Goal: Task Accomplishment & Management: Complete application form

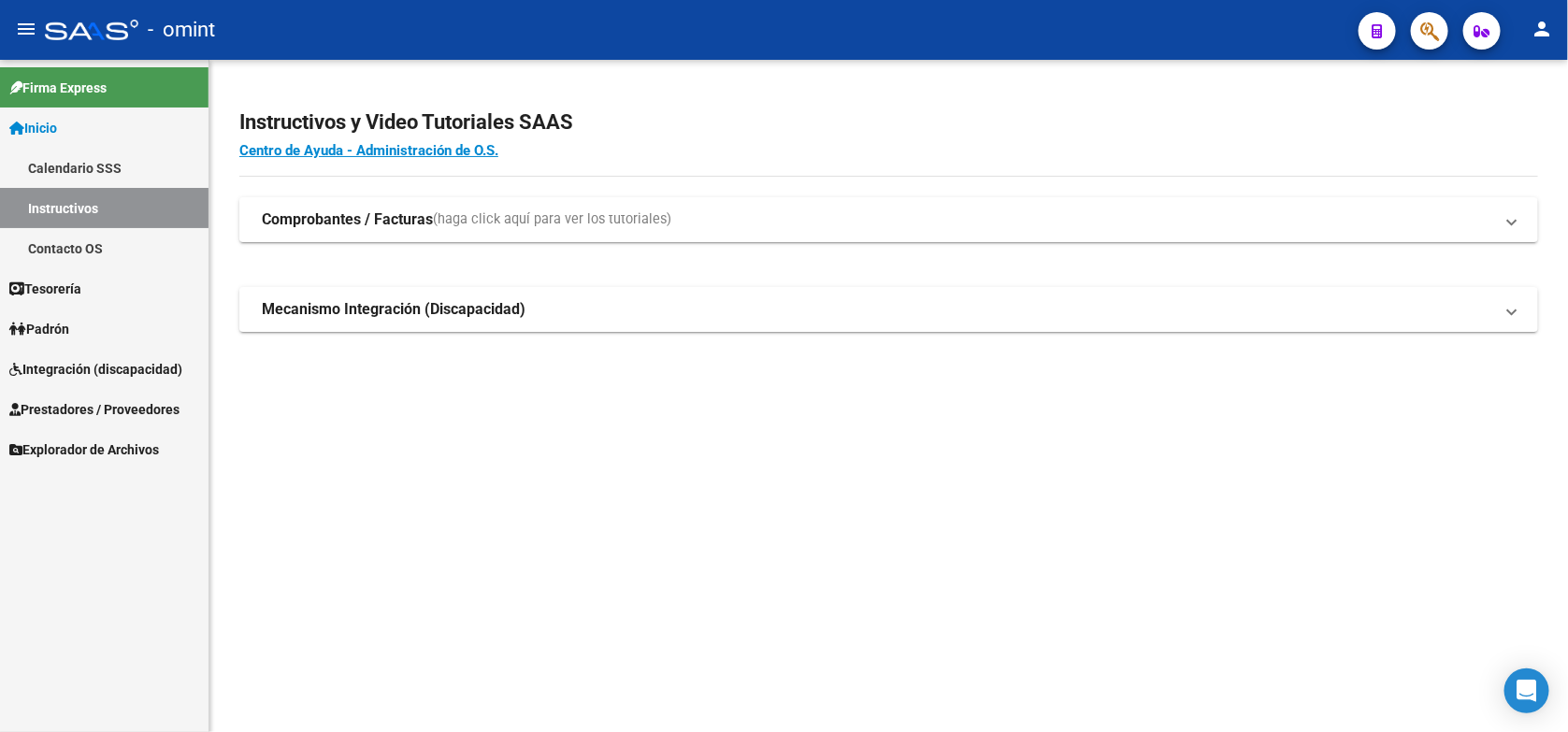
click at [124, 376] on span "Integración (discapacidad)" at bounding box center [96, 369] width 173 height 21
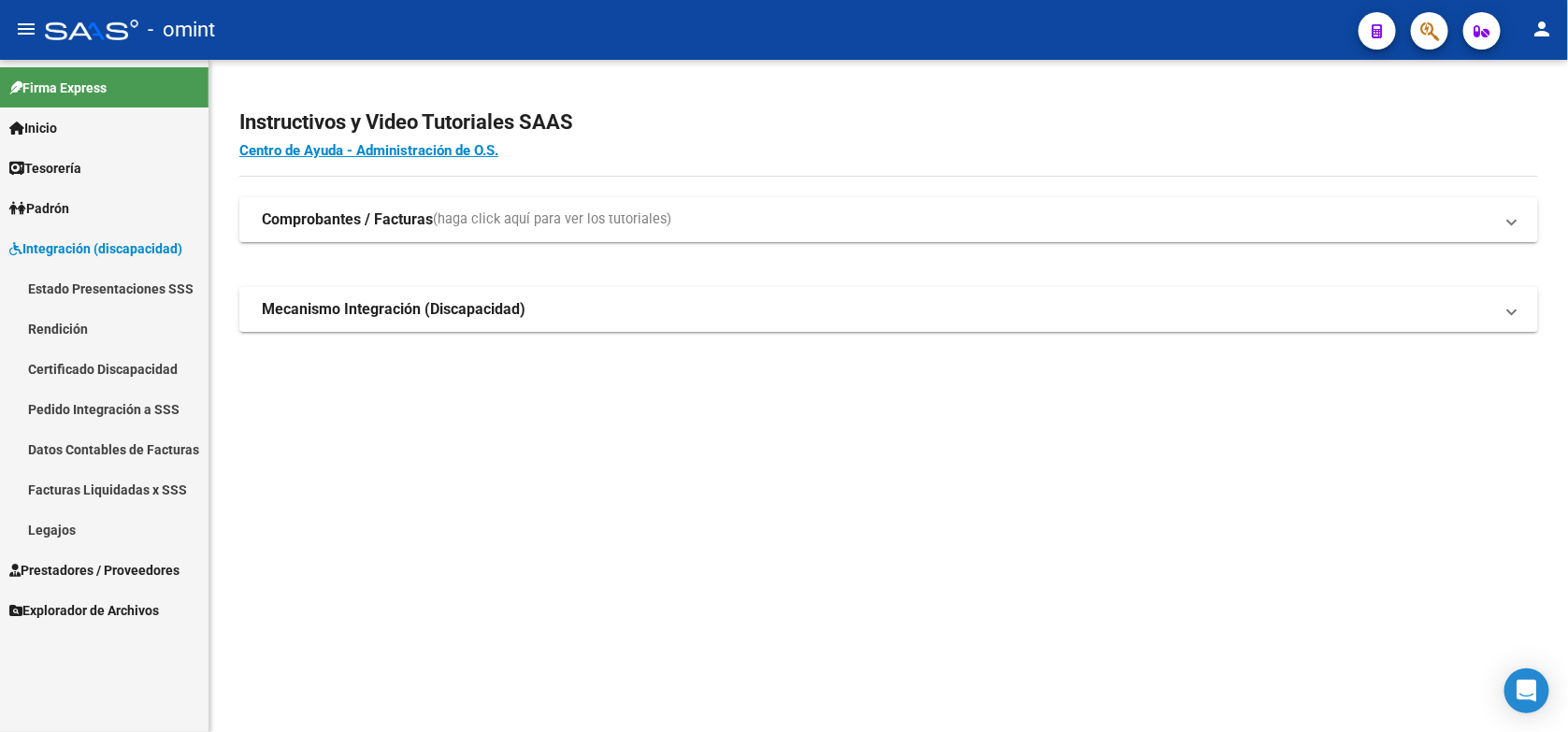
click at [47, 531] on link "Legajos" at bounding box center [104, 530] width 209 height 40
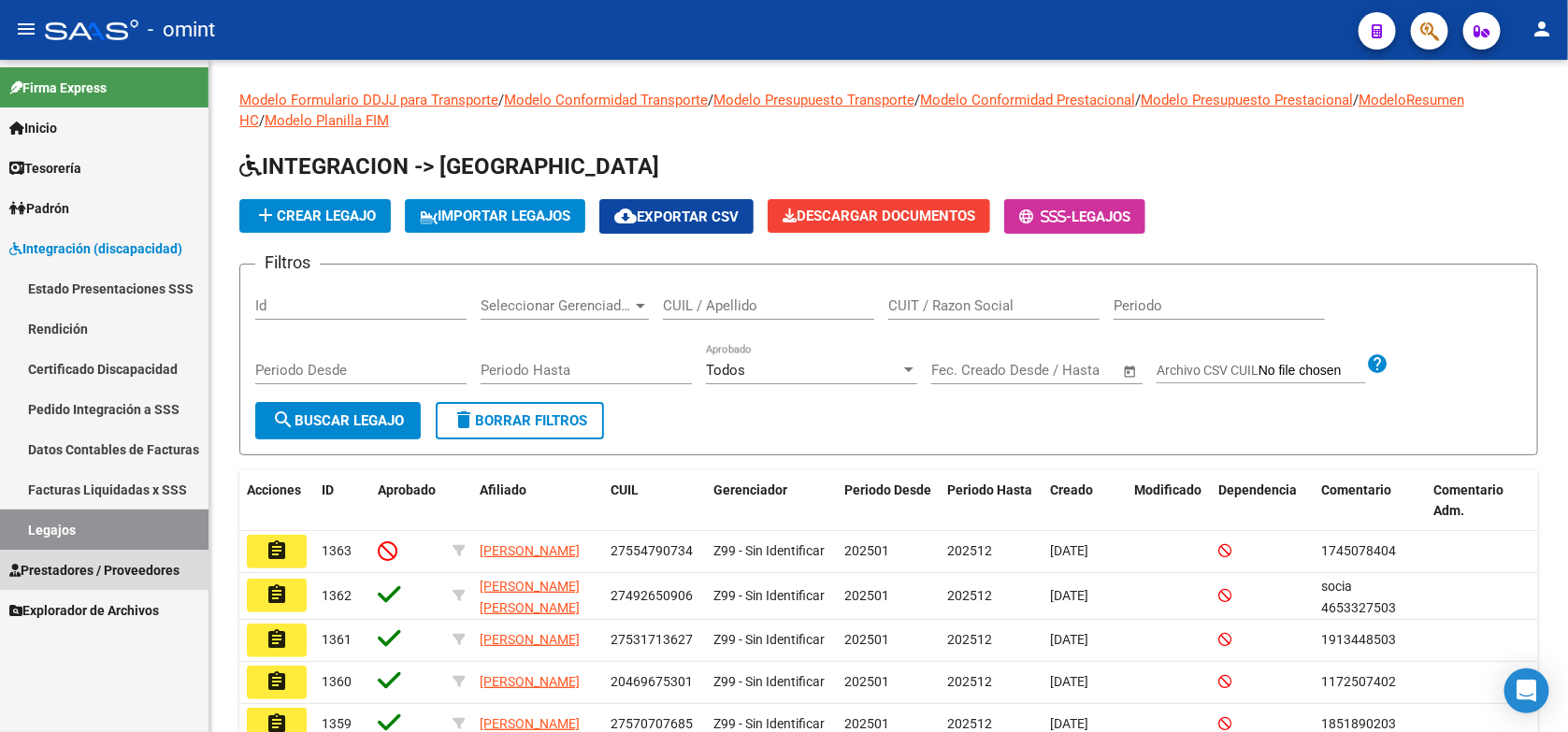
click at [113, 566] on span "Prestadores / Proveedores" at bounding box center [94, 571] width 170 height 21
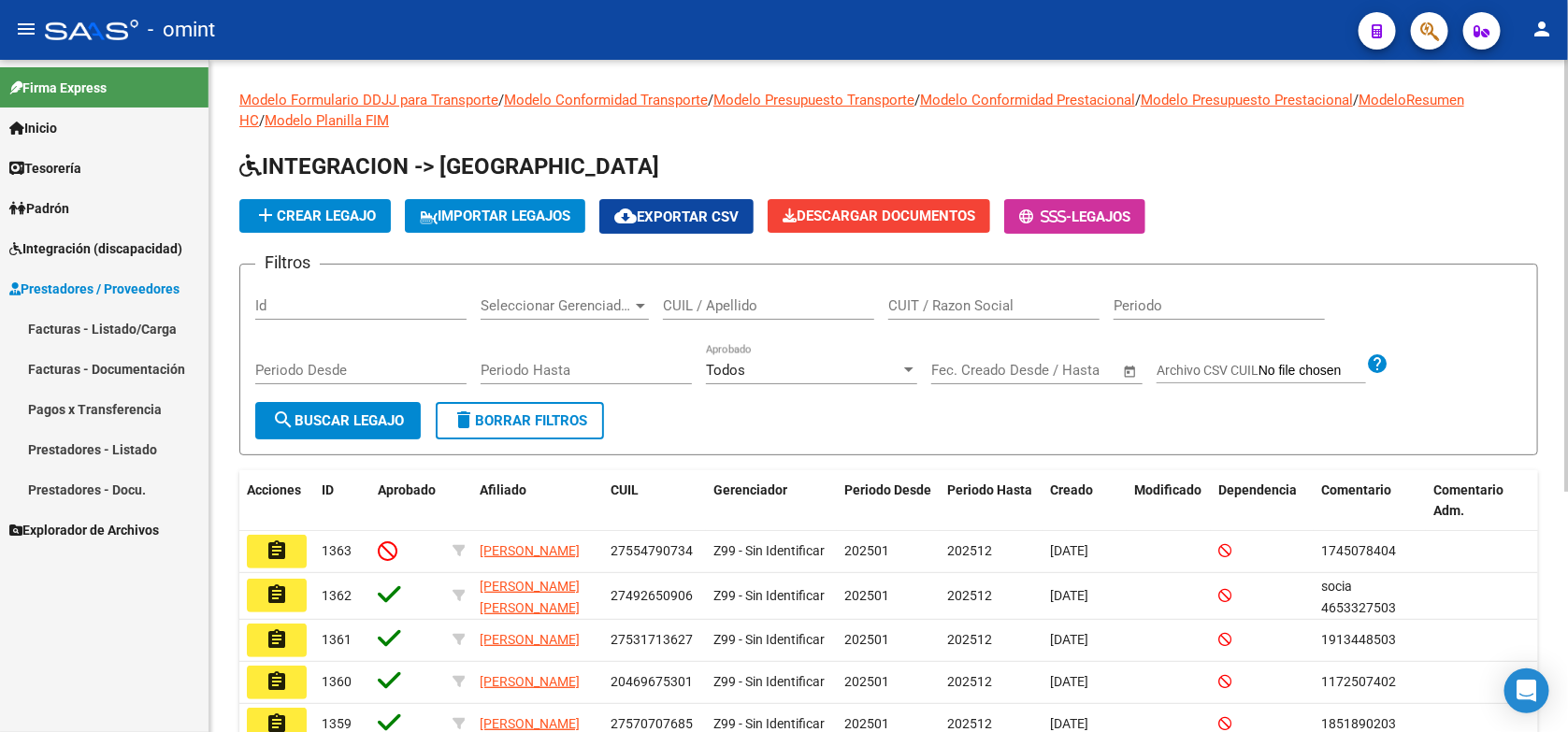
click at [684, 290] on div "CUIL / Apellido" at bounding box center [769, 300] width 212 height 40
paste input "20547644256"
type input "20547644256"
click at [358, 416] on span "search Buscar Legajo" at bounding box center [338, 421] width 132 height 17
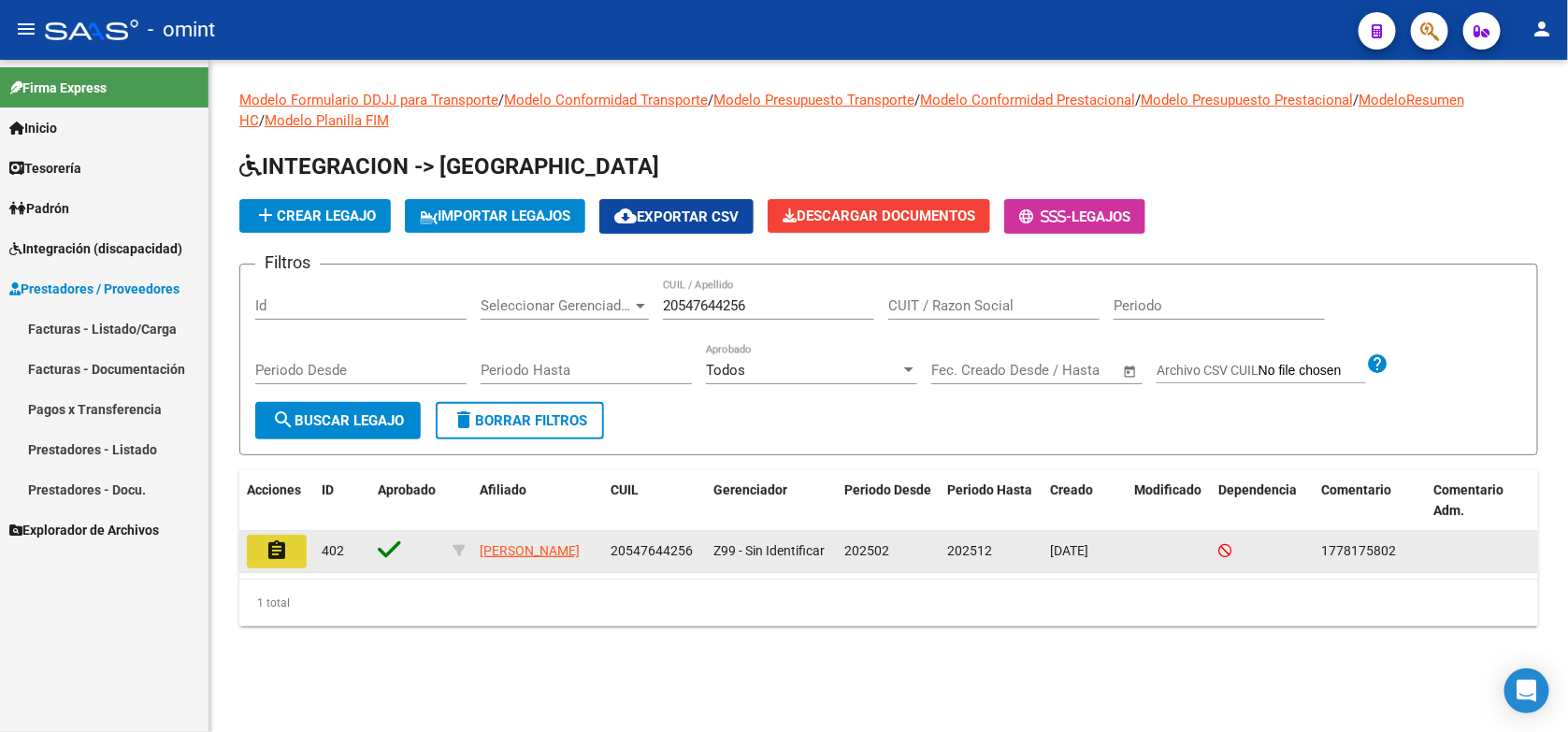
click at [258, 543] on button "assignment" at bounding box center [276, 552] width 60 height 33
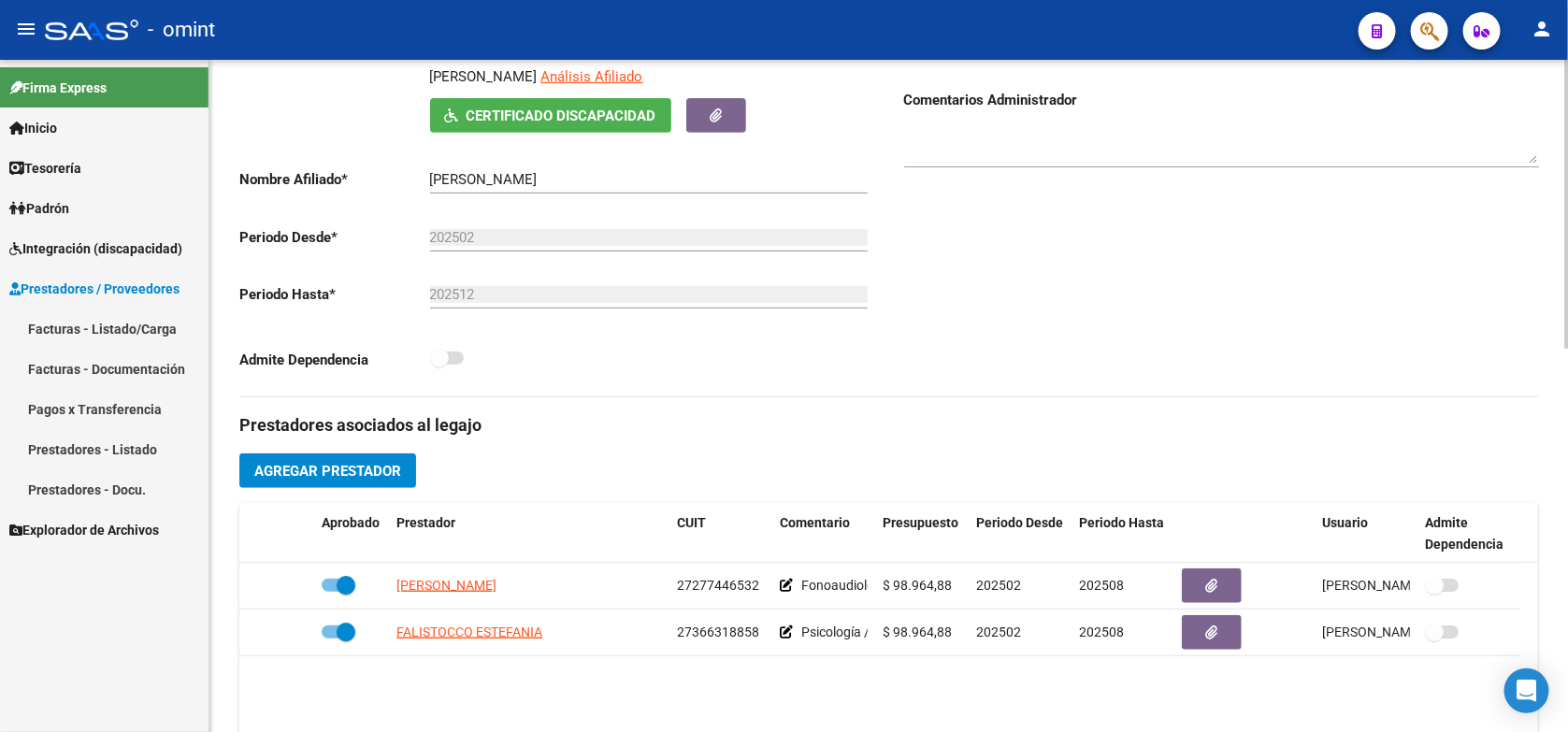
scroll to position [117, 0]
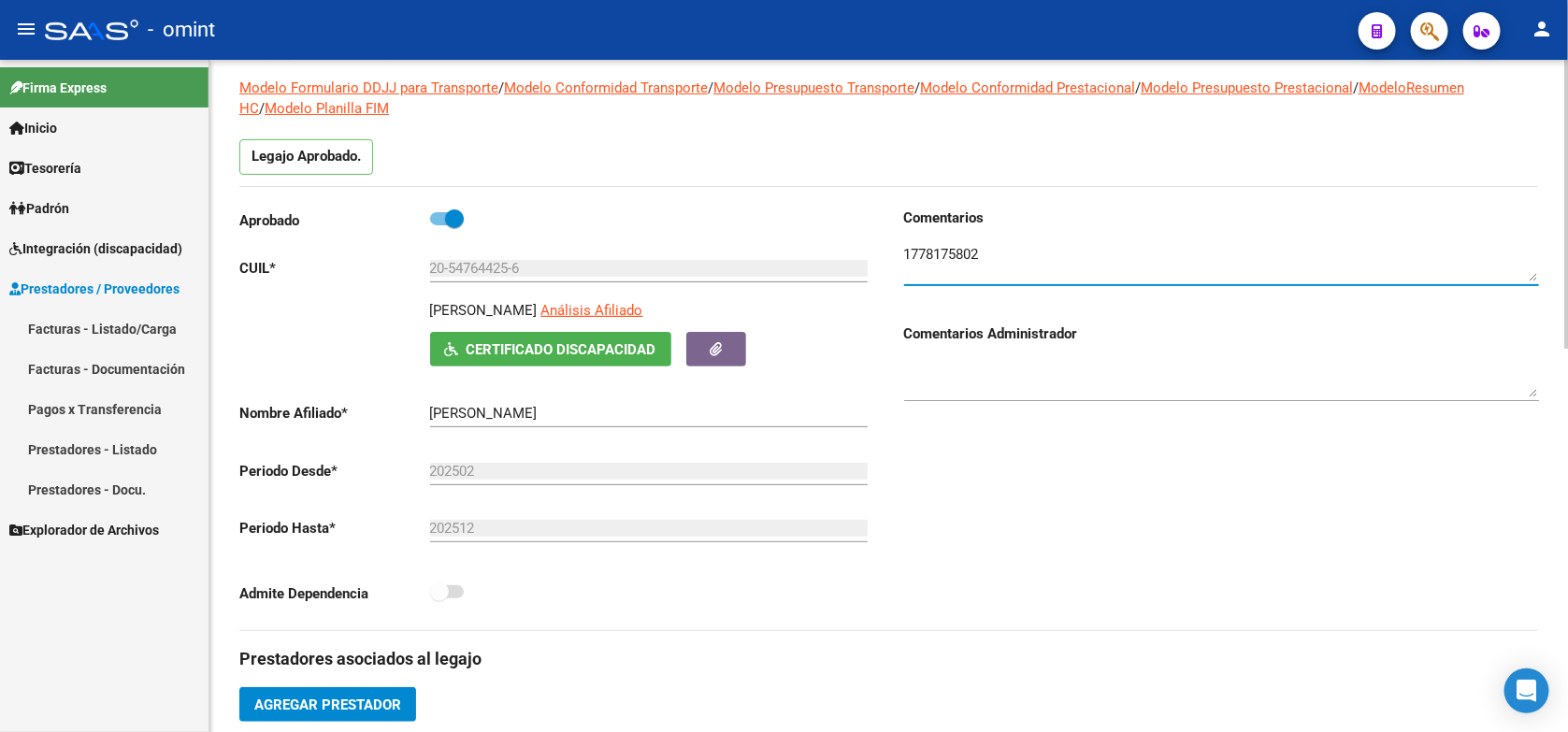
drag, startPoint x: 986, startPoint y: 253, endPoint x: 900, endPoint y: 270, distance: 87.7
click at [900, 270] on div "Comentarios Comentarios Administrador" at bounding box center [1214, 419] width 650 height 422
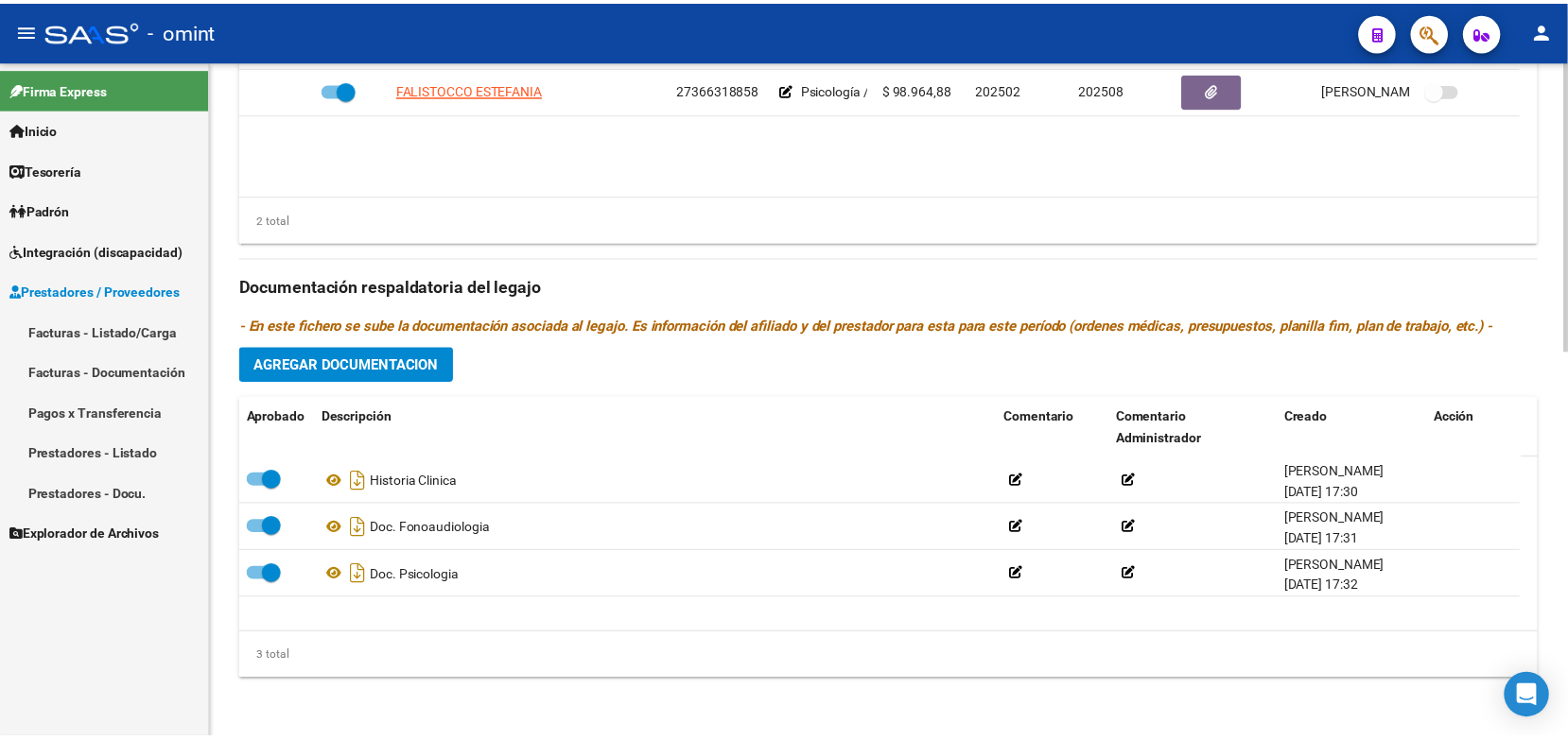
scroll to position [786, 0]
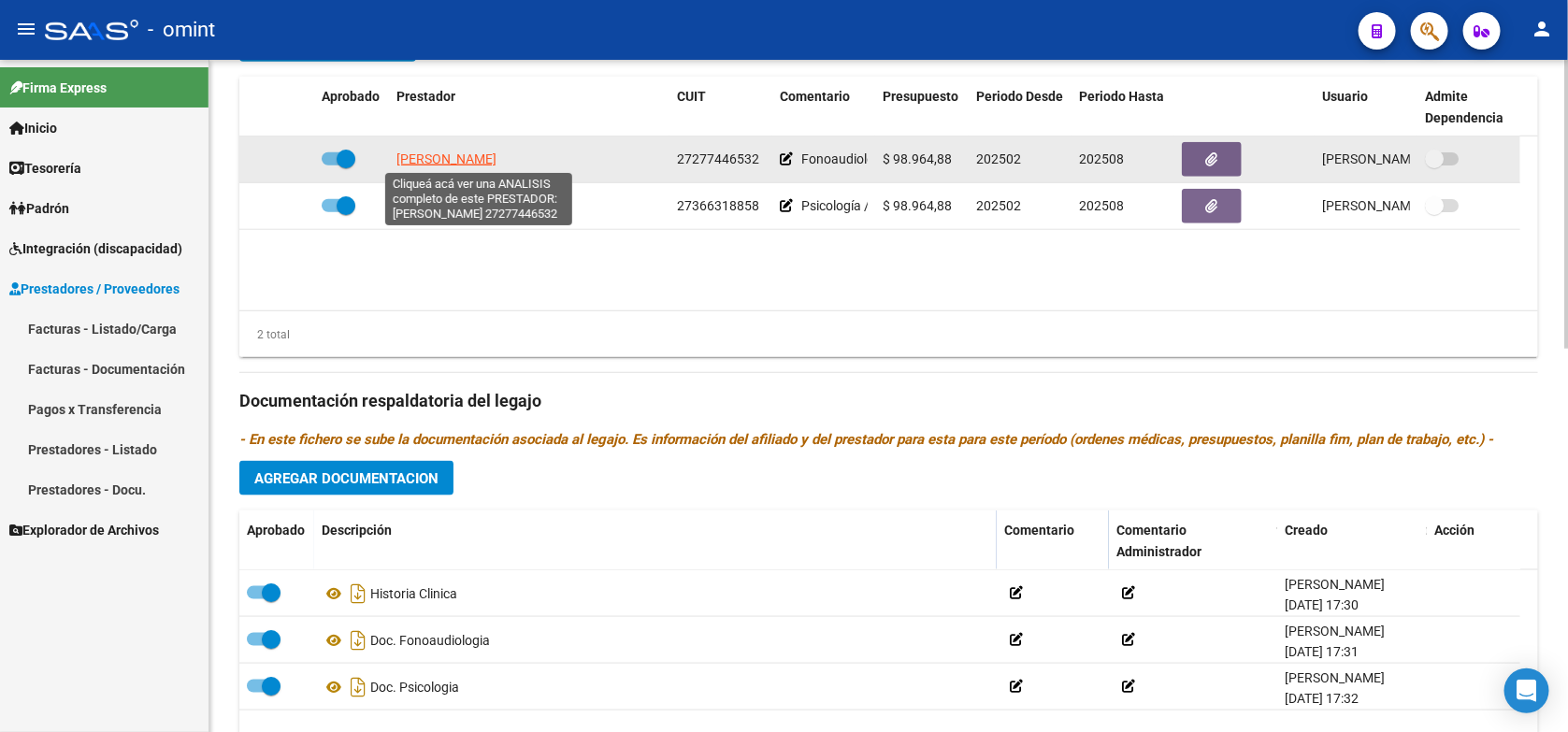
click at [479, 159] on span "[PERSON_NAME]" at bounding box center [446, 160] width 100 height 15
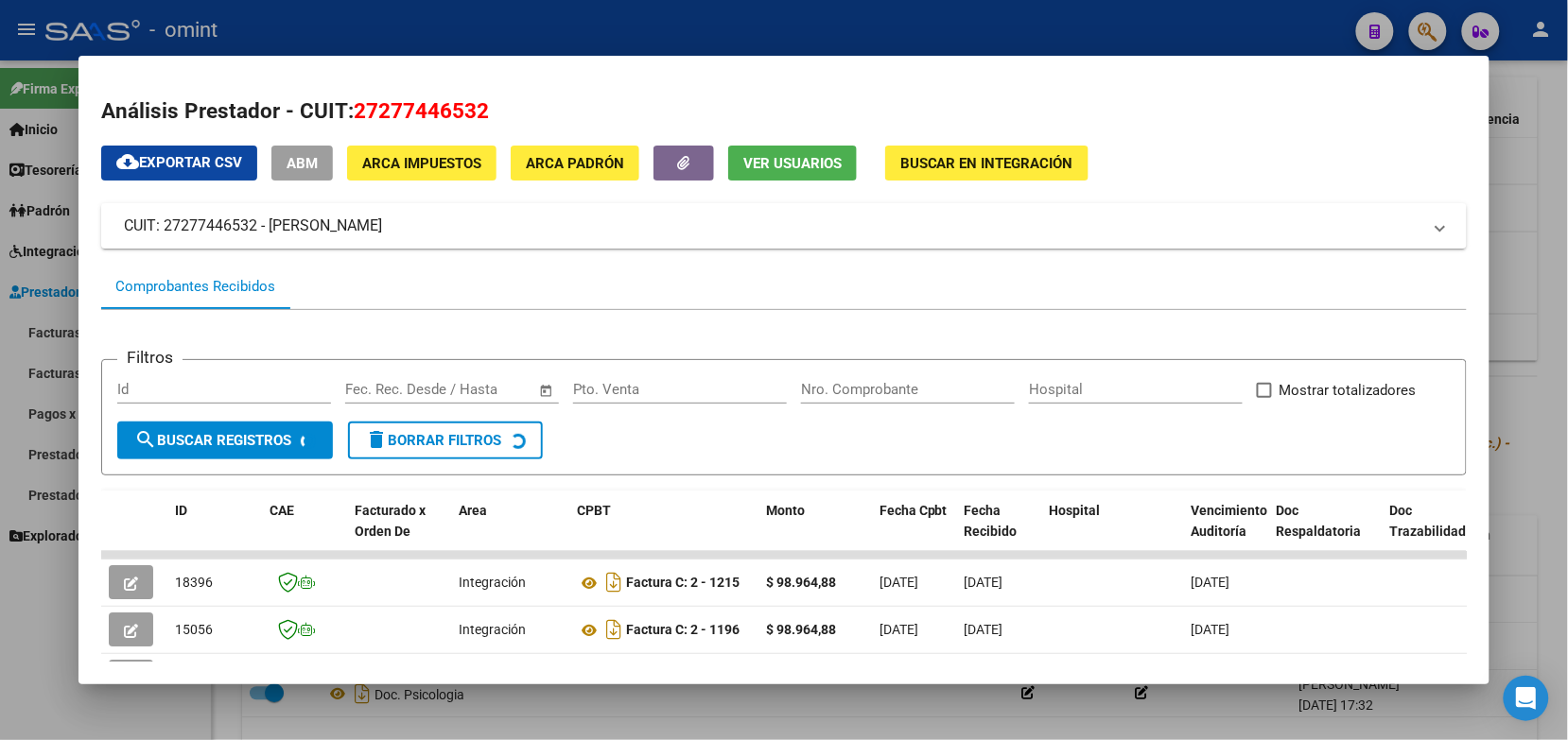
scroll to position [354, 0]
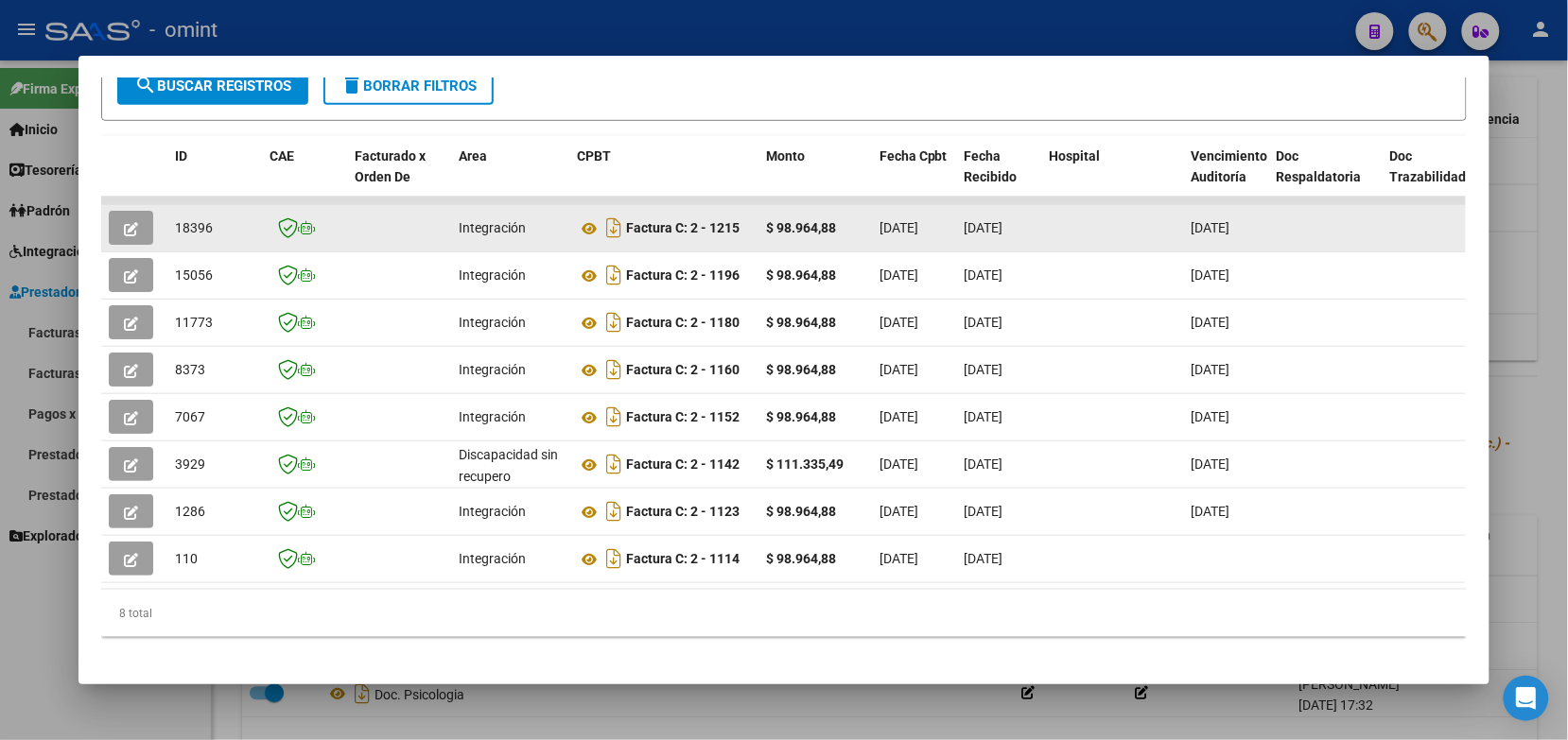
click at [124, 229] on icon "button" at bounding box center [131, 229] width 14 height 14
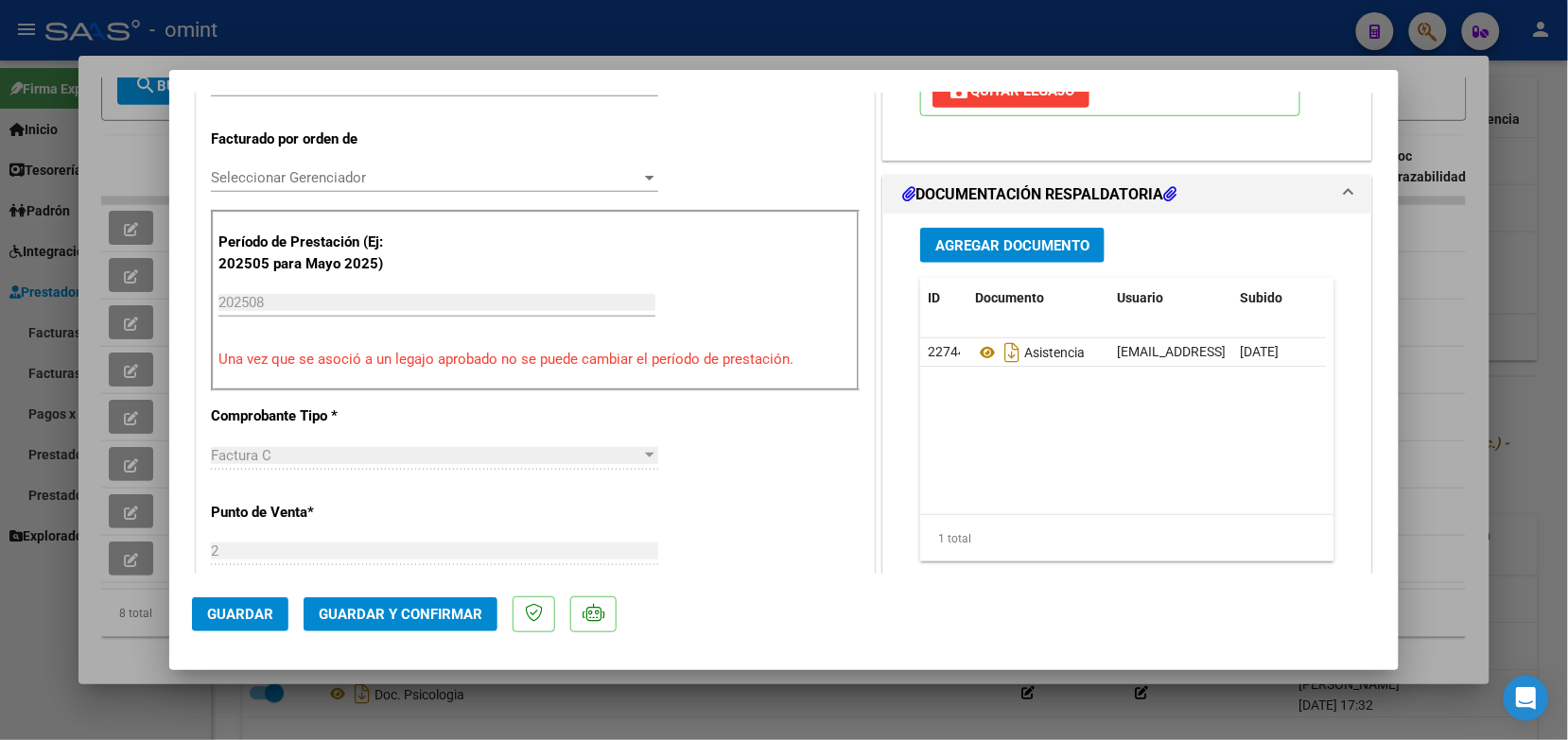
scroll to position [508, 0]
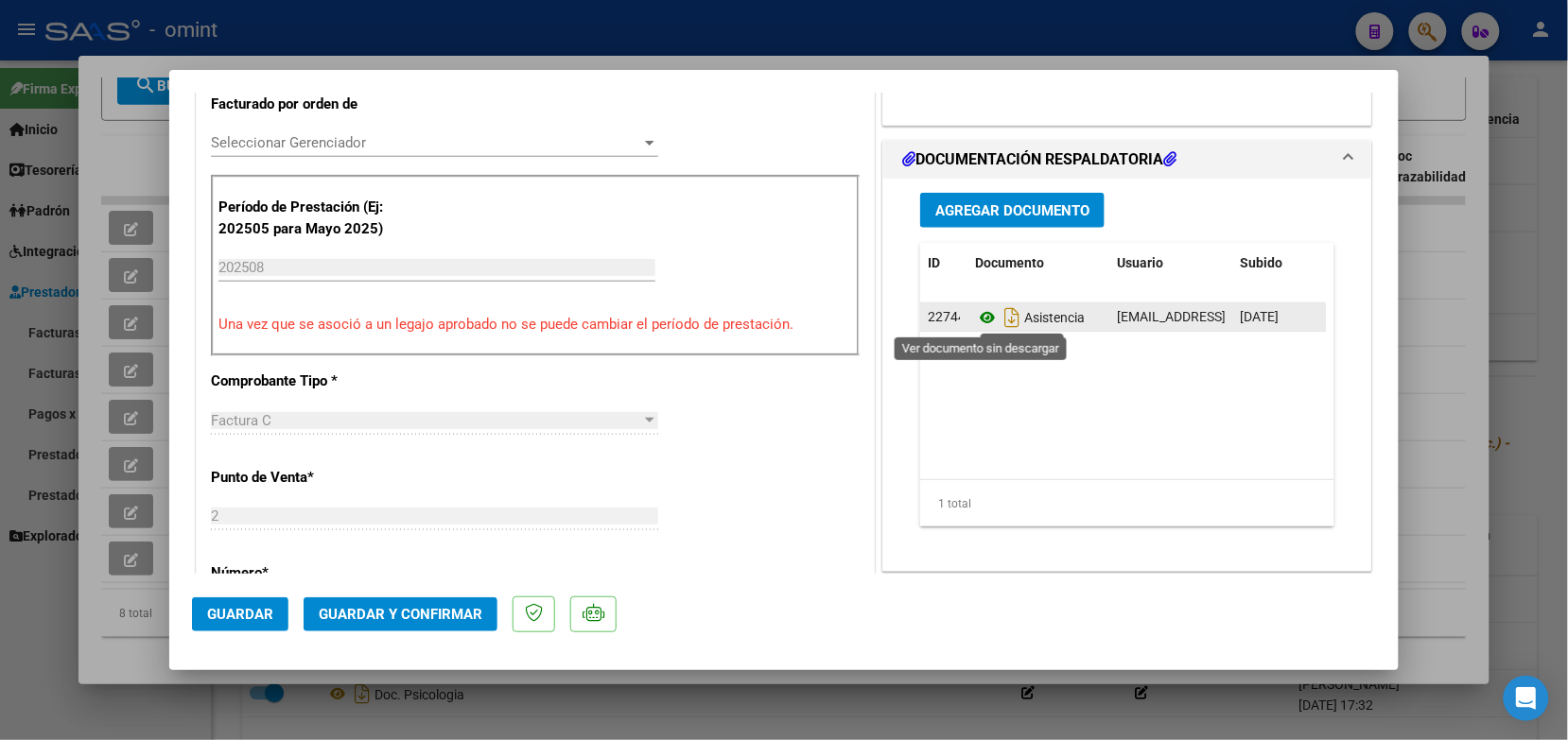
click at [981, 312] on icon at bounding box center [988, 318] width 25 height 23
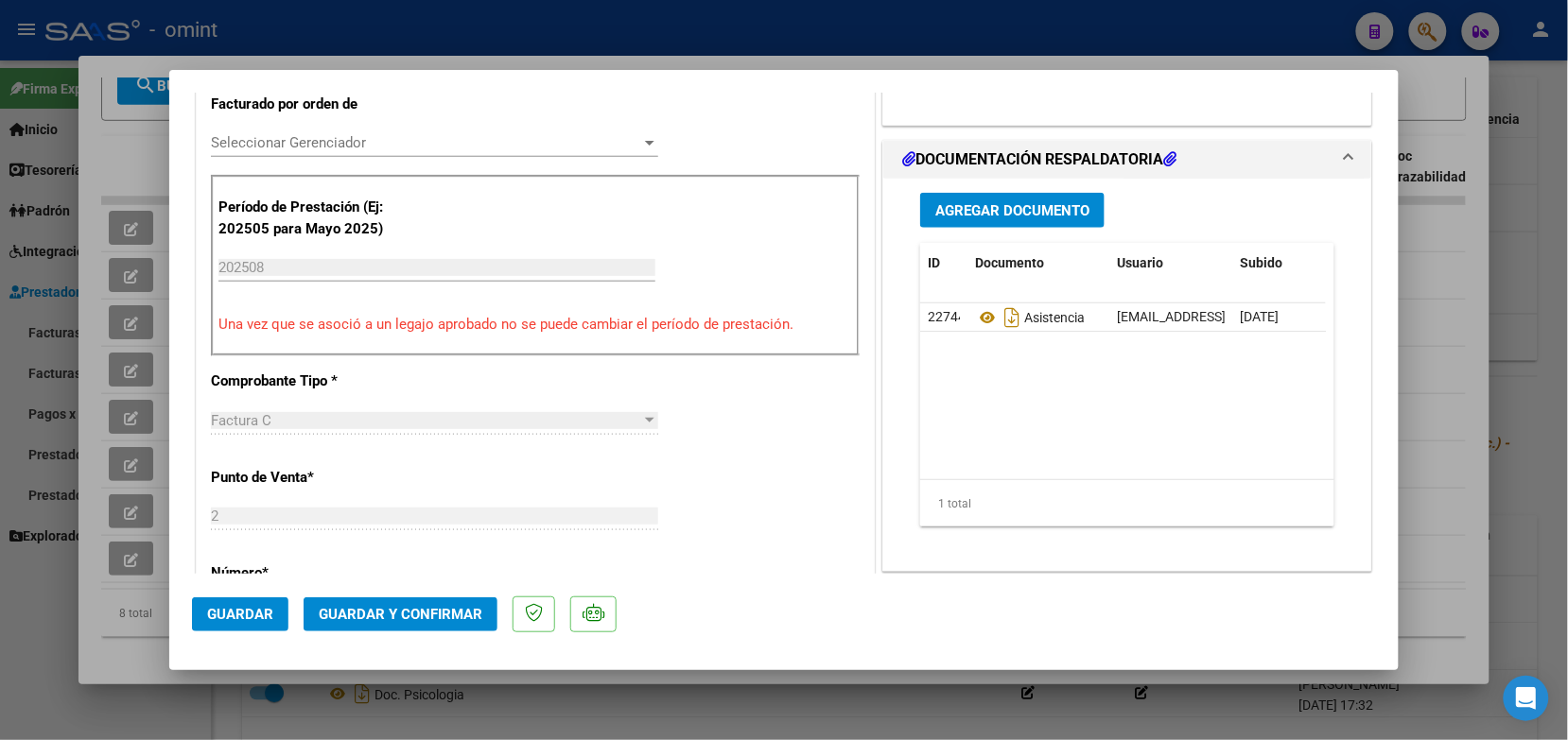
scroll to position [0, 0]
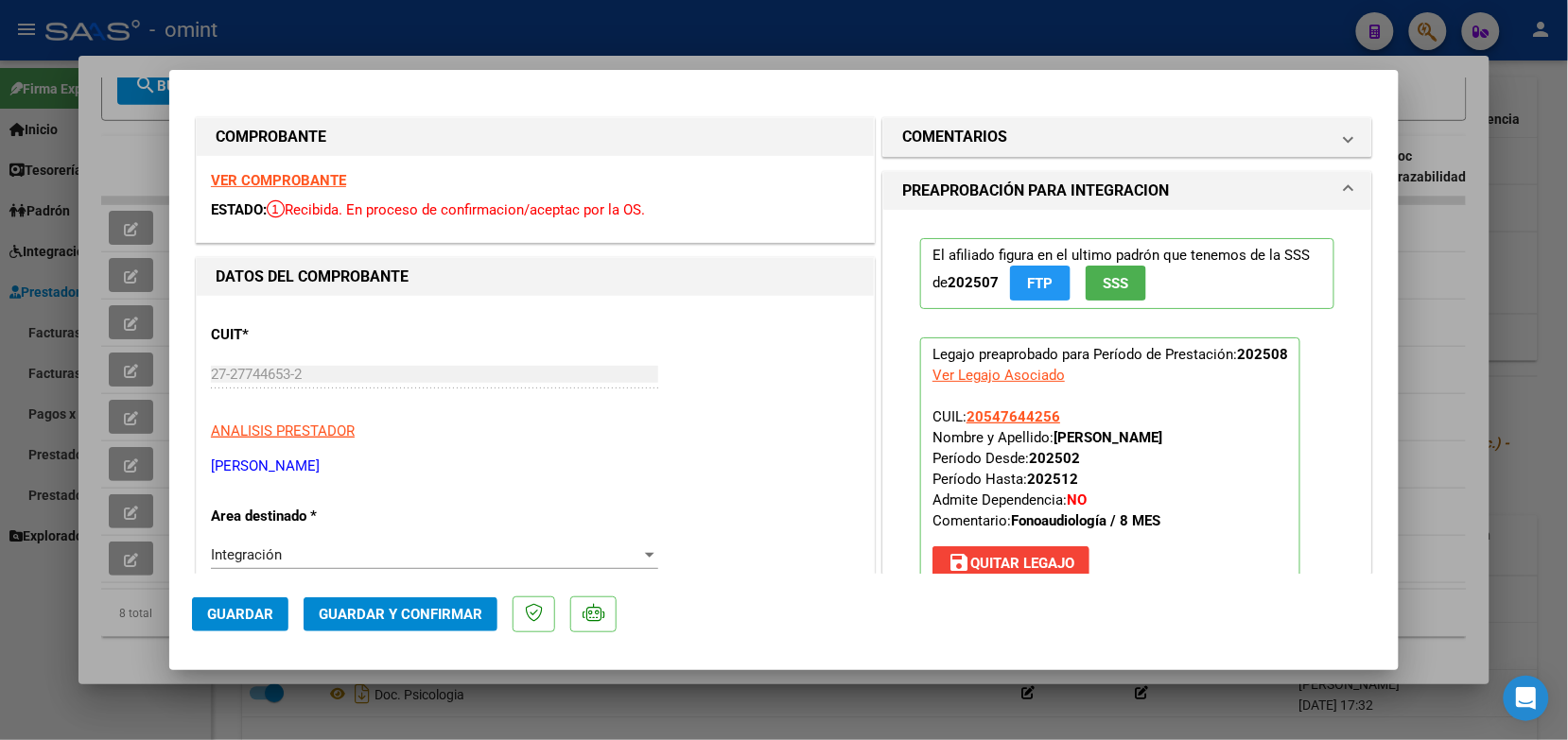
click at [328, 185] on strong "VER COMPROBANTE" at bounding box center [278, 180] width 135 height 17
click at [409, 35] on div at bounding box center [784, 370] width 1568 height 740
type input "$ 0,00"
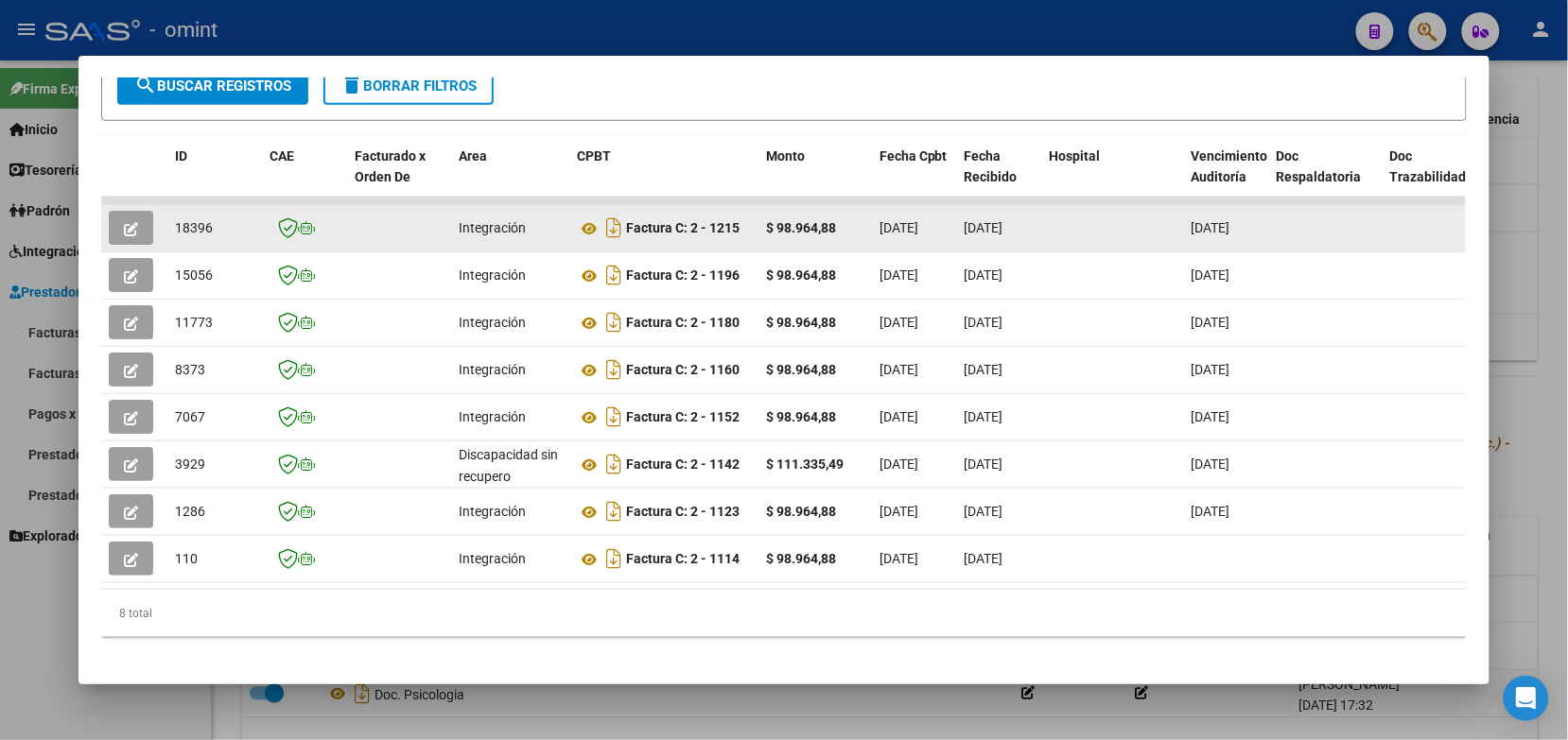
drag, startPoint x: 214, startPoint y: 231, endPoint x: 166, endPoint y: 227, distance: 48.2
click at [175, 228] on div "18396" at bounding box center [214, 228] width 80 height 22
click at [167, 227] on datatable-body-cell "18396" at bounding box center [214, 228] width 95 height 46
copy span "18396"
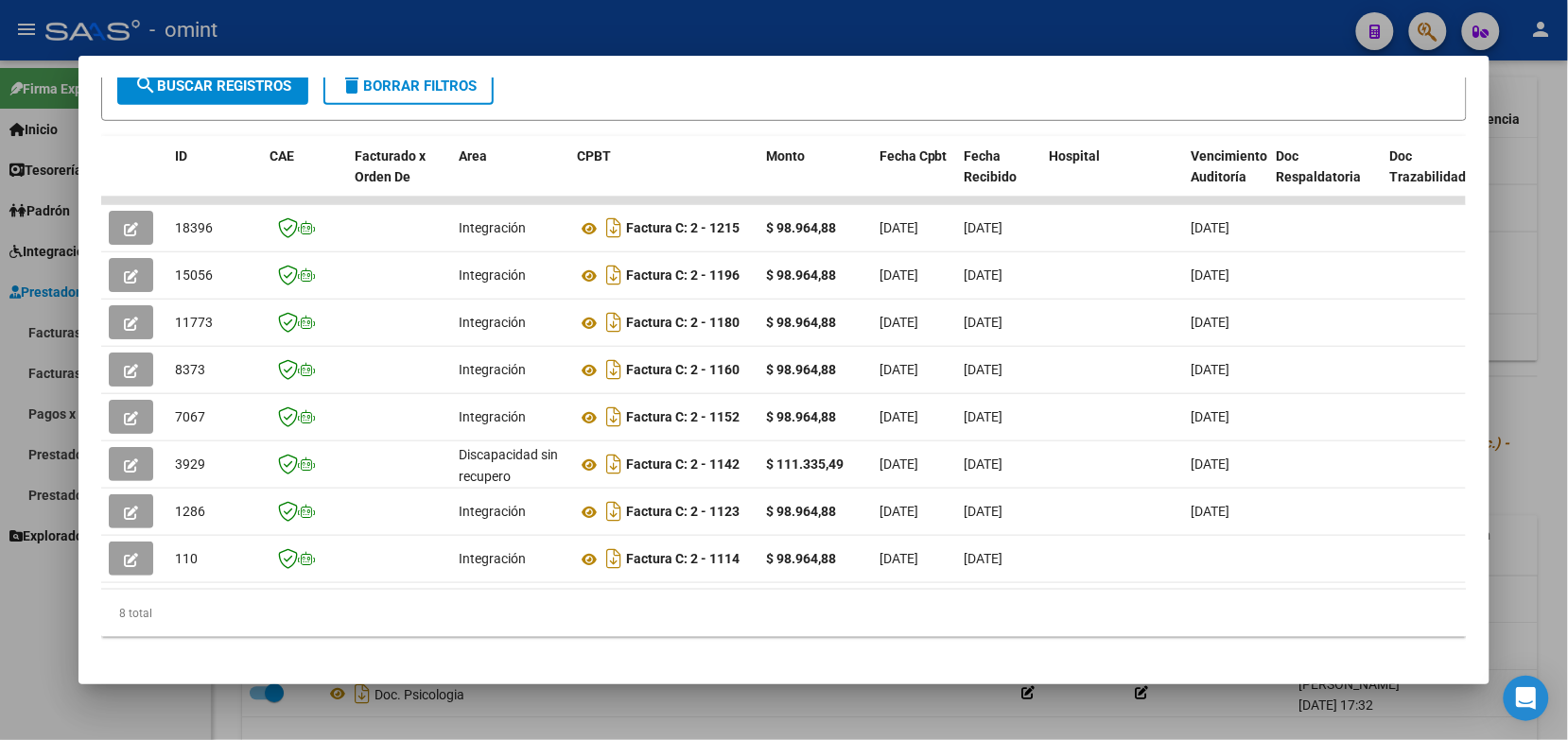
click at [490, 33] on div at bounding box center [784, 370] width 1568 height 740
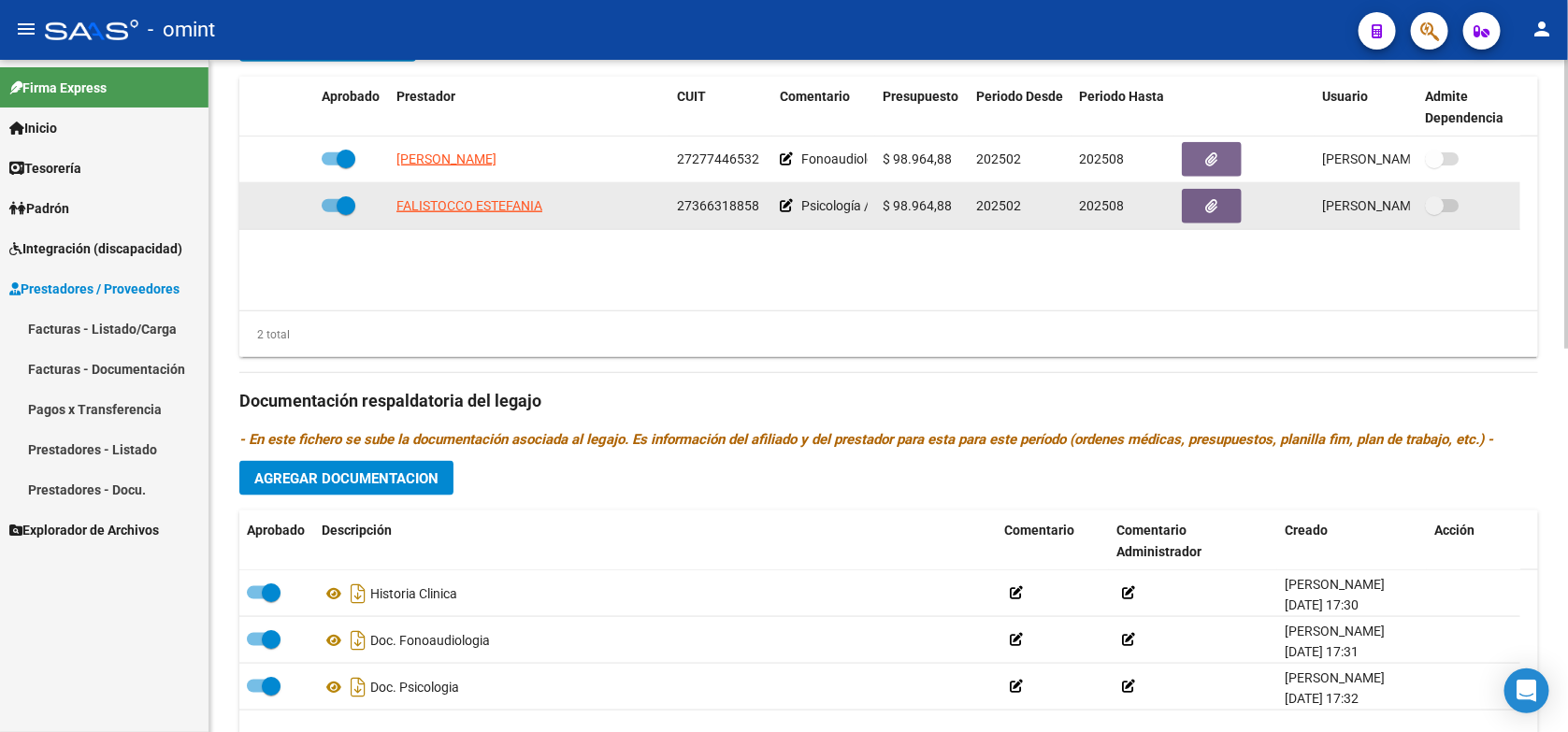
click at [466, 196] on app-link-go-to "FALISTOCCO ESTEFANIA" at bounding box center [470, 206] width 146 height 22
drag, startPoint x: 466, startPoint y: 194, endPoint x: 516, endPoint y: 216, distance: 54.6
click at [516, 216] on app-link-go-to "FALISTOCCO ESTEFANIA" at bounding box center [470, 206] width 146 height 22
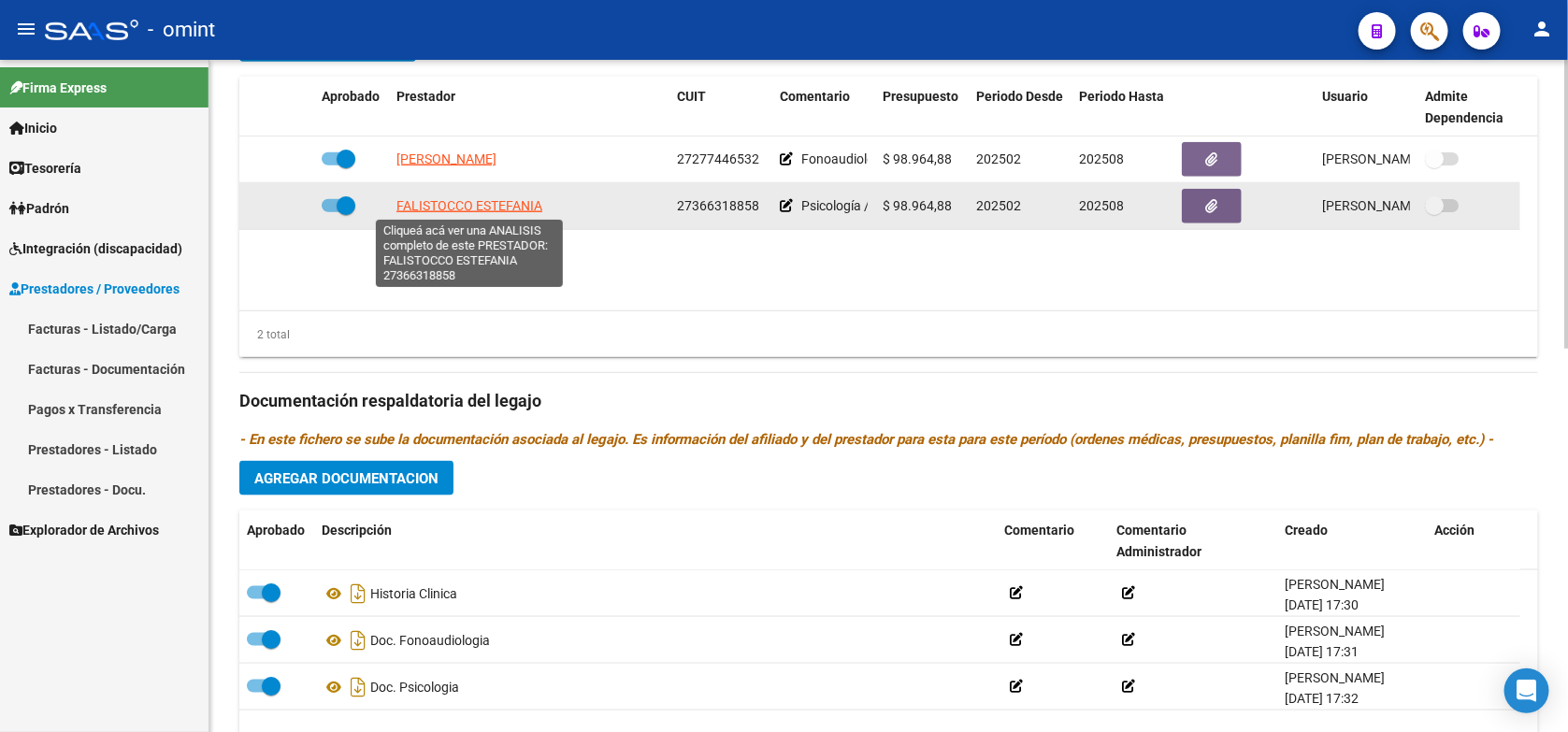
click at [519, 198] on span "FALISTOCCO ESTEFANIA" at bounding box center [470, 206] width 146 height 15
type textarea "27366318858"
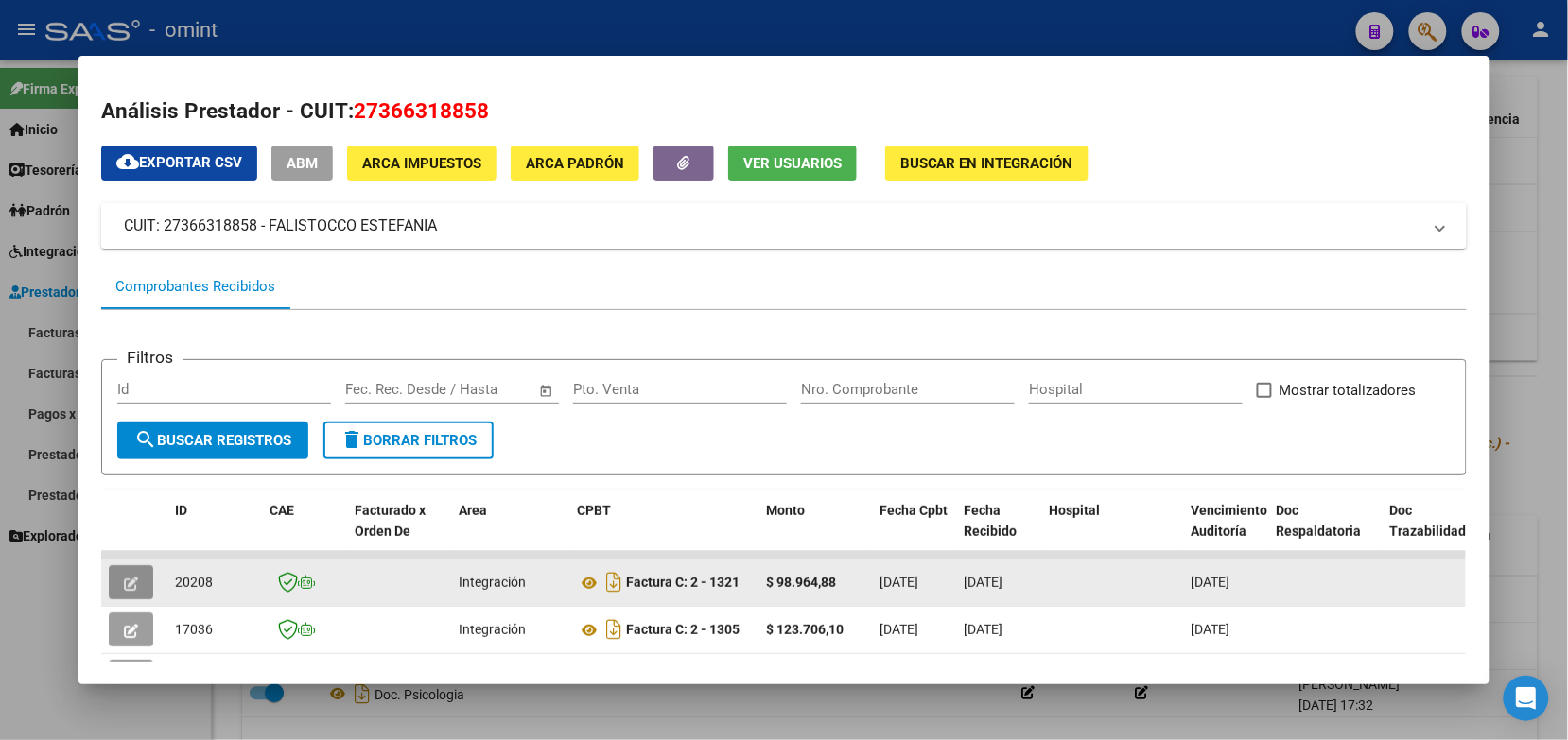
click at [133, 579] on button "button" at bounding box center [131, 582] width 44 height 34
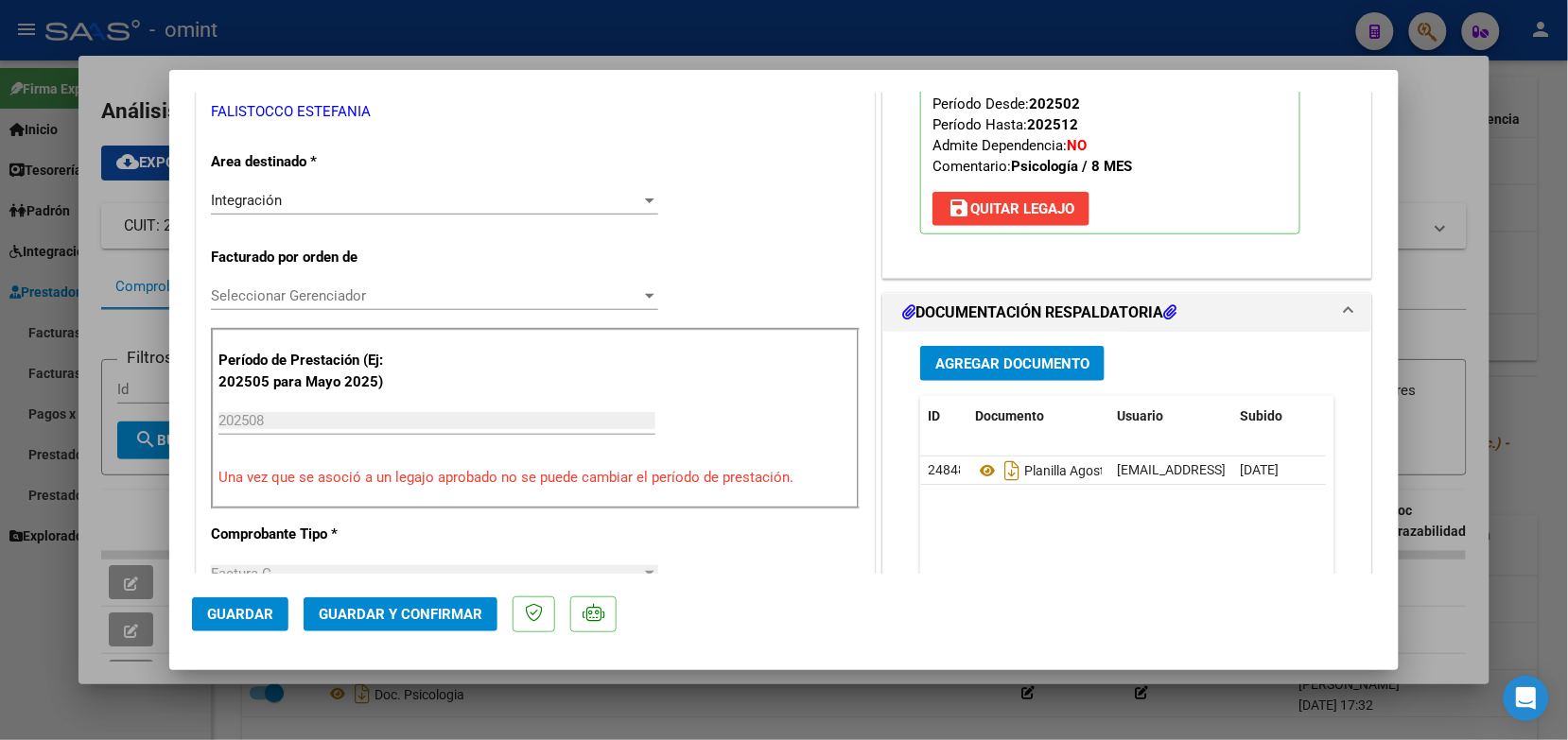
scroll to position [473, 0]
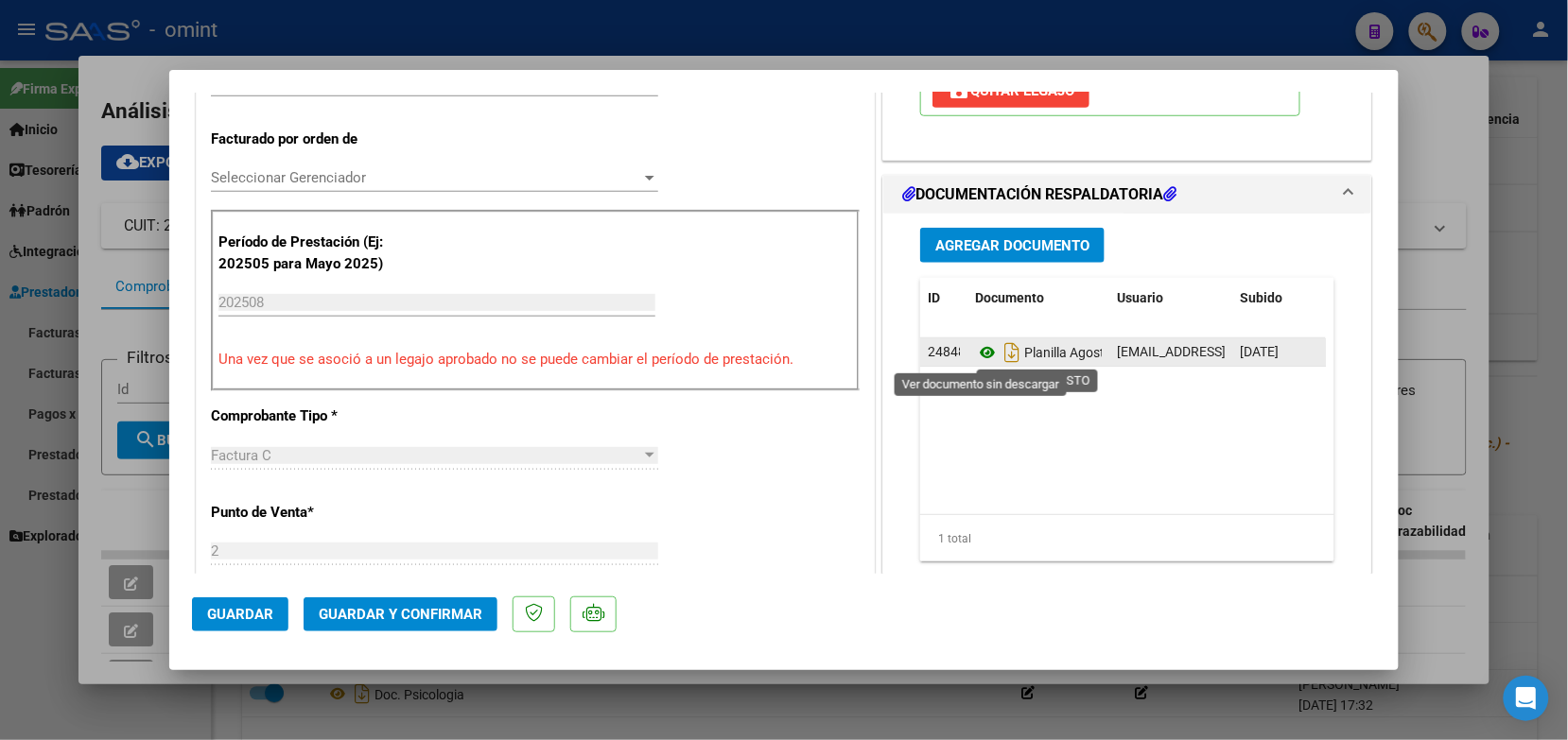
click at [982, 354] on icon at bounding box center [988, 353] width 25 height 23
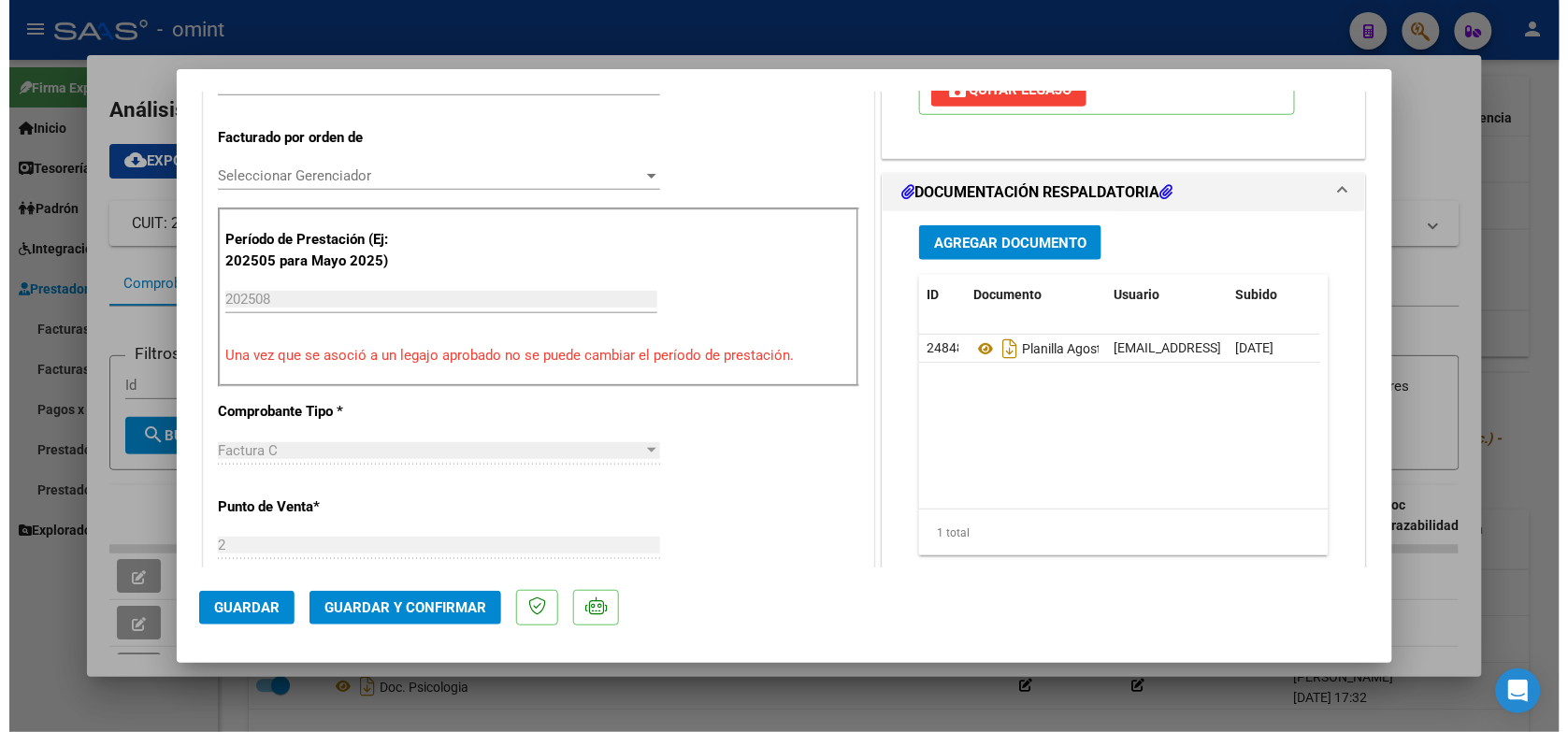
scroll to position [0, 0]
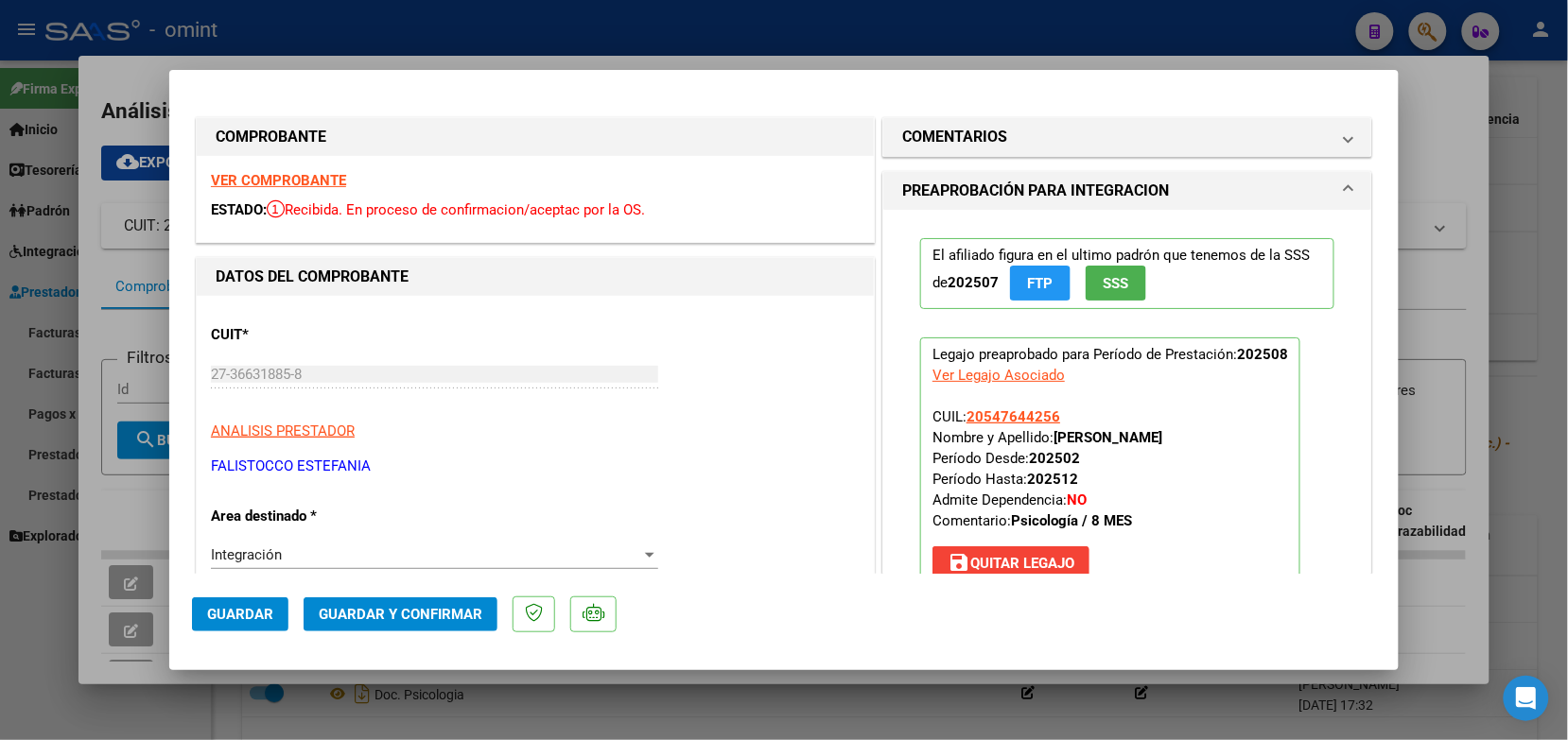
click at [324, 175] on strong "VER COMPROBANTE" at bounding box center [278, 180] width 135 height 17
click at [467, 612] on span "Guardar y Confirmar" at bounding box center [400, 615] width 163 height 17
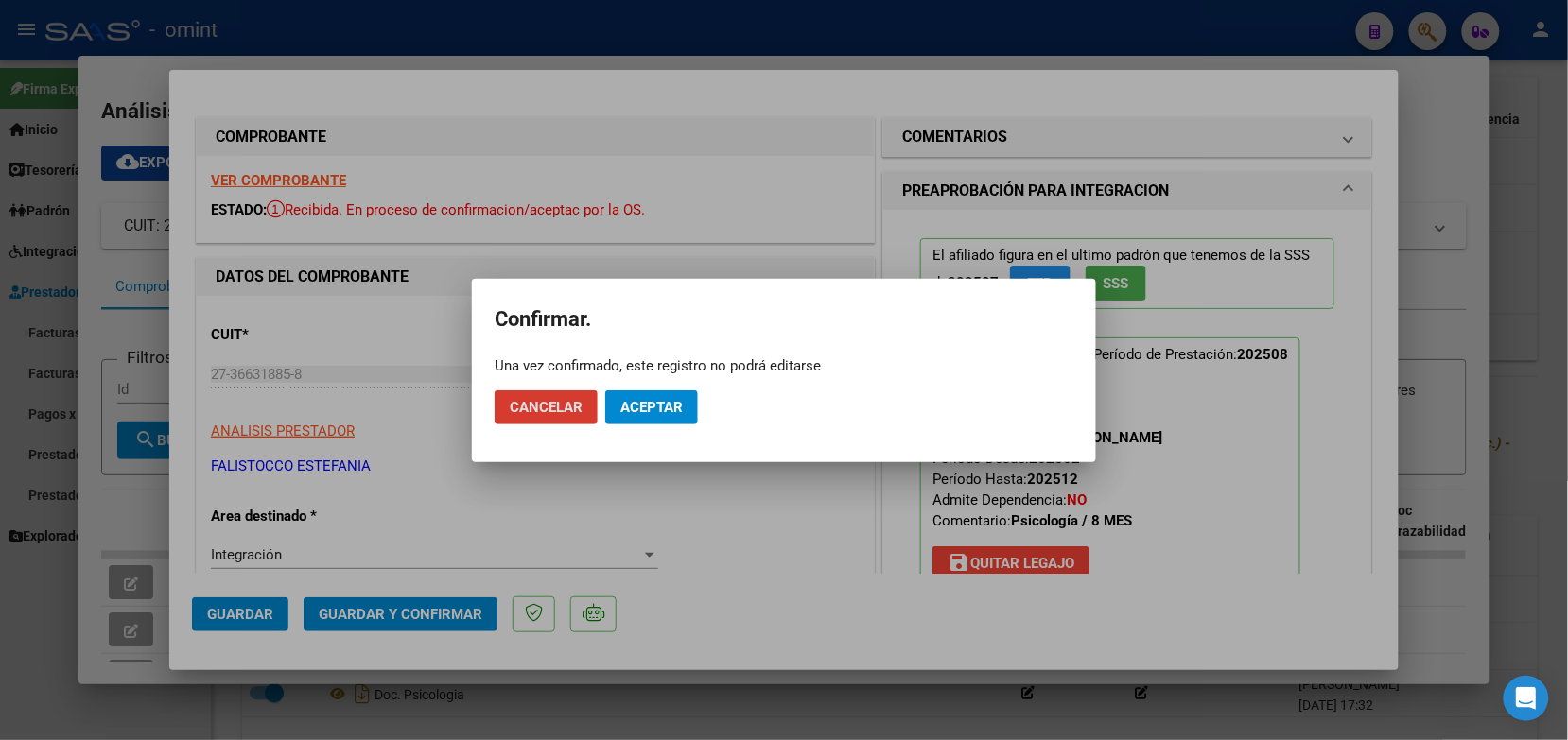
click at [649, 403] on span "Aceptar" at bounding box center [651, 408] width 62 height 17
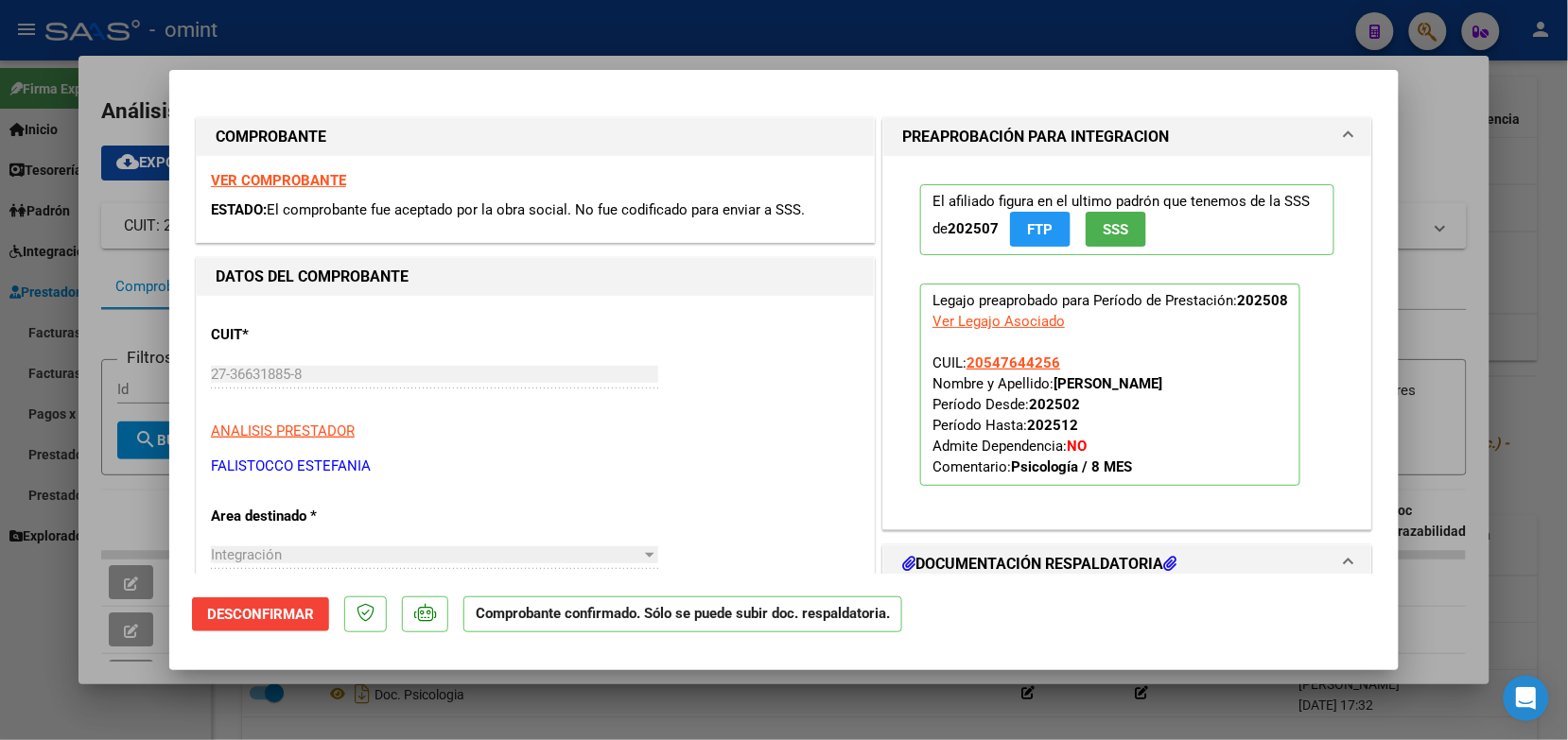
click at [478, 44] on div at bounding box center [784, 370] width 1568 height 740
type input "$ 0,00"
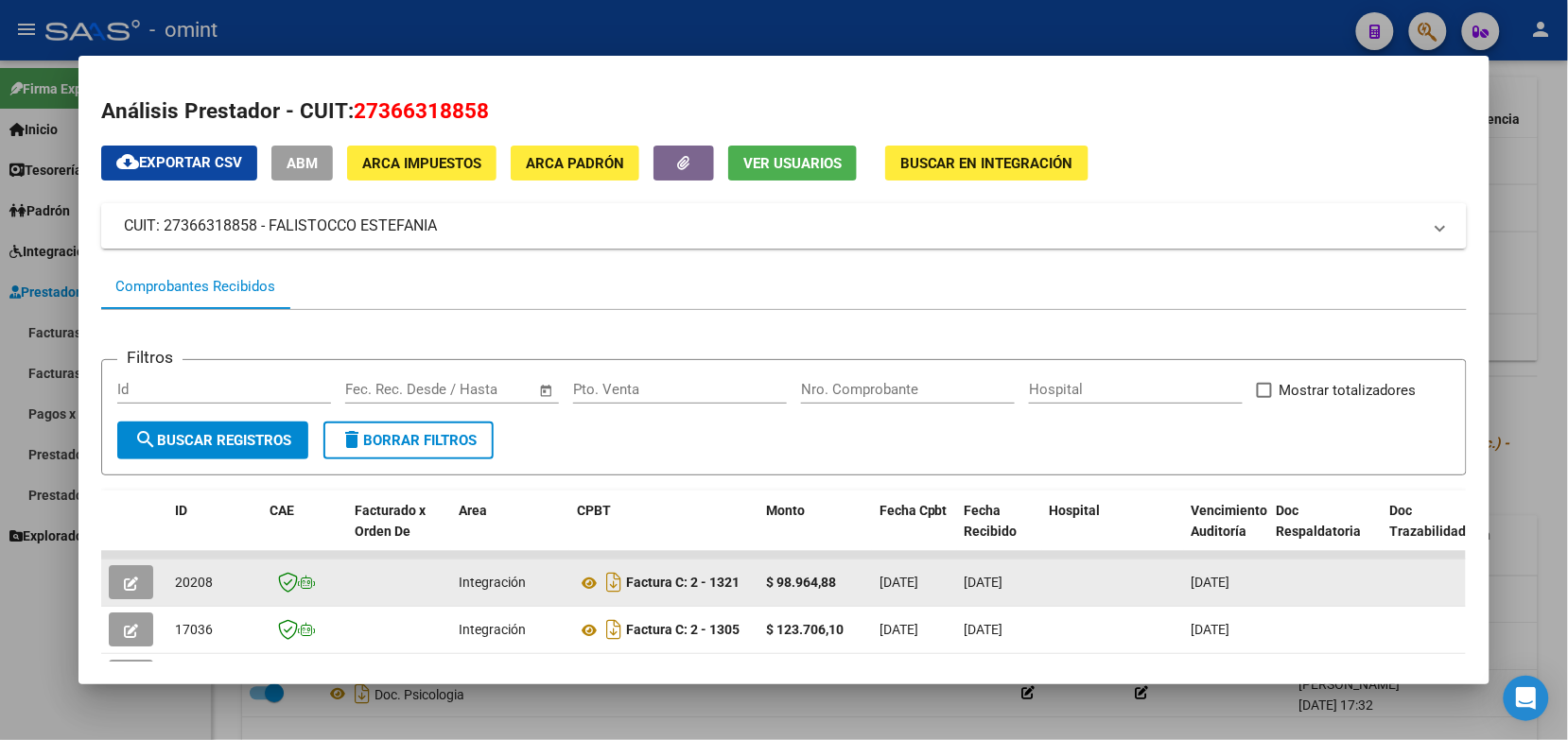
drag, startPoint x: 209, startPoint y: 575, endPoint x: 167, endPoint y: 582, distance: 42.6
click at [175, 582] on div "20208" at bounding box center [214, 583] width 80 height 22
copy span "20208"
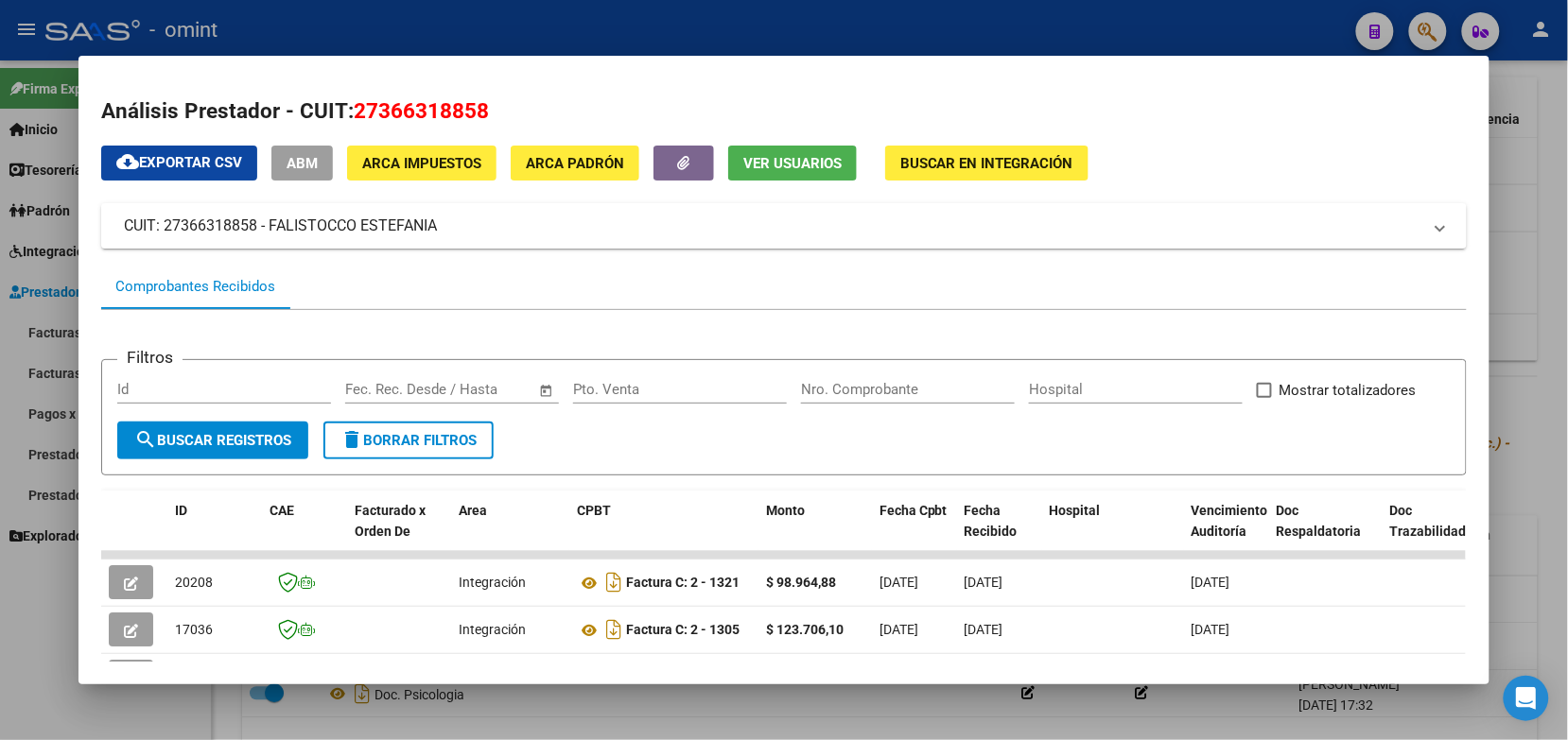
click at [352, 19] on div at bounding box center [784, 370] width 1568 height 740
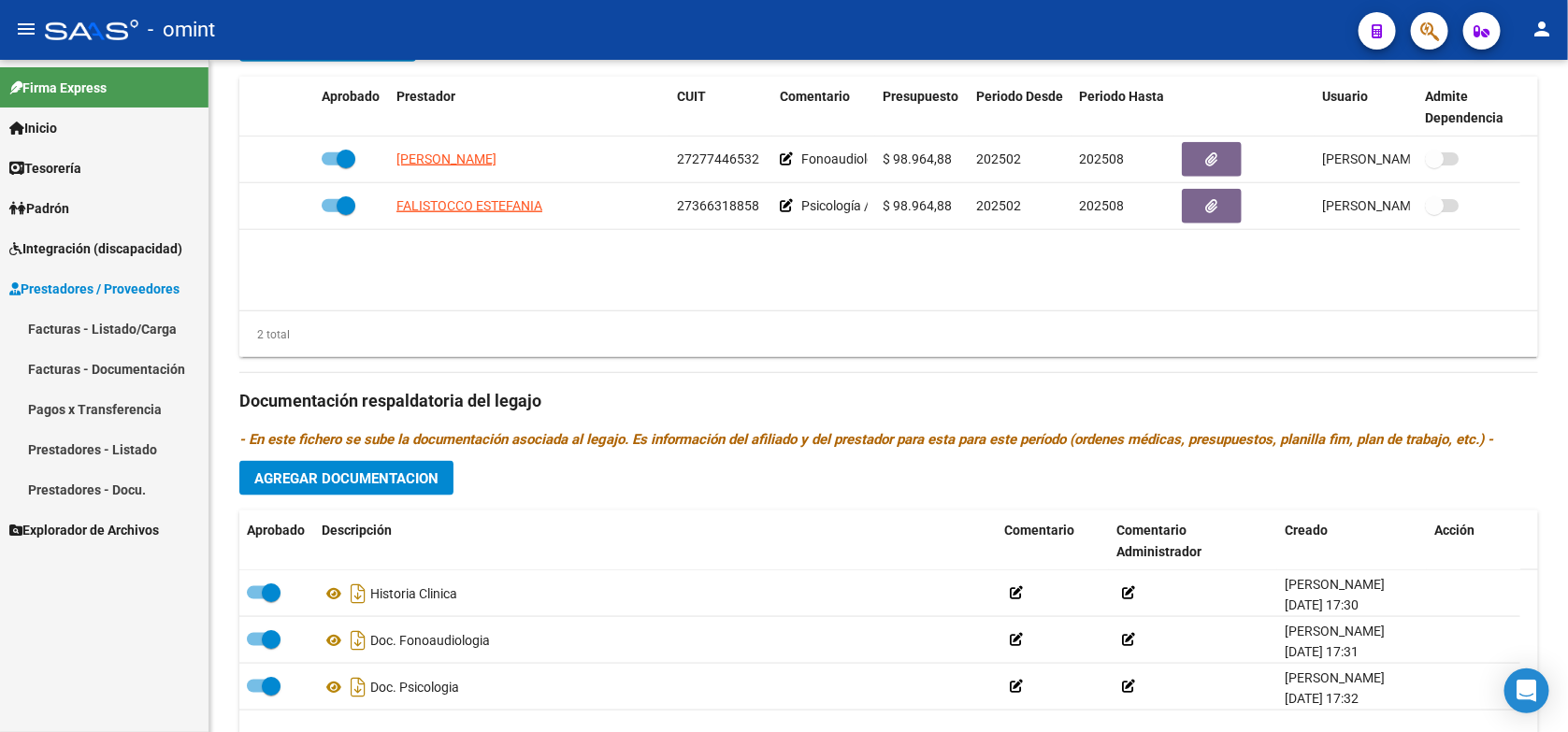
click at [84, 240] on span "Integración (discapacidad)" at bounding box center [96, 249] width 173 height 21
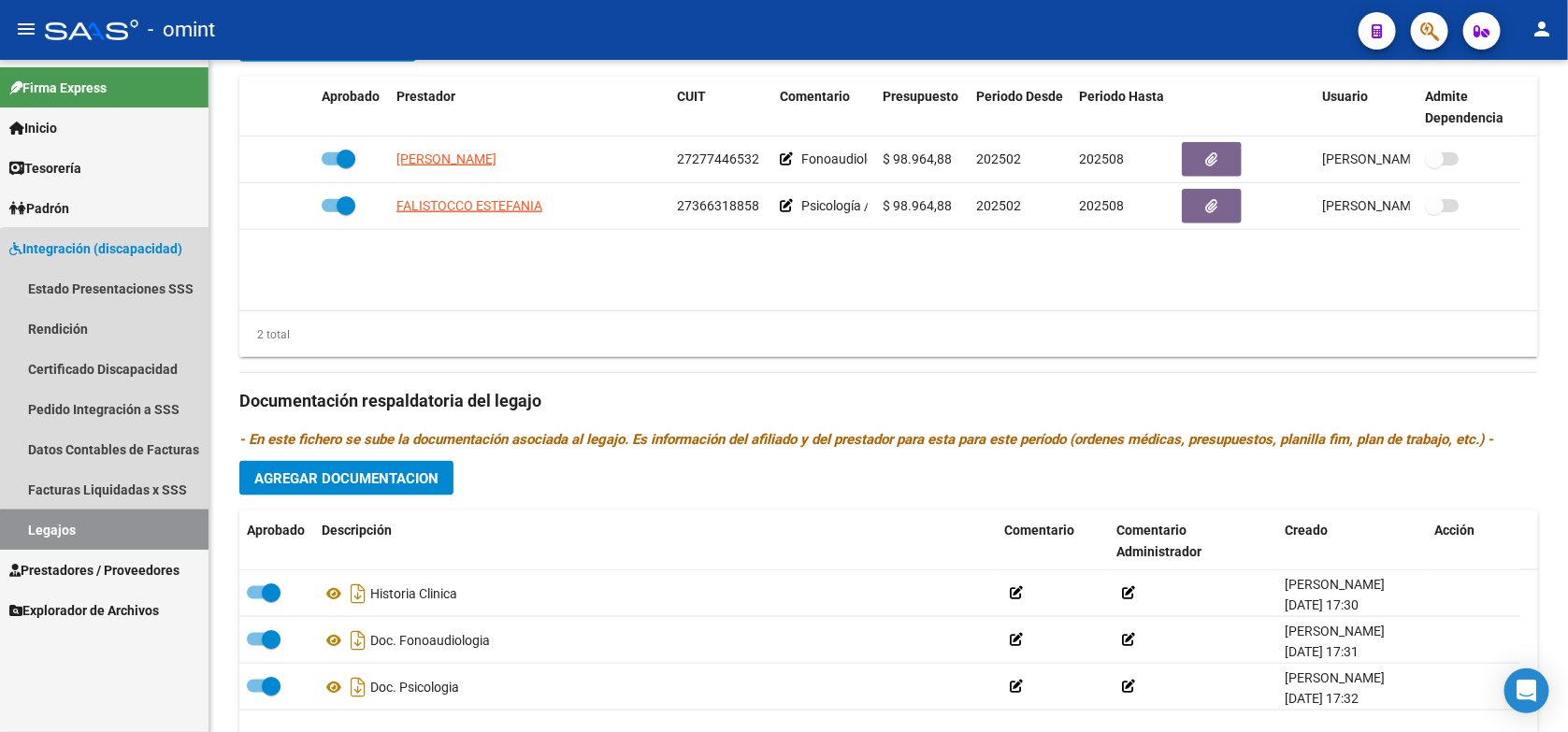
click at [109, 536] on link "Legajos" at bounding box center [104, 530] width 209 height 40
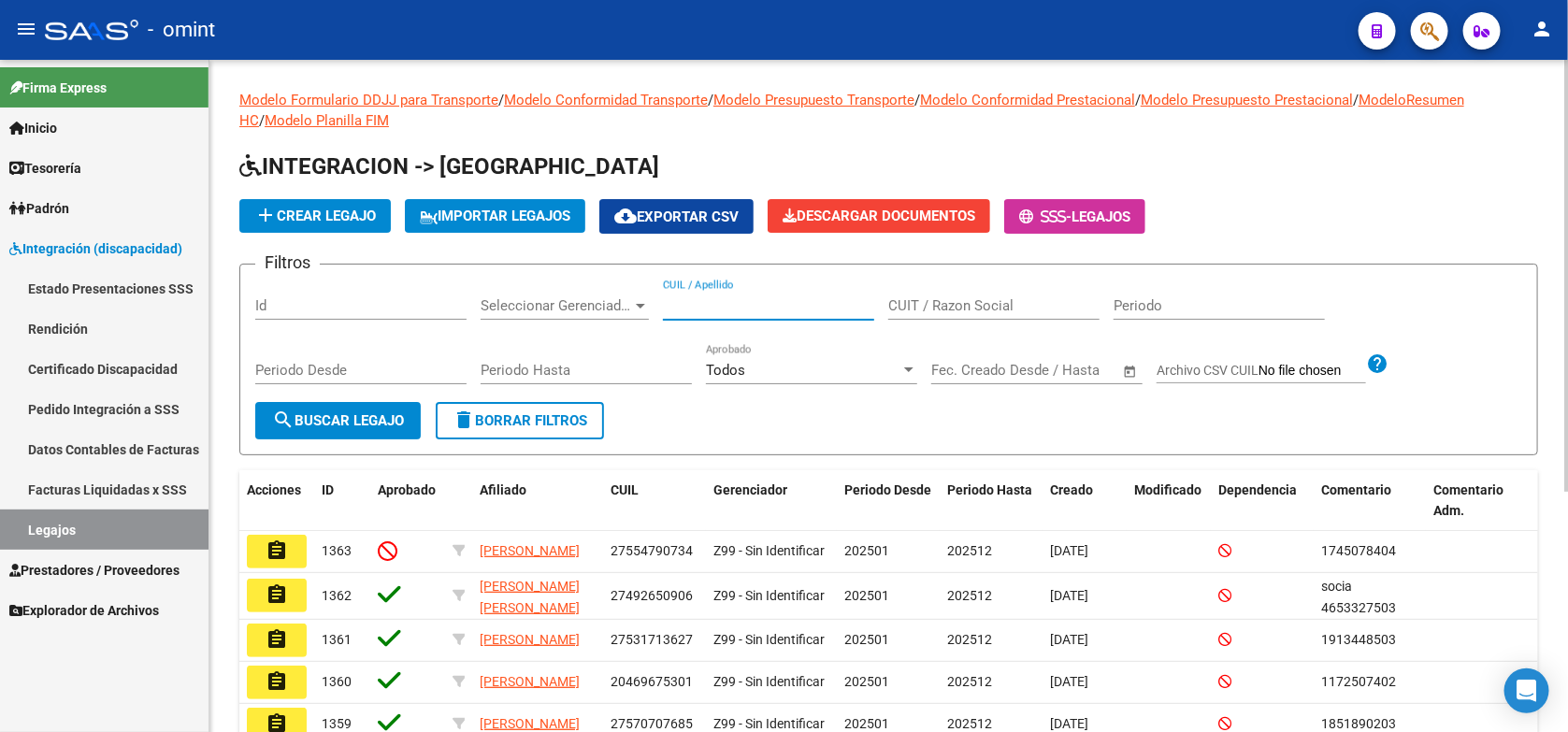
click at [679, 304] on input "CUIL / Apellido" at bounding box center [769, 306] width 212 height 17
paste input "20554063099"
type input "20554063099"
click at [282, 411] on mat-icon "search" at bounding box center [284, 421] width 23 height 23
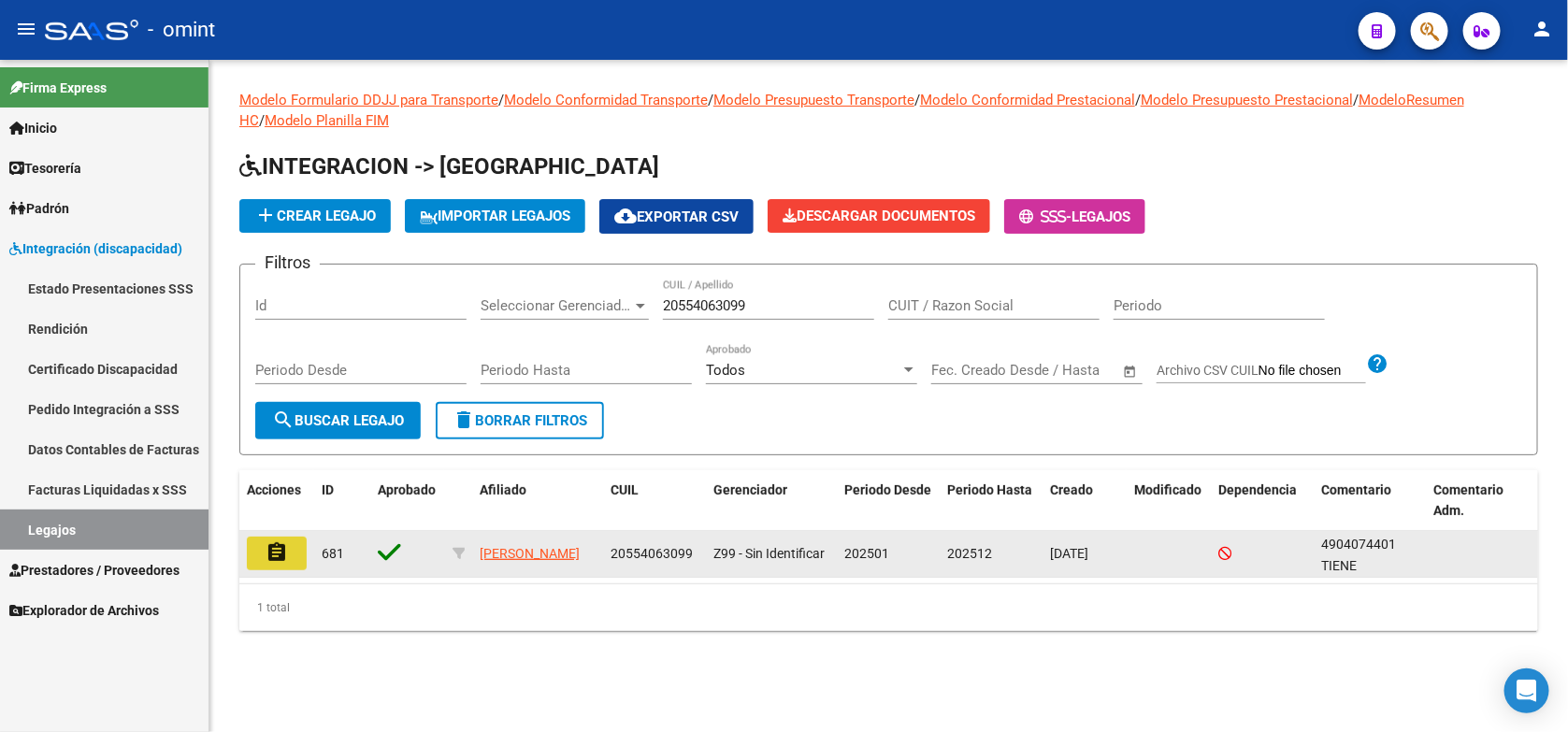
click at [283, 549] on mat-icon "assignment" at bounding box center [277, 553] width 23 height 23
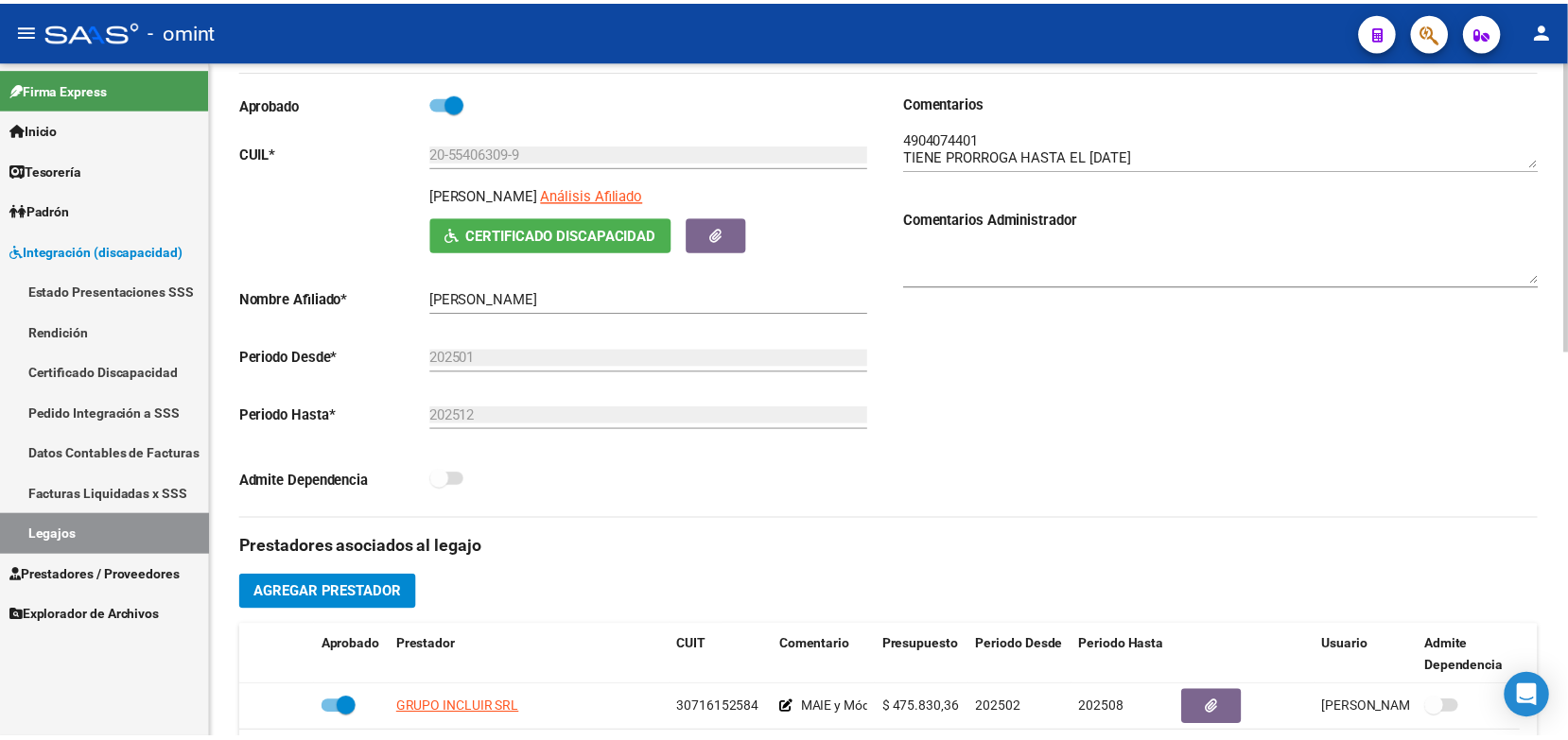
scroll to position [473, 0]
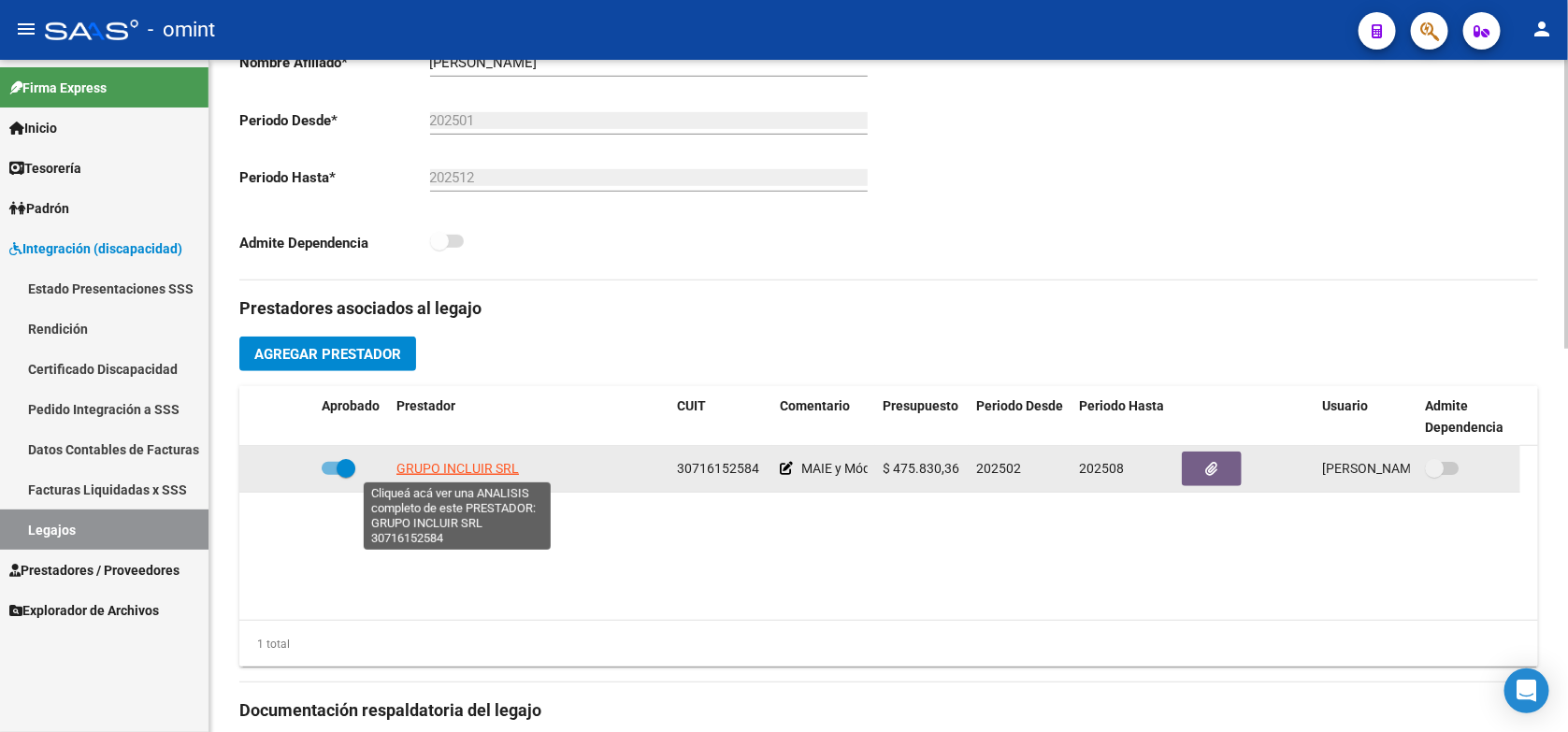
click at [503, 463] on span "GRUPO INCLUIR SRL" at bounding box center [457, 469] width 122 height 15
type textarea "30716152584"
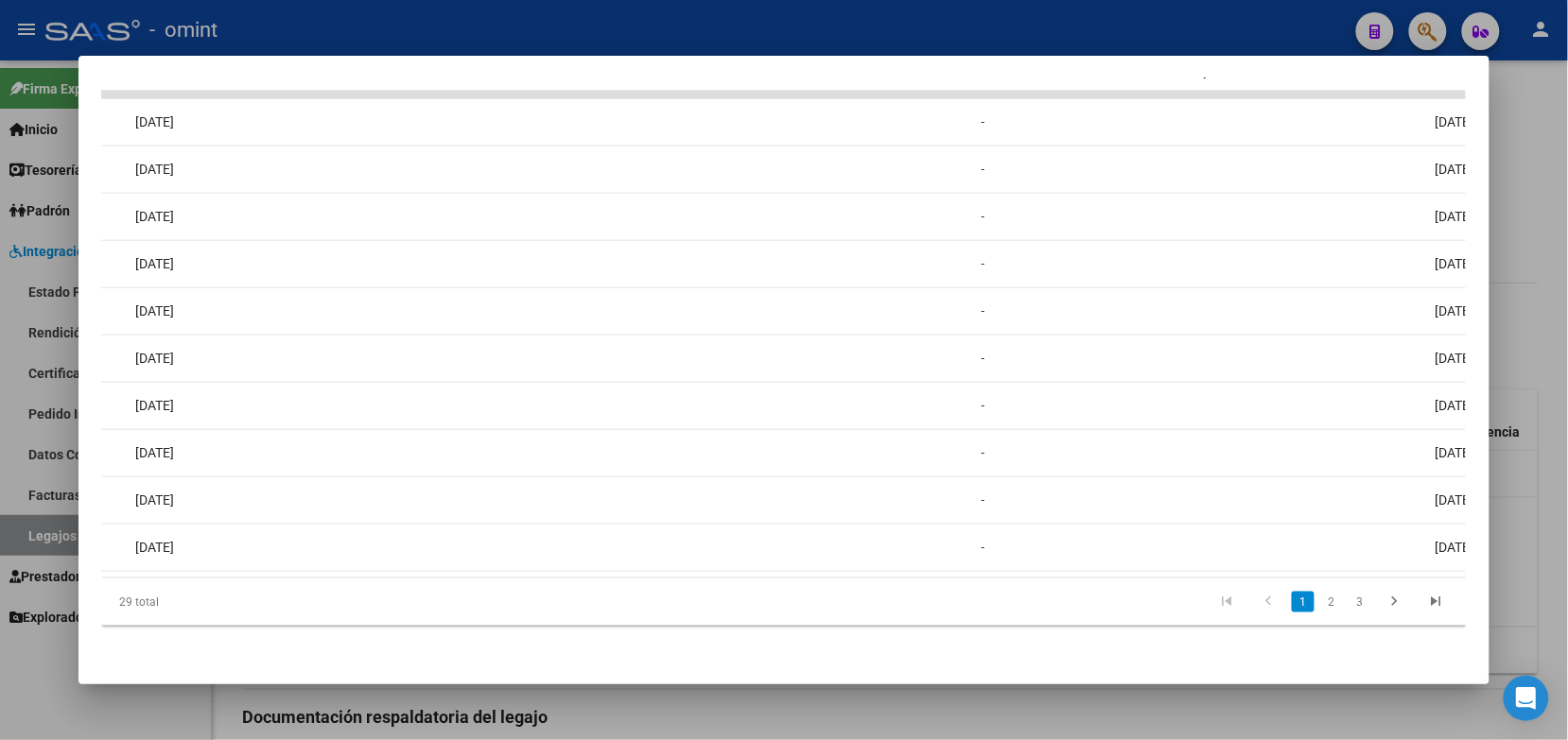
scroll to position [0, 0]
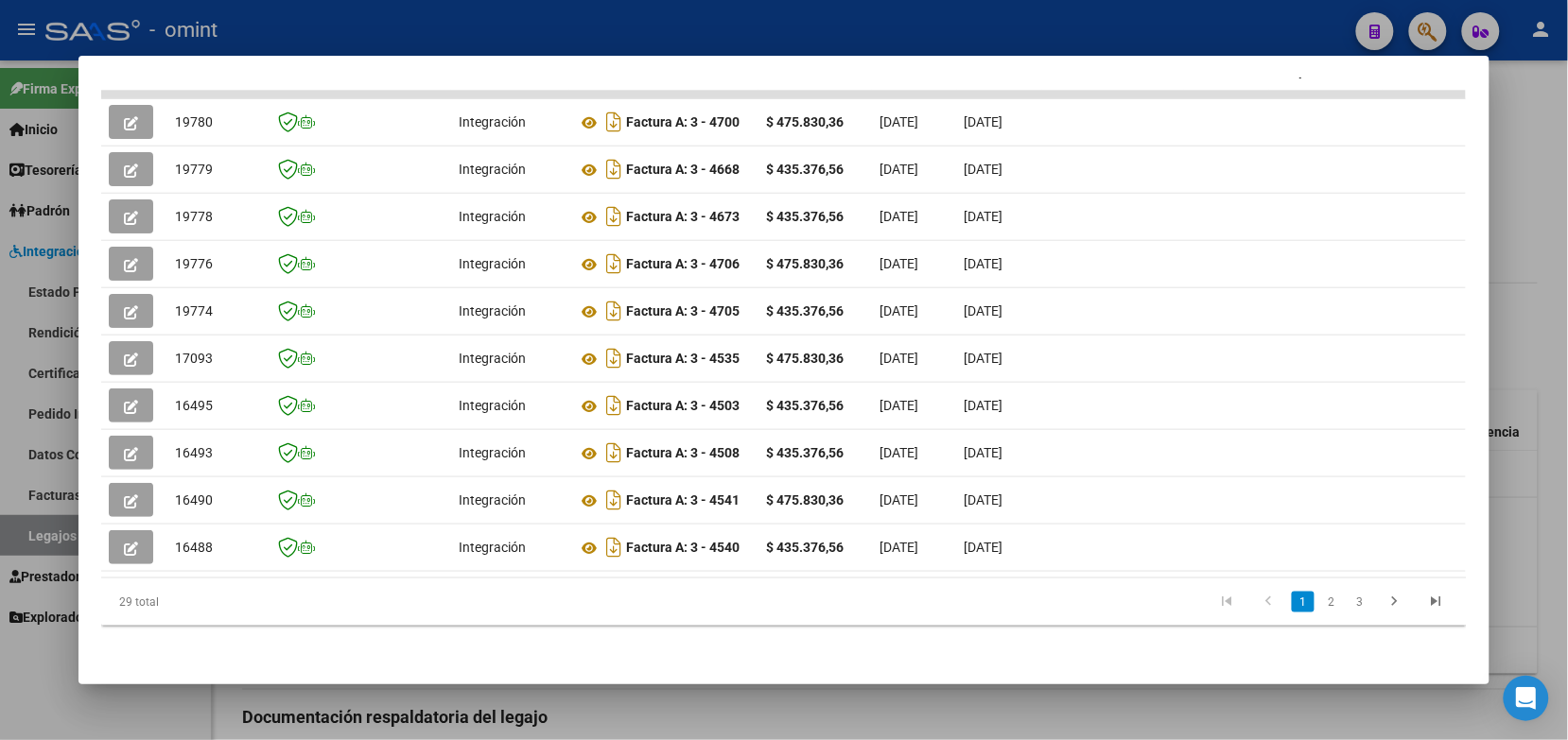
click at [579, 34] on div at bounding box center [784, 370] width 1568 height 740
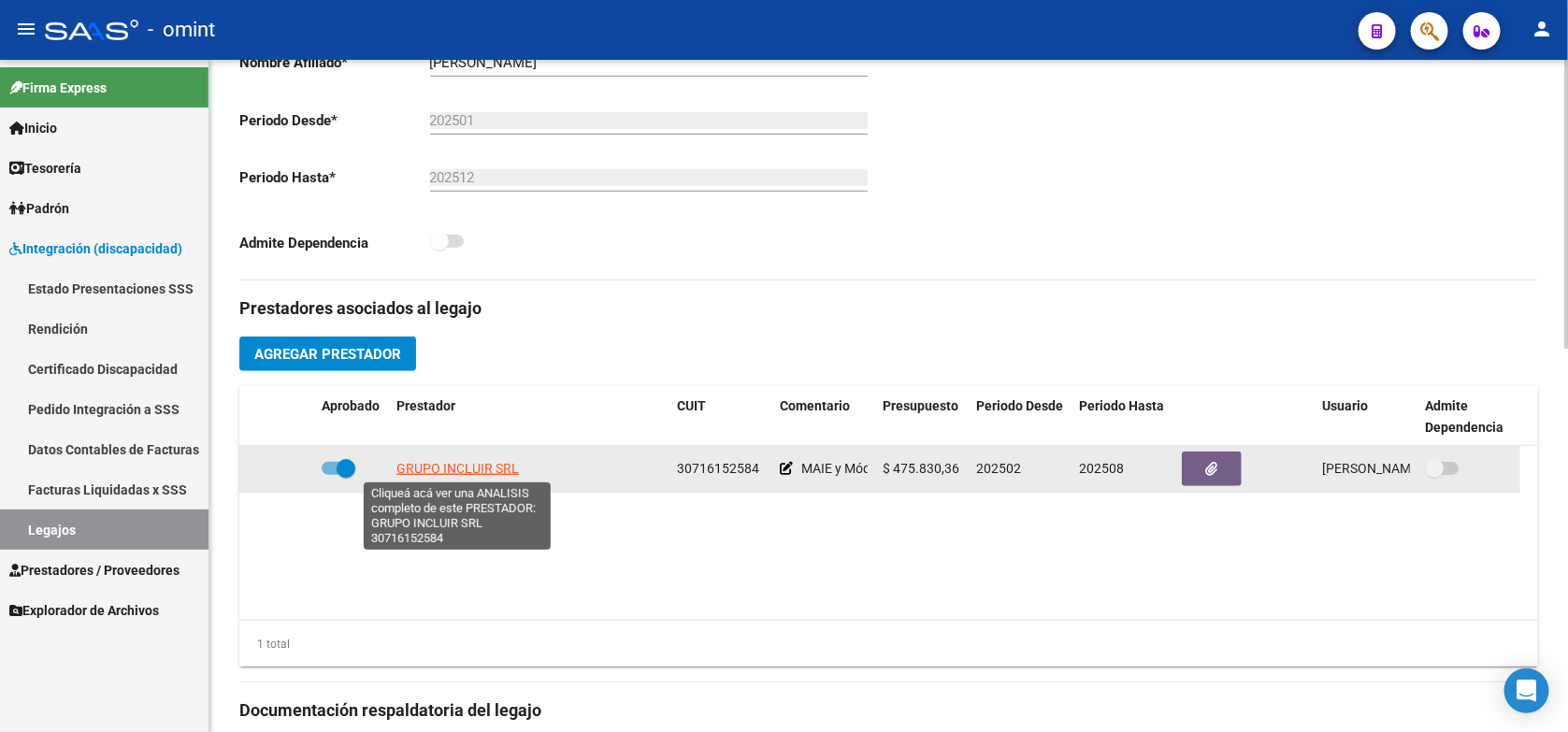
click at [422, 463] on span "GRUPO INCLUIR SRL" at bounding box center [457, 469] width 122 height 15
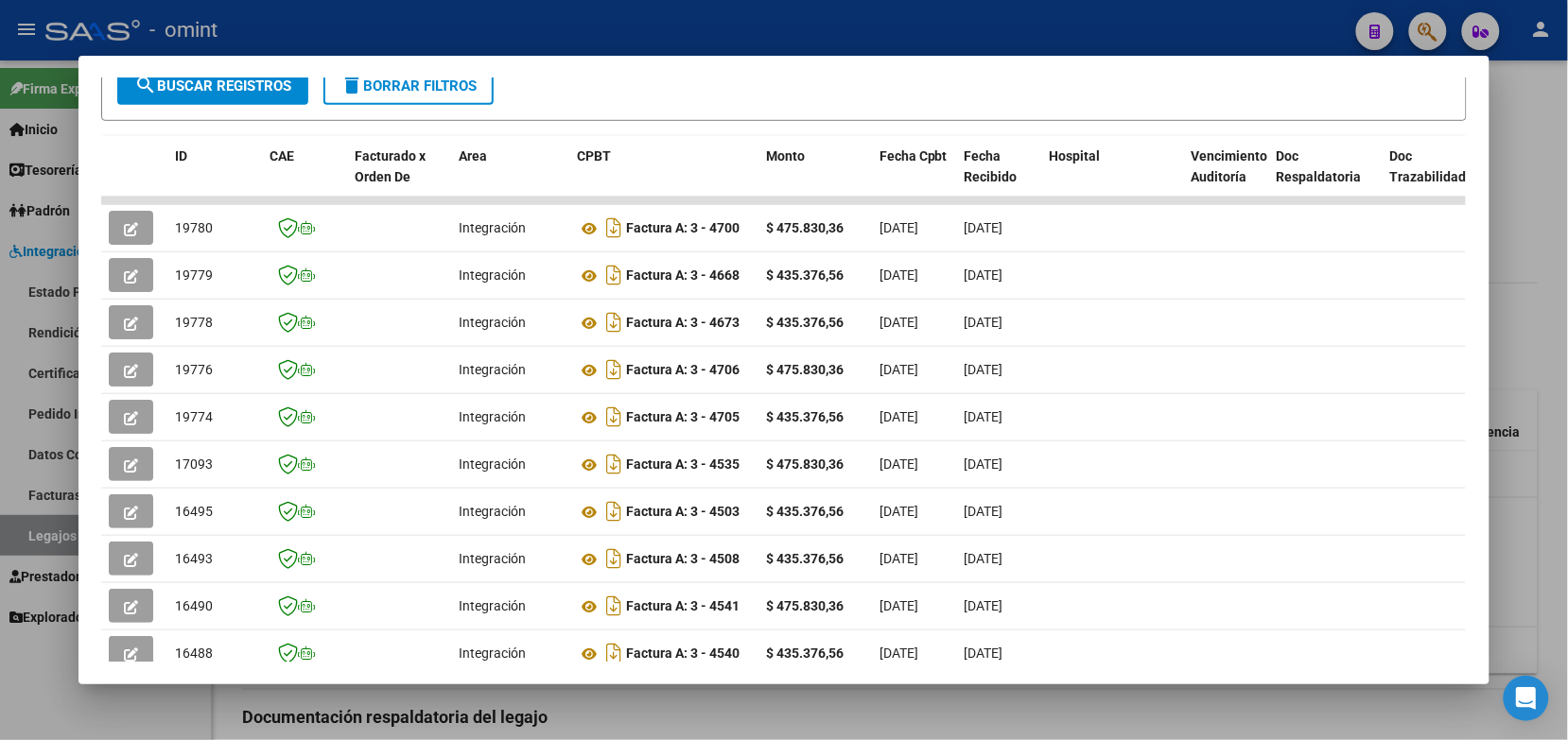
scroll to position [473, 0]
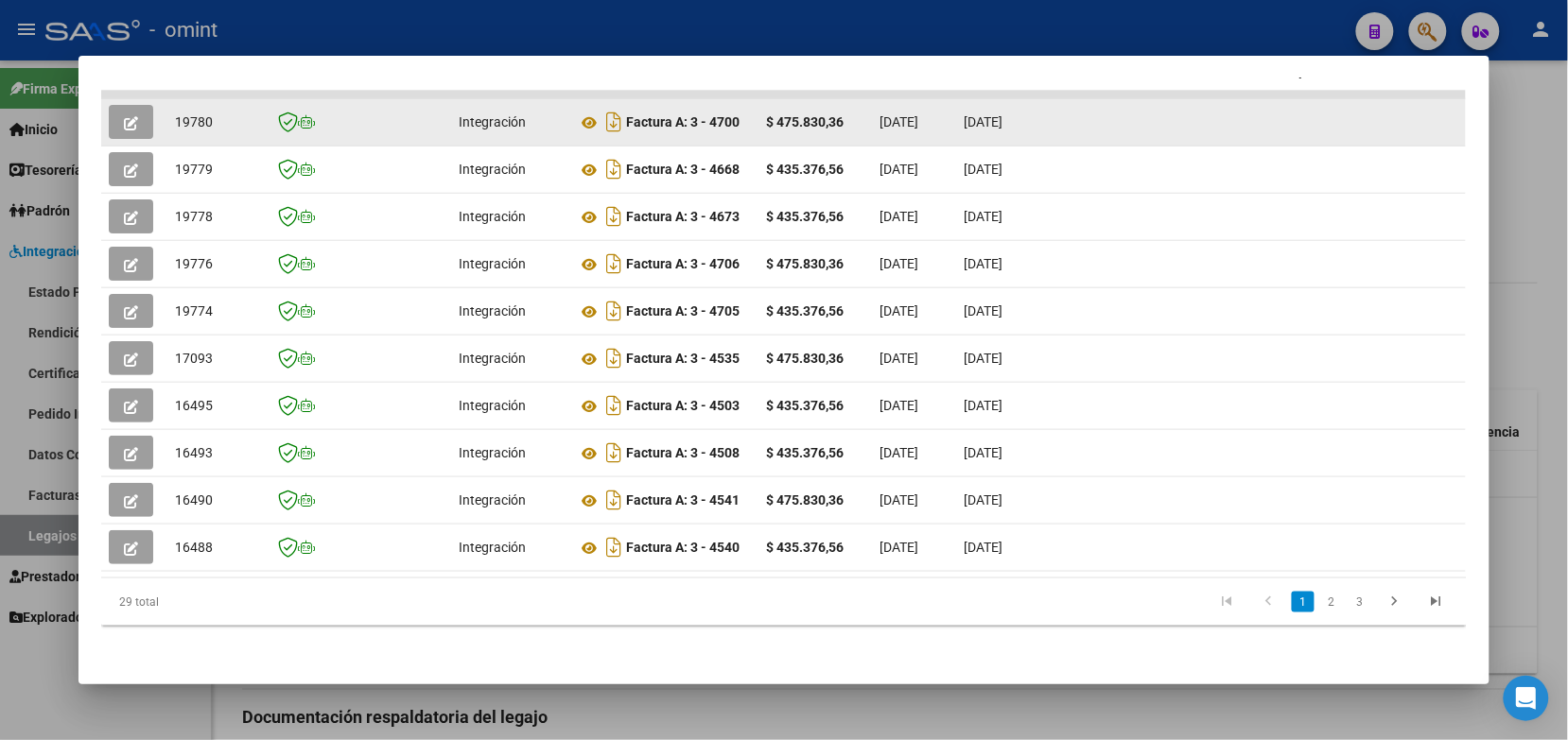
click at [129, 116] on icon "button" at bounding box center [131, 123] width 14 height 14
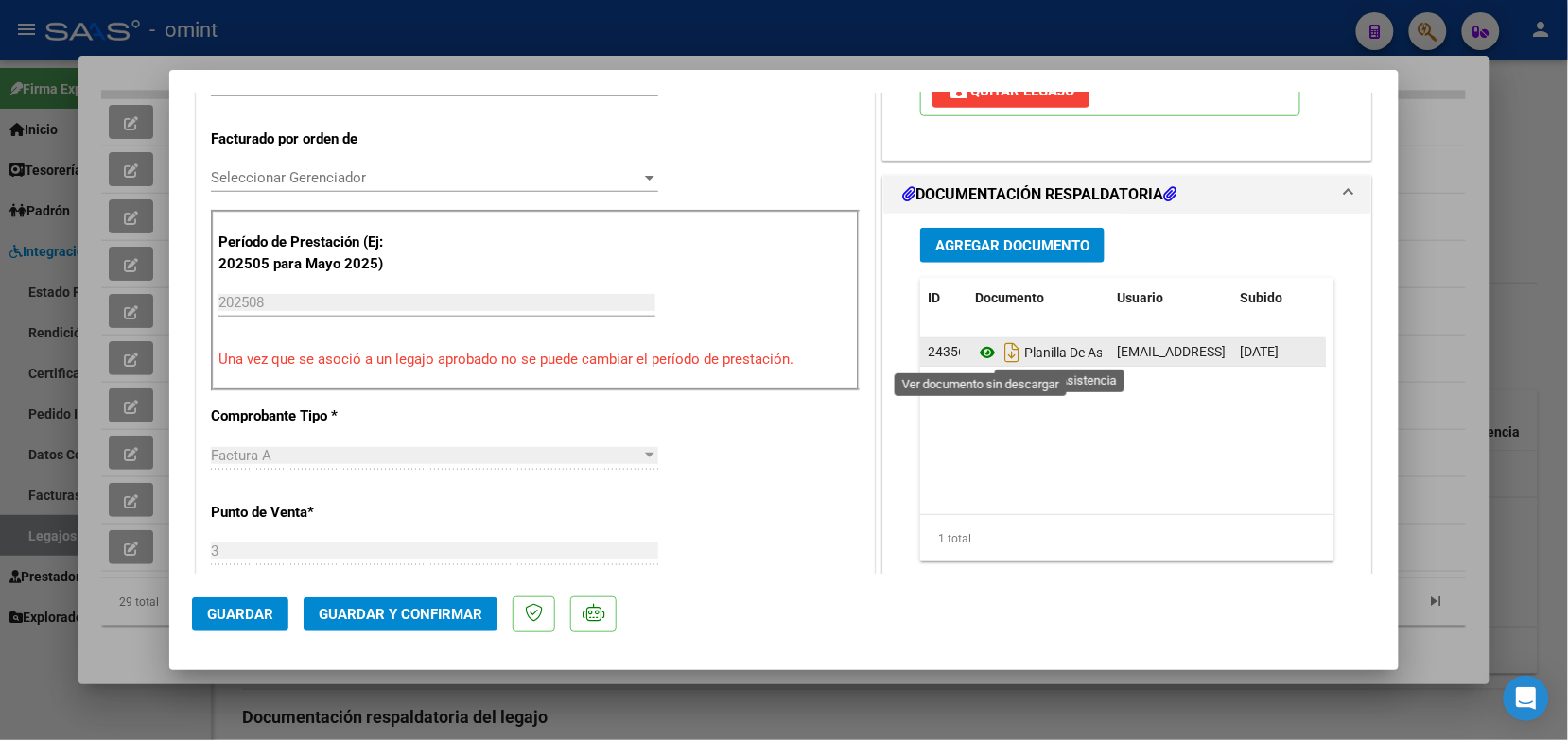
click at [976, 355] on icon at bounding box center [988, 353] width 25 height 23
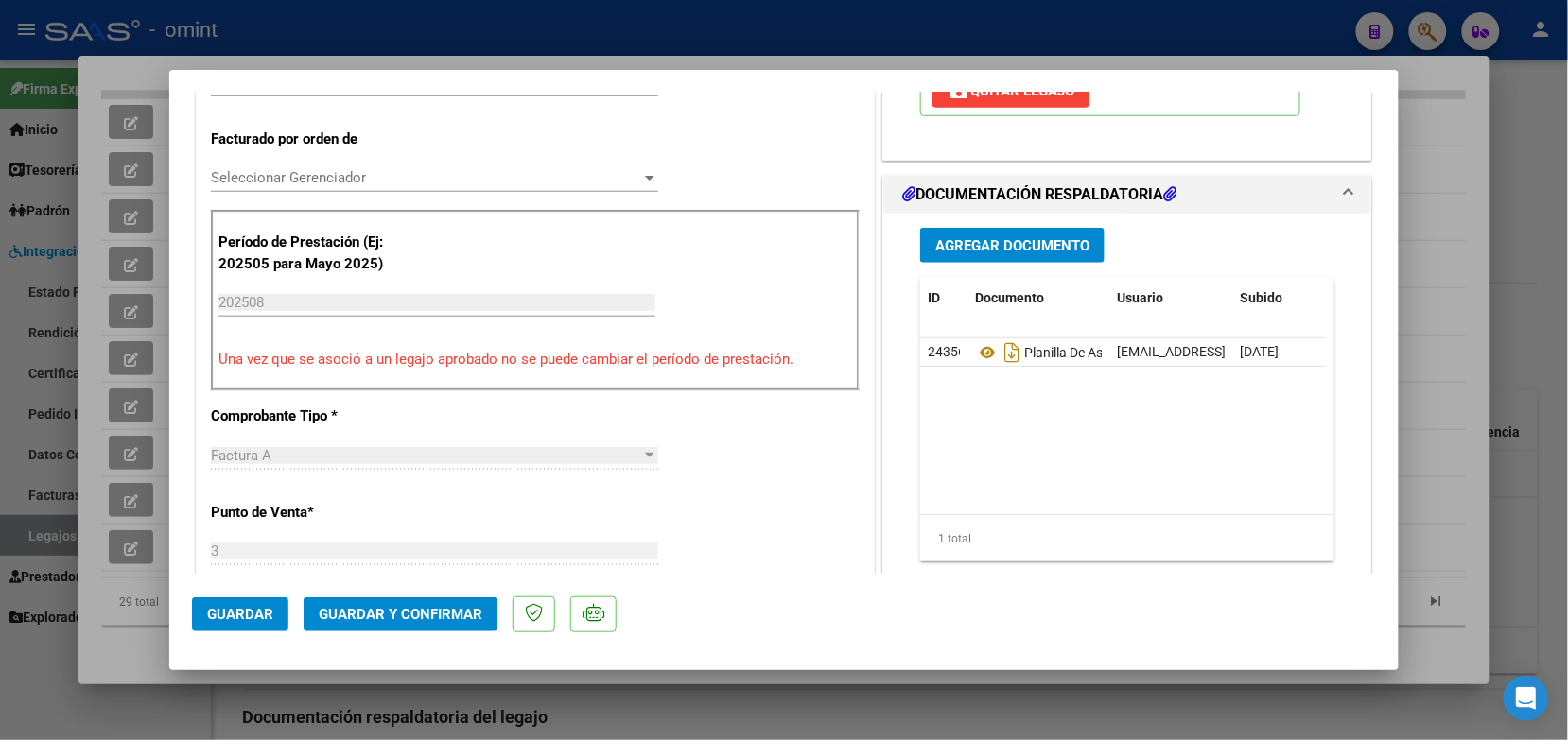
scroll to position [0, 0]
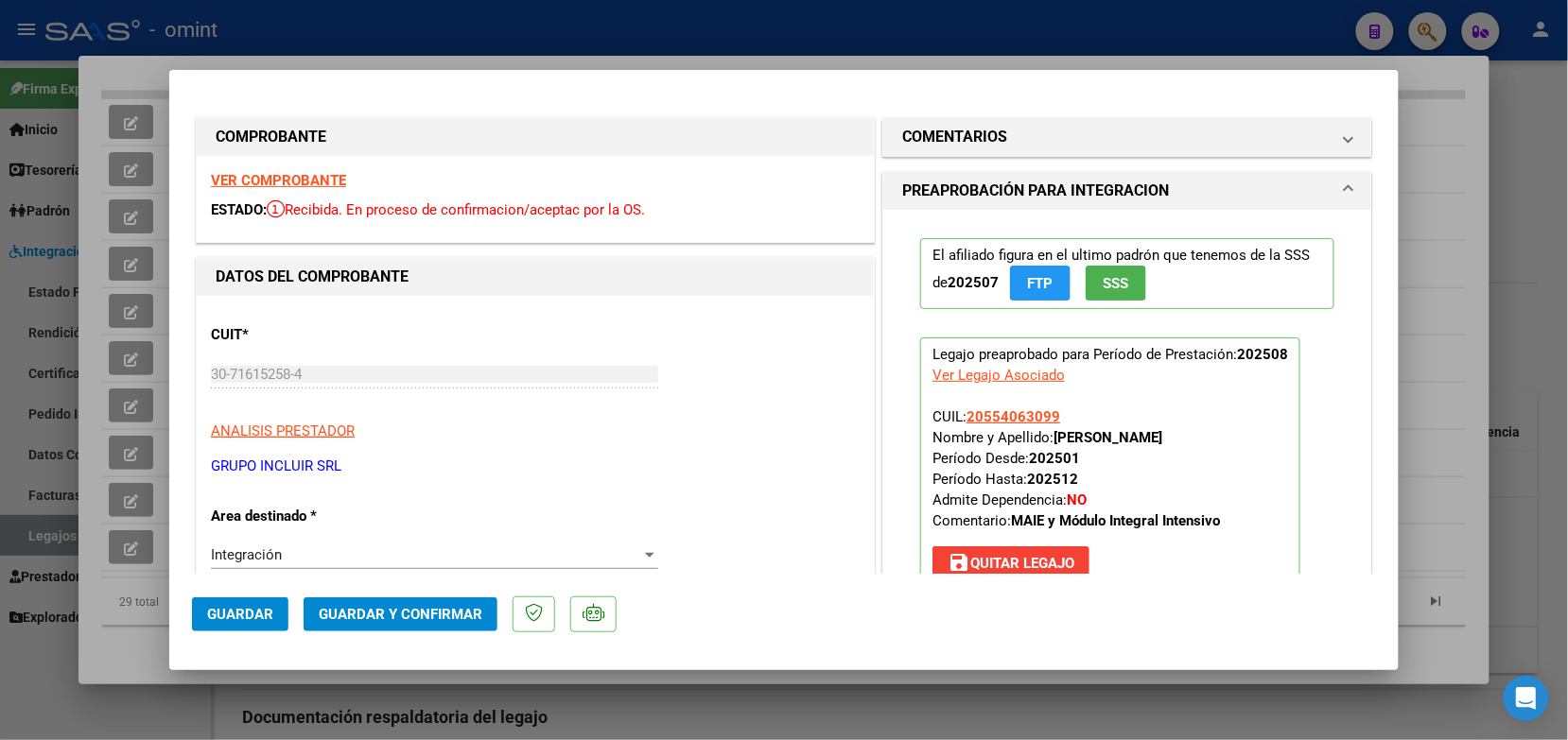
click at [294, 175] on strong "VER COMPROBANTE" at bounding box center [278, 180] width 135 height 17
click at [399, 609] on span "Guardar y Confirmar" at bounding box center [400, 615] width 163 height 17
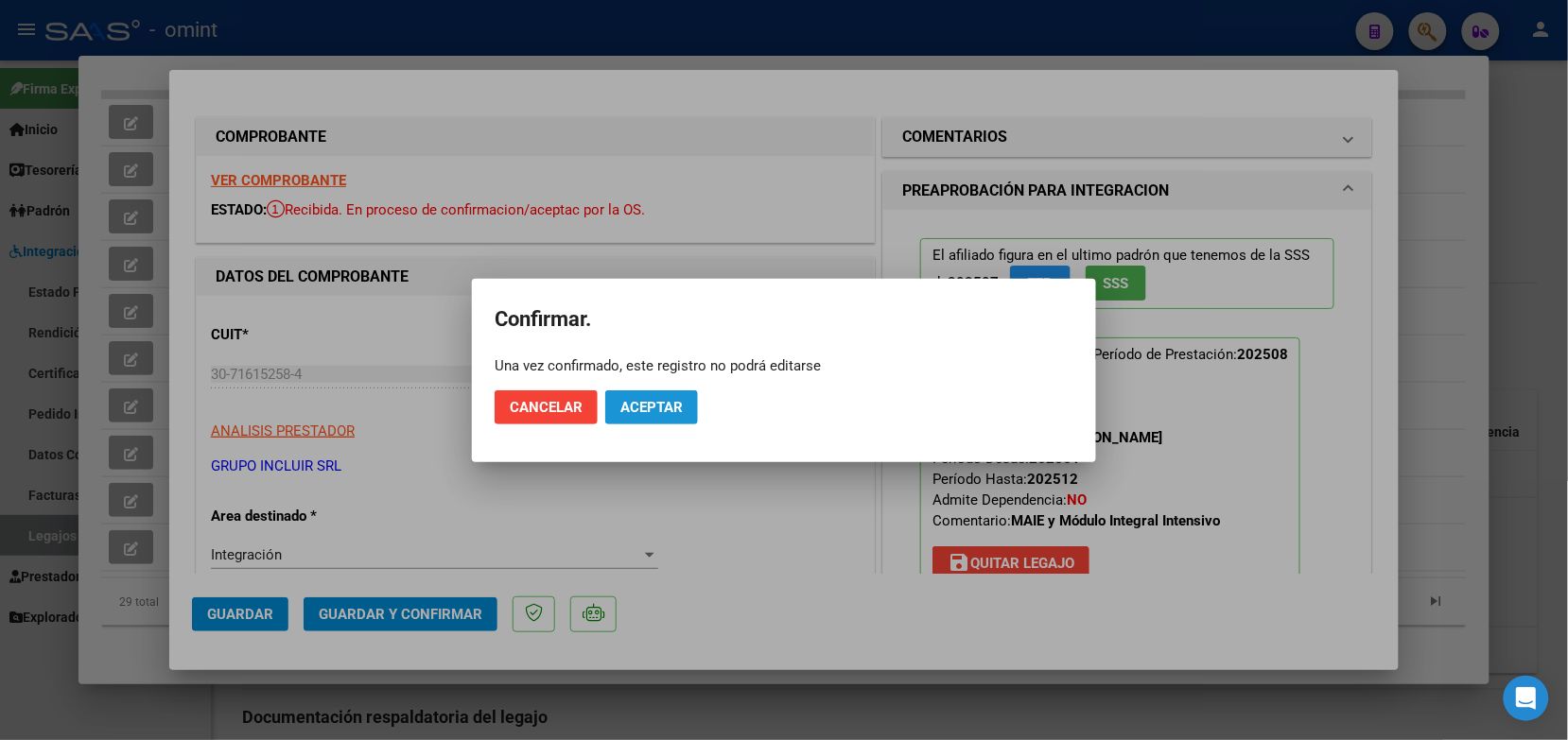
click at [692, 395] on button "Aceptar" at bounding box center [652, 407] width 93 height 34
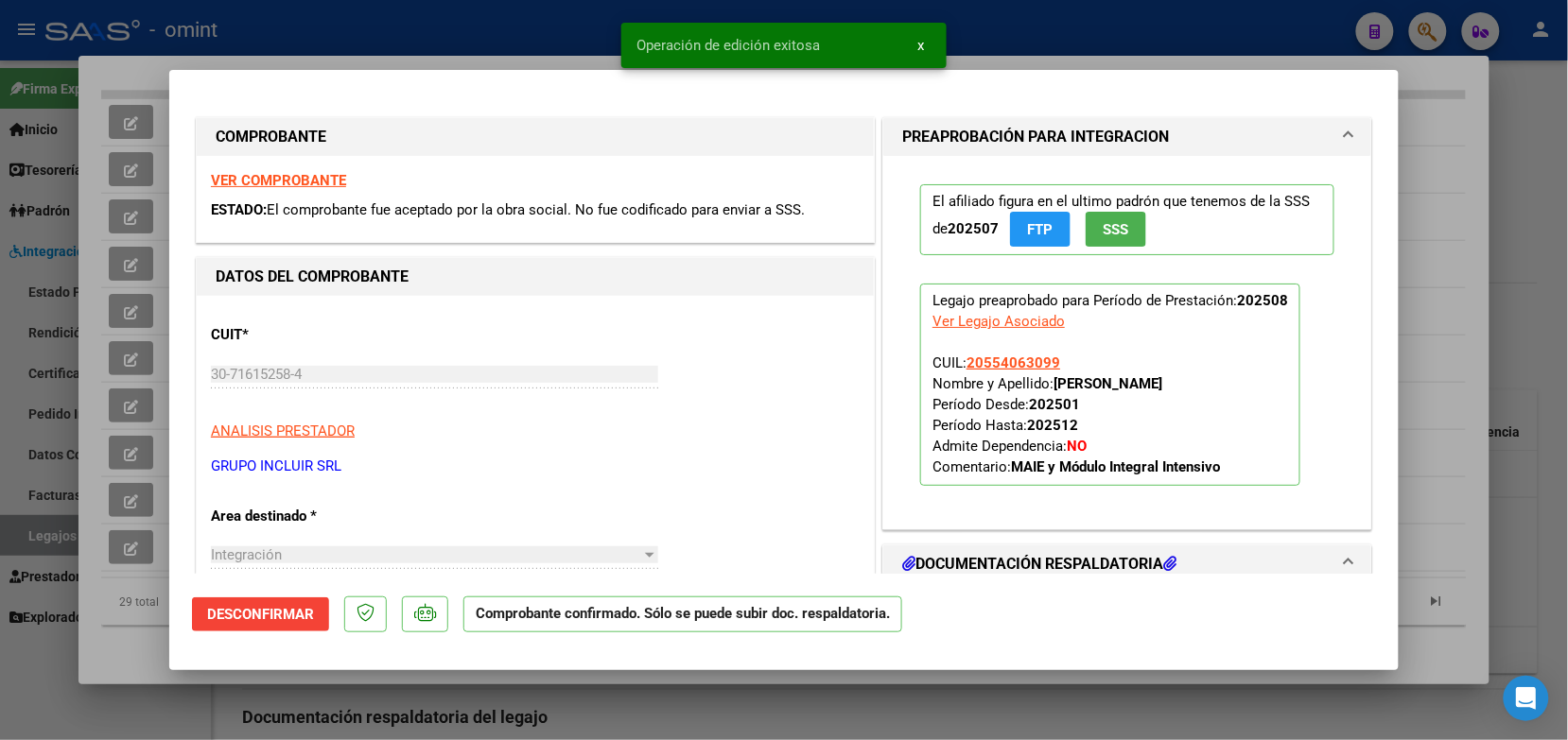
click at [277, 30] on div at bounding box center [784, 370] width 1568 height 740
type input "$ 0,00"
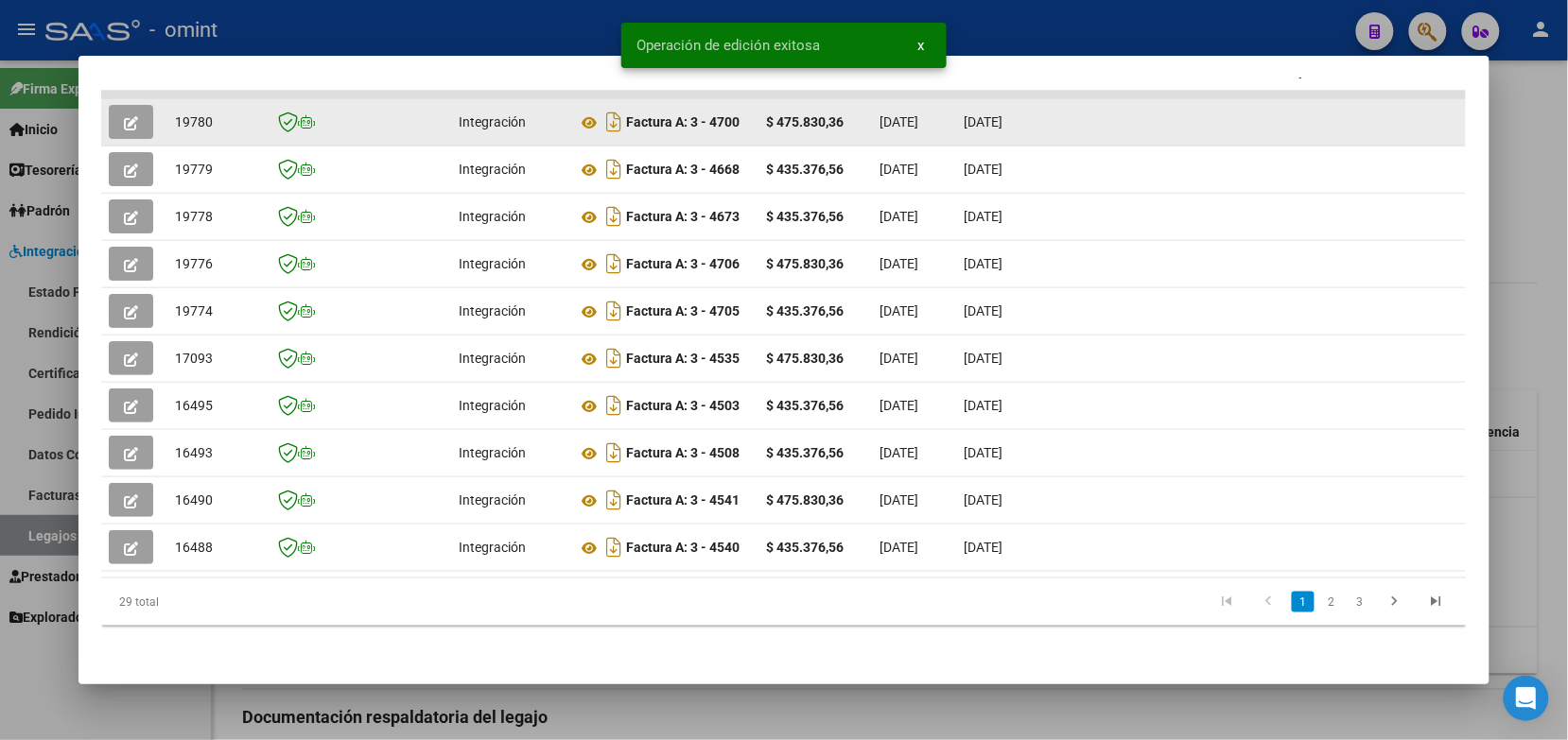
drag, startPoint x: 215, startPoint y: 109, endPoint x: 166, endPoint y: 106, distance: 49.1
click at [175, 111] on div "19780" at bounding box center [214, 122] width 80 height 22
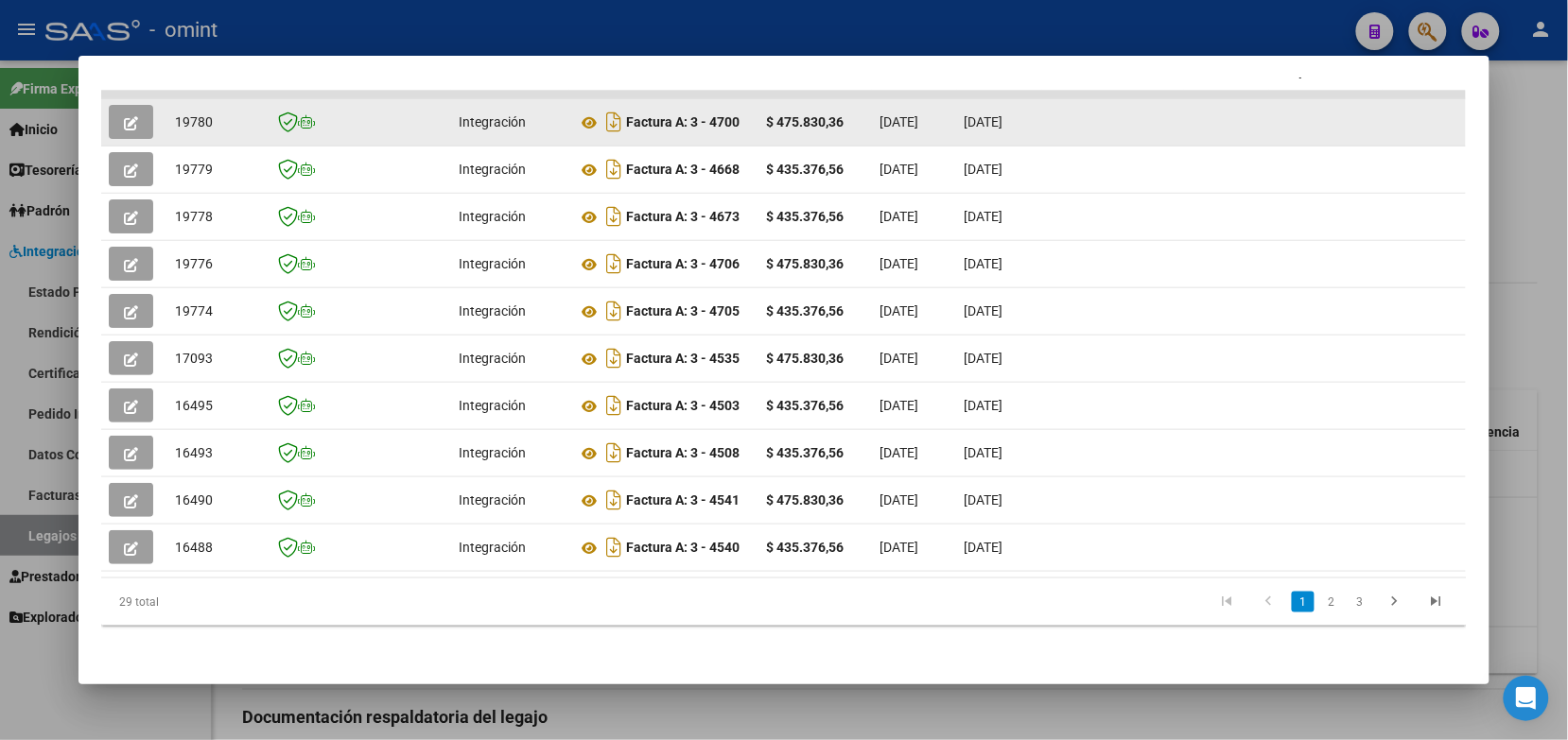
copy span "19780"
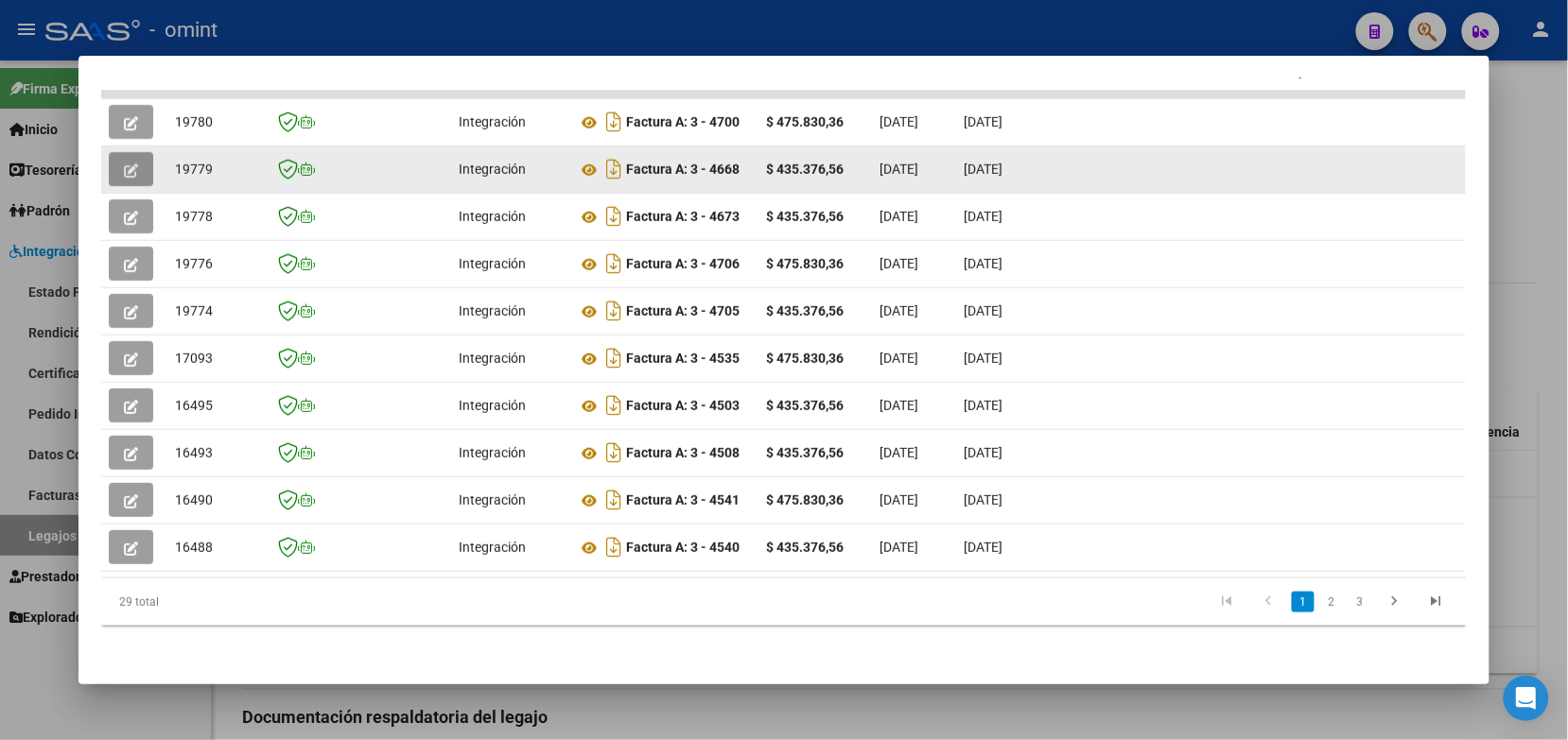
click at [126, 163] on icon "button" at bounding box center [131, 170] width 14 height 14
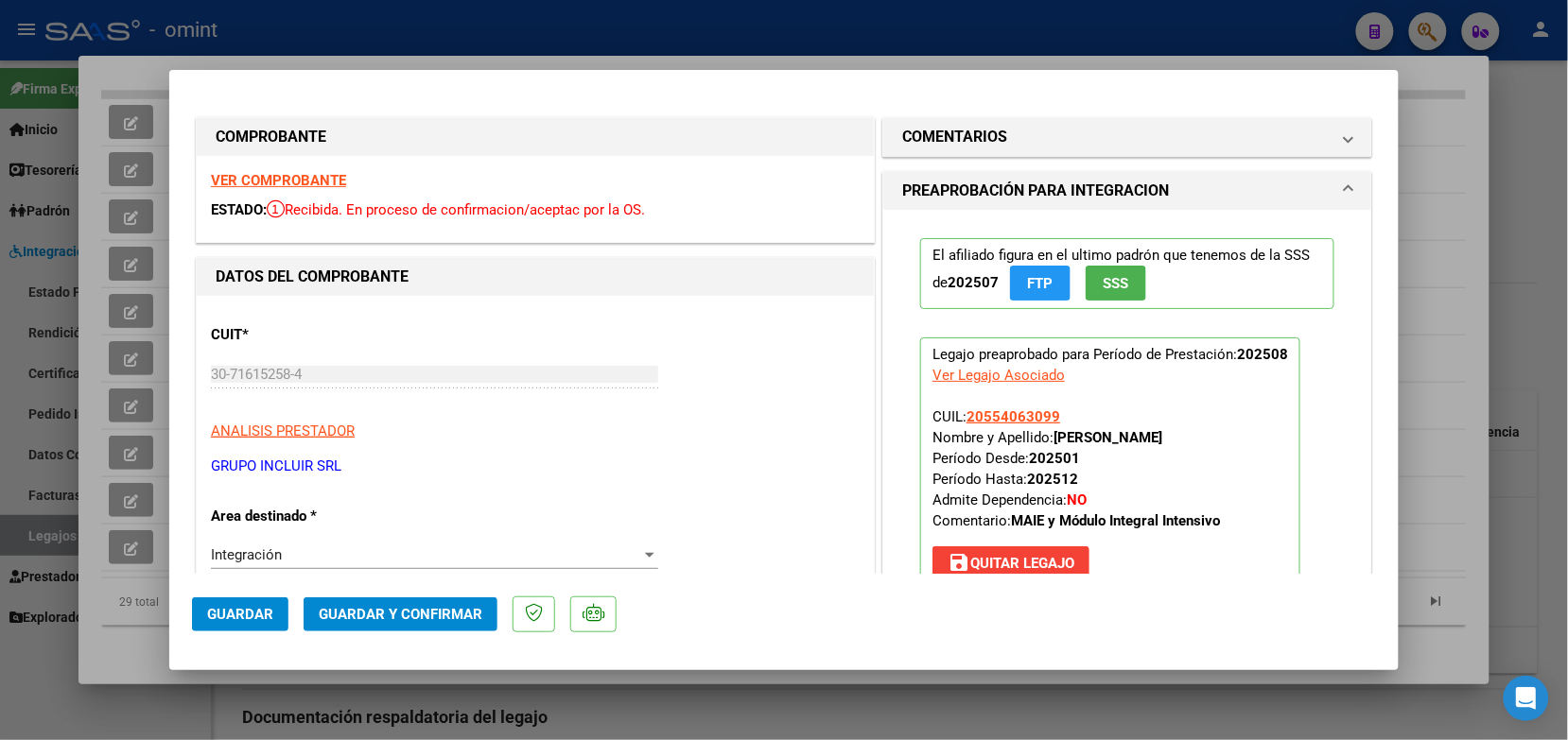
scroll to position [354, 0]
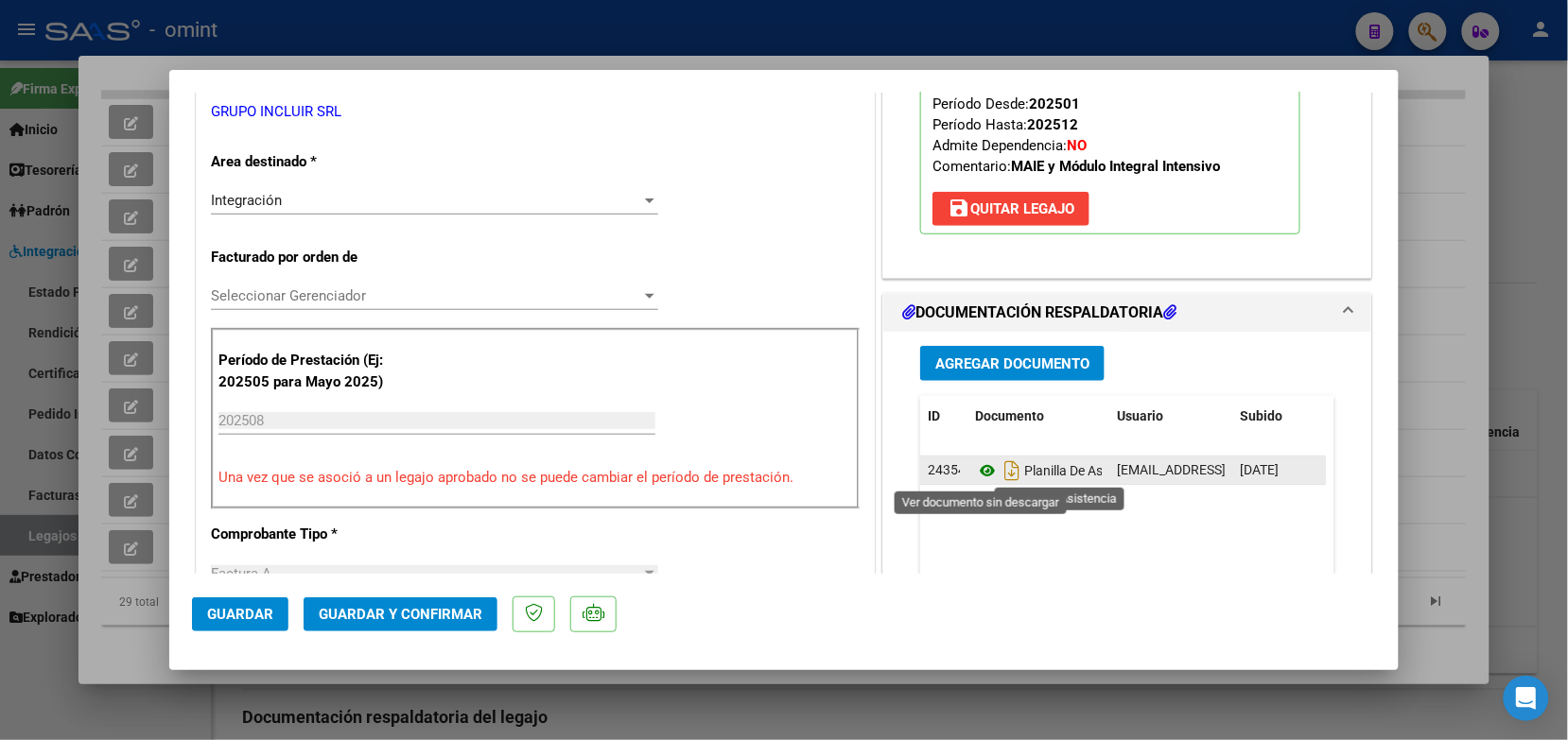
click at [977, 470] on icon at bounding box center [988, 471] width 25 height 23
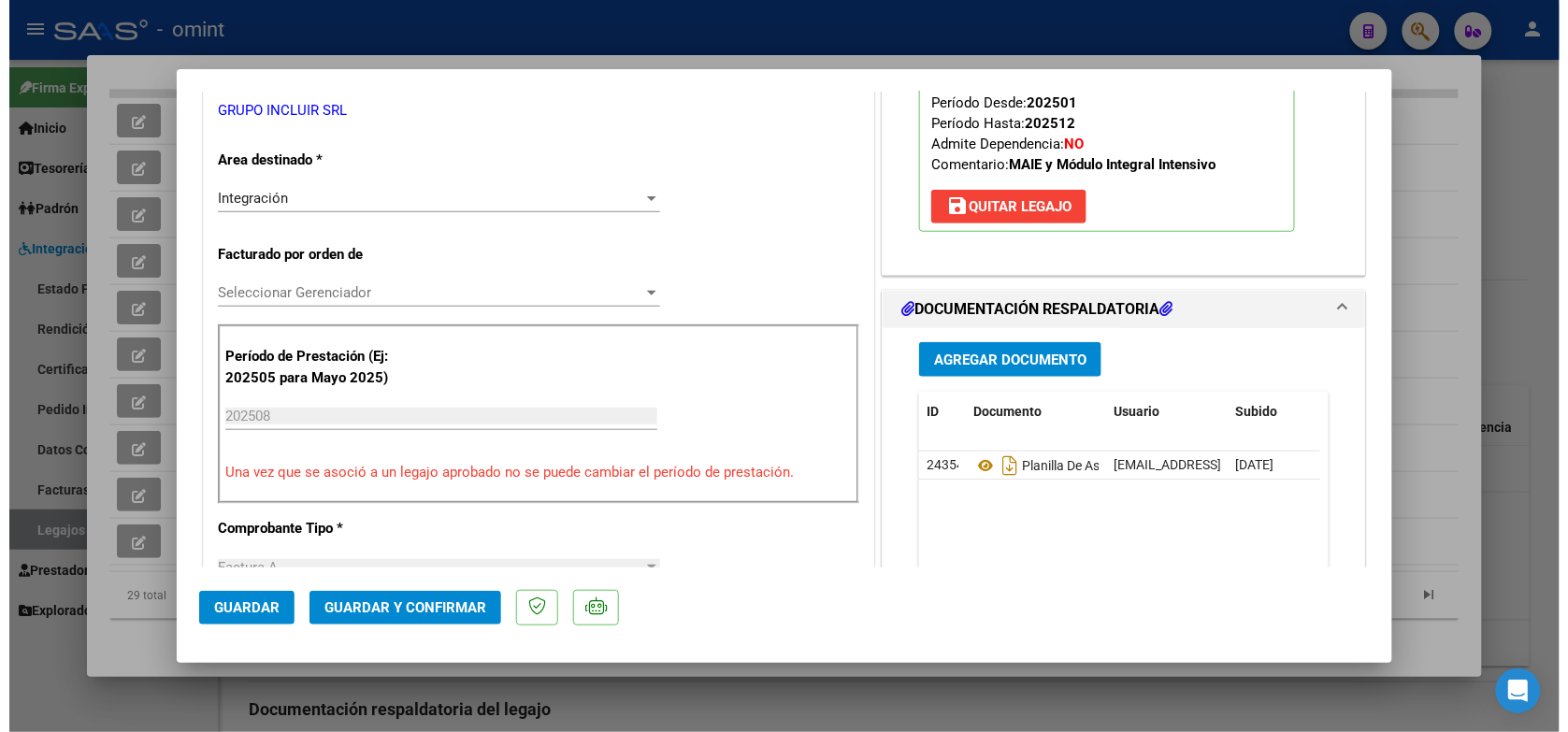
scroll to position [0, 0]
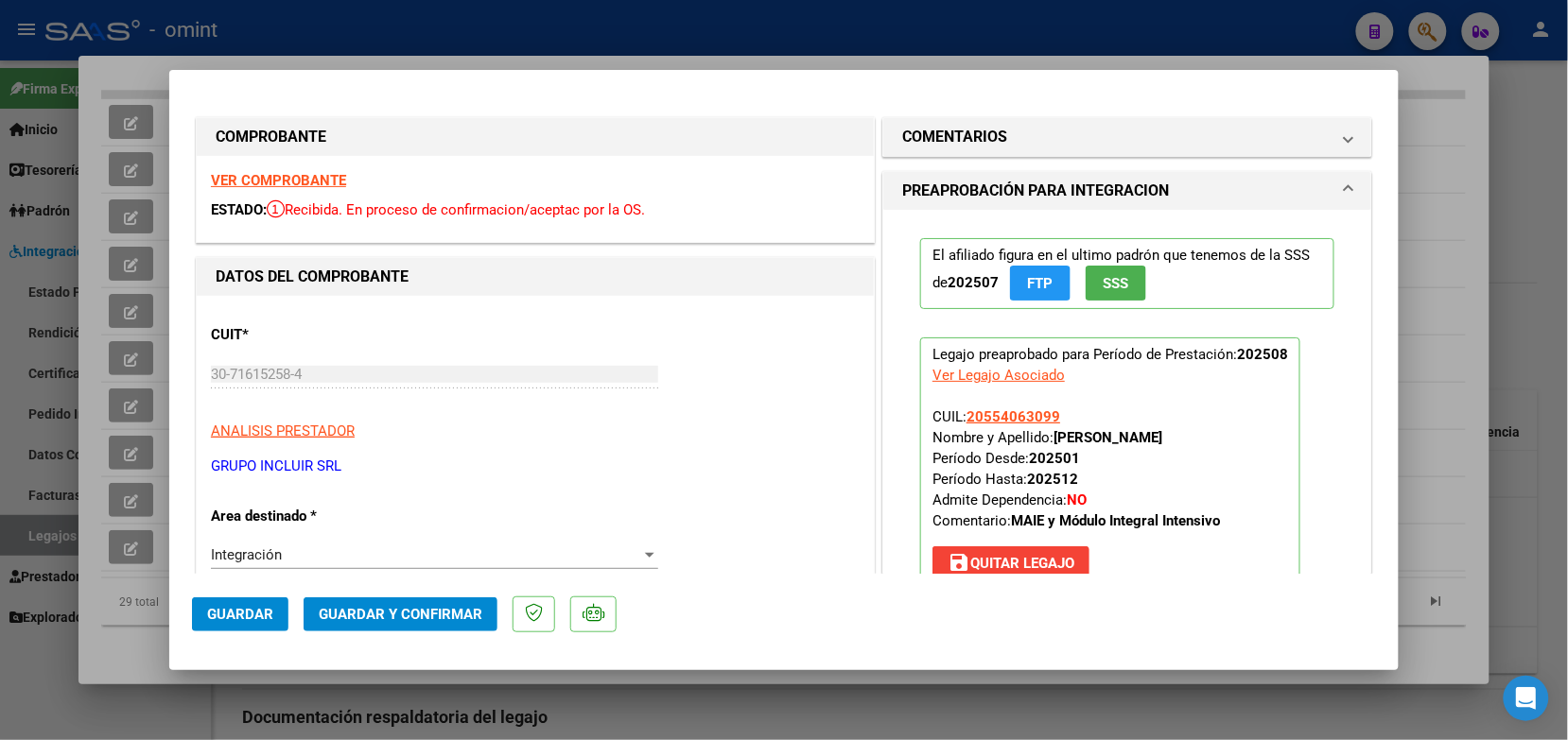
click at [318, 184] on strong "VER COMPROBANTE" at bounding box center [278, 180] width 135 height 17
click at [390, 608] on span "Guardar y Confirmar" at bounding box center [400, 615] width 163 height 17
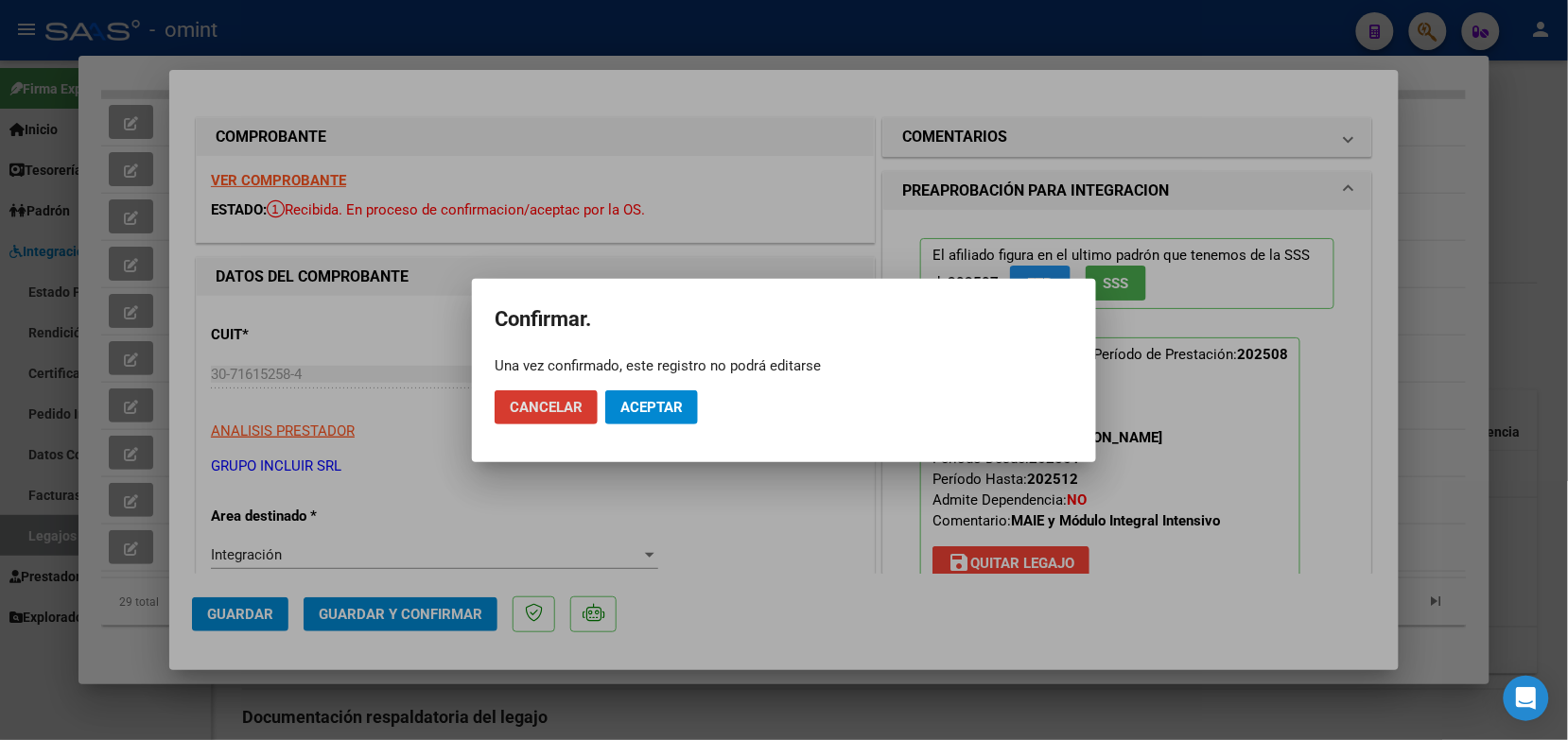
click at [640, 399] on span "Aceptar" at bounding box center [651, 408] width 62 height 17
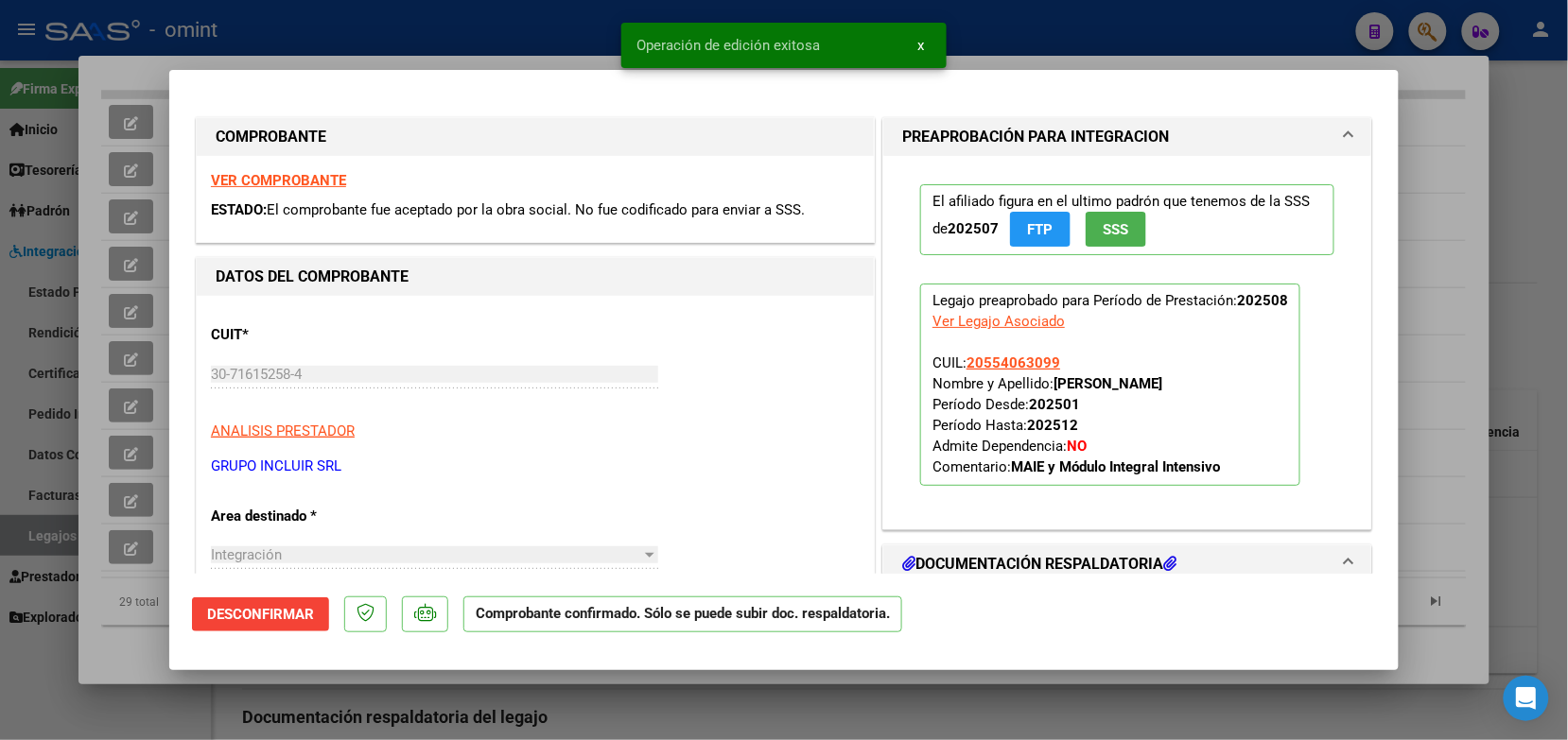
click at [378, 20] on div at bounding box center [784, 370] width 1568 height 740
type input "$ 0,00"
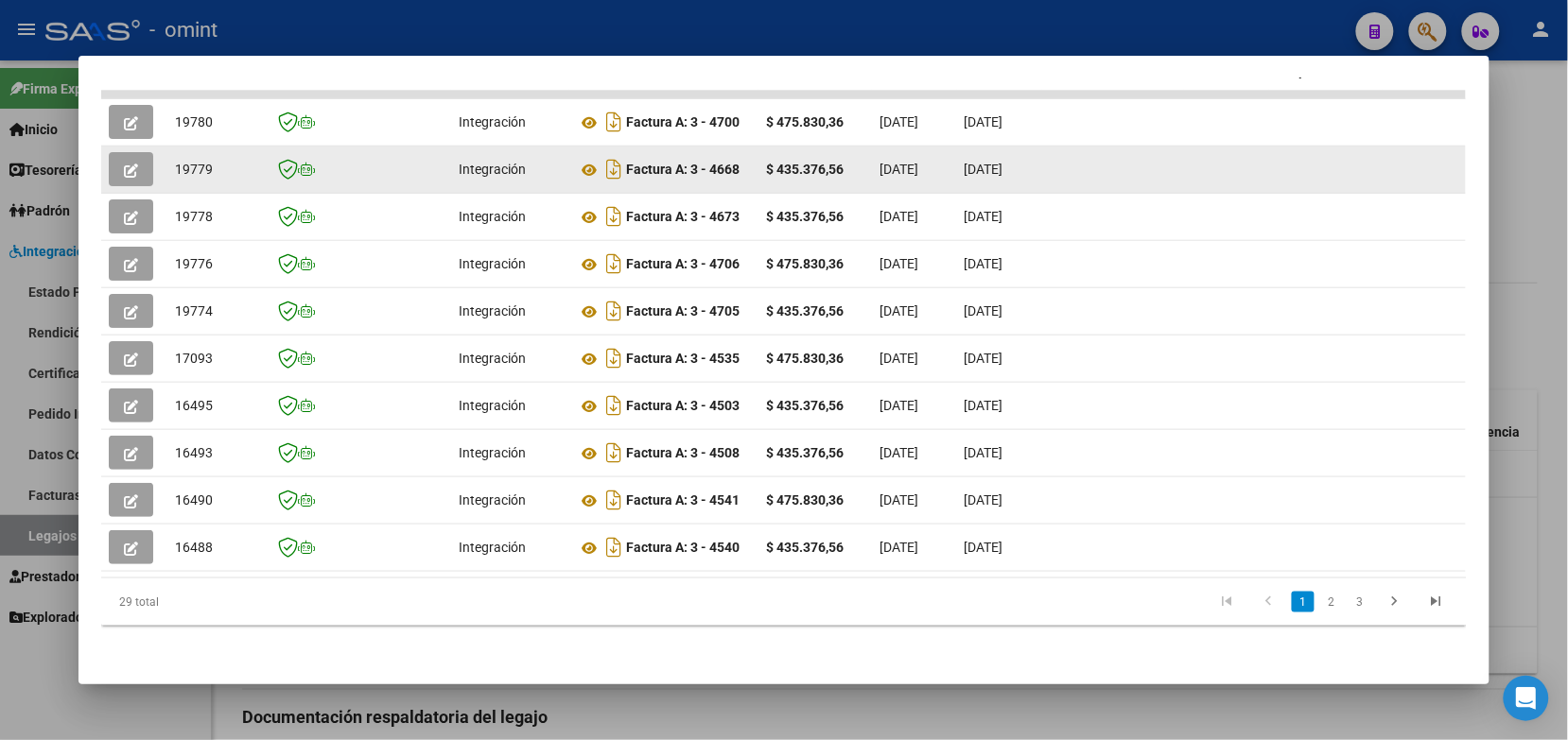
drag, startPoint x: 216, startPoint y: 155, endPoint x: 170, endPoint y: 159, distance: 46.2
click at [175, 159] on div "19779" at bounding box center [214, 170] width 80 height 22
copy span "19779"
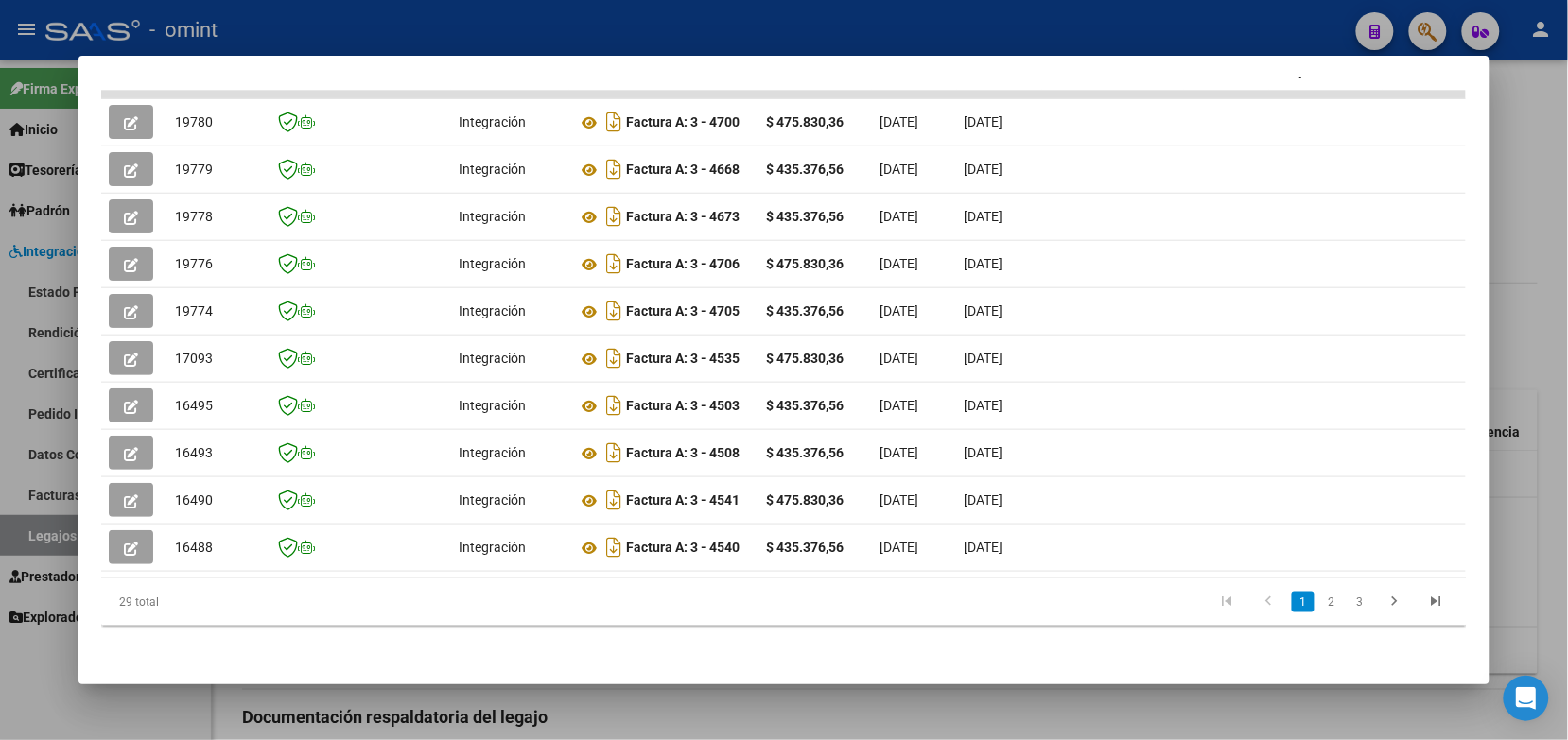
click at [1014, 43] on div at bounding box center [784, 370] width 1568 height 740
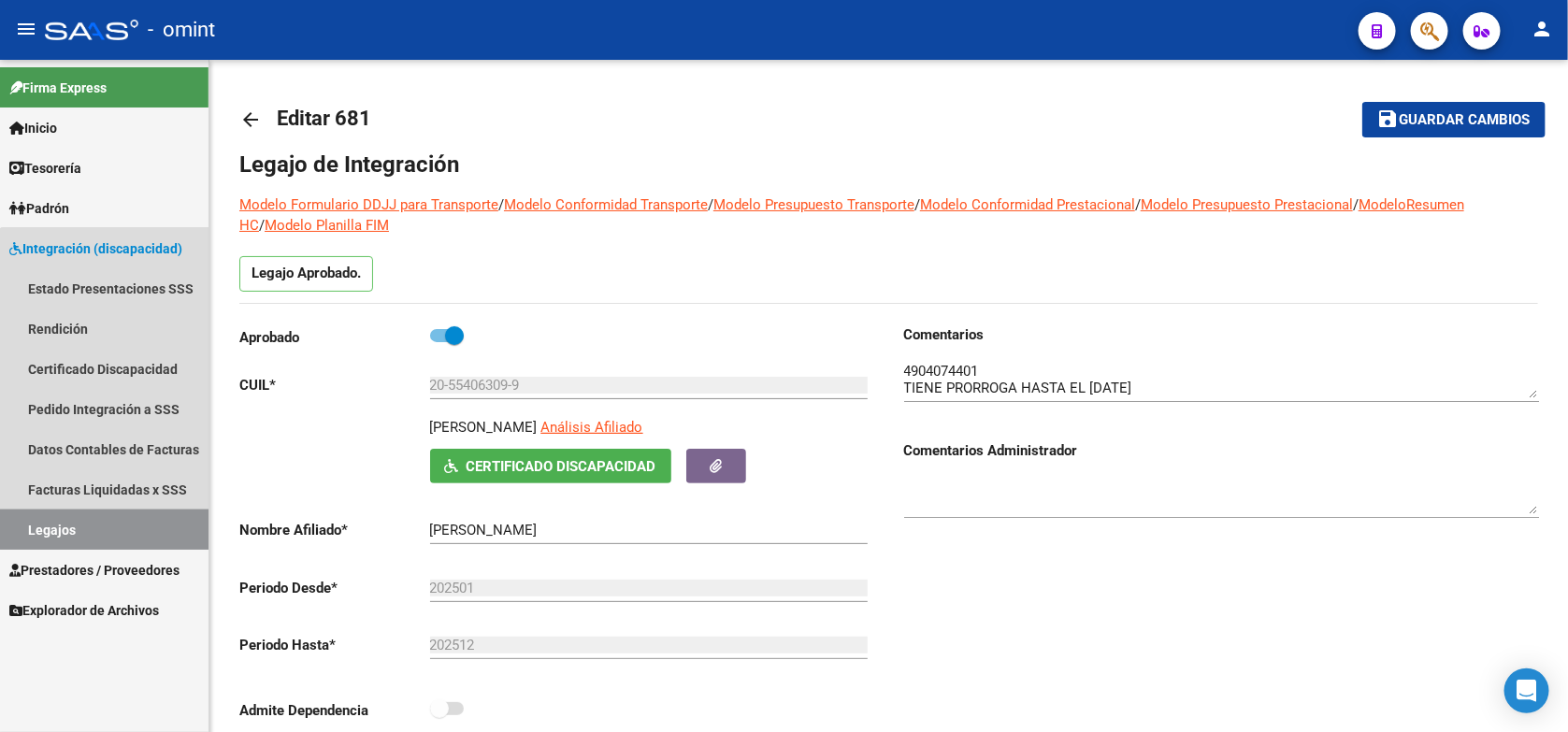
click at [182, 526] on link "Legajos" at bounding box center [104, 530] width 209 height 40
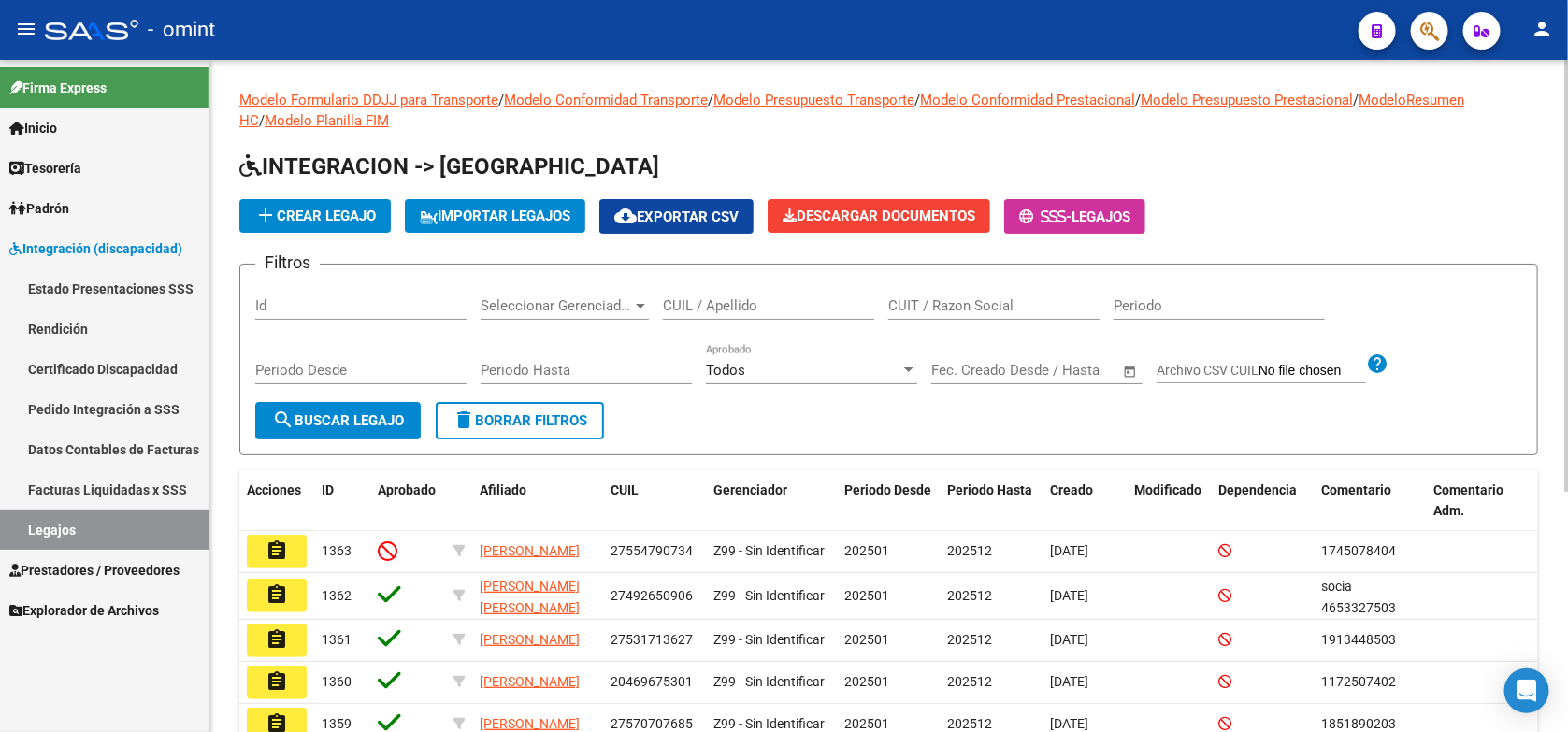
click at [678, 306] on input "CUIL / Apellido" at bounding box center [769, 306] width 212 height 17
paste input "27461316684"
type input "27461316684"
click at [279, 421] on mat-icon "search" at bounding box center [284, 421] width 23 height 23
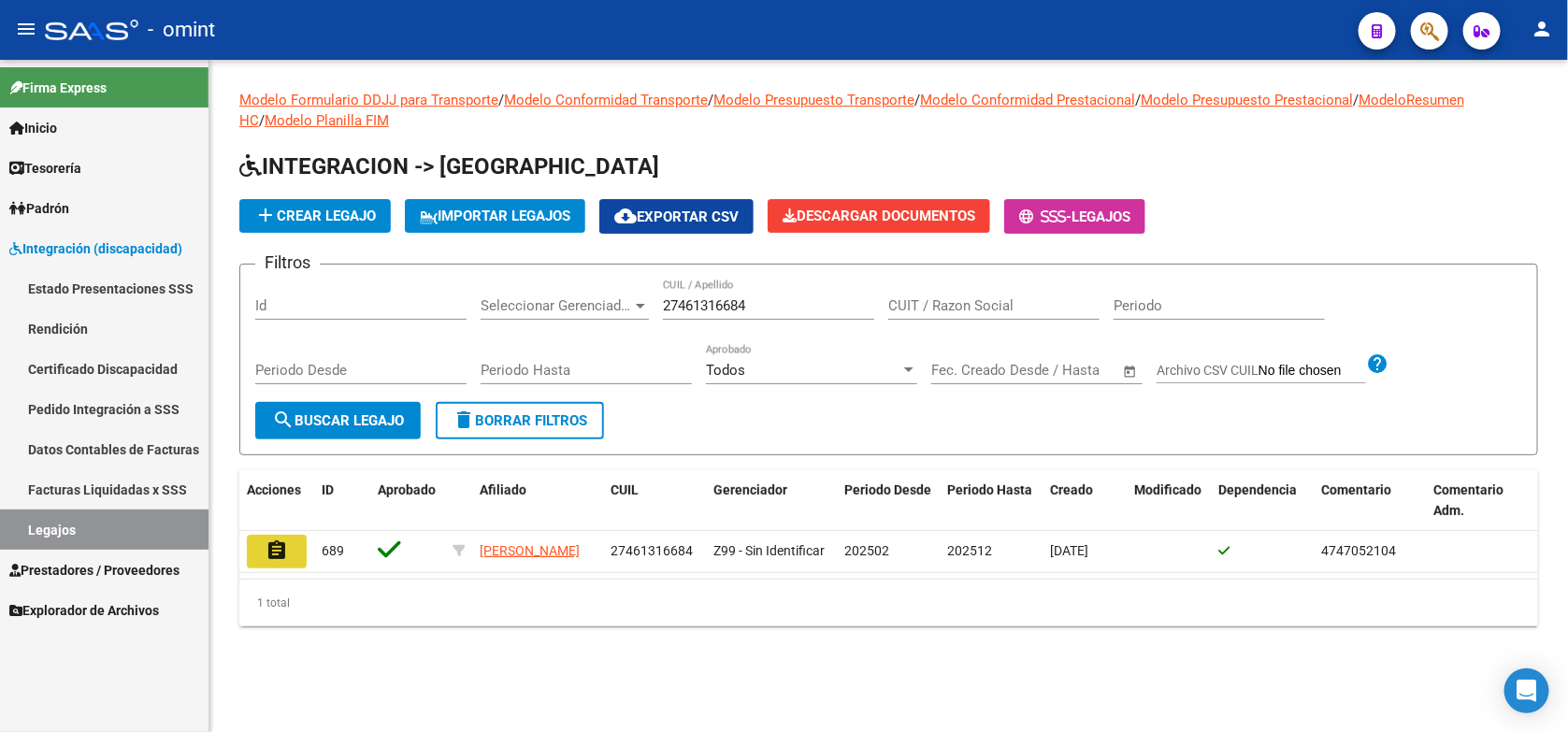
click at [270, 547] on mat-icon "assignment" at bounding box center [277, 551] width 23 height 23
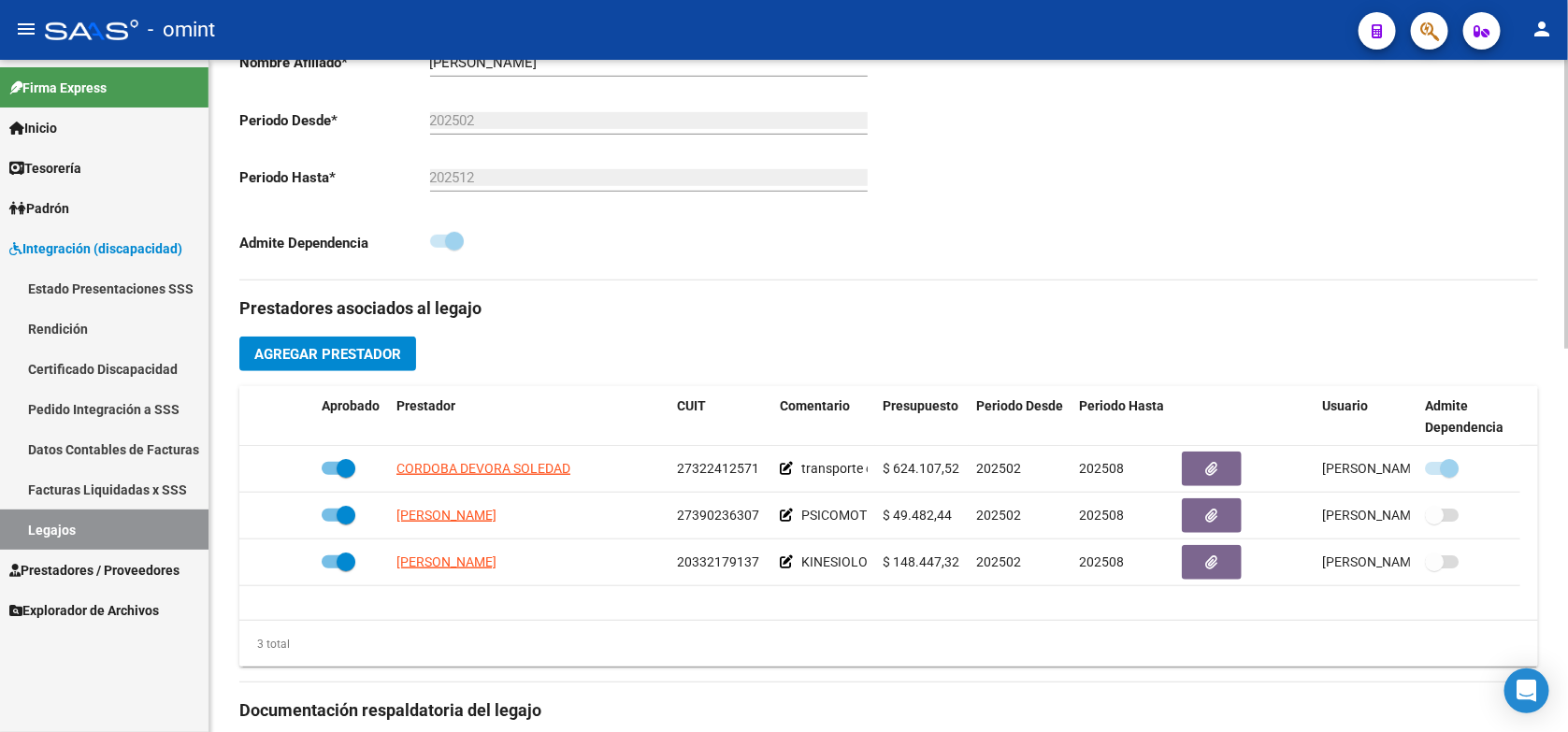
scroll to position [234, 0]
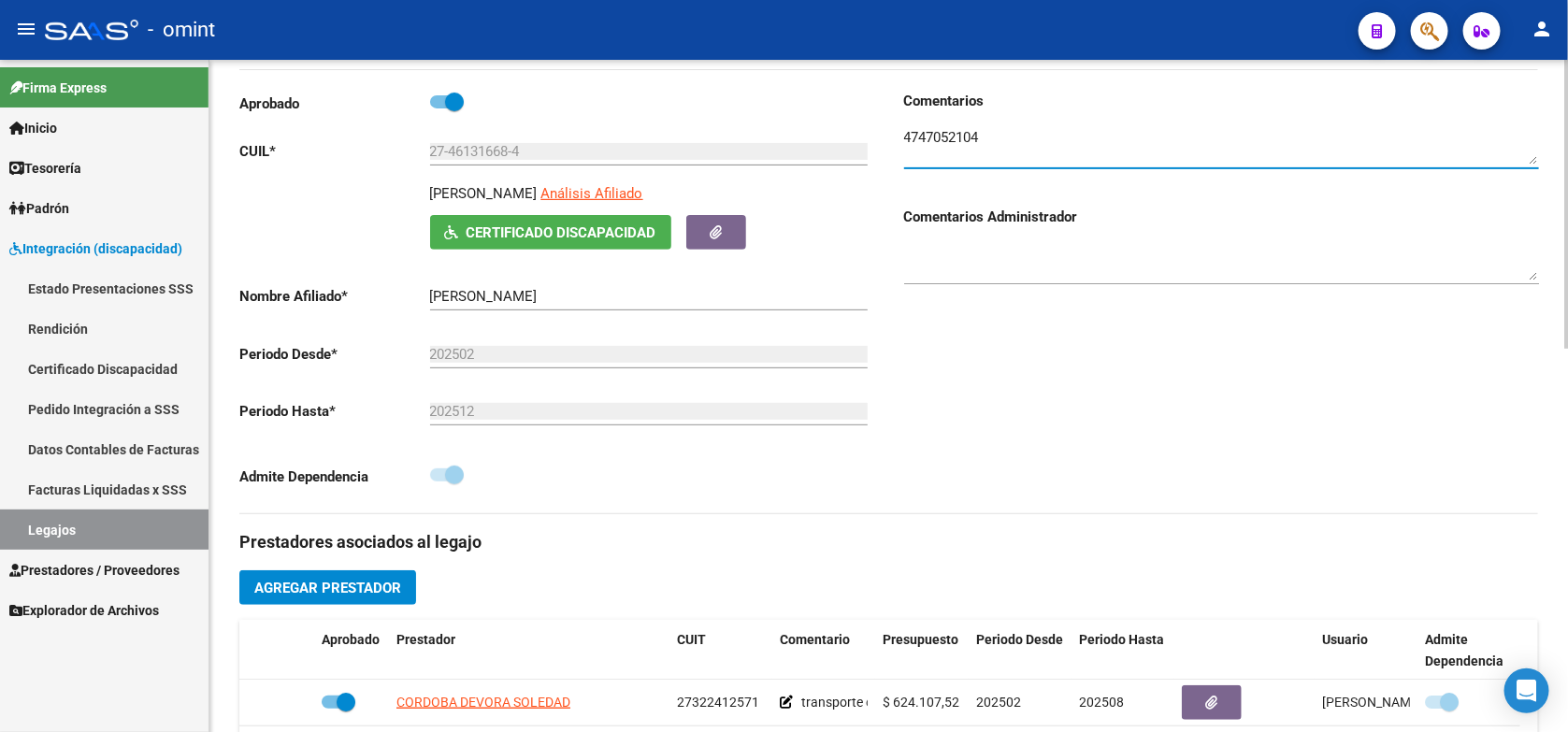
drag, startPoint x: 980, startPoint y: 150, endPoint x: 905, endPoint y: 147, distance: 75.1
click at [905, 147] on textarea at bounding box center [1222, 145] width 635 height 37
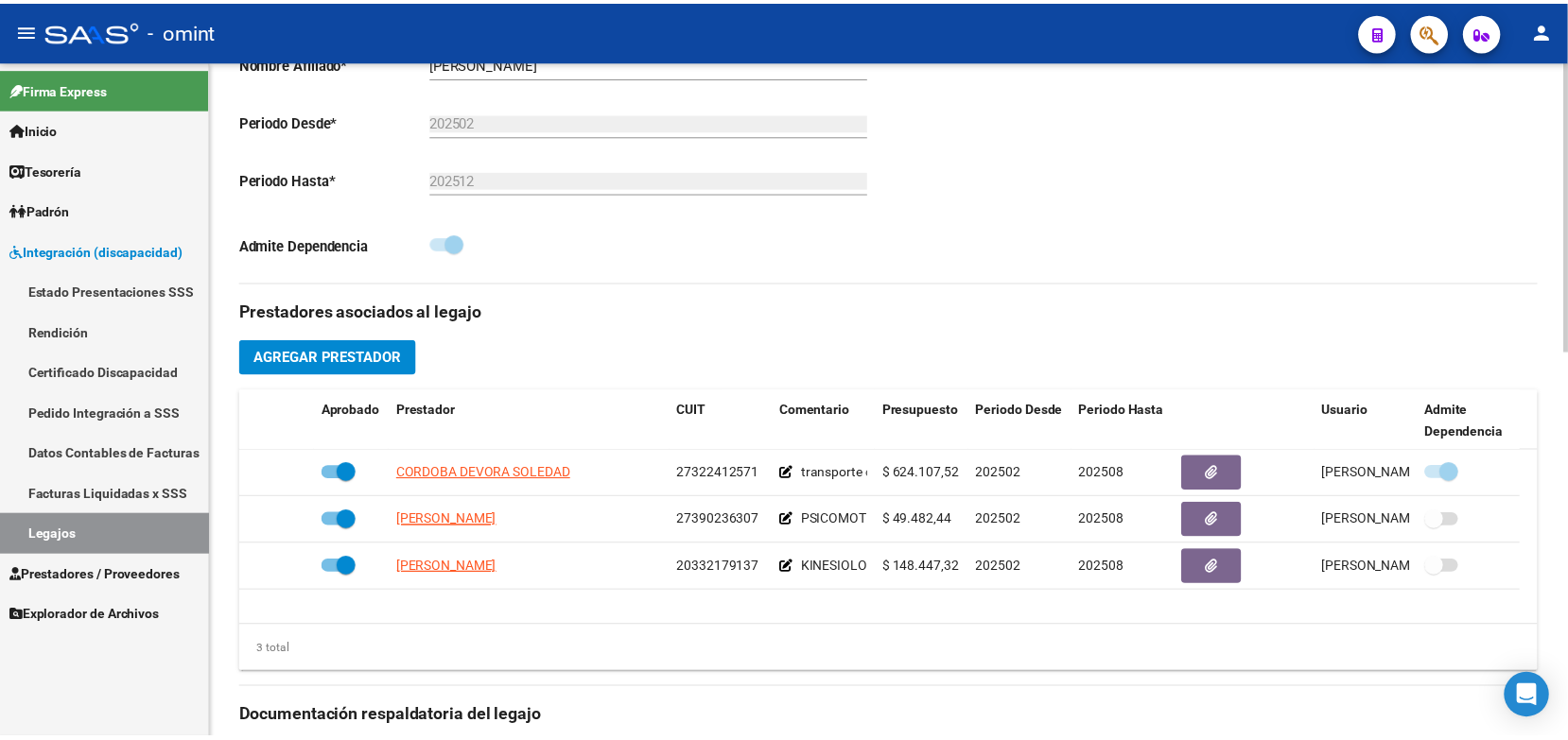
scroll to position [591, 0]
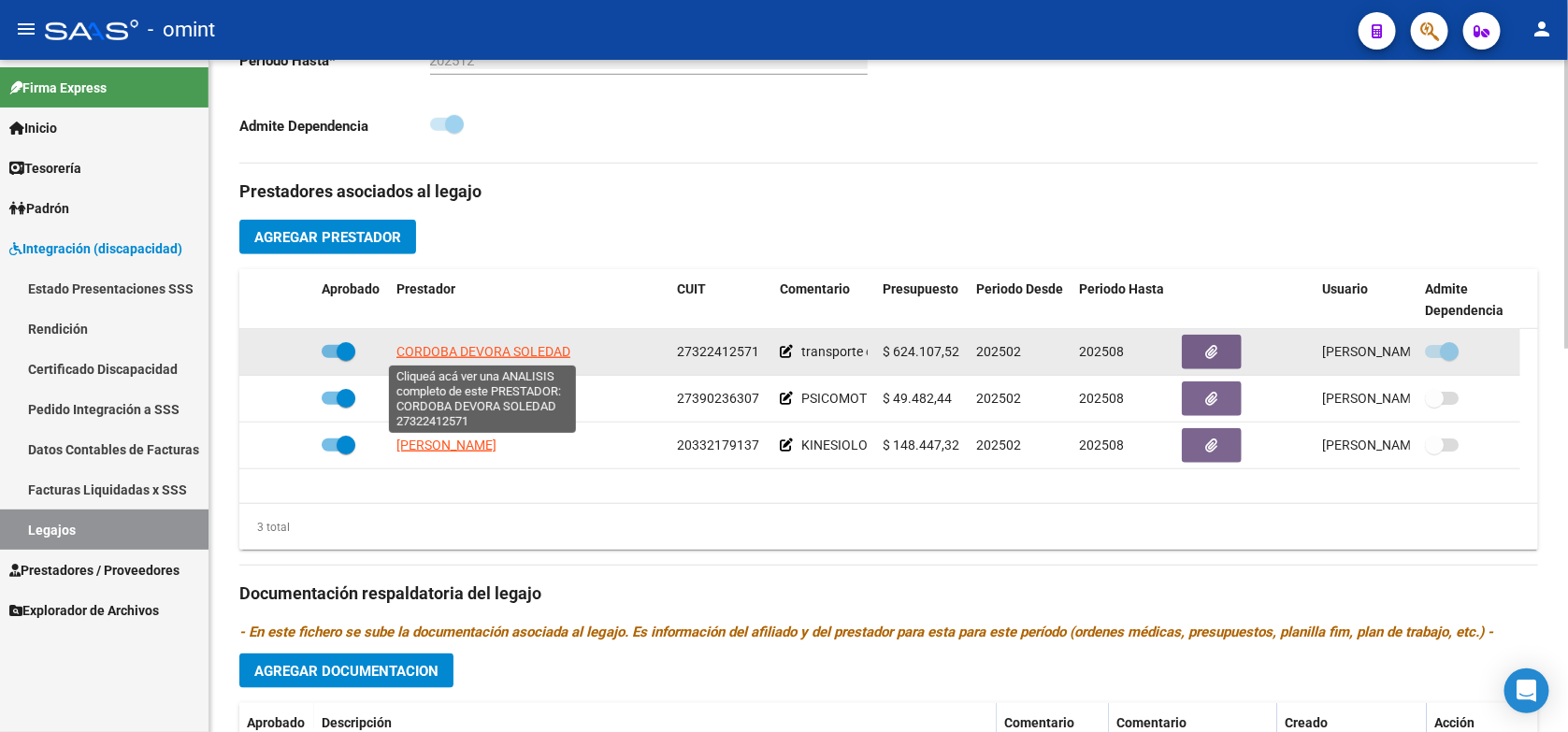
click at [522, 355] on span "CORDOBA DEVORA SOLEDAD" at bounding box center [483, 352] width 174 height 15
type textarea "27322412571"
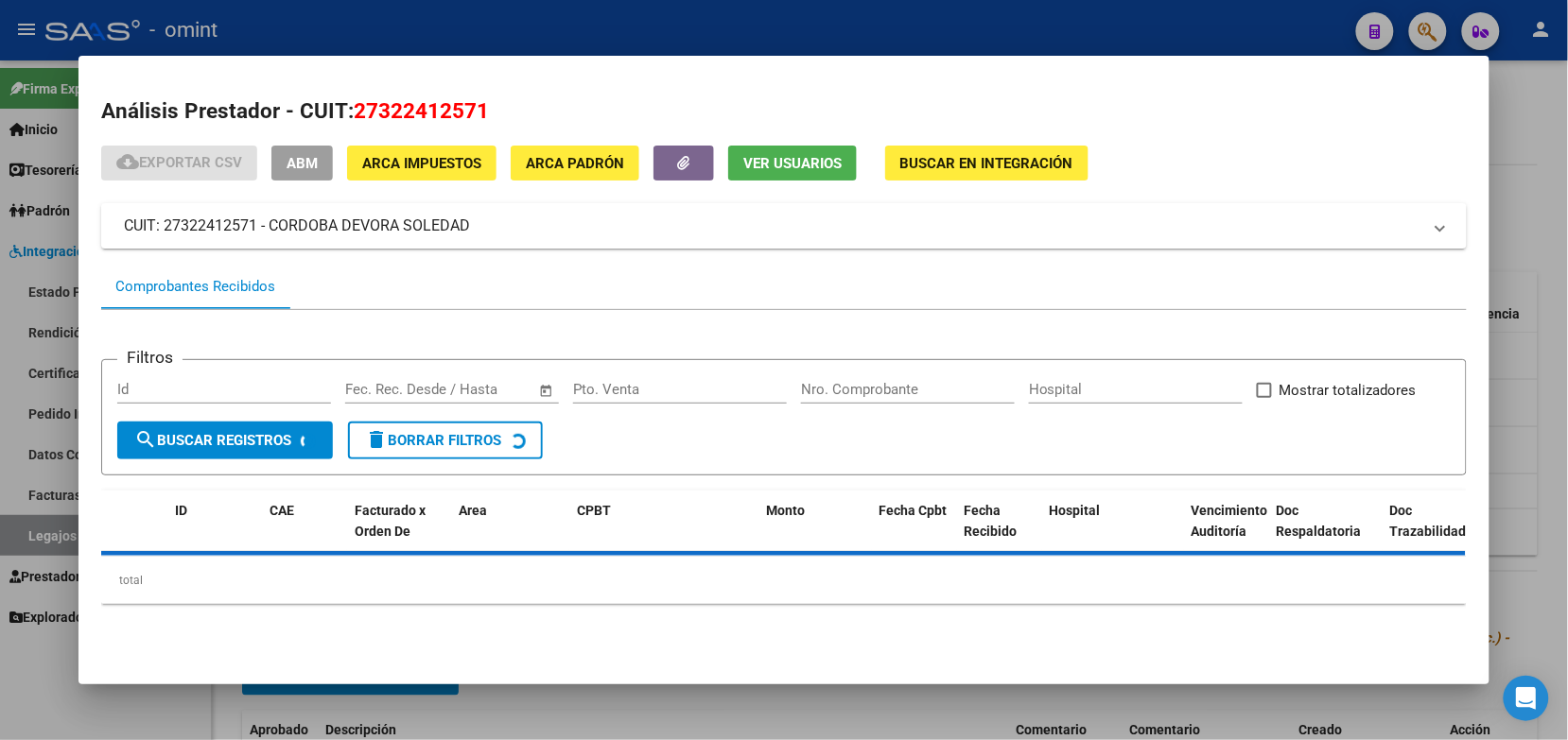
click at [650, 25] on div at bounding box center [784, 370] width 1568 height 740
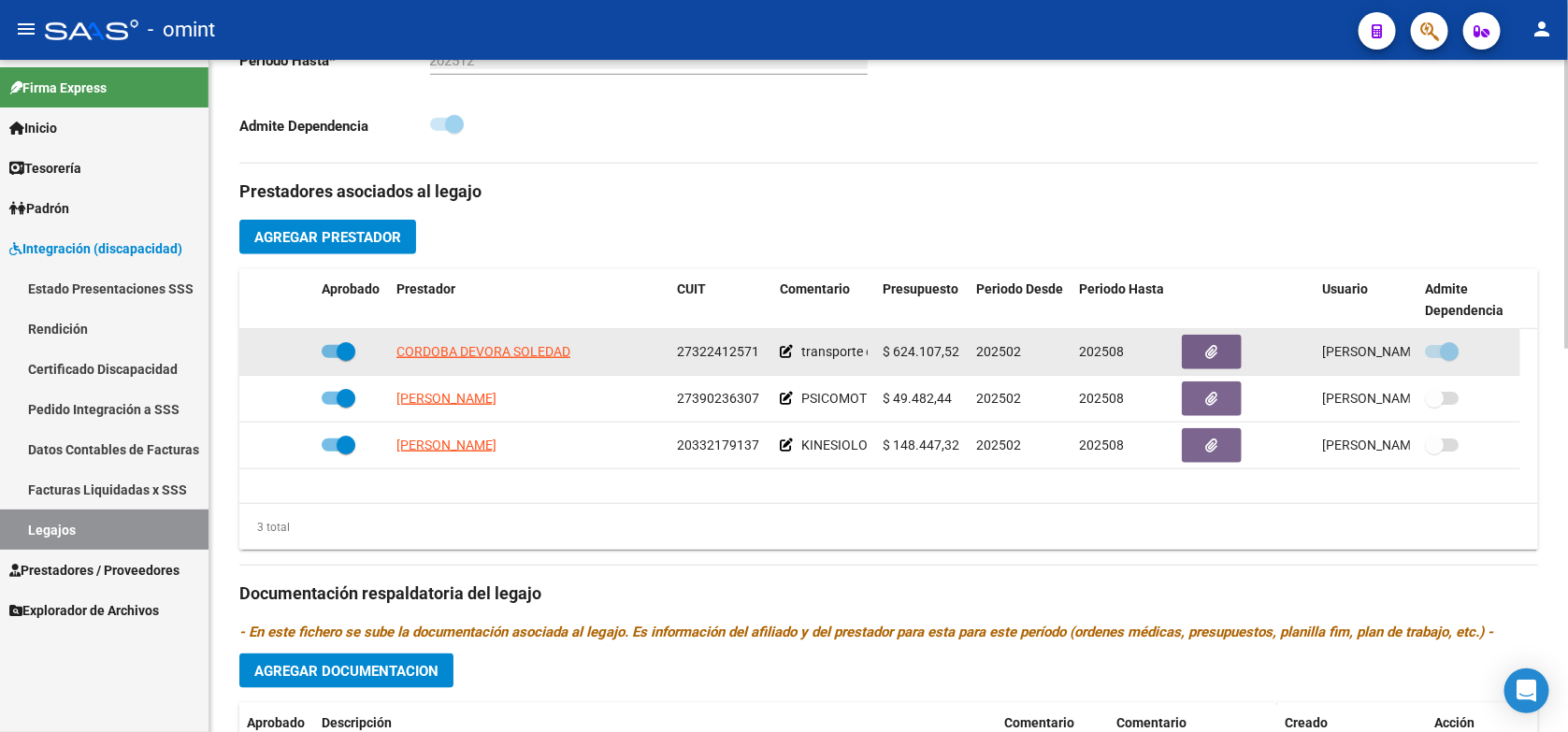
click at [473, 360] on app-link-go-to "CORDOBA DEVORA SOLEDAD" at bounding box center [483, 352] width 174 height 22
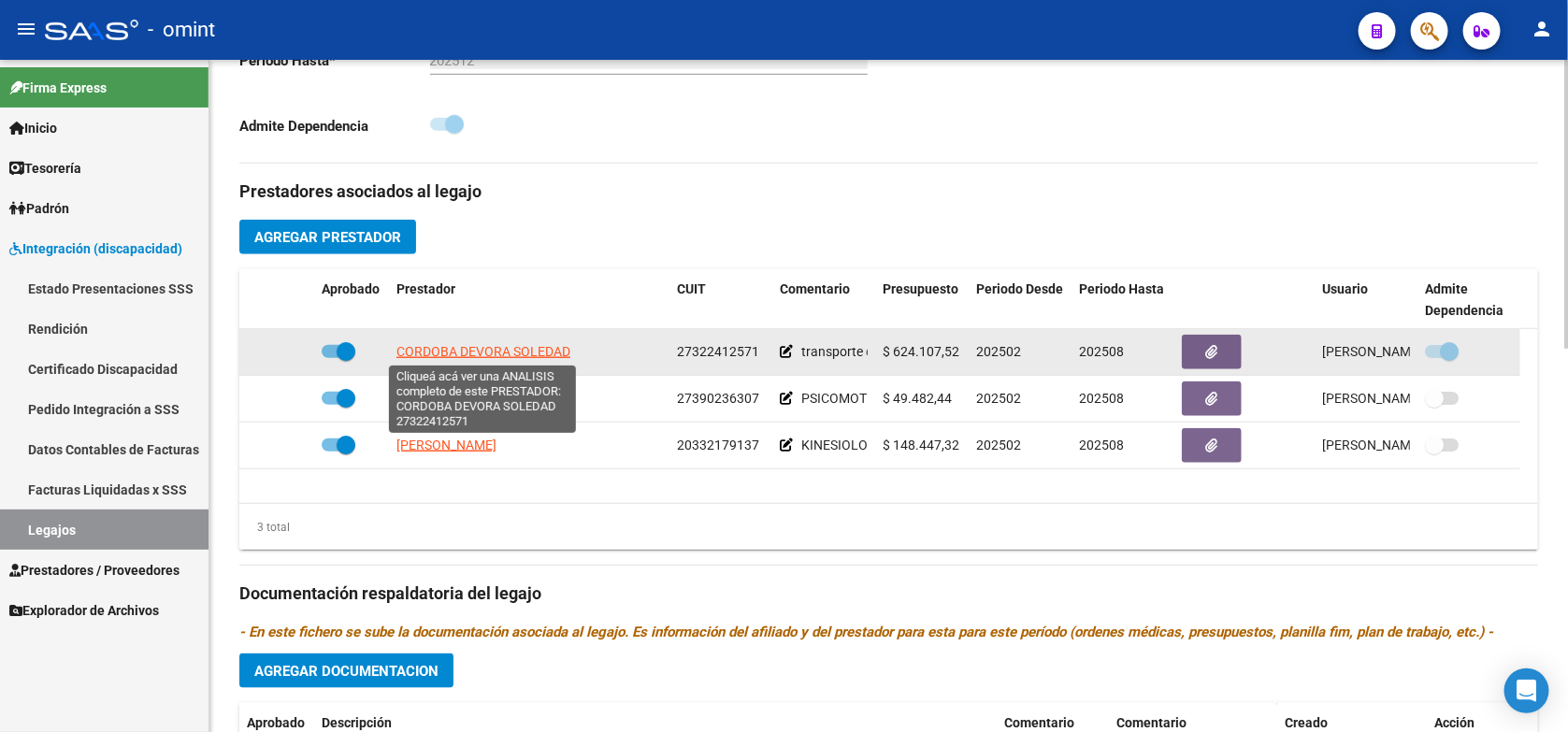
click at [481, 348] on span "CORDOBA DEVORA SOLEDAD" at bounding box center [483, 352] width 174 height 15
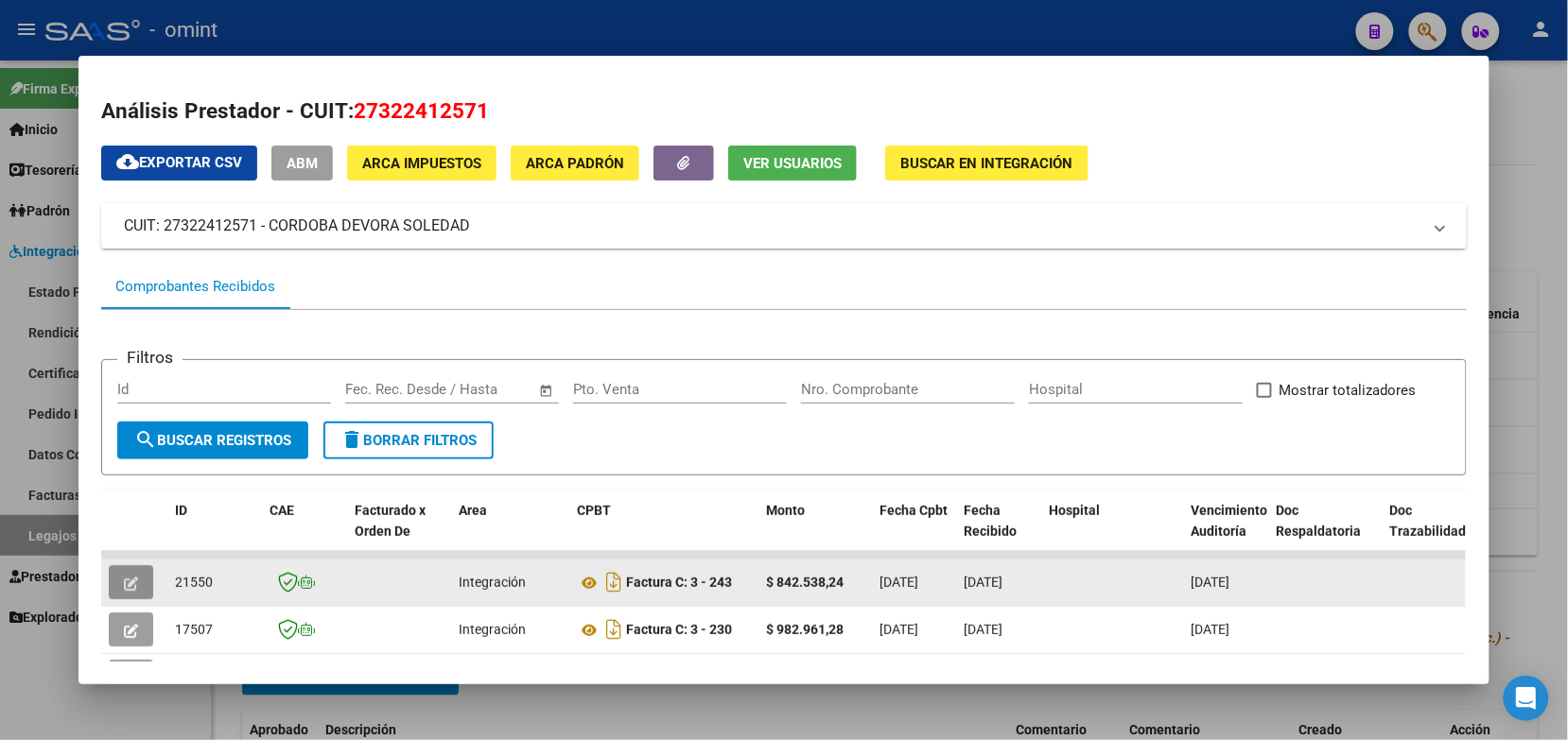
click at [124, 588] on icon "button" at bounding box center [131, 584] width 14 height 14
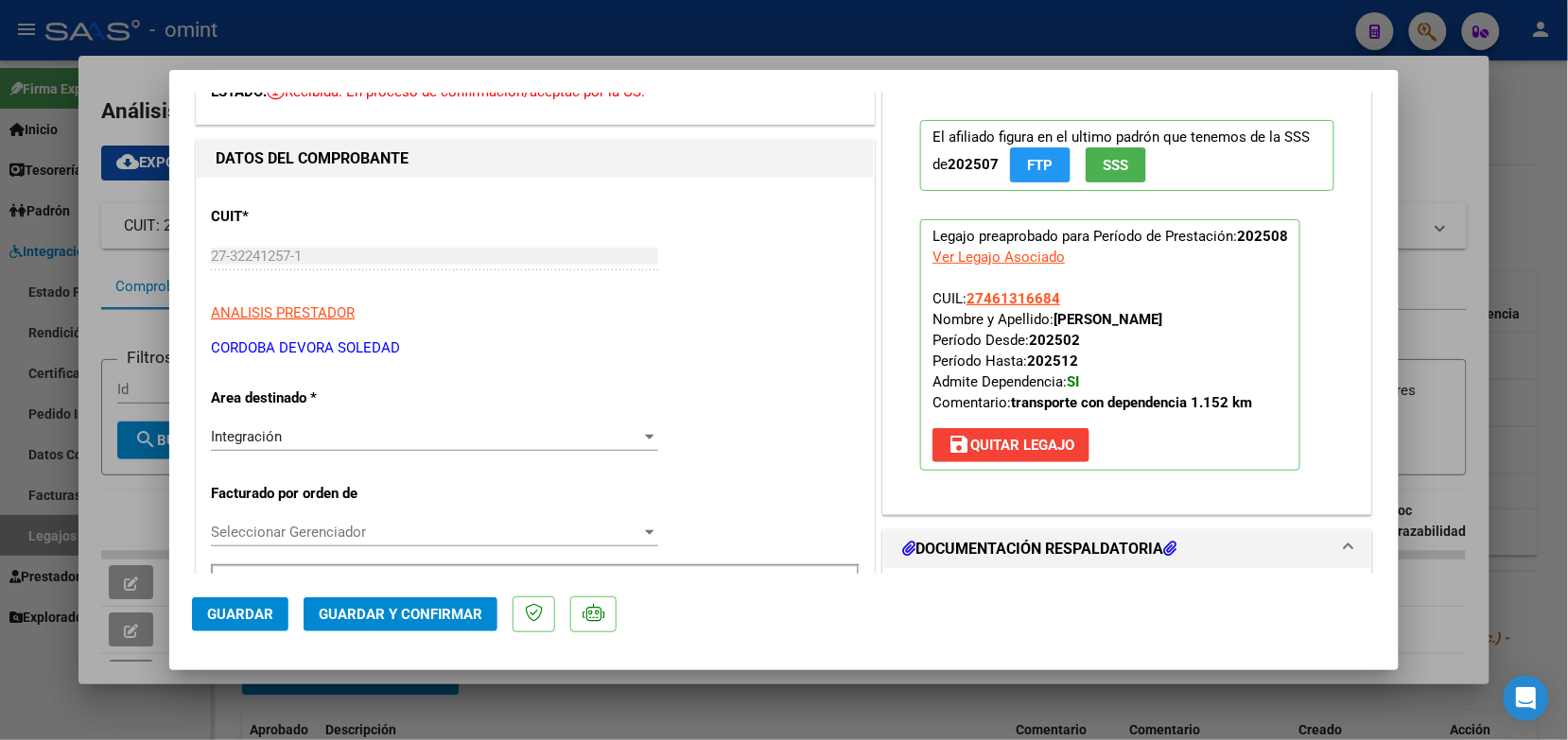
scroll to position [0, 0]
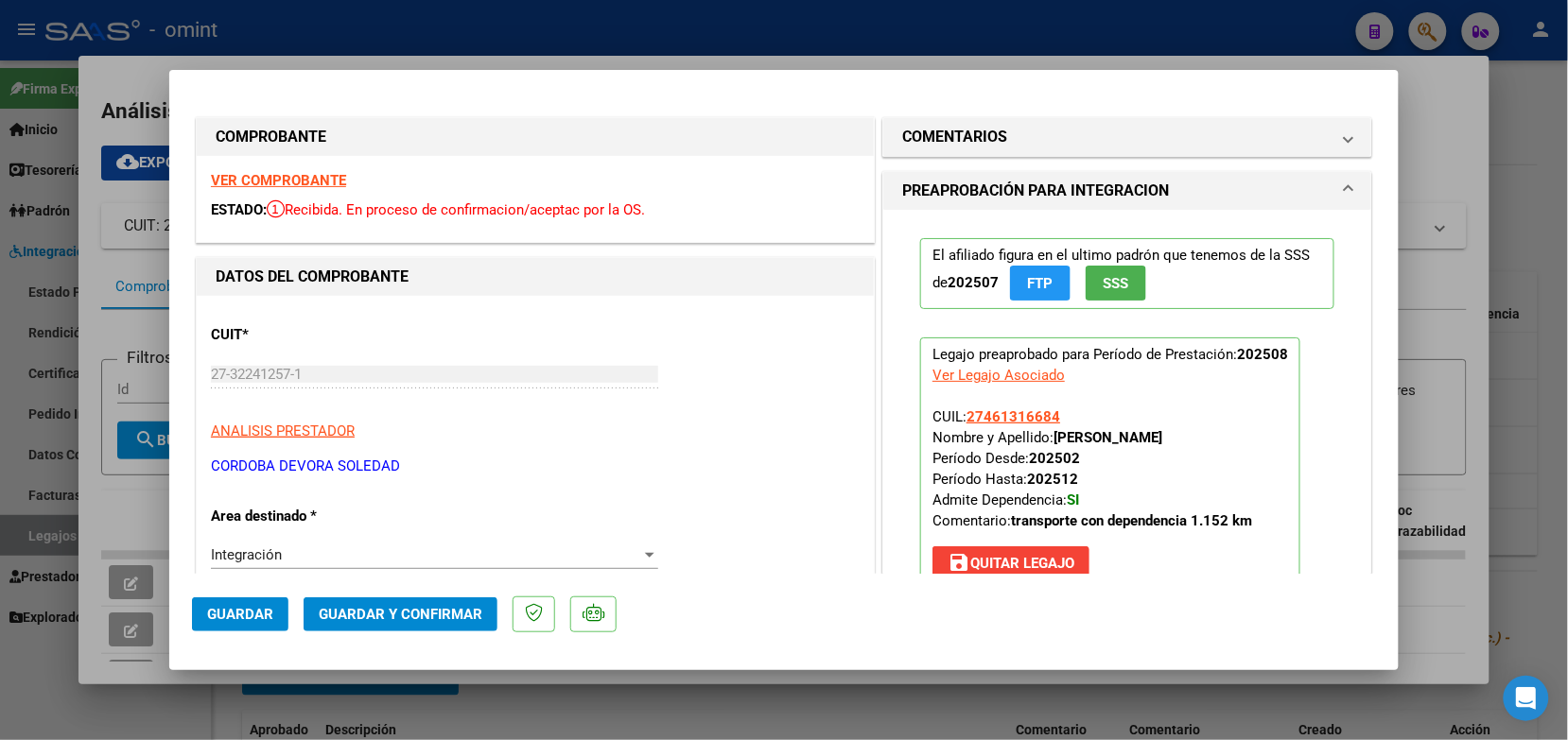
click at [328, 175] on strong "VER COMPROBANTE" at bounding box center [278, 180] width 135 height 17
click at [459, 620] on span "Guardar y Confirmar" at bounding box center [400, 615] width 163 height 17
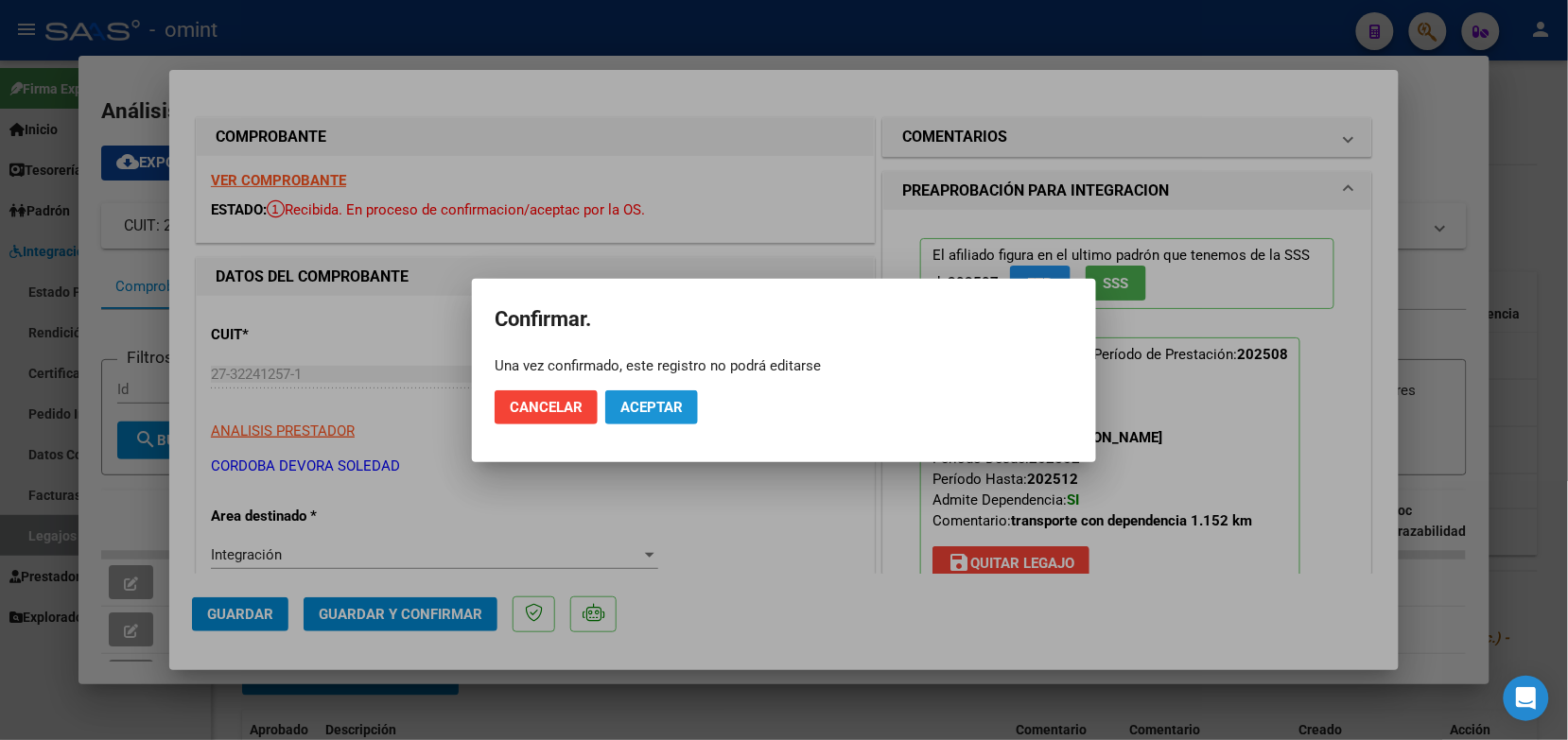
click at [672, 404] on span "Aceptar" at bounding box center [651, 408] width 62 height 17
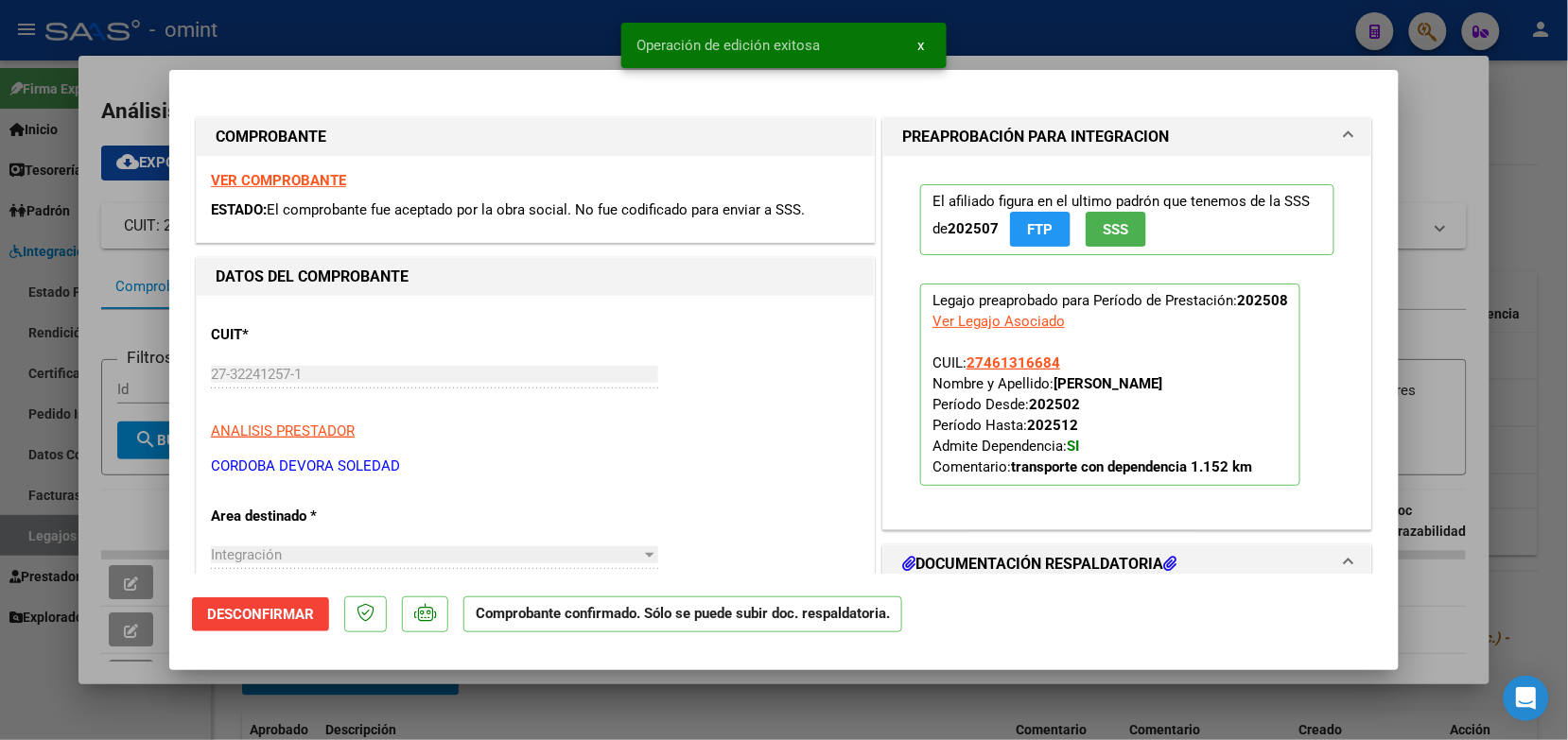
click at [423, 32] on div at bounding box center [784, 370] width 1568 height 740
type input "$ 0,00"
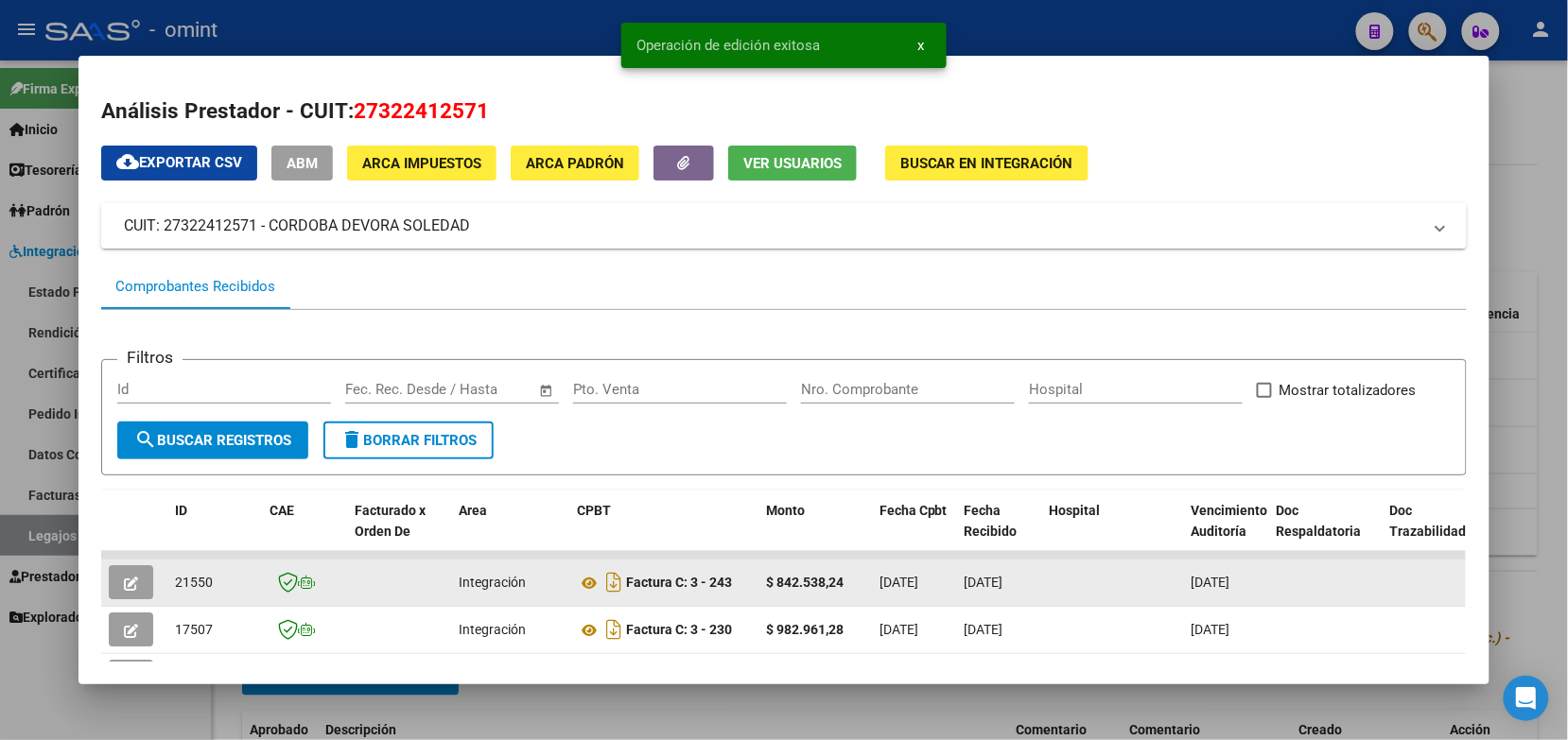
drag, startPoint x: 205, startPoint y: 585, endPoint x: 165, endPoint y: 574, distance: 41.5
click at [167, 574] on datatable-body-cell "21550" at bounding box center [214, 583] width 95 height 46
drag, startPoint x: 165, startPoint y: 574, endPoint x: 176, endPoint y: 579, distance: 12.1
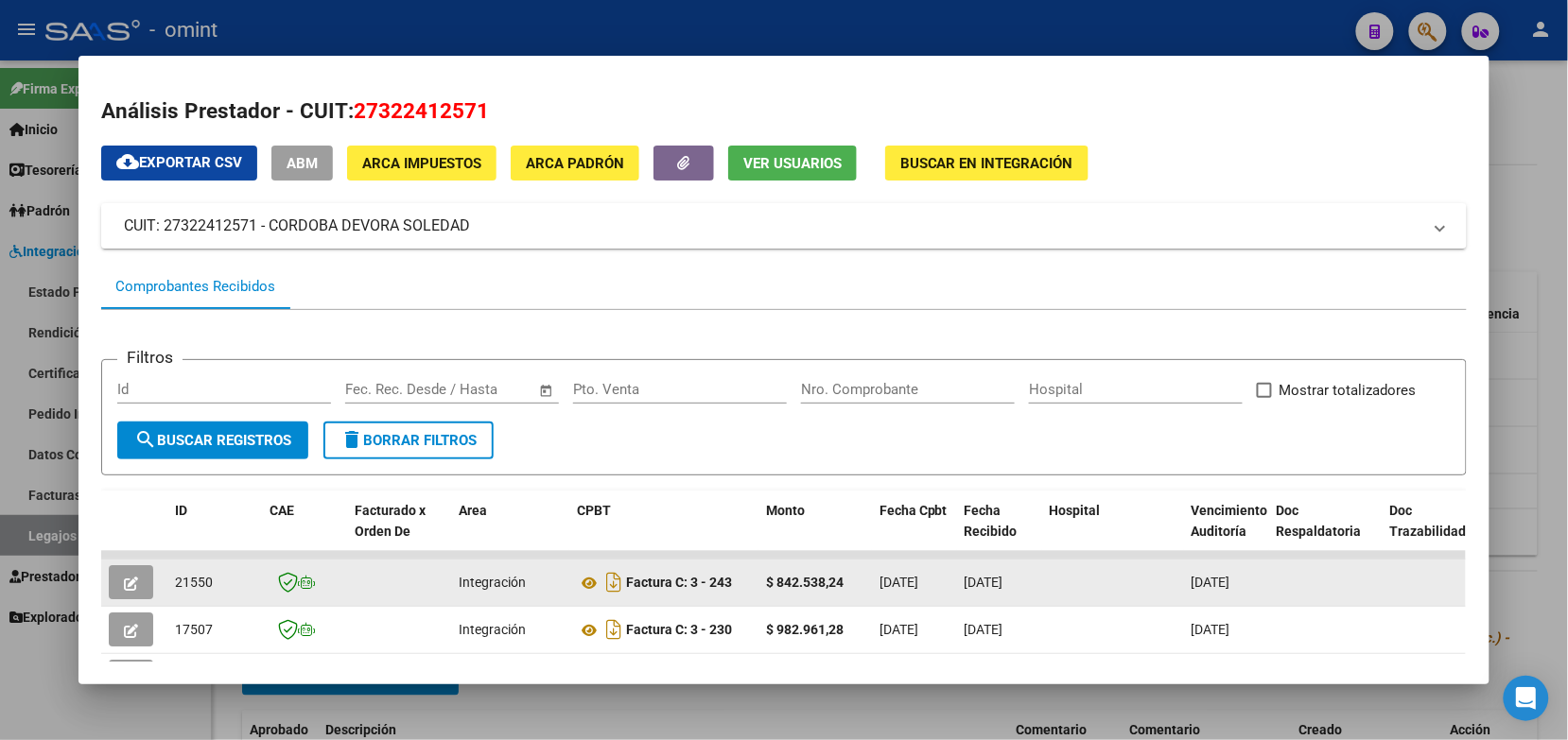
copy span "21550"
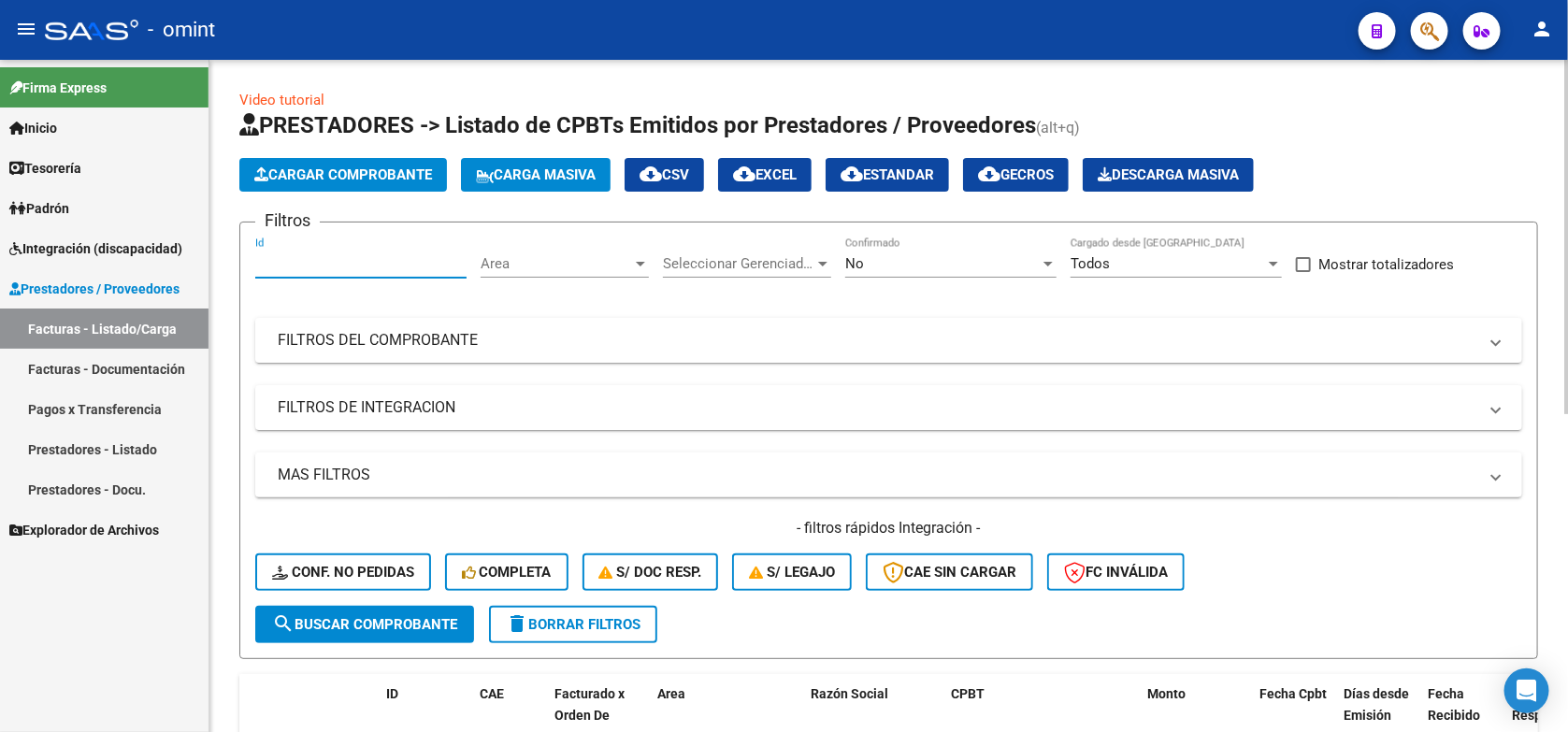
click at [279, 265] on input "Id" at bounding box center [361, 264] width 212 height 17
paste input "18396"
type input "18396"
click at [372, 620] on span "search Buscar Comprobante" at bounding box center [364, 625] width 185 height 17
click at [857, 265] on span "No" at bounding box center [855, 264] width 19 height 17
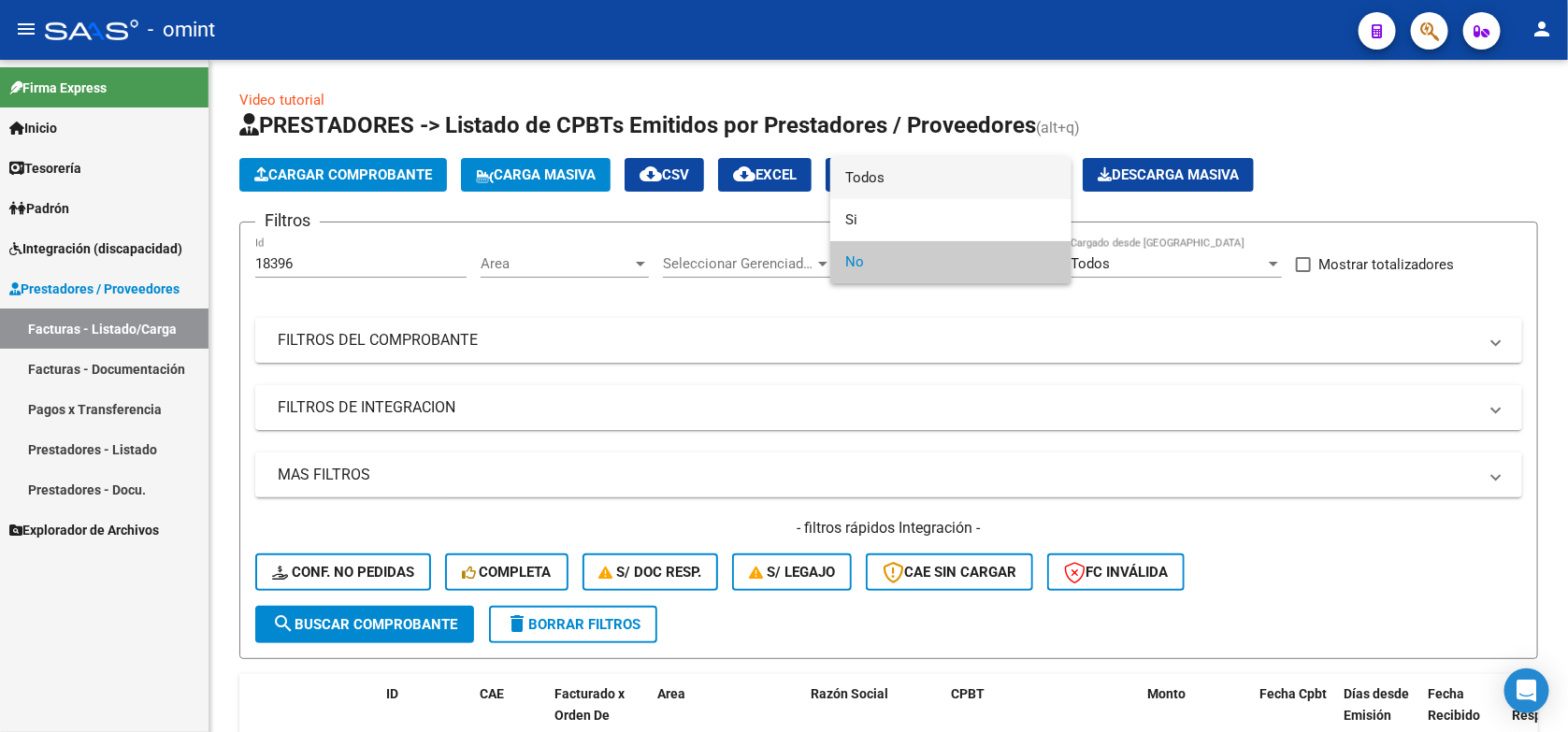
click at [865, 178] on span "Todos" at bounding box center [951, 178] width 212 height 42
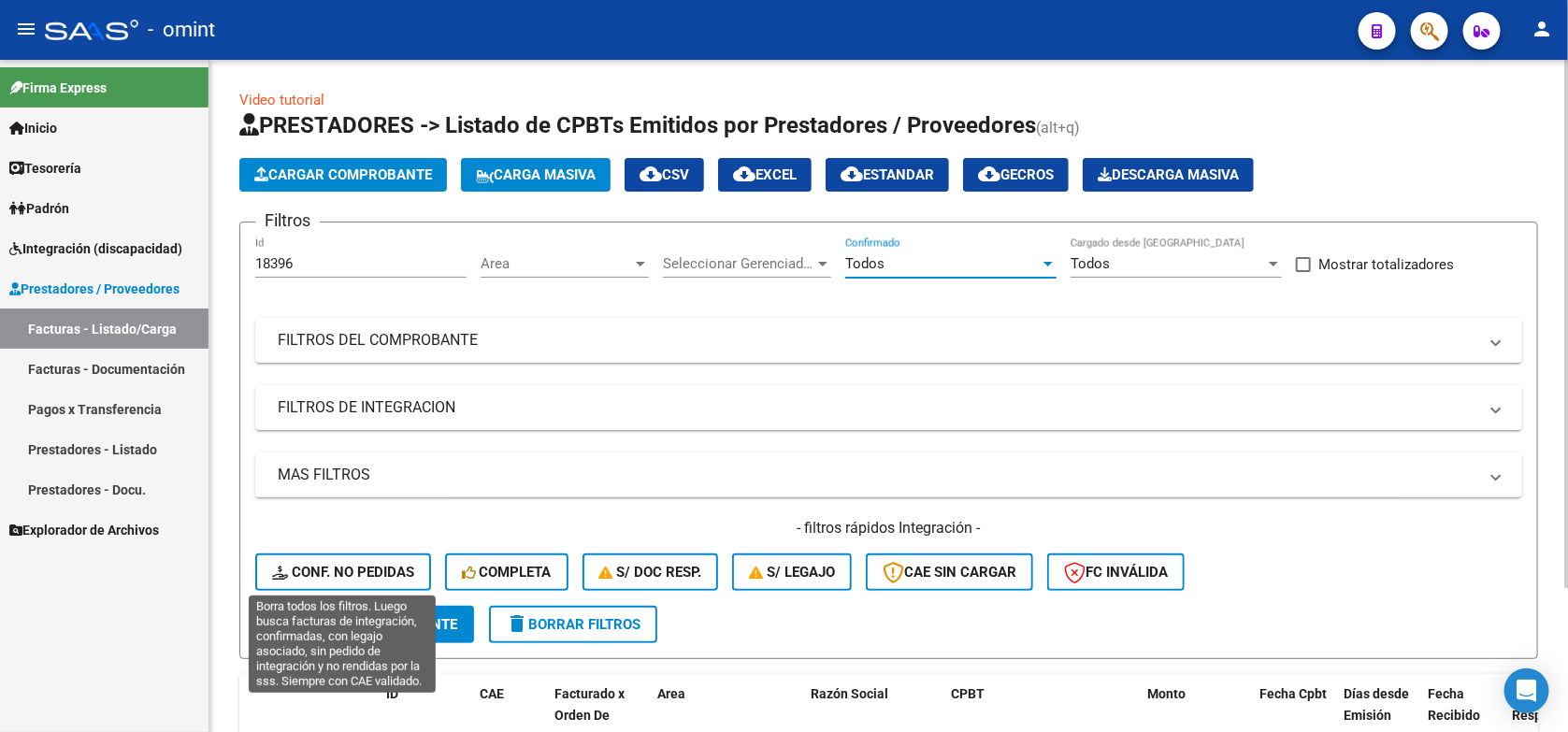
click at [327, 571] on span "Conf. no pedidas" at bounding box center [344, 572] width 142 height 17
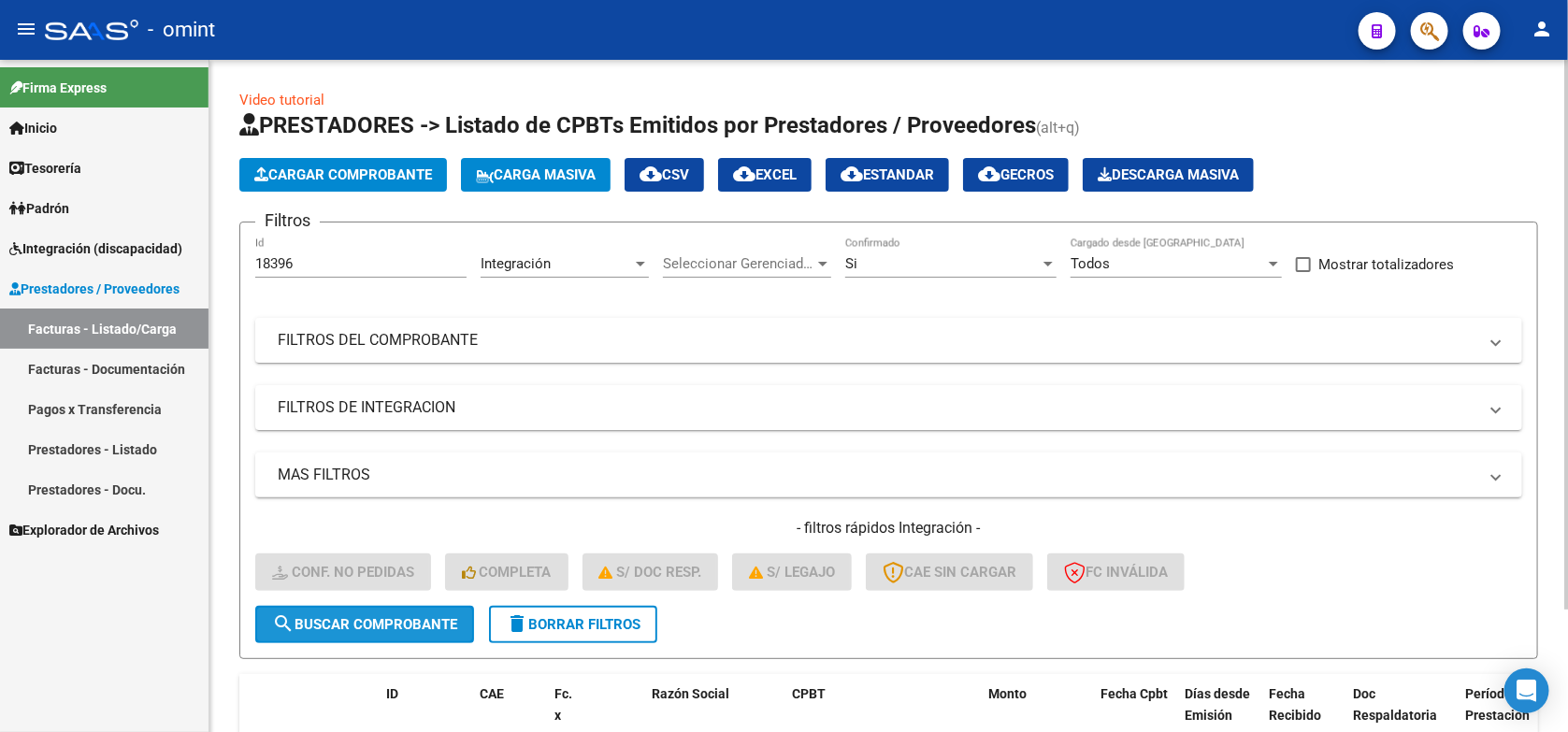
click at [346, 622] on span "search Buscar Comprobante" at bounding box center [364, 625] width 185 height 17
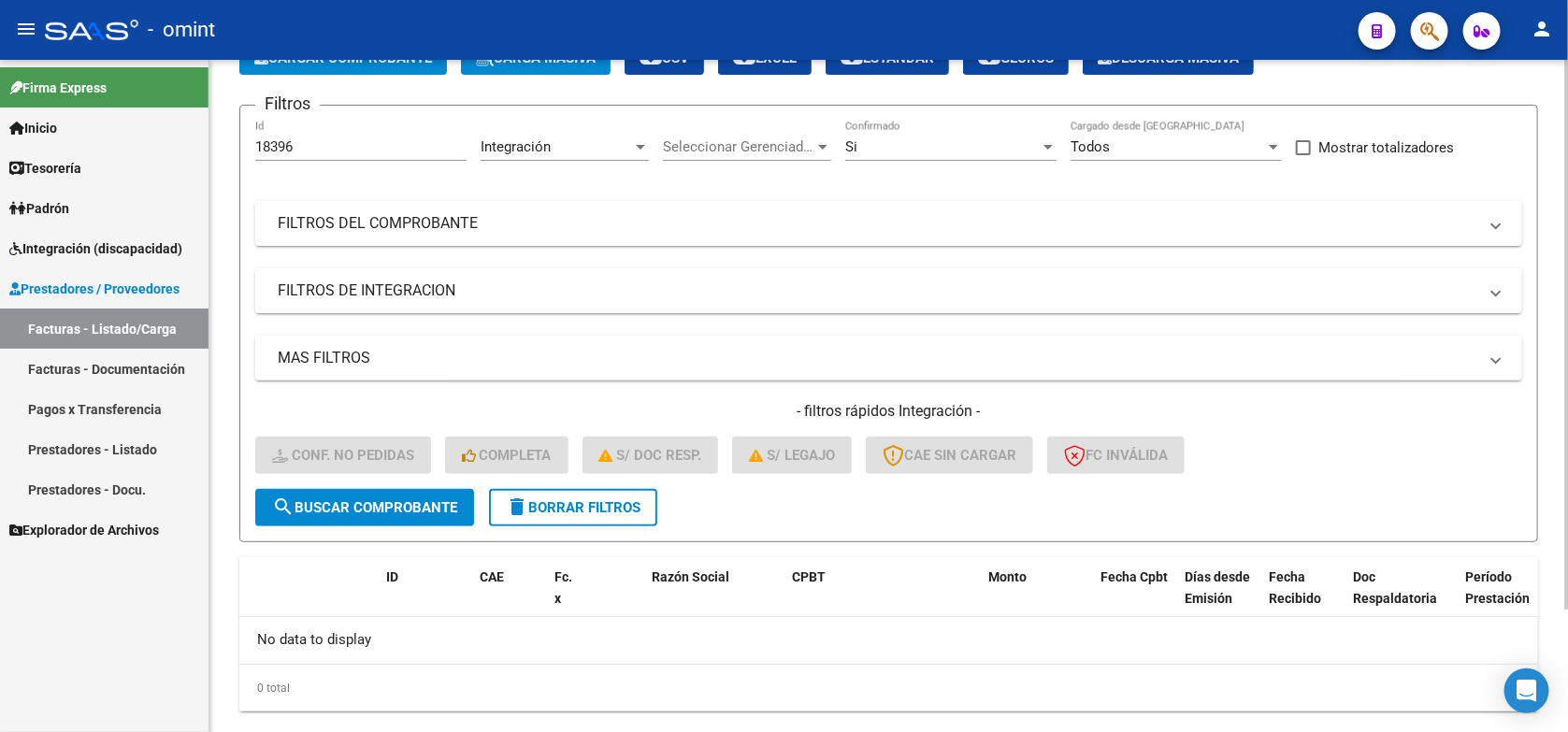
scroll to position [152, 0]
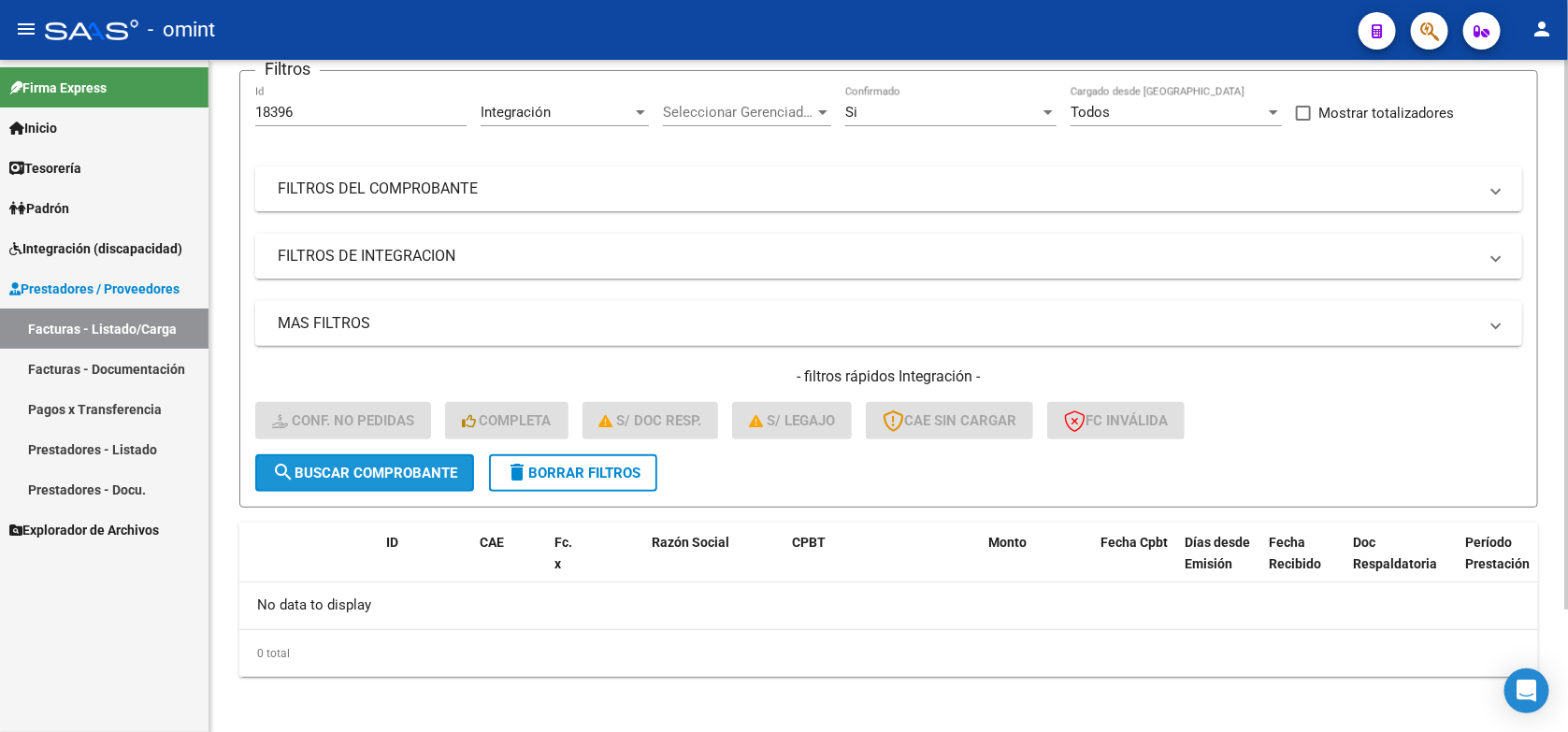
click at [339, 468] on span "search Buscar Comprobante" at bounding box center [364, 474] width 185 height 17
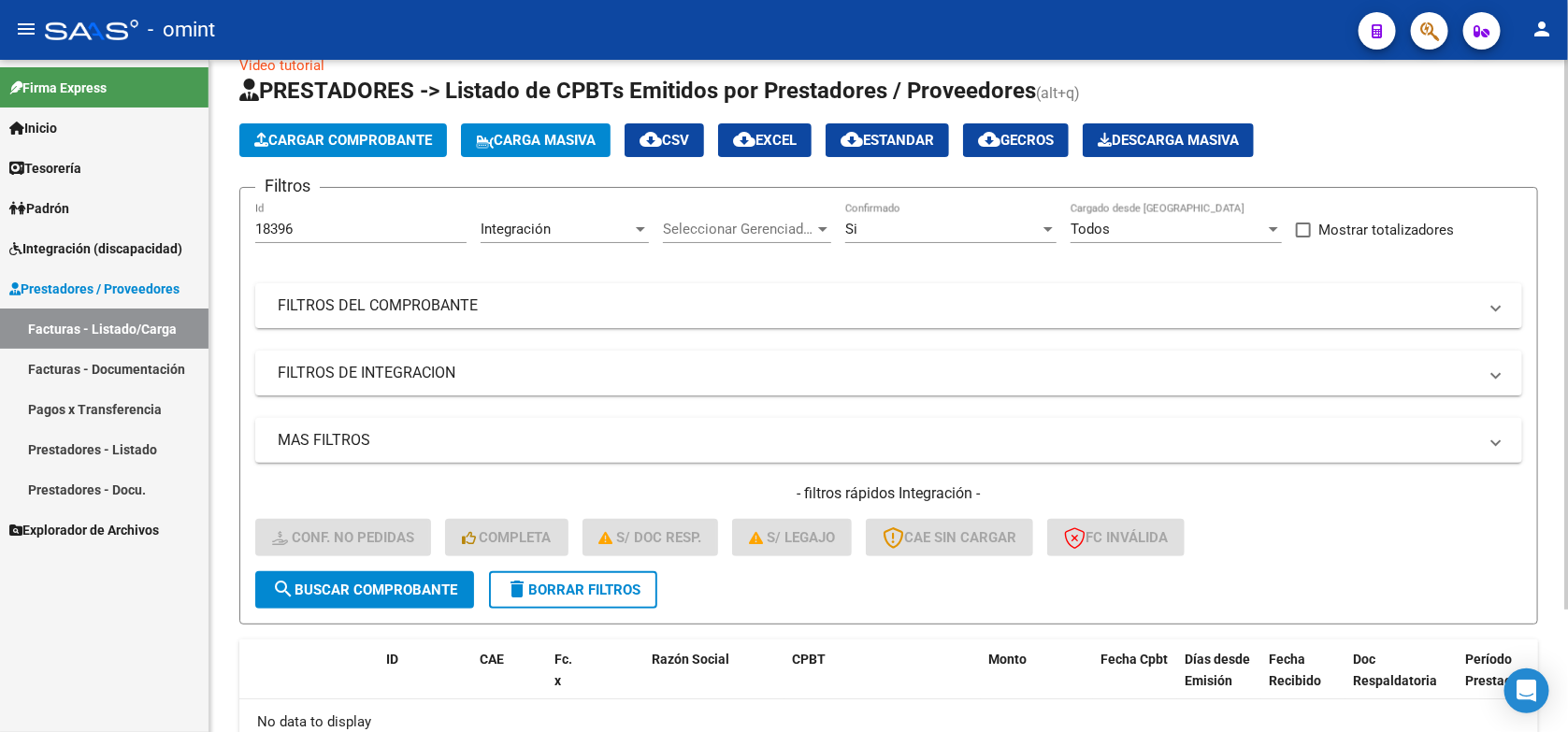
click at [881, 226] on div "Si" at bounding box center [943, 230] width 195 height 17
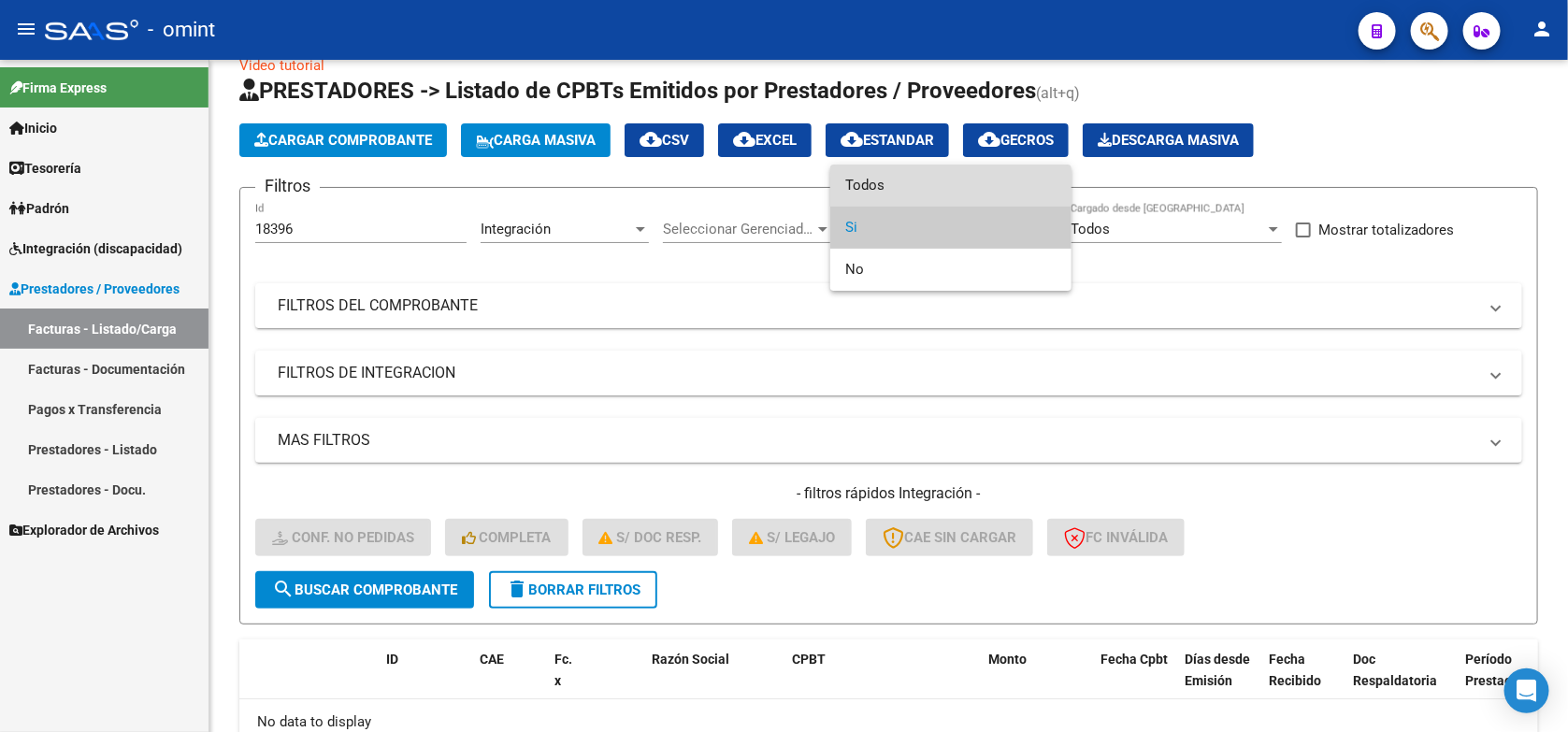
click at [870, 183] on span "Todos" at bounding box center [951, 185] width 212 height 42
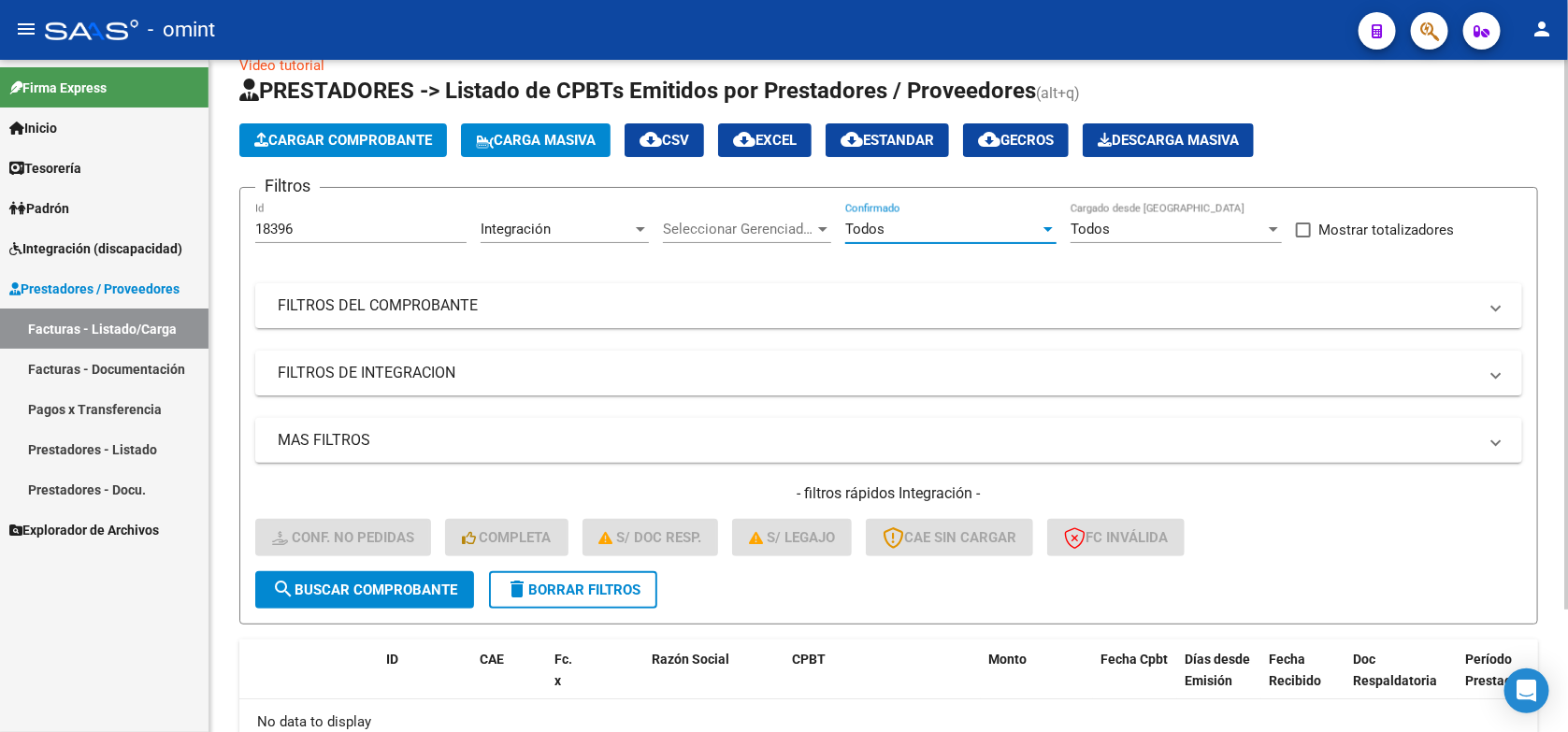
click at [356, 585] on span "search Buscar Comprobante" at bounding box center [364, 591] width 185 height 17
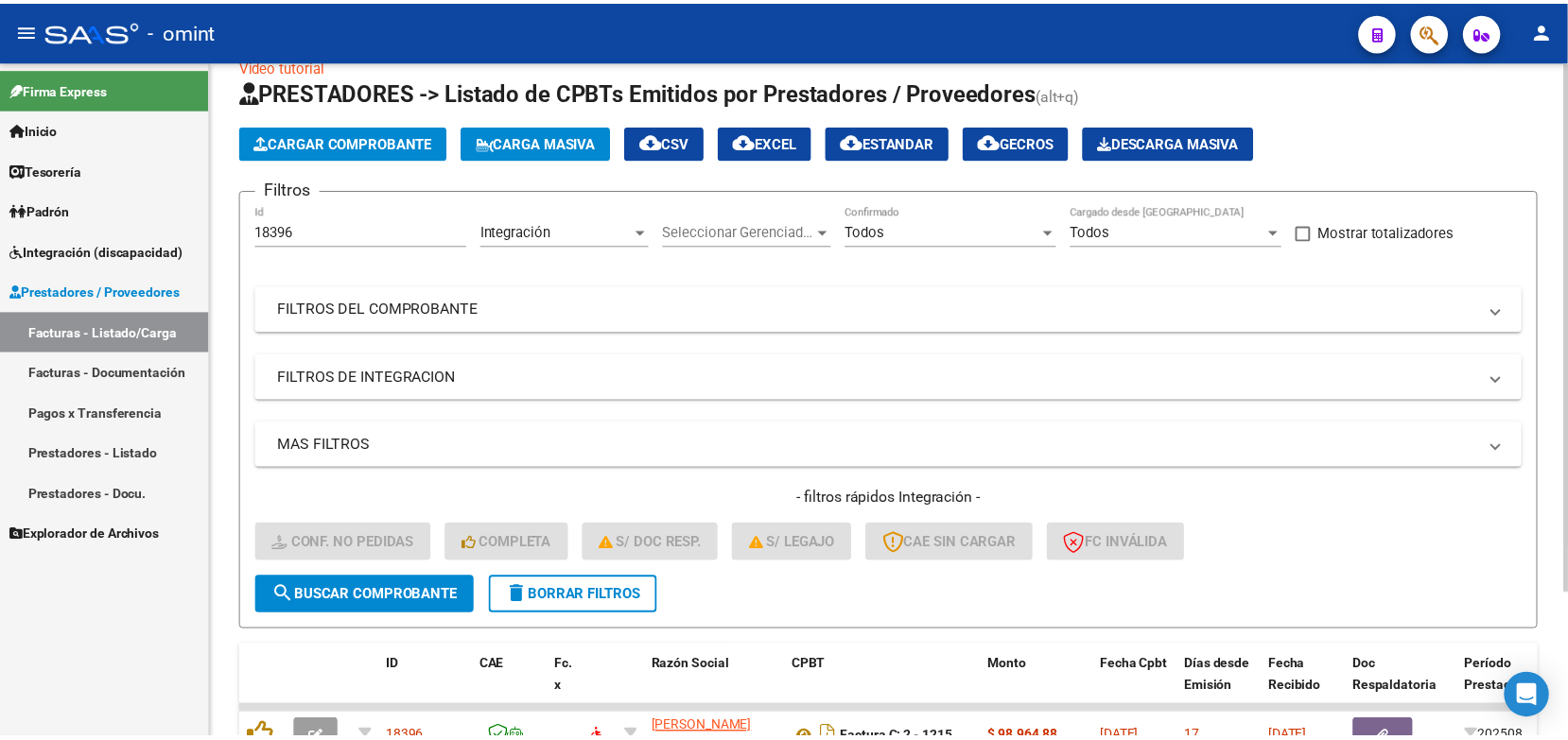
scroll to position [186, 0]
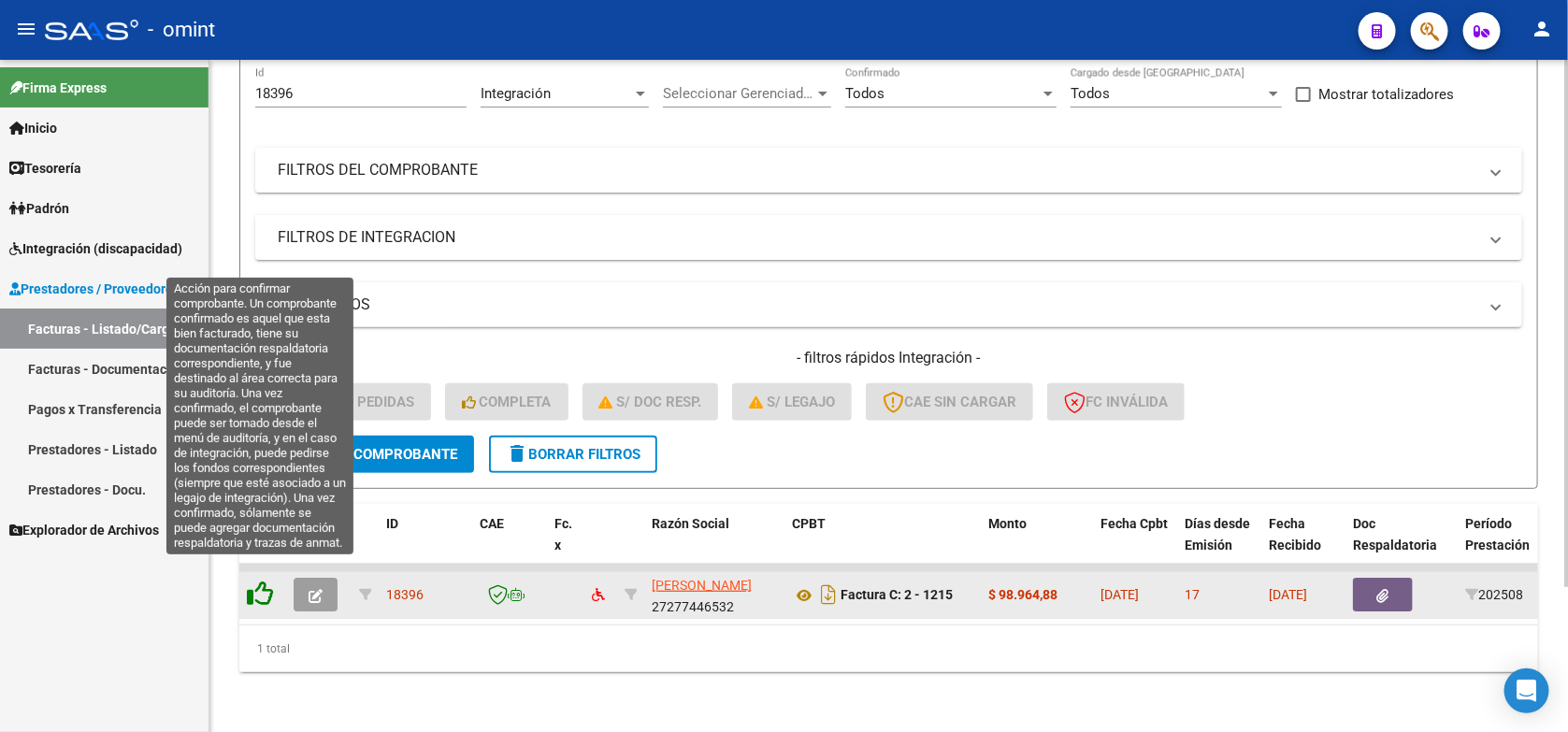
click at [267, 581] on icon at bounding box center [260, 594] width 27 height 27
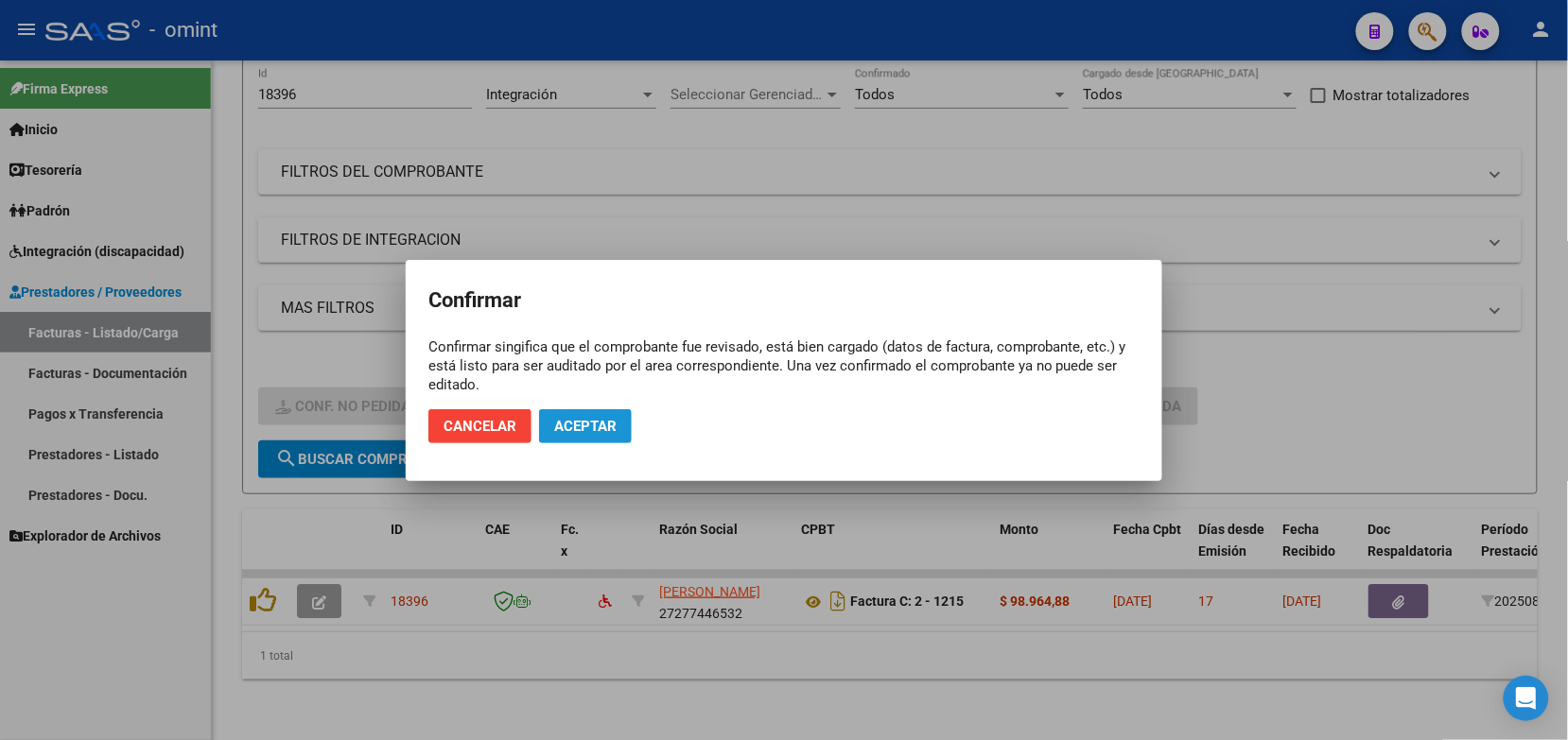
click at [567, 428] on span "Aceptar" at bounding box center [585, 426] width 62 height 17
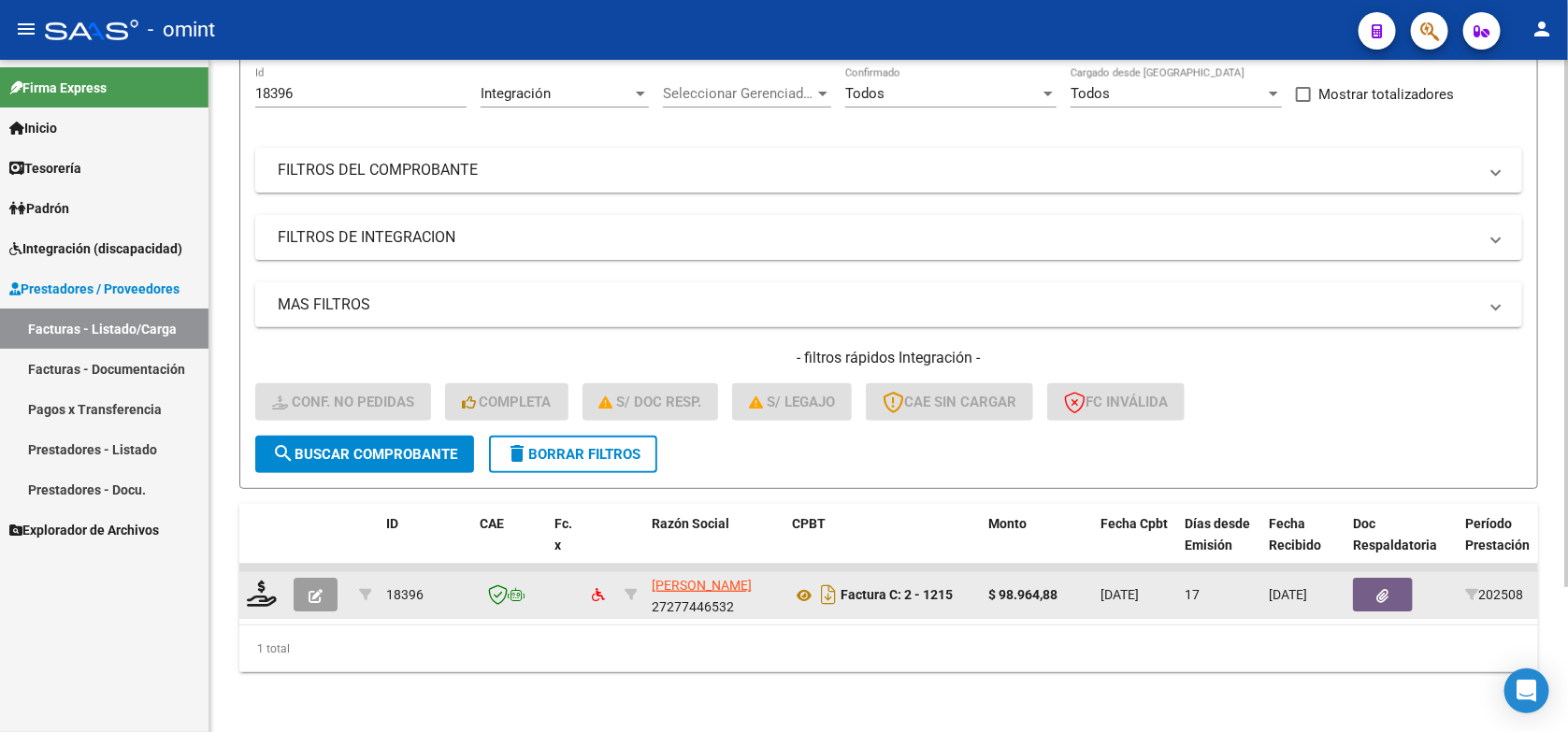
click at [241, 572] on datatable-body-cell at bounding box center [262, 595] width 47 height 46
click at [257, 581] on icon at bounding box center [262, 594] width 30 height 27
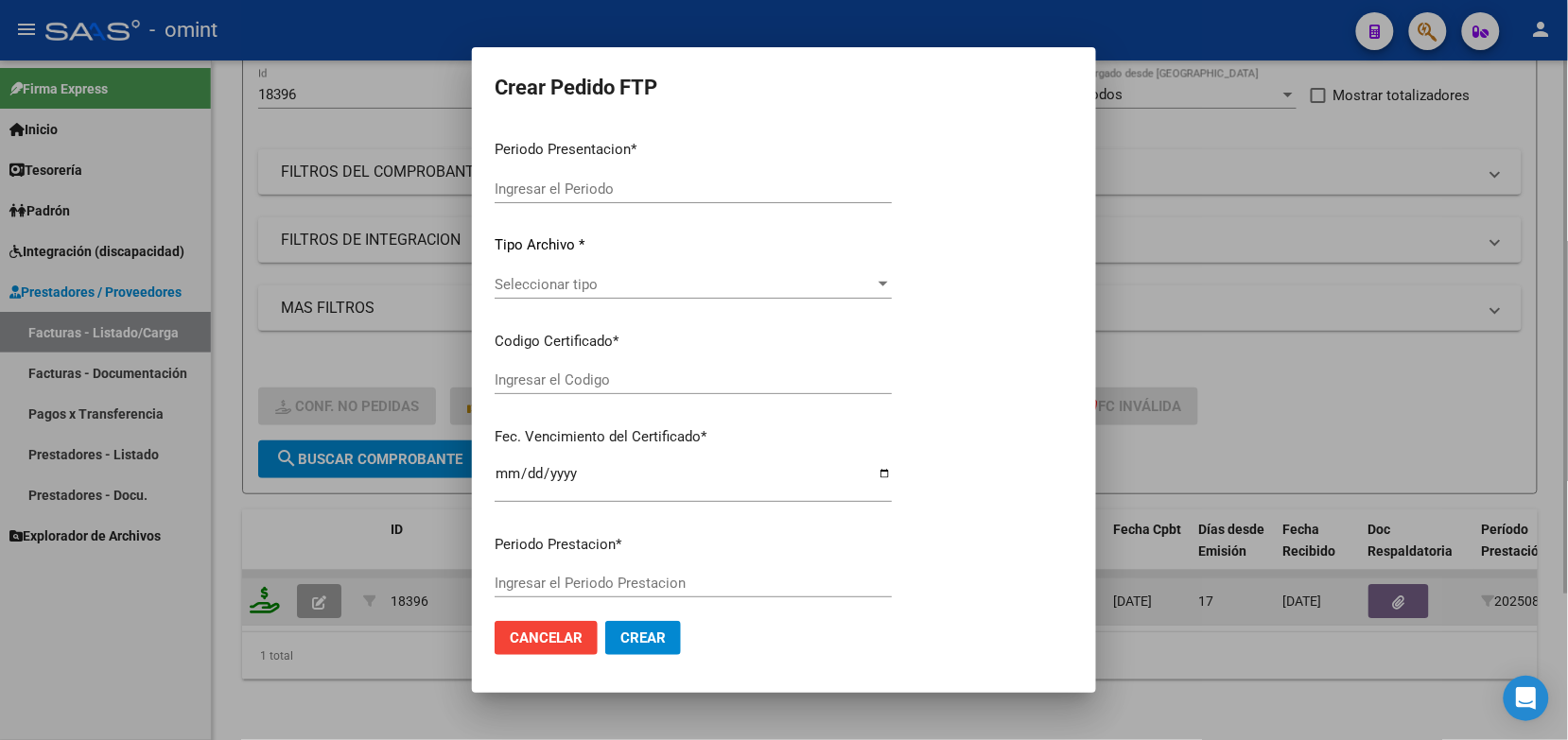
type input "202508"
type input "$ 98.964,88"
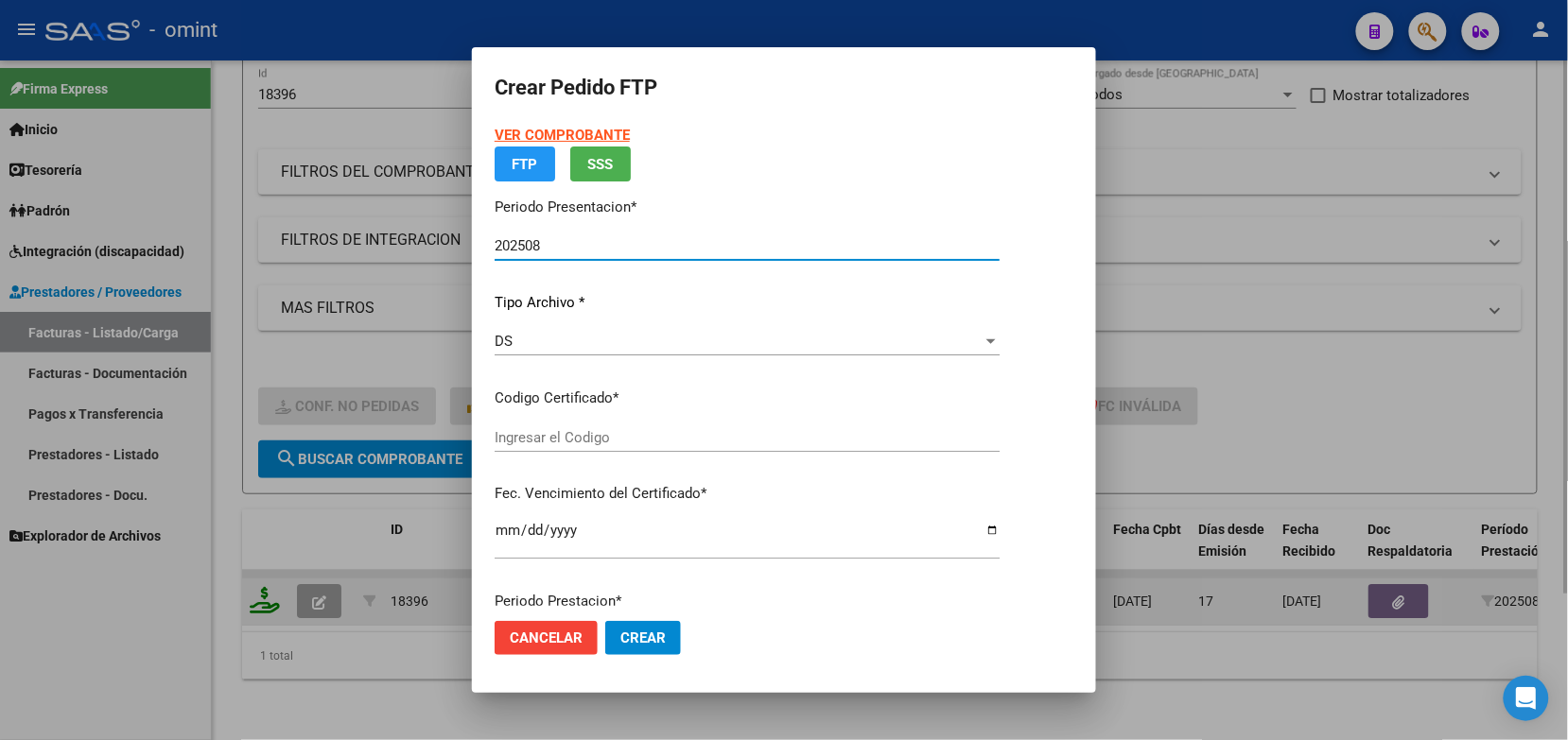
type input "4265439425"
type input "2028-01-11"
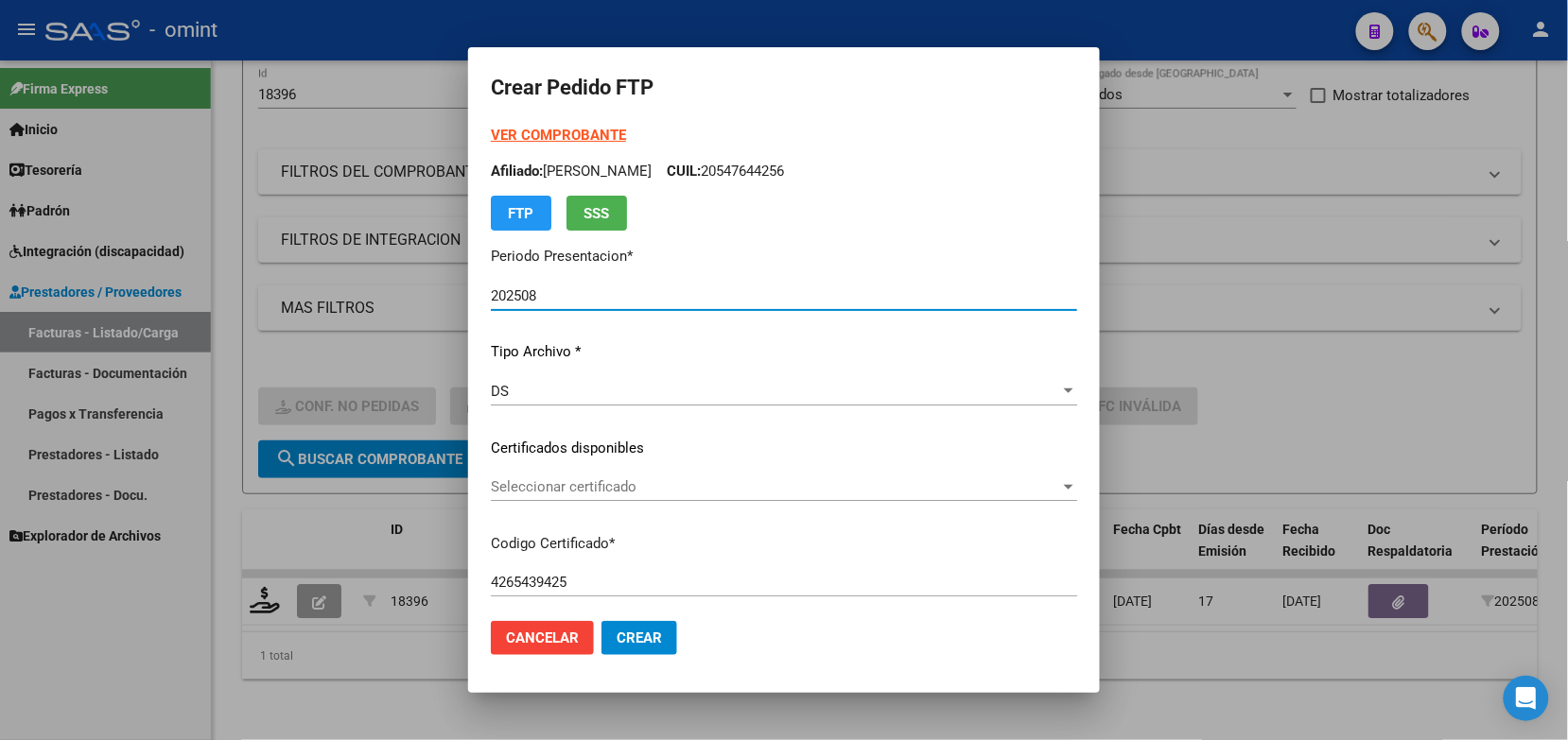
click at [606, 485] on span "Seleccionar certificado" at bounding box center [775, 488] width 569 height 17
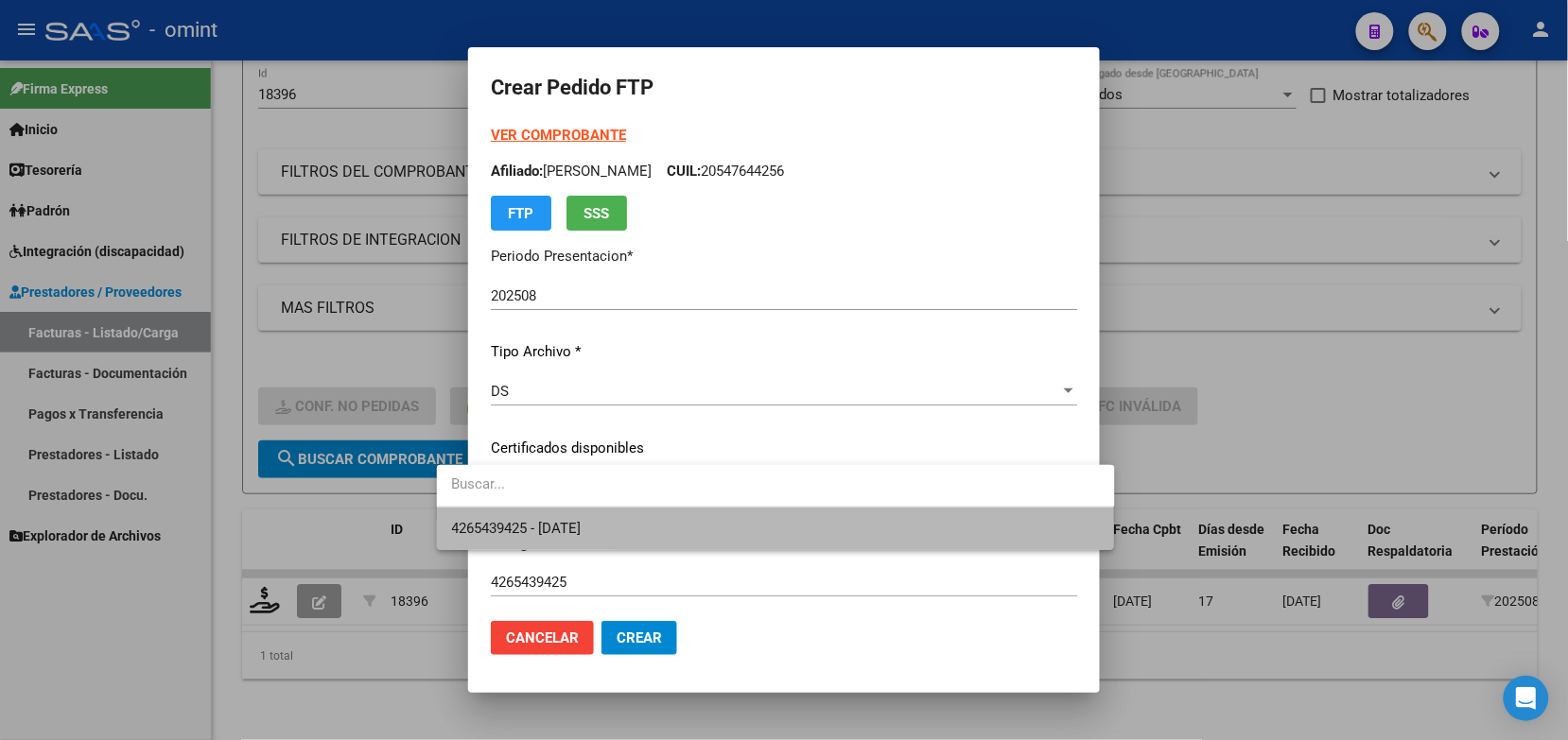
click at [624, 530] on span "4265439425 - 2028-01-11" at bounding box center [776, 529] width 648 height 42
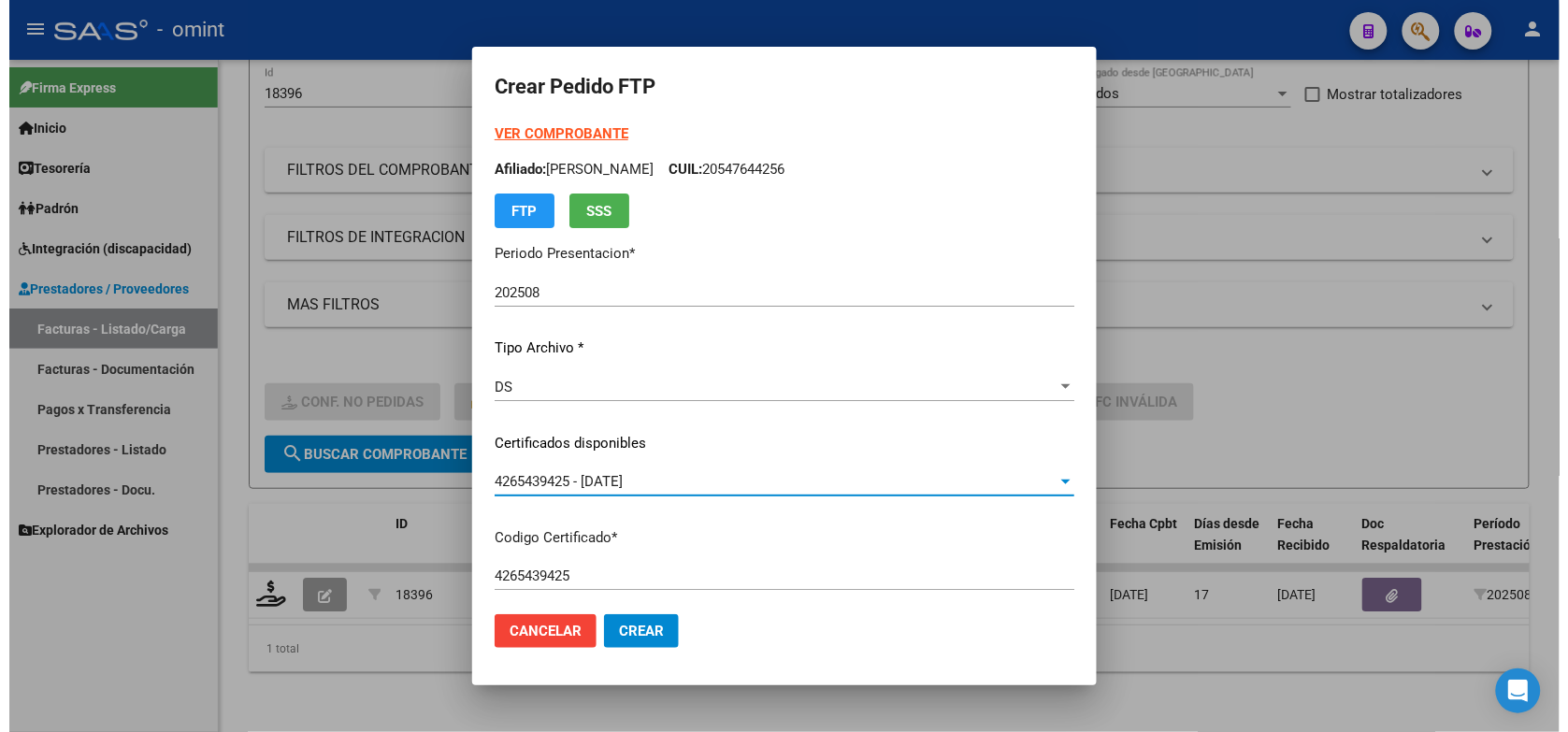
scroll to position [585, 0]
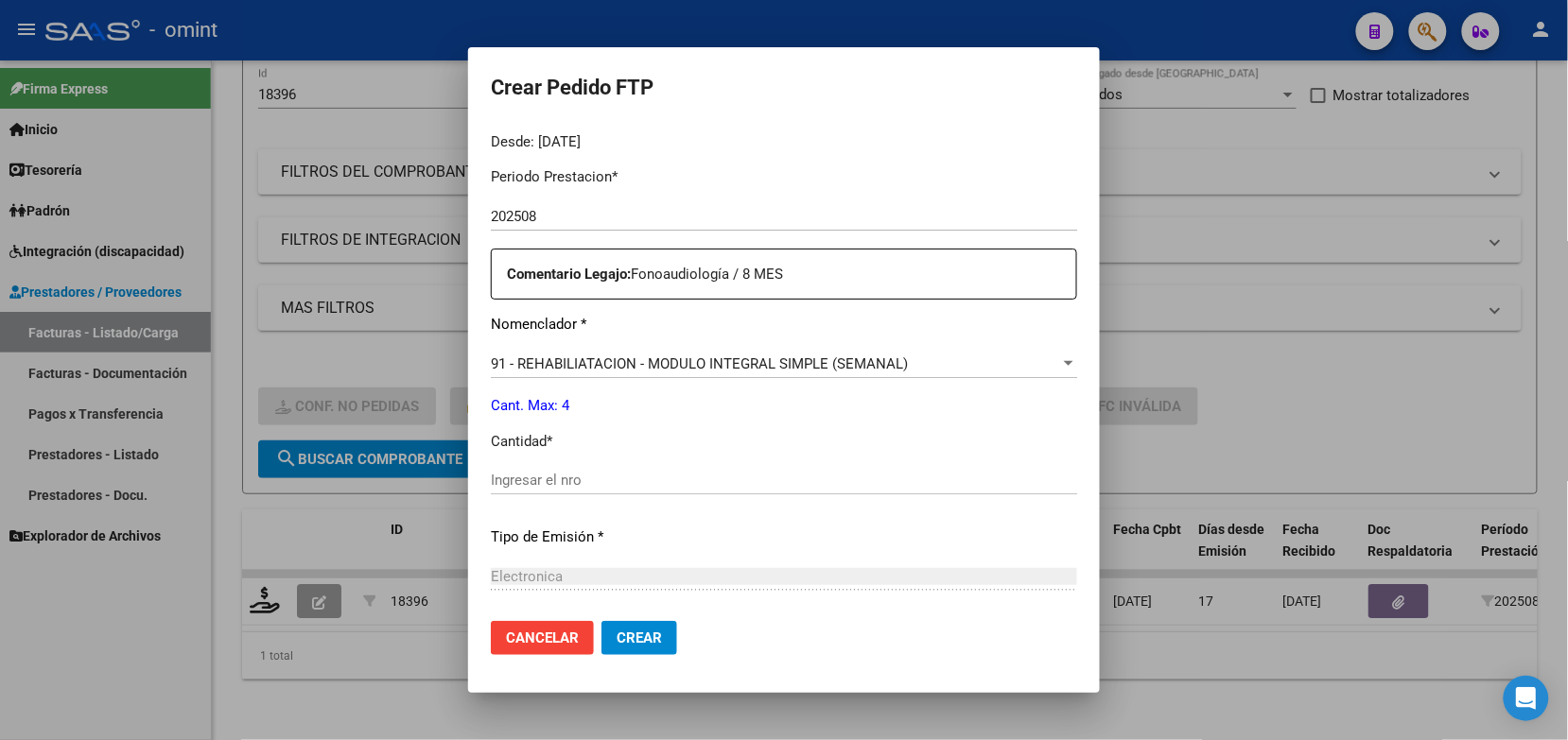
click at [588, 489] on div "Ingresar el nro" at bounding box center [784, 481] width 587 height 29
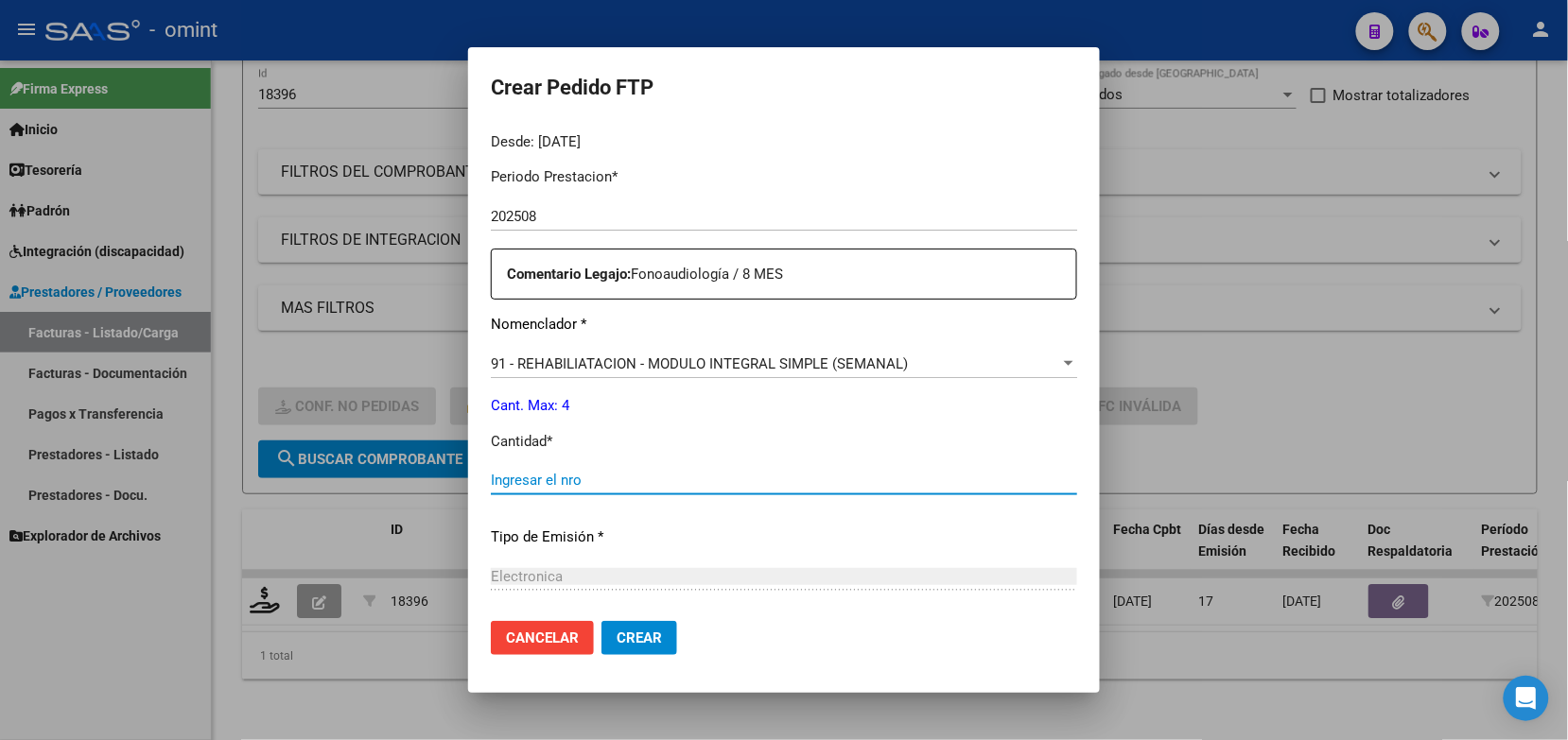
click at [561, 480] on input "Ingresar el nro" at bounding box center [784, 481] width 587 height 17
type input "4"
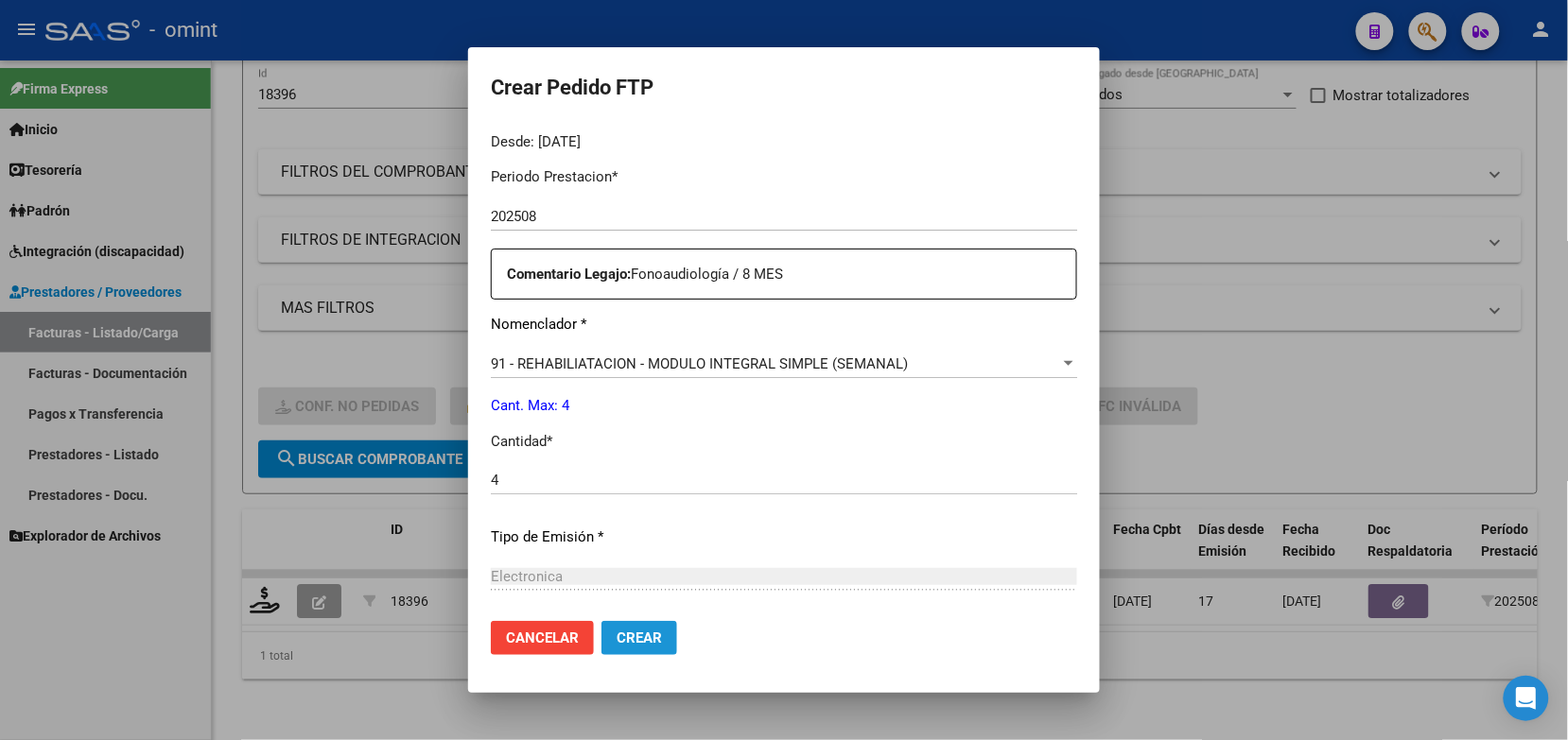
click at [616, 646] on span "Crear" at bounding box center [639, 638] width 45 height 17
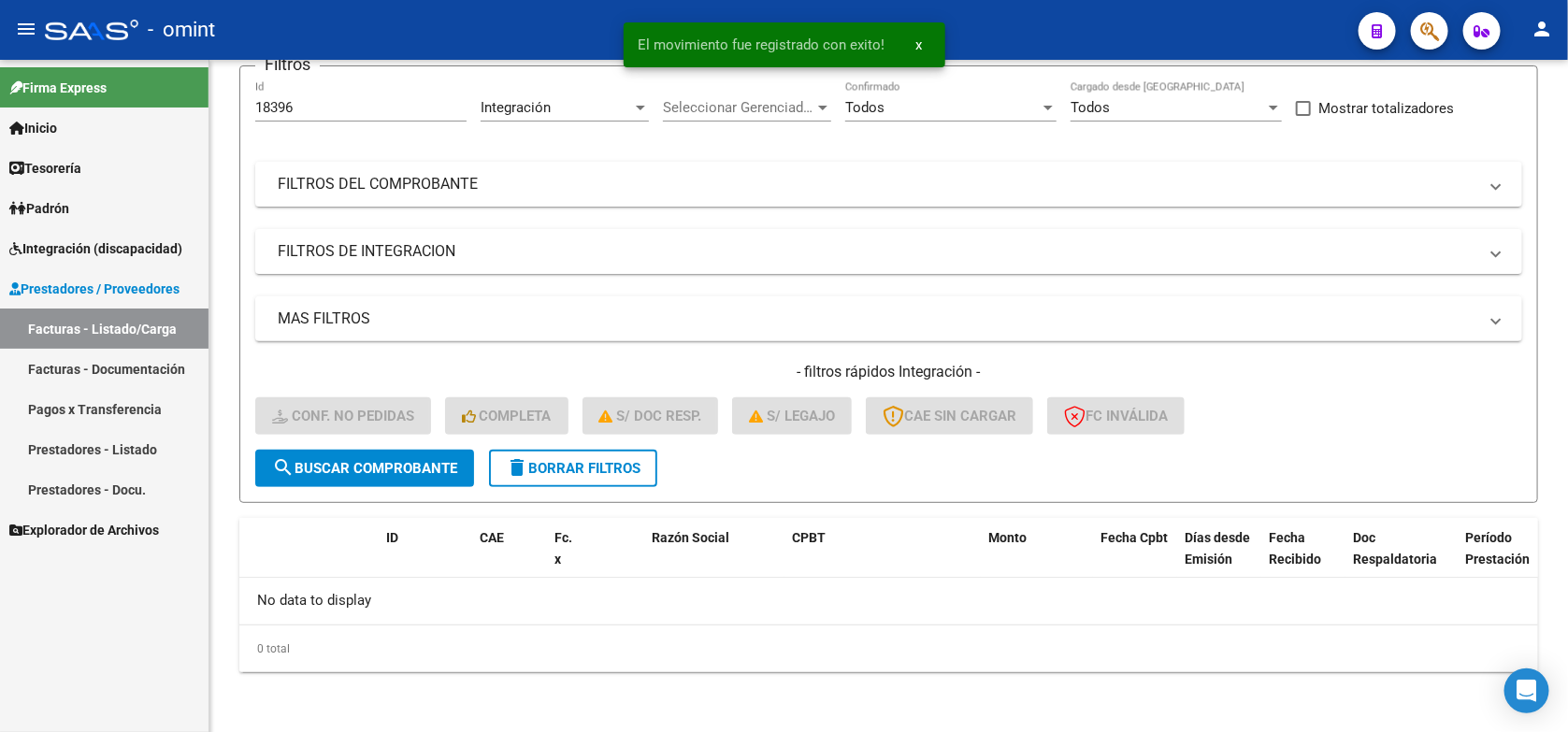
scroll to position [152, 0]
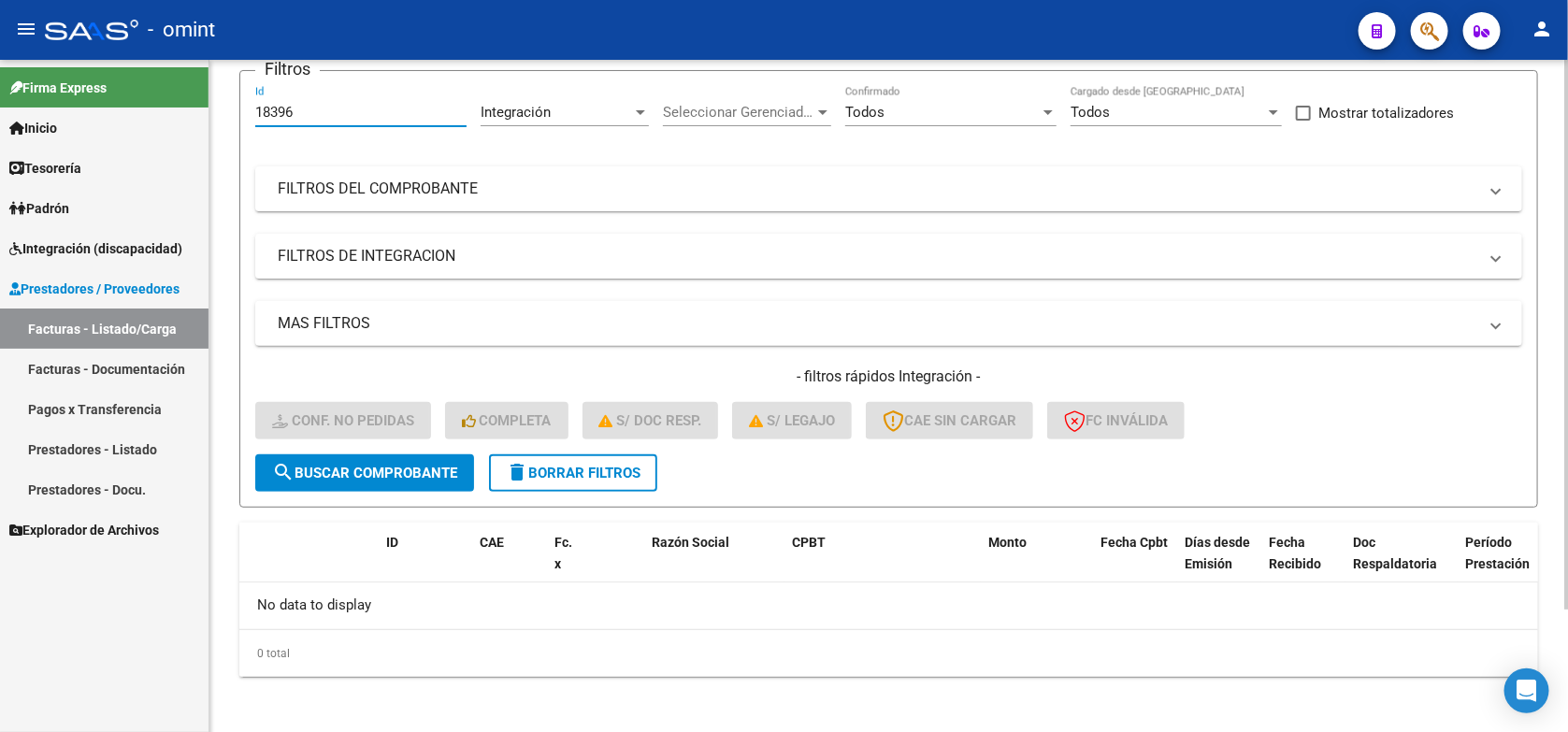
drag, startPoint x: 305, startPoint y: 114, endPoint x: 241, endPoint y: 132, distance: 66.5
click at [241, 132] on form "Filtros 18396 Id Integración Area Seleccionar Gerenciador Seleccionar Gerenciad…" at bounding box center [888, 289] width 1298 height 438
paste input "20208"
type input "20208"
click at [288, 471] on mat-icon "search" at bounding box center [284, 473] width 23 height 23
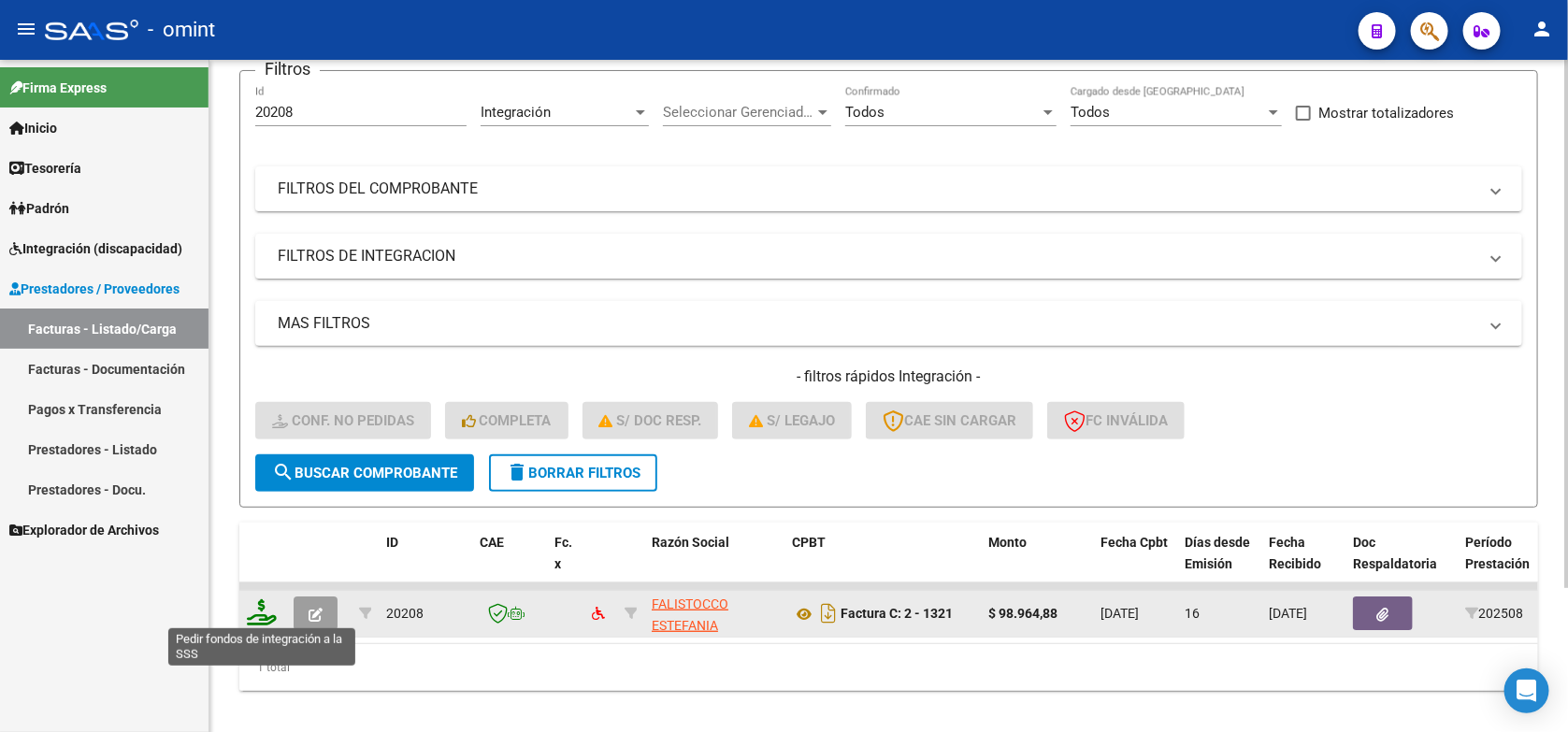
click at [265, 606] on icon at bounding box center [262, 613] width 30 height 27
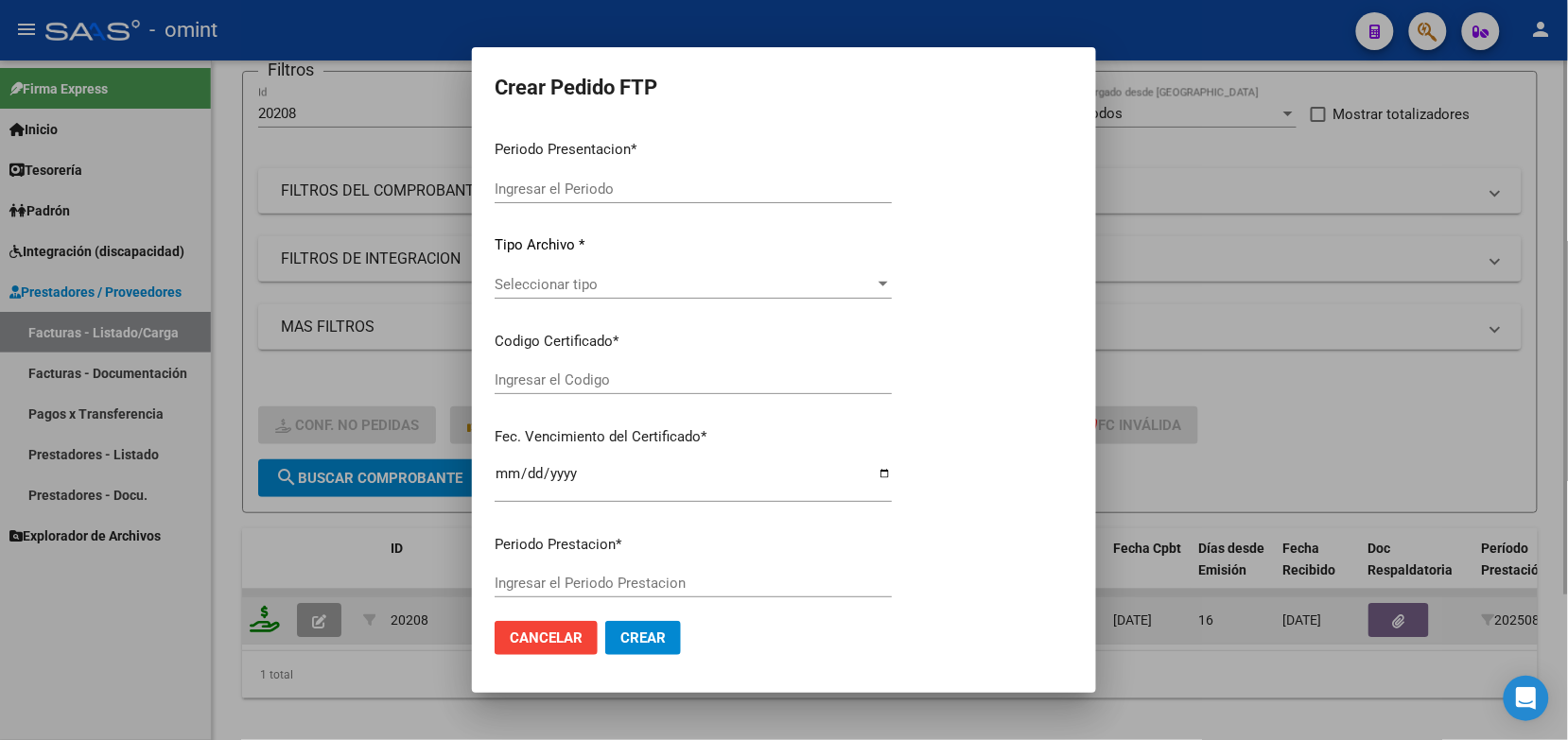
type input "202508"
type input "$ 98.964,88"
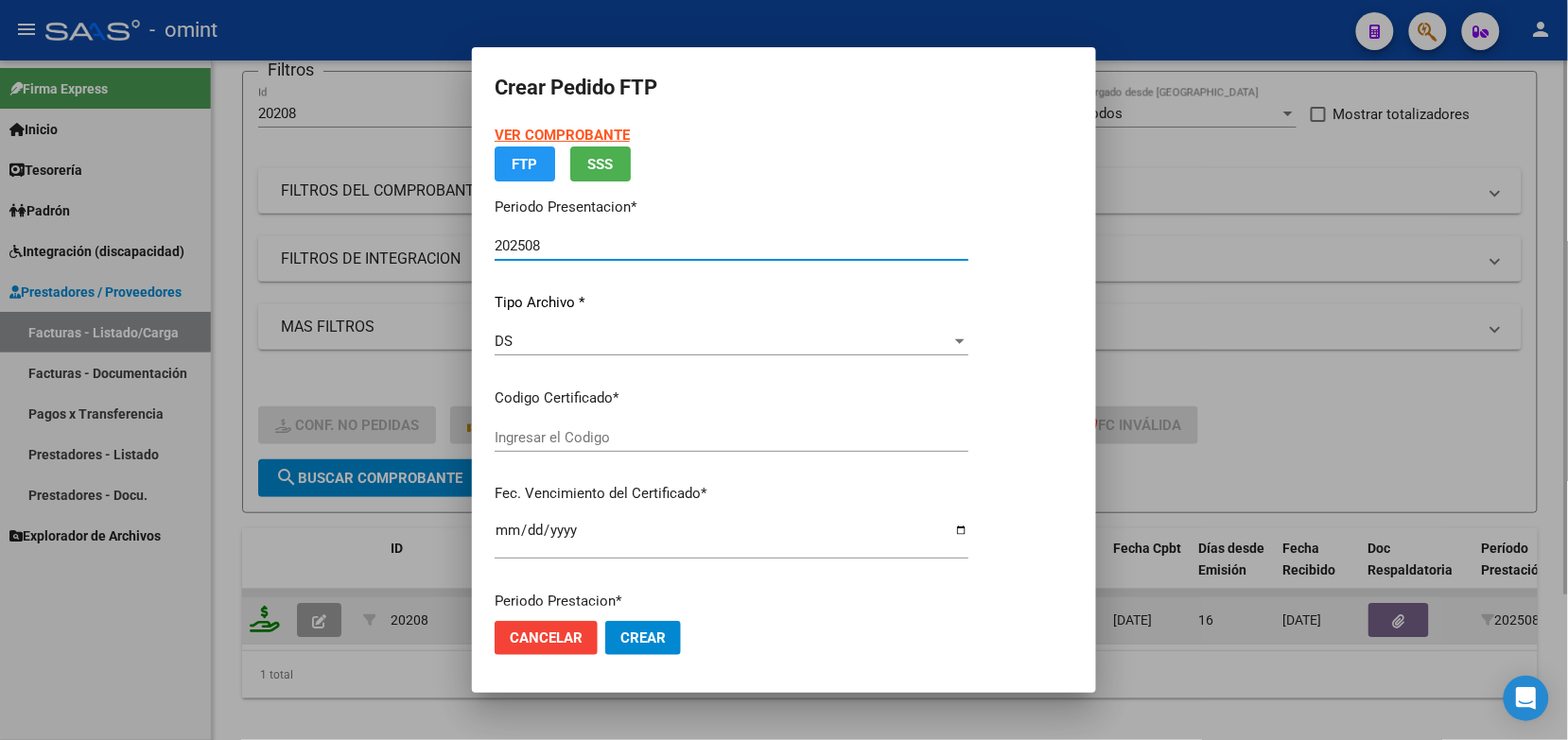
type input "4265439425"
type input "2028-01-11"
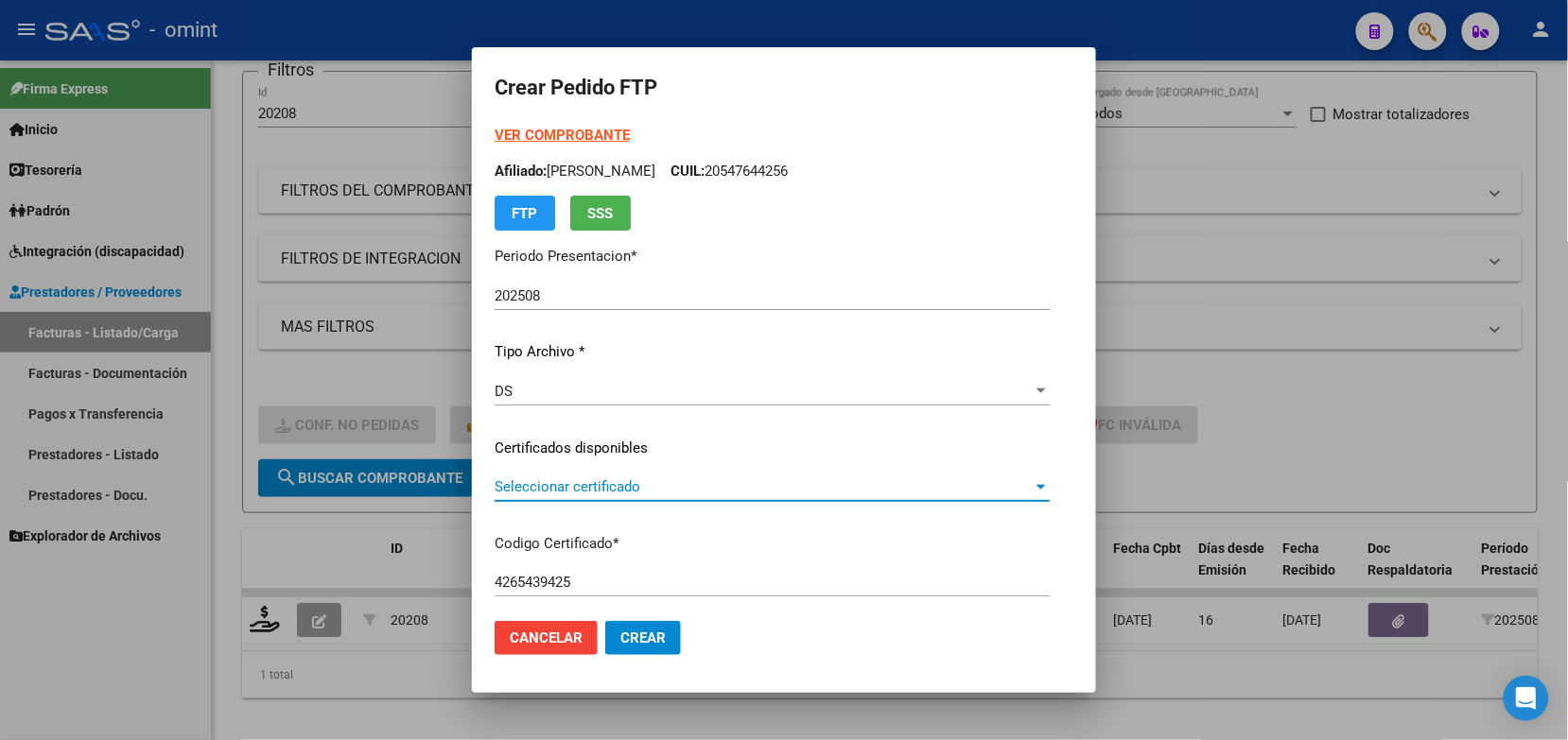
click at [523, 493] on span "Seleccionar certificado" at bounding box center [763, 488] width 539 height 17
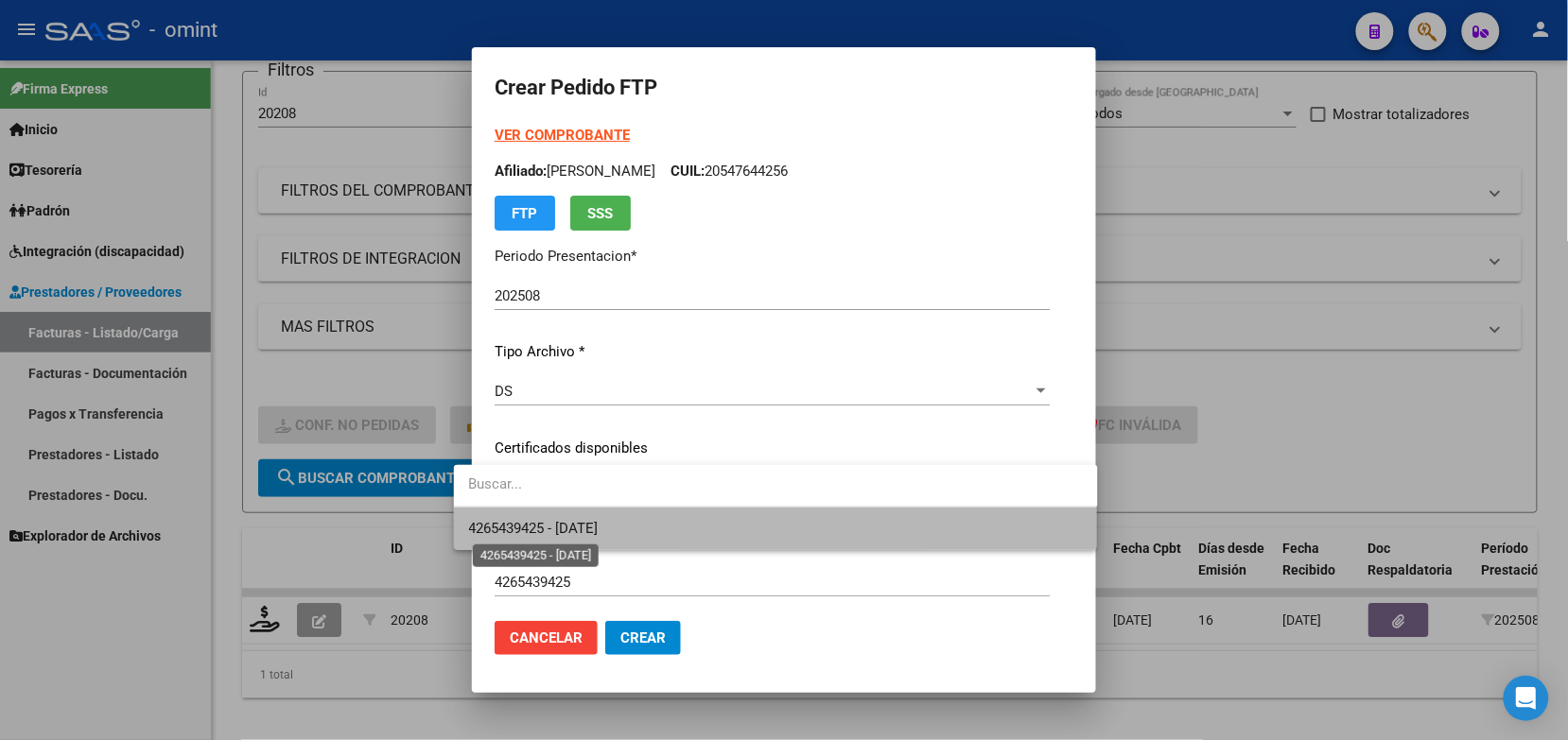
click at [530, 526] on span "4265439425 - 2028-01-11" at bounding box center [534, 529] width 130 height 17
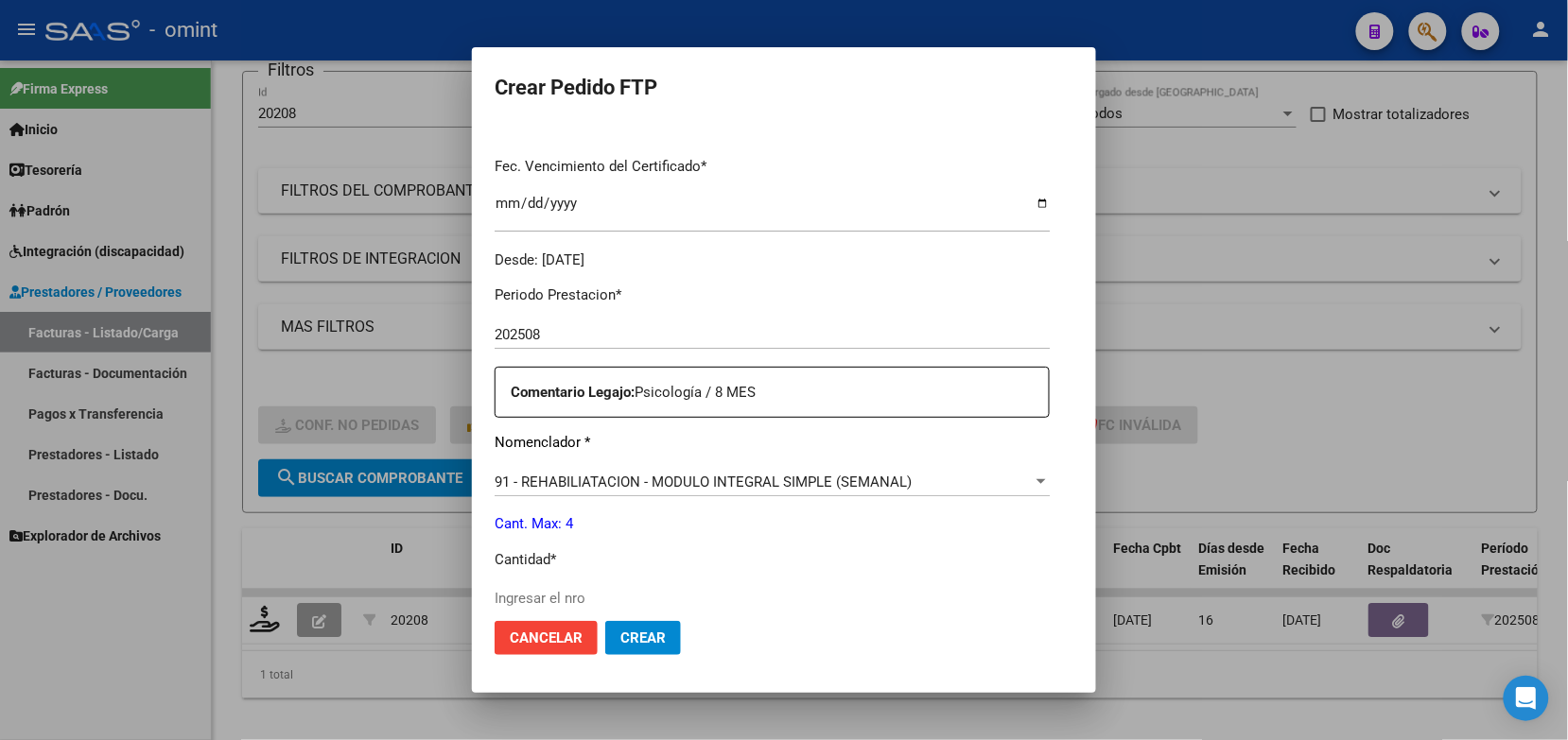
scroll to position [591, 0]
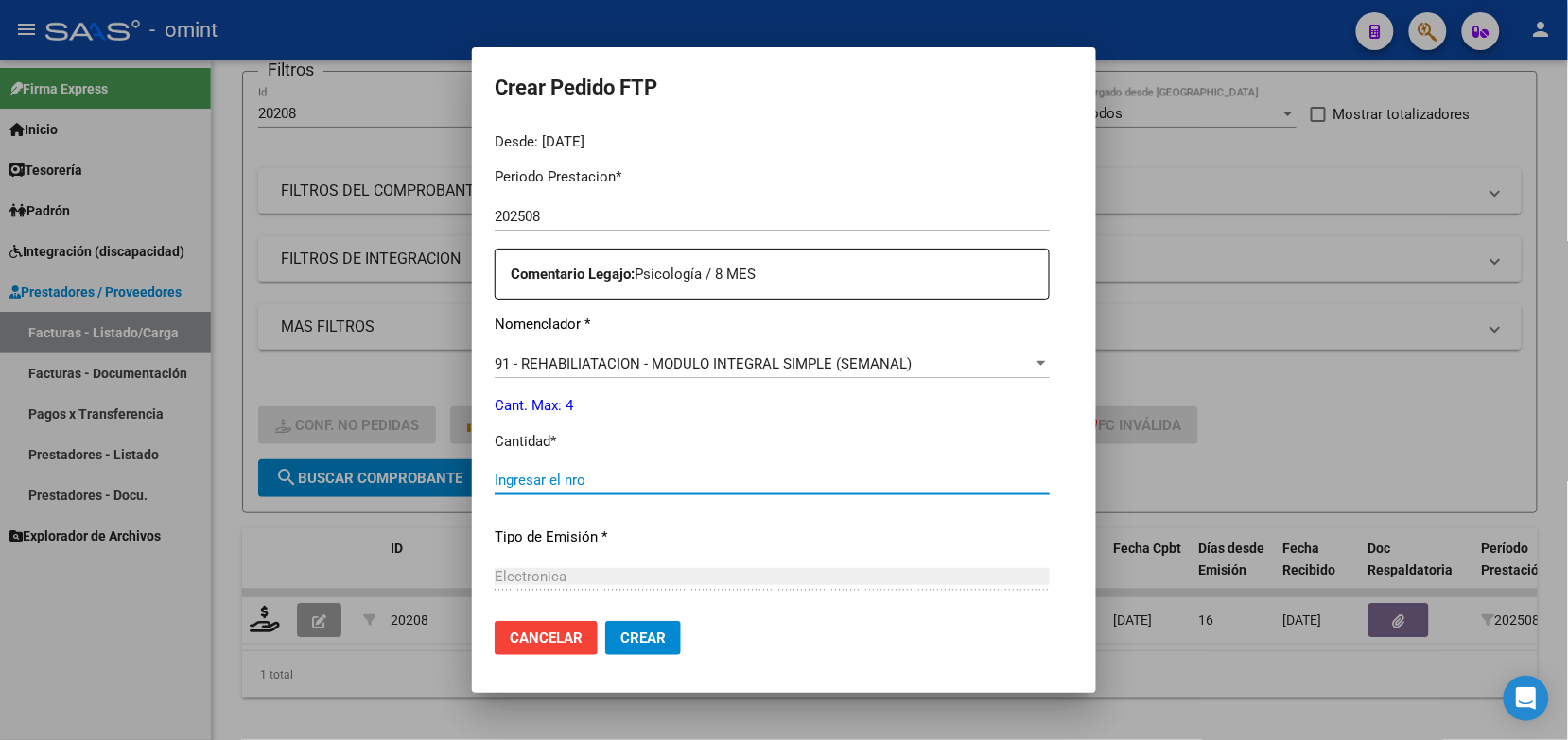
click at [499, 476] on input "Ingresar el nro" at bounding box center [772, 481] width 555 height 17
type input "4"
click at [620, 633] on span "Crear" at bounding box center [642, 638] width 45 height 17
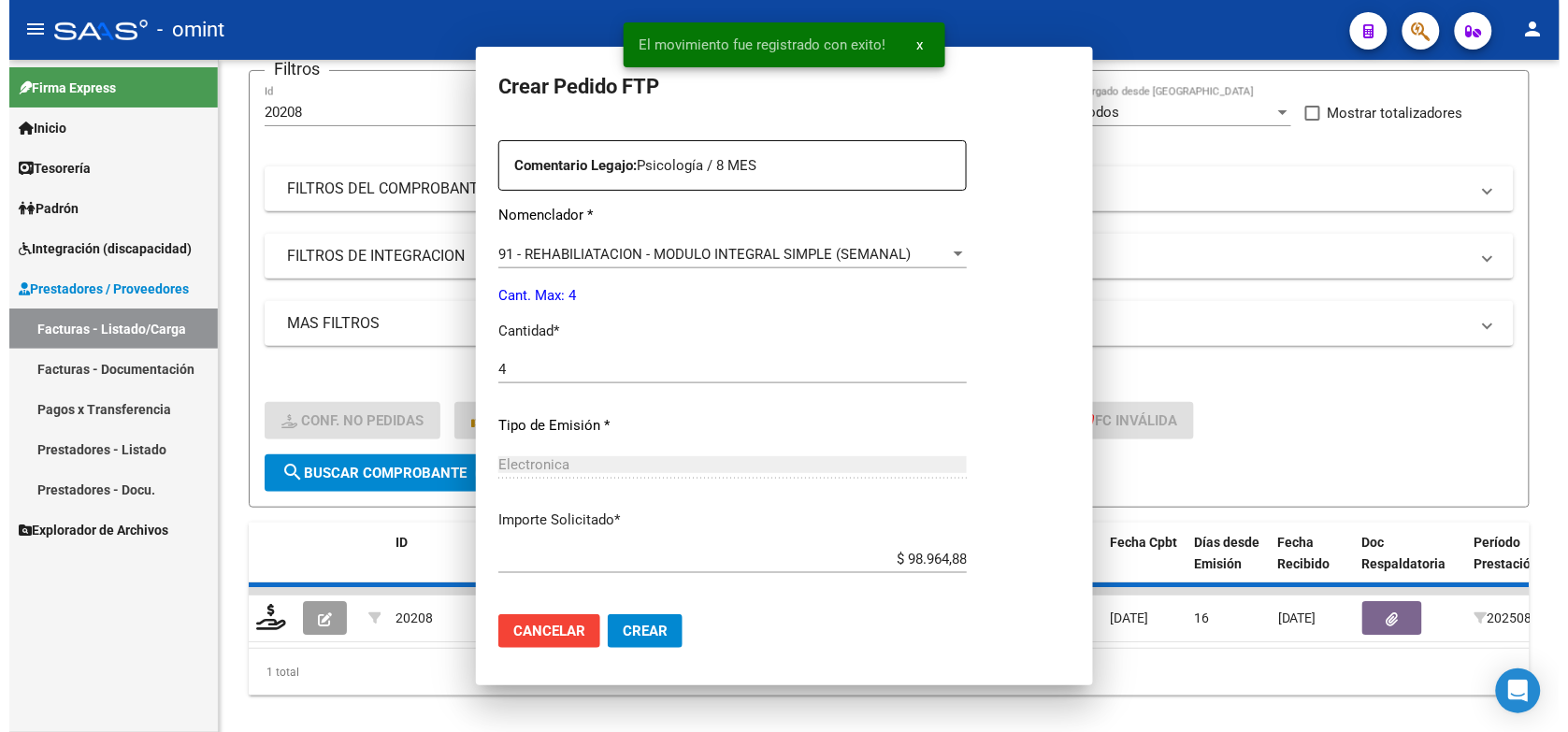
scroll to position [479, 0]
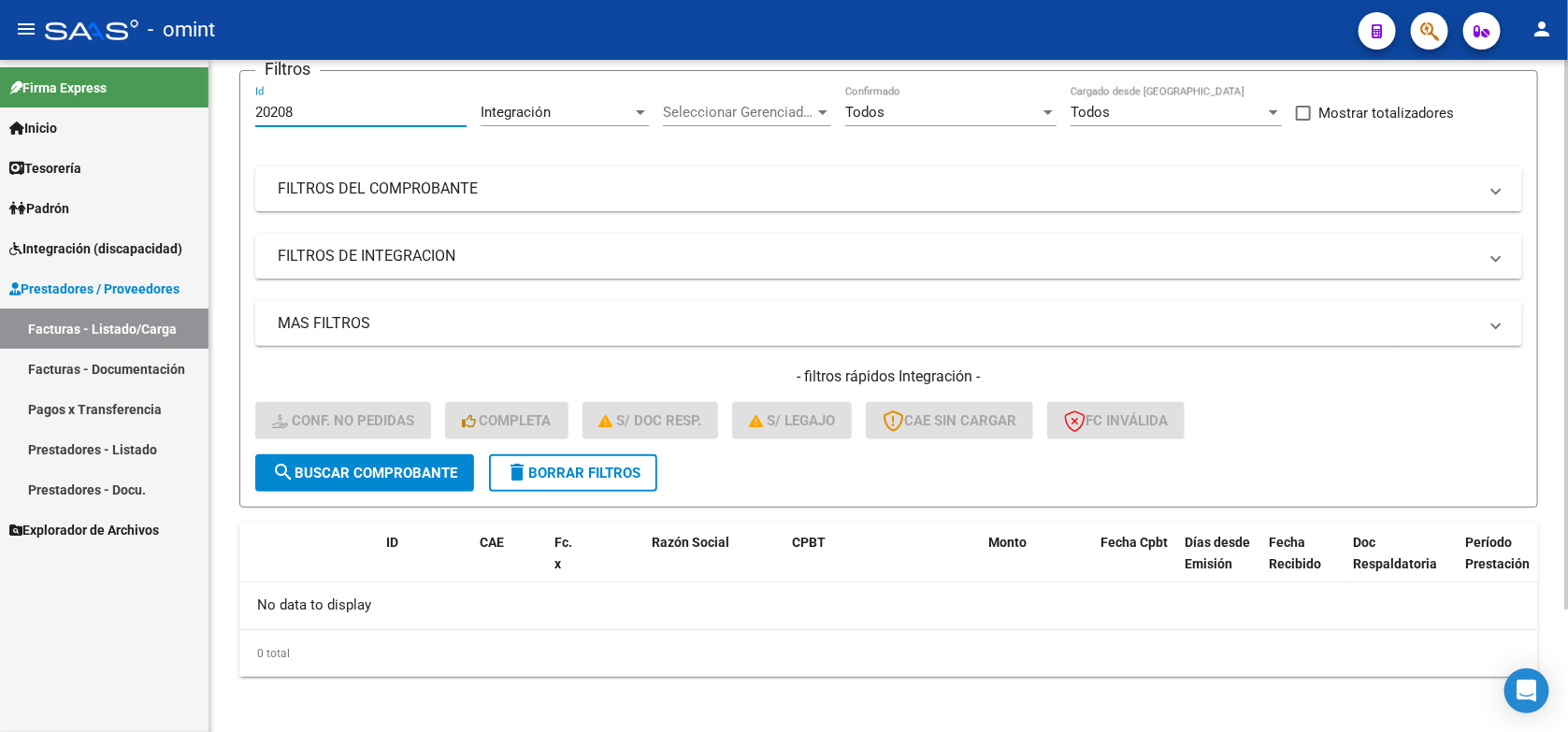
drag, startPoint x: 307, startPoint y: 114, endPoint x: 246, endPoint y: 122, distance: 61.5
click at [246, 122] on form "Filtros 20208 Id Integración Area Seleccionar Gerenciador Seleccionar Gerenciad…" at bounding box center [888, 289] width 1298 height 438
drag, startPoint x: 269, startPoint y: 99, endPoint x: 251, endPoint y: 104, distance: 18.7
click at [251, 104] on form "Filtros 20208 Id Integración Area Seleccionar Gerenciador Seleccionar Gerenciad…" at bounding box center [888, 289] width 1298 height 438
drag, startPoint x: 287, startPoint y: 124, endPoint x: 234, endPoint y: 119, distance: 53.2
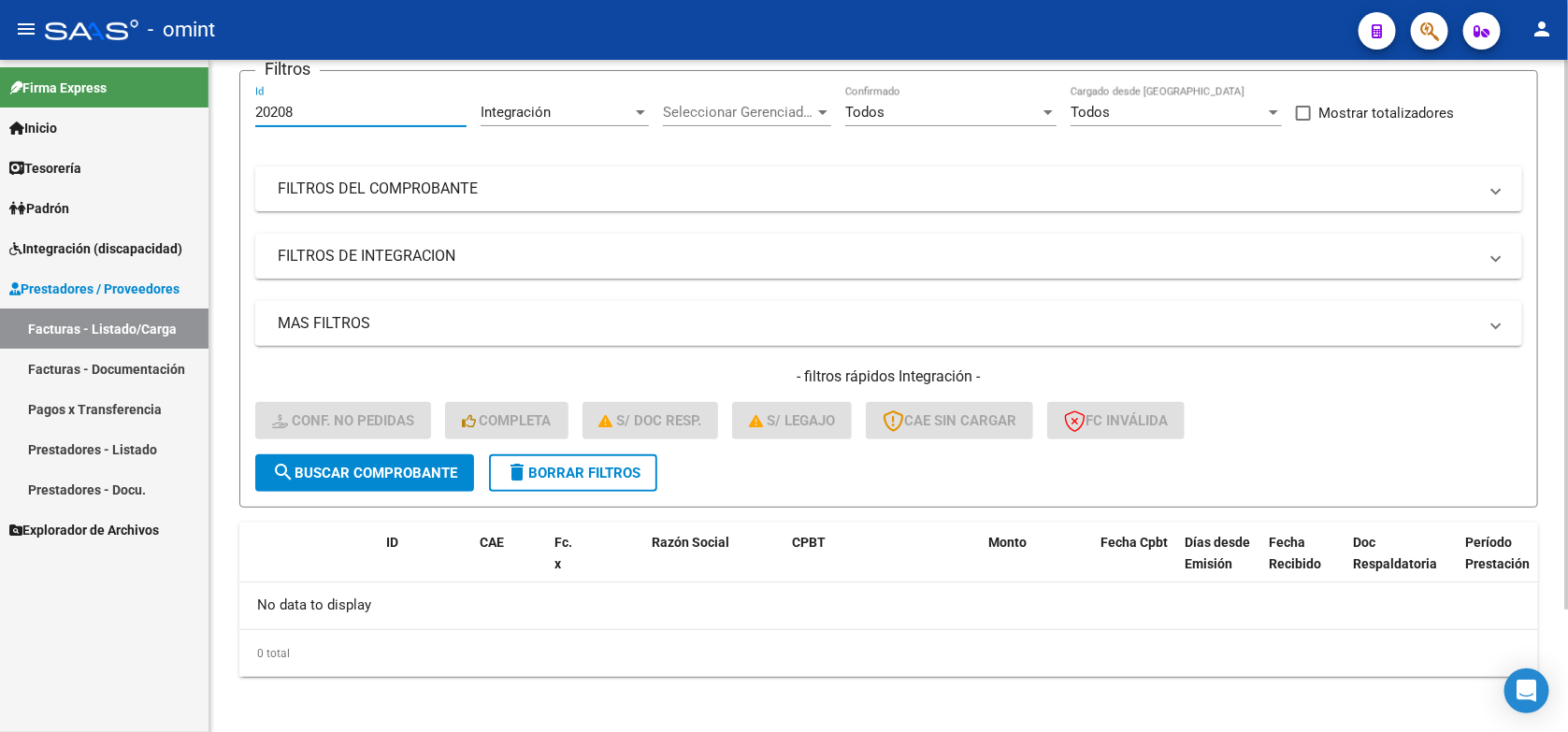
click at [244, 128] on form "Filtros 20208 Id Integración Area Seleccionar Gerenciador Seleccionar Gerenciad…" at bounding box center [888, 289] width 1298 height 438
paste input "19780"
type input "19780"
click at [417, 473] on span "search Buscar Comprobante" at bounding box center [364, 474] width 185 height 17
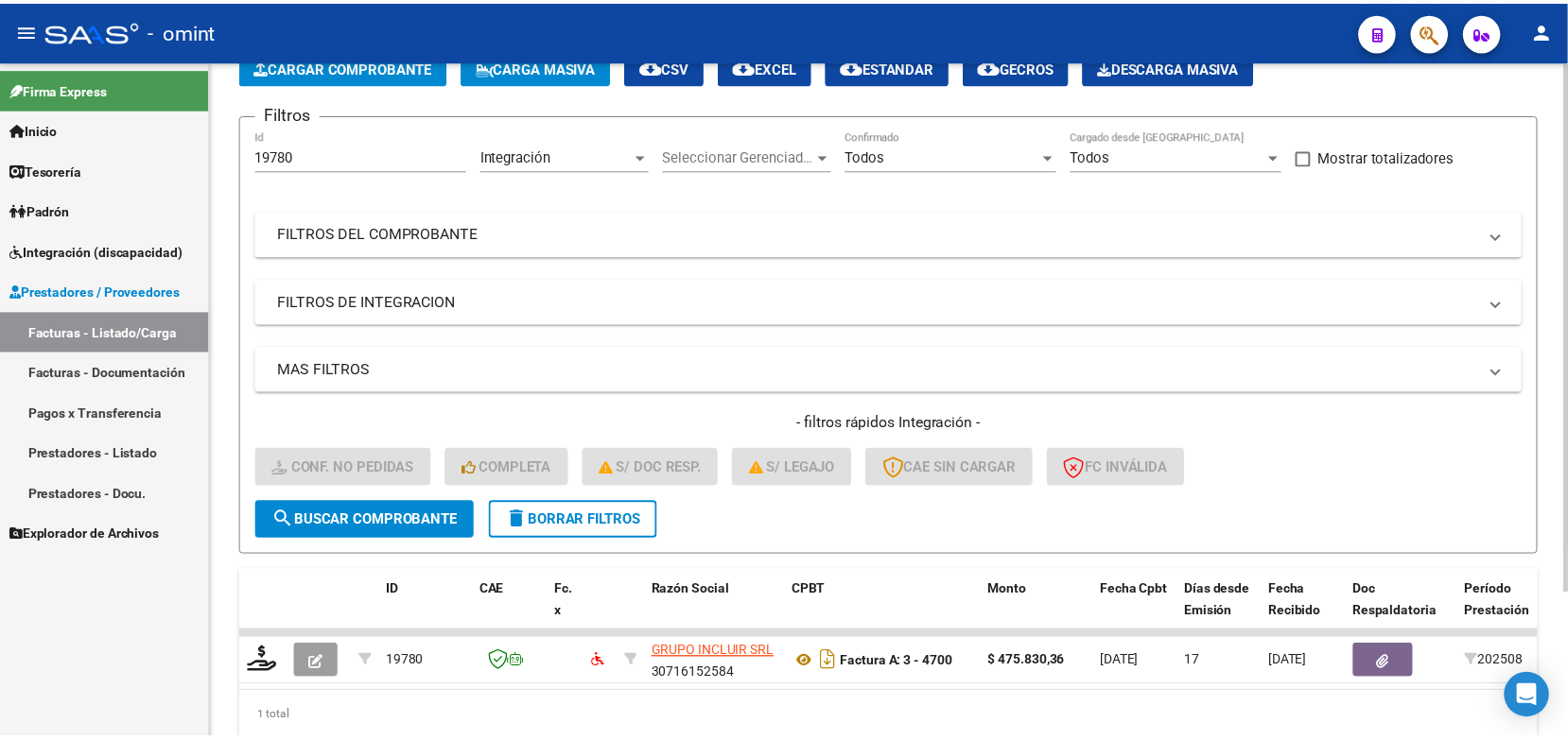
scroll to position [154, 0]
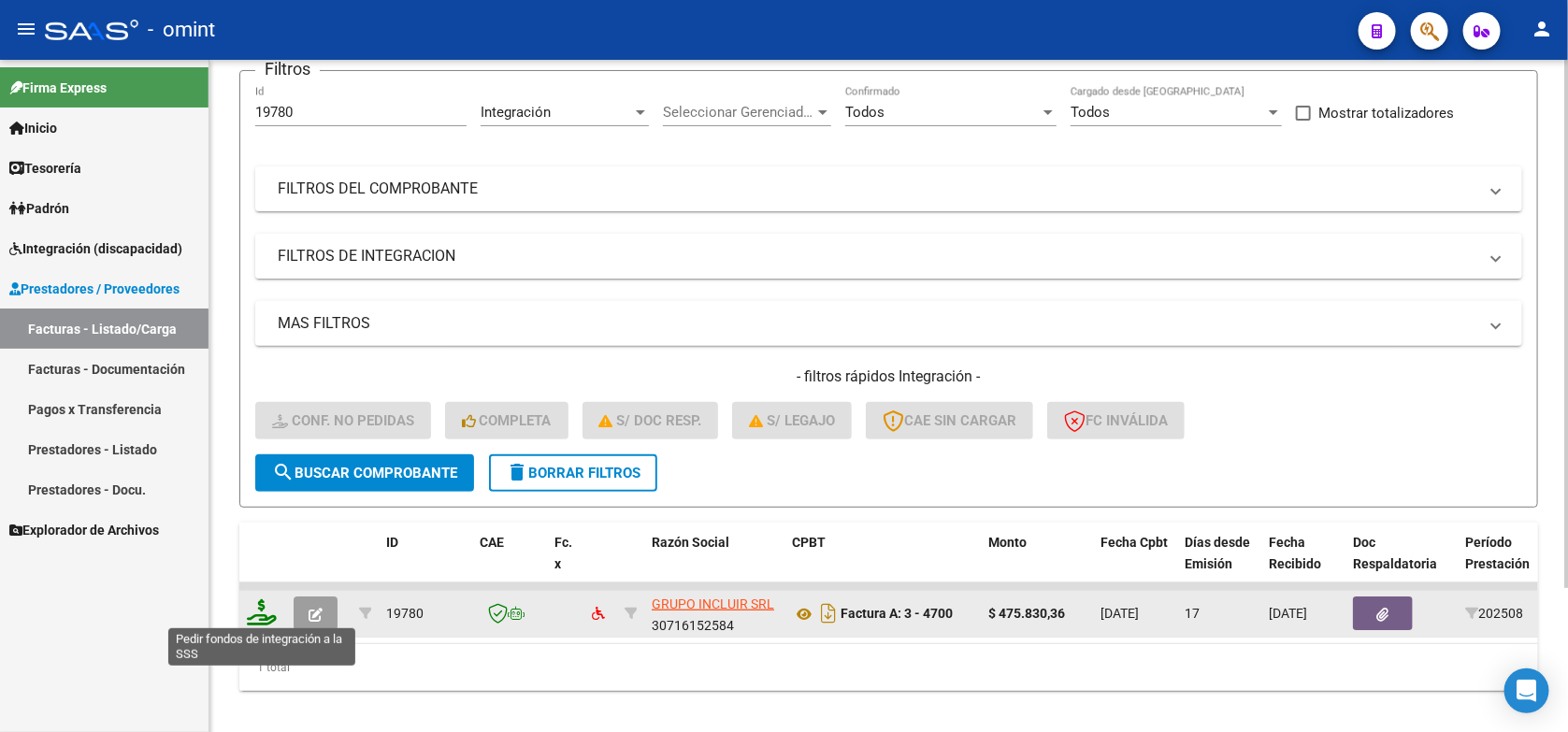
click at [249, 610] on icon at bounding box center [262, 613] width 30 height 27
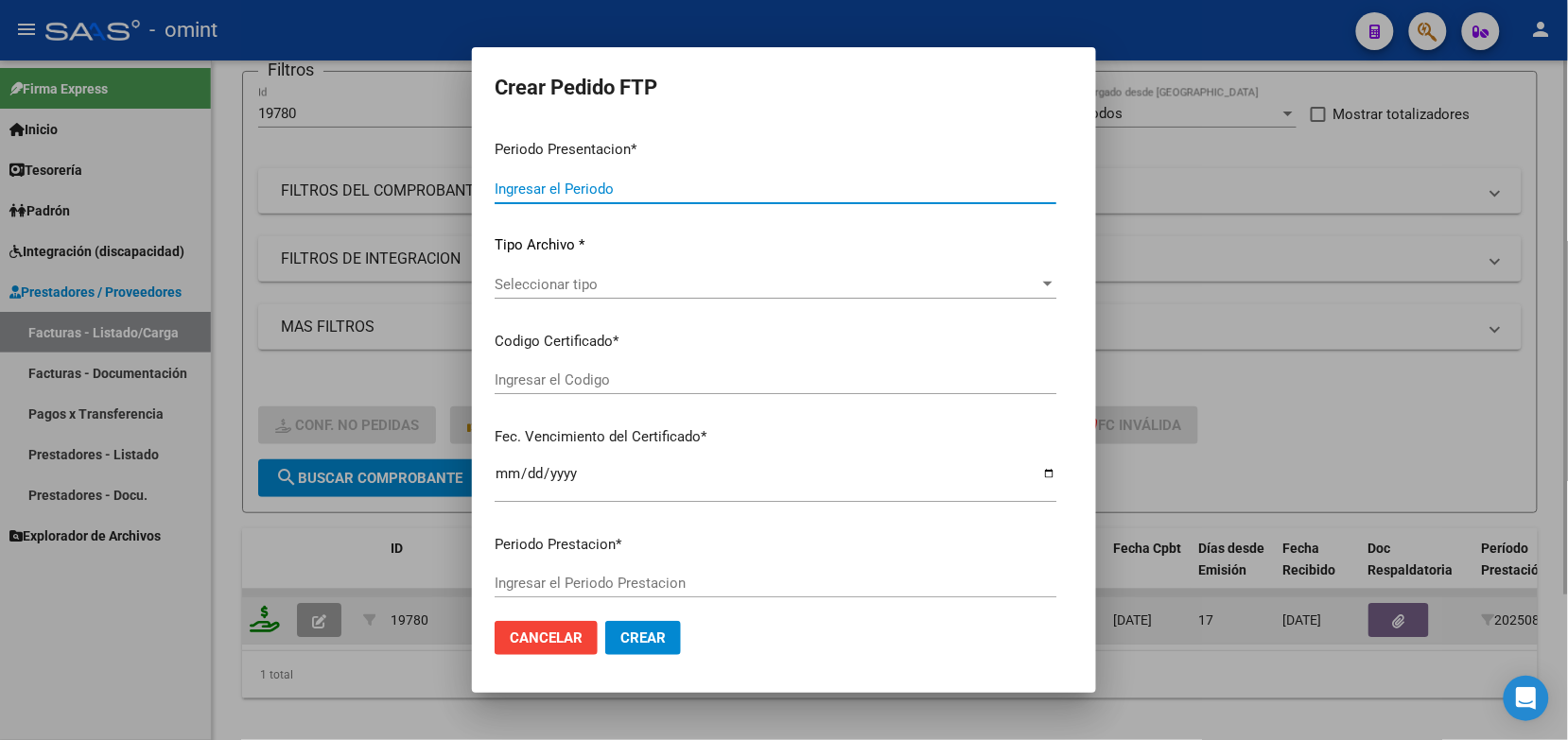
type input "202508"
type input "$ 475.830,36"
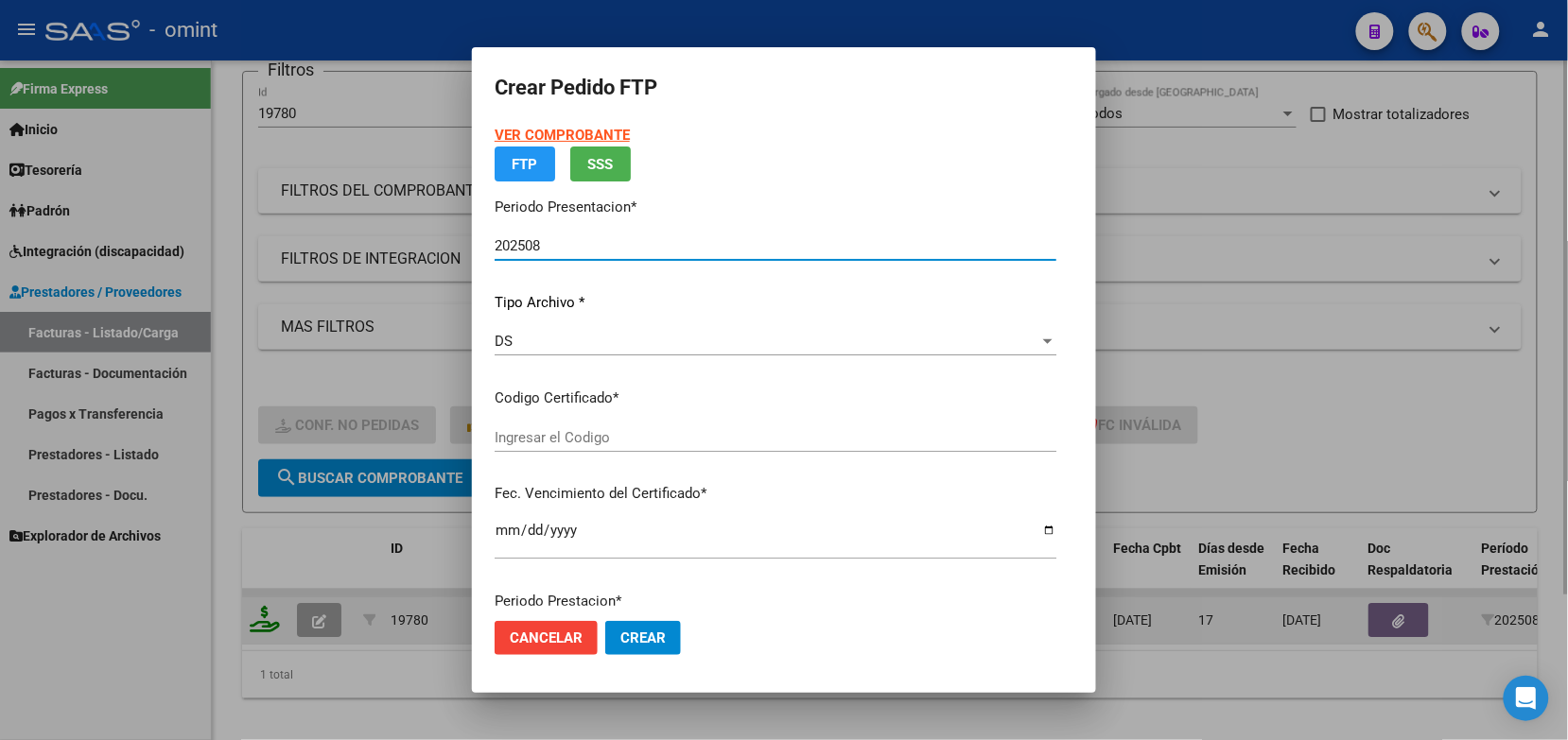
type input "6105498757"
type input "2029-06-30"
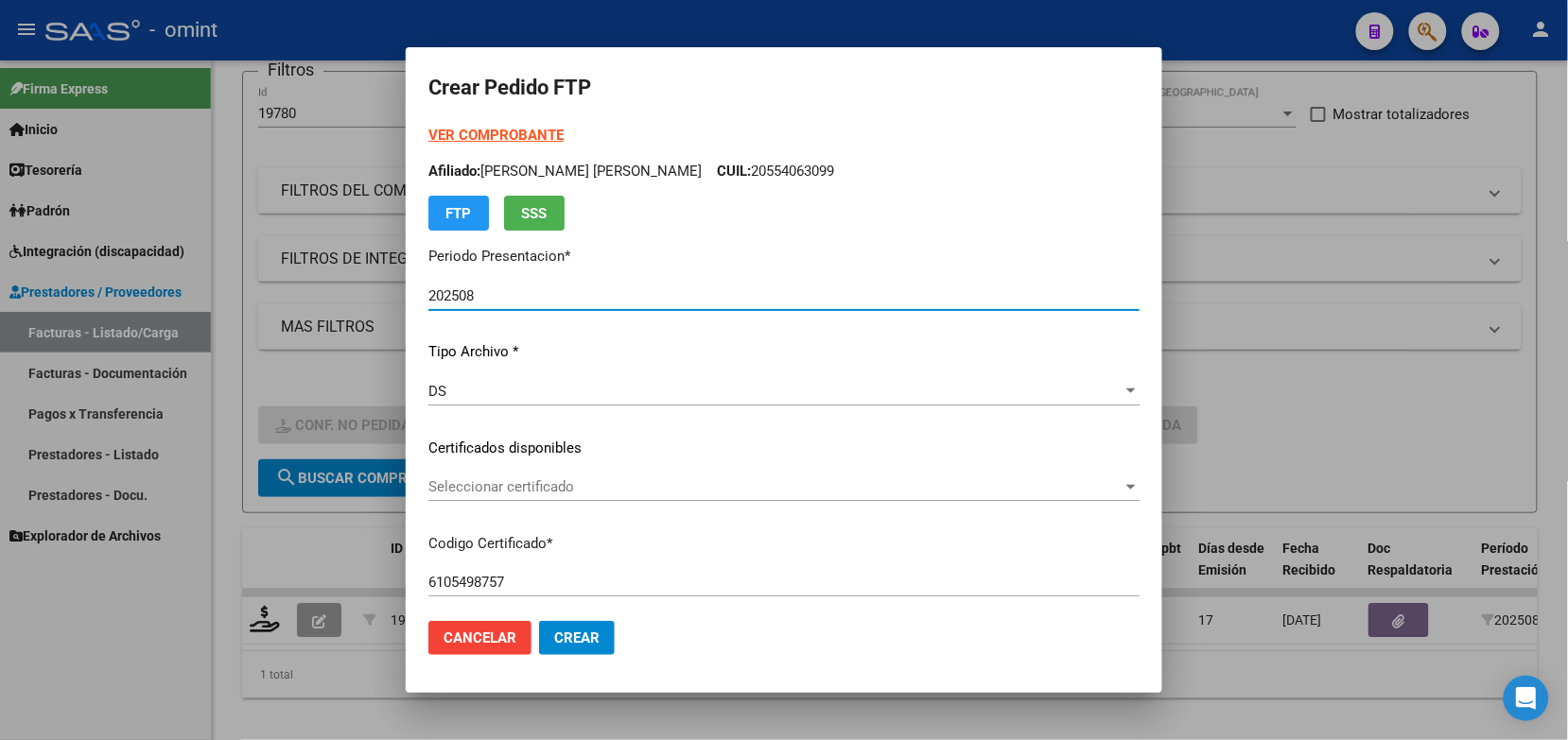
click at [478, 480] on span "Seleccionar certificado" at bounding box center [775, 488] width 694 height 17
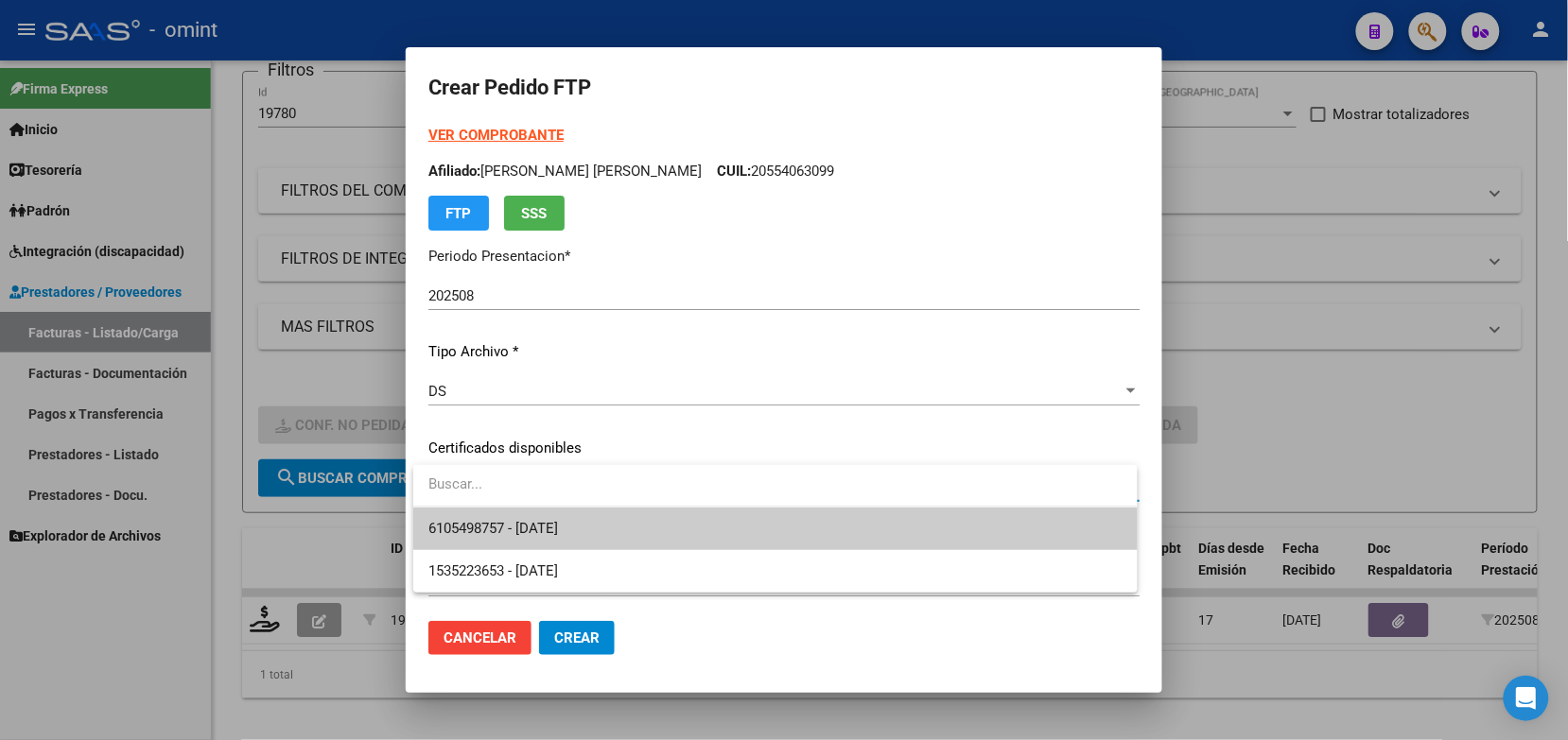
drag, startPoint x: 478, startPoint y: 480, endPoint x: 493, endPoint y: 522, distance: 44.6
click at [493, 522] on span "6105498757 - 2029-06-30" at bounding box center [493, 529] width 130 height 17
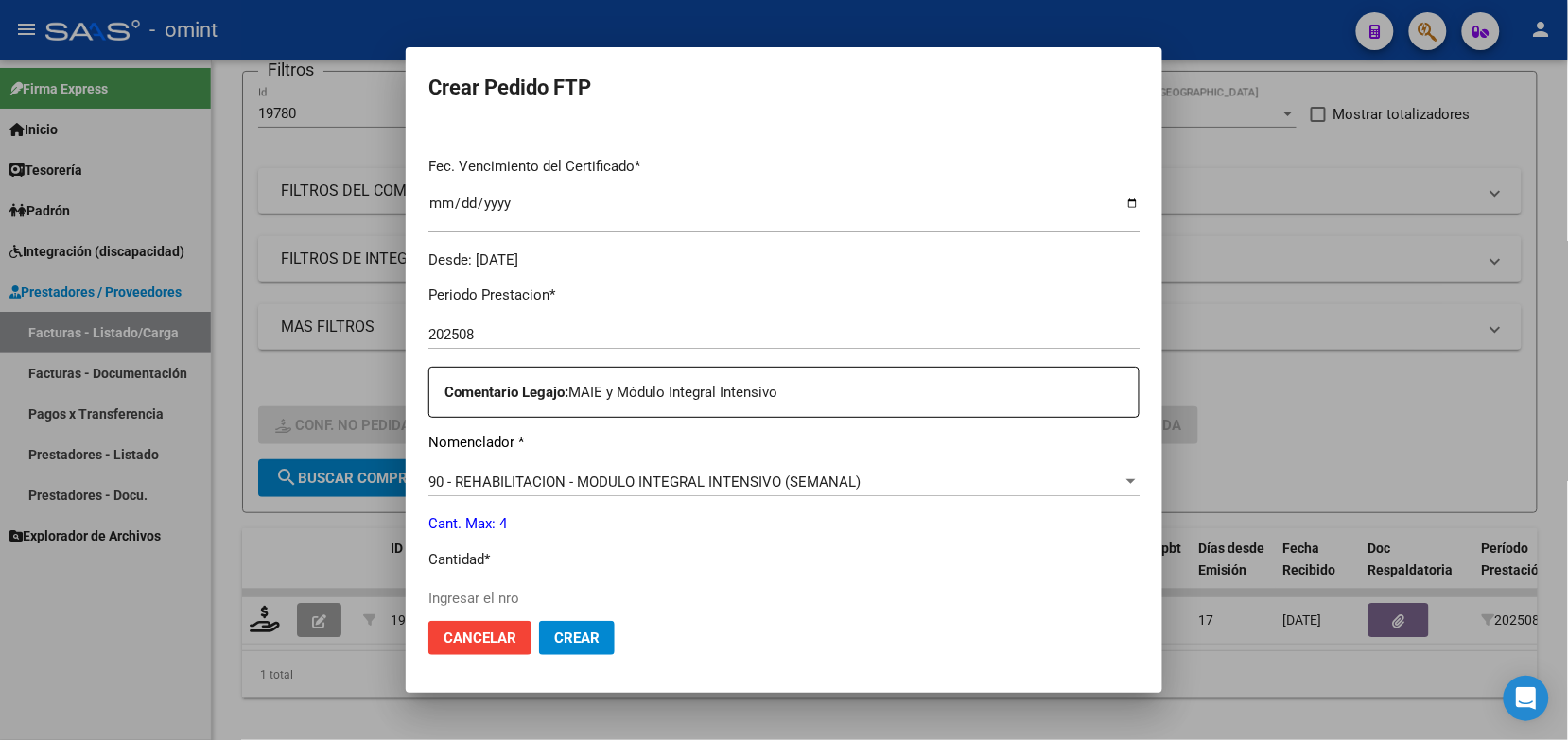
scroll to position [709, 0]
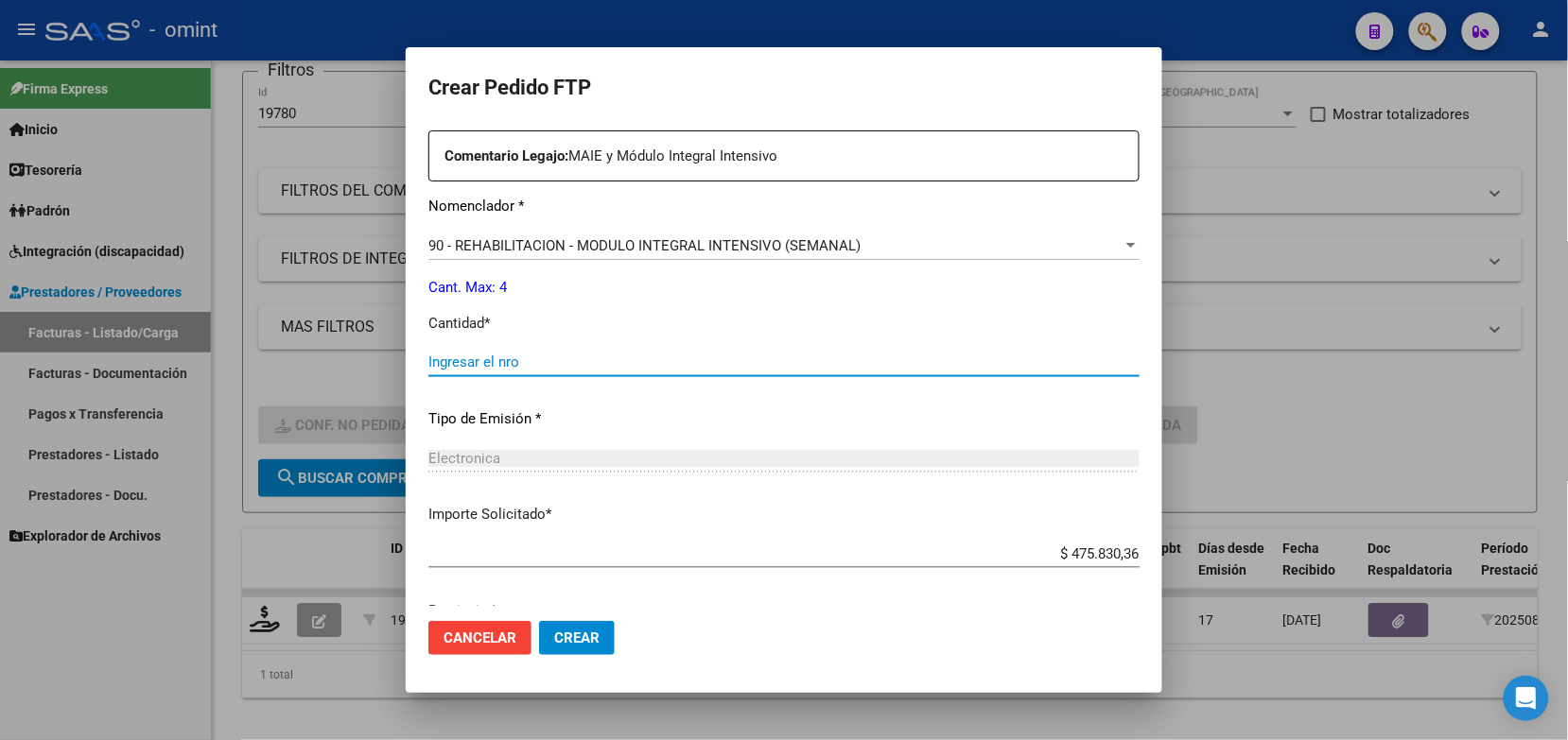
click at [490, 361] on input "Ingresar el nro" at bounding box center [784, 362] width 712 height 17
type input "4"
click at [594, 634] on span "Crear" at bounding box center [576, 638] width 45 height 17
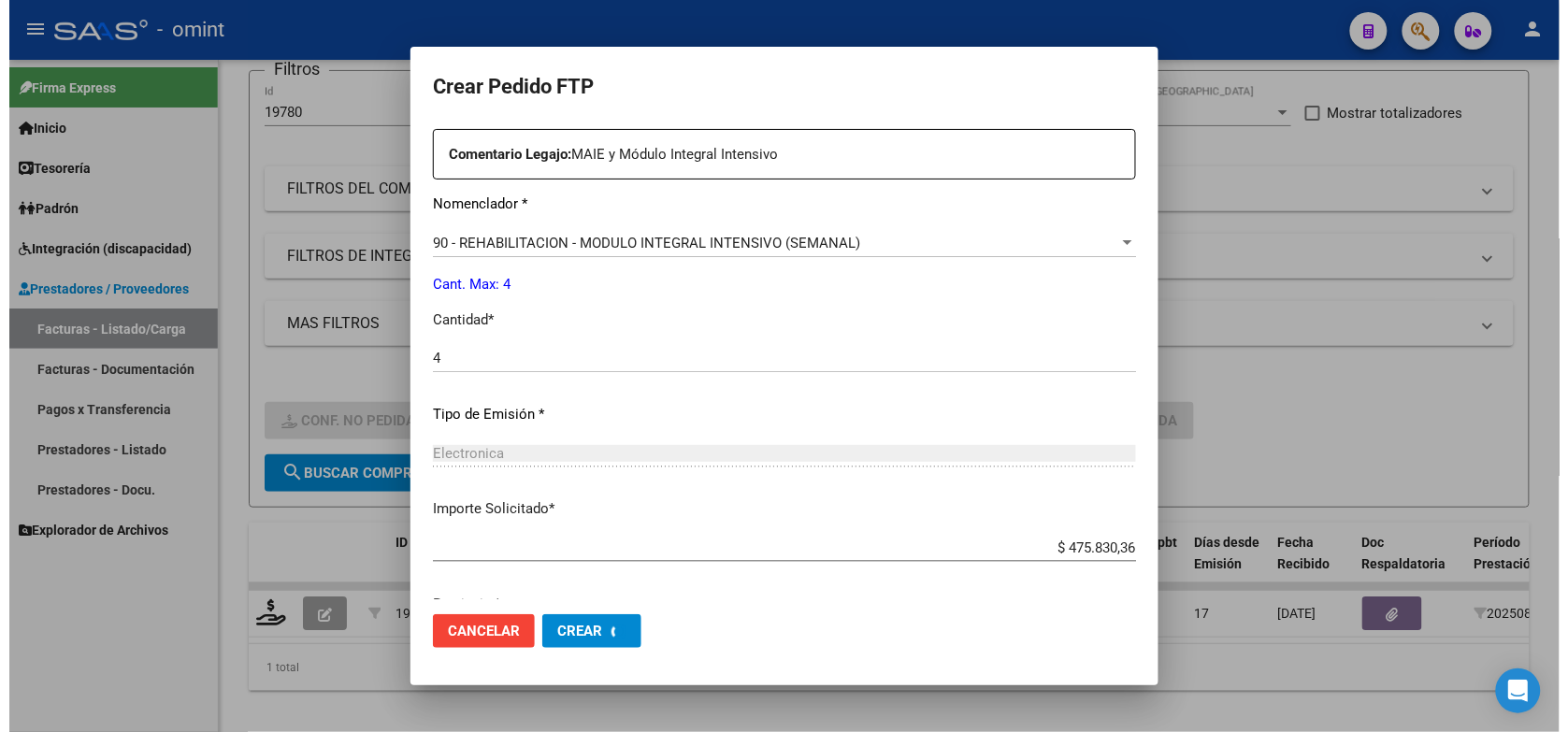
scroll to position [0, 0]
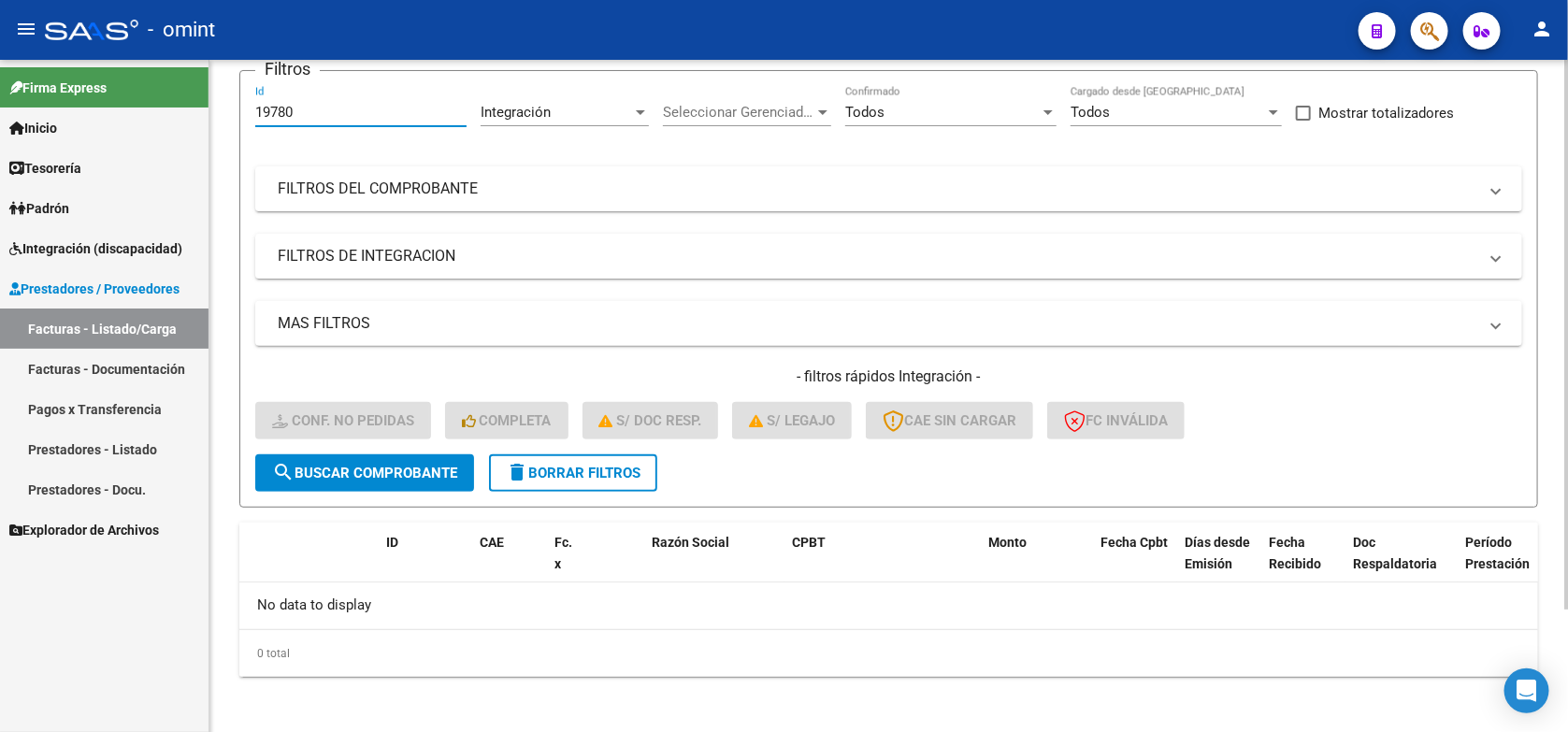
drag, startPoint x: 304, startPoint y: 107, endPoint x: 244, endPoint y: 114, distance: 60.4
click at [244, 114] on form "Filtros 19780 Id Integración Area Seleccionar Gerenciador Seleccionar Gerenciad…" at bounding box center [888, 289] width 1298 height 438
paste input "79"
type input "19779"
click at [442, 470] on span "search Buscar Comprobante" at bounding box center [364, 474] width 185 height 17
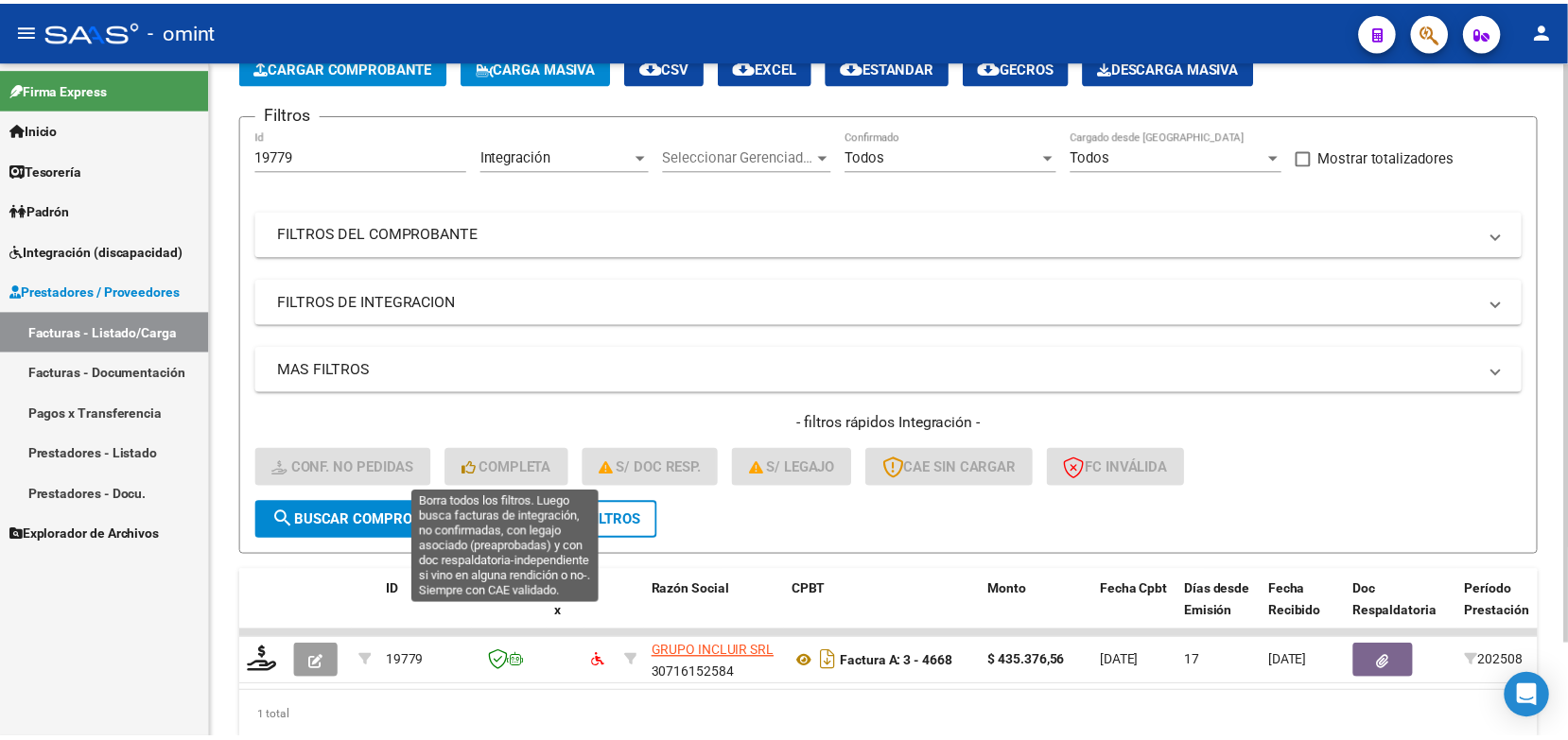
scroll to position [154, 0]
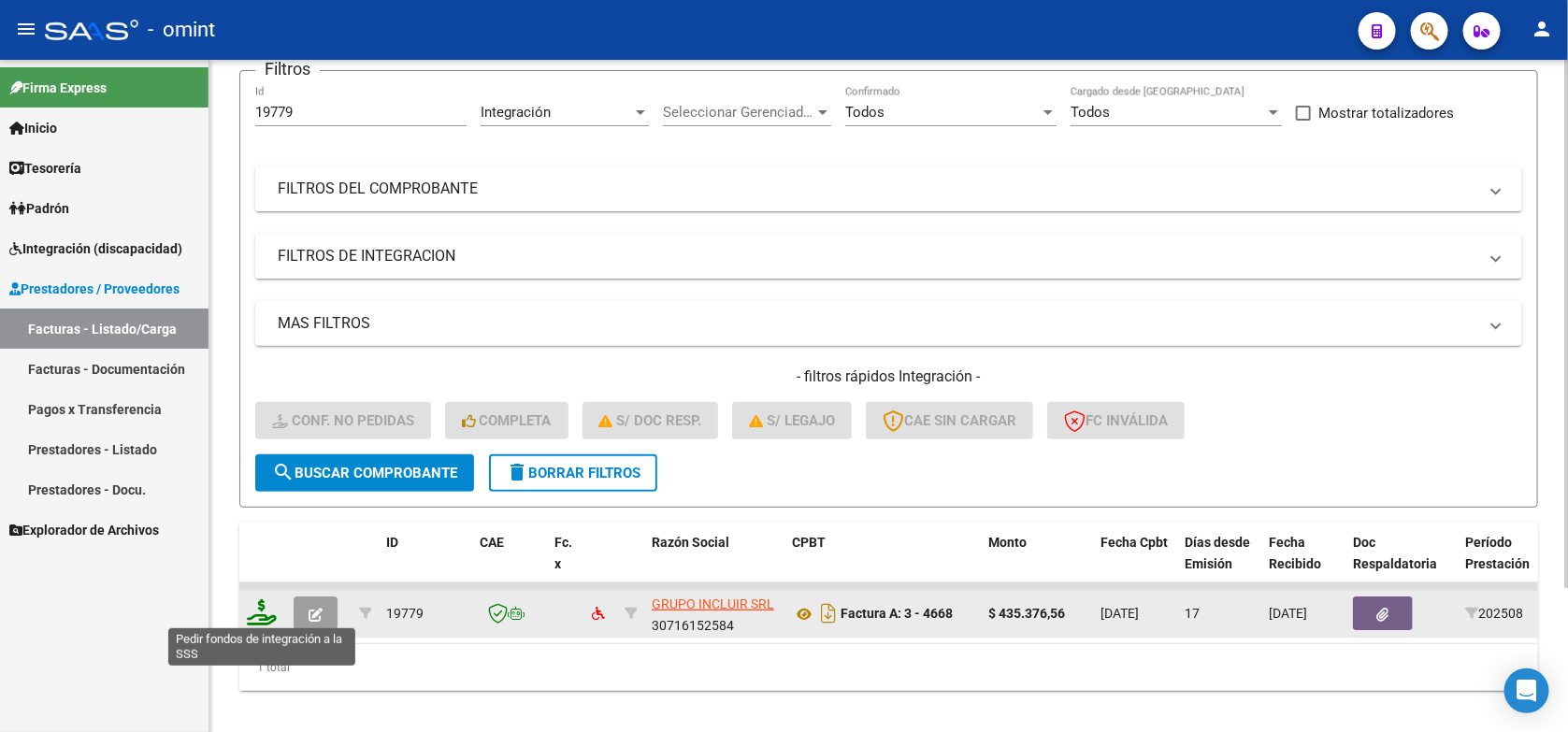
click at [258, 612] on icon at bounding box center [262, 613] width 30 height 27
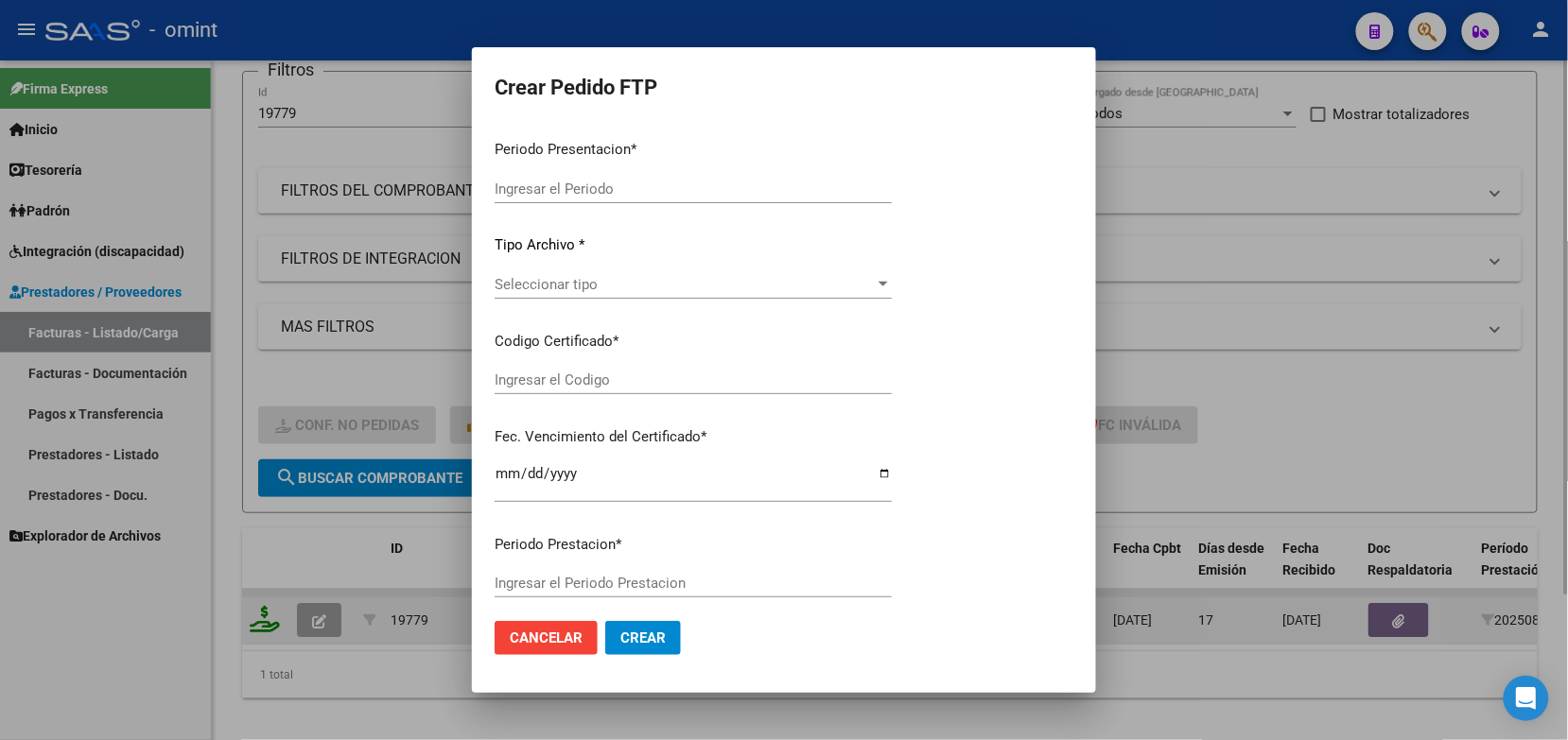
type input "202508"
type input "$ 435.376,56"
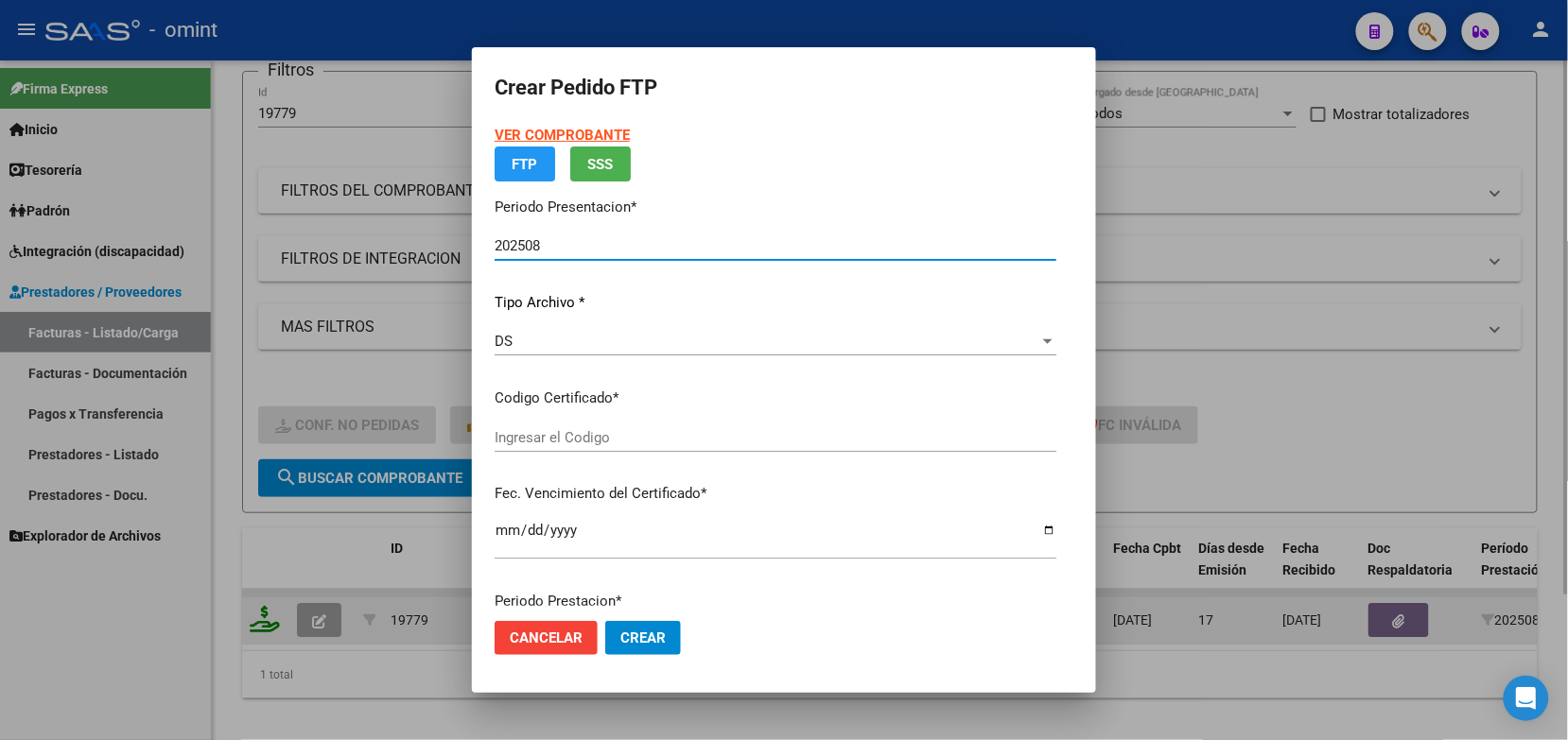
type input "6105498757"
type input "2029-06-30"
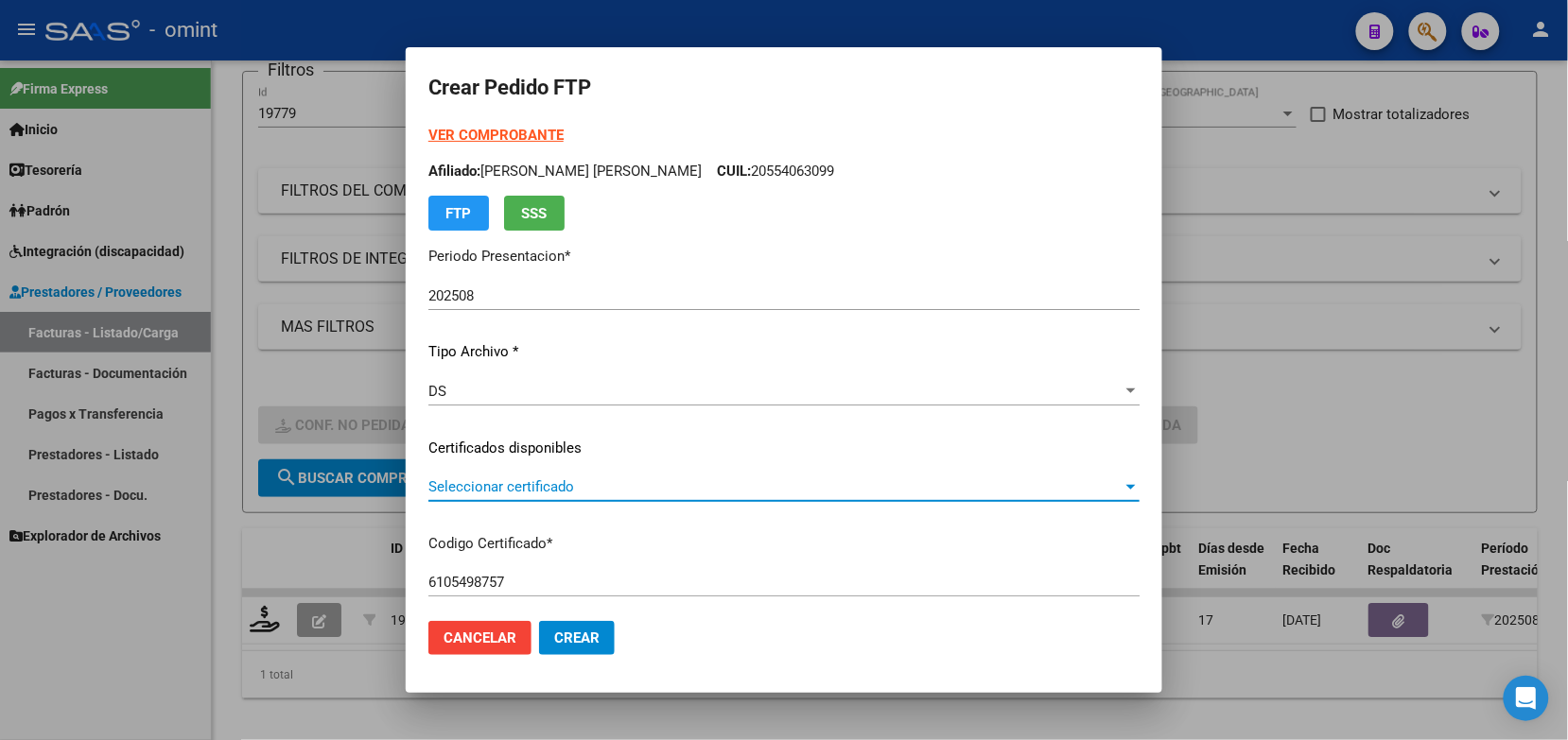
click at [559, 492] on span "Seleccionar certificado" at bounding box center [775, 488] width 694 height 17
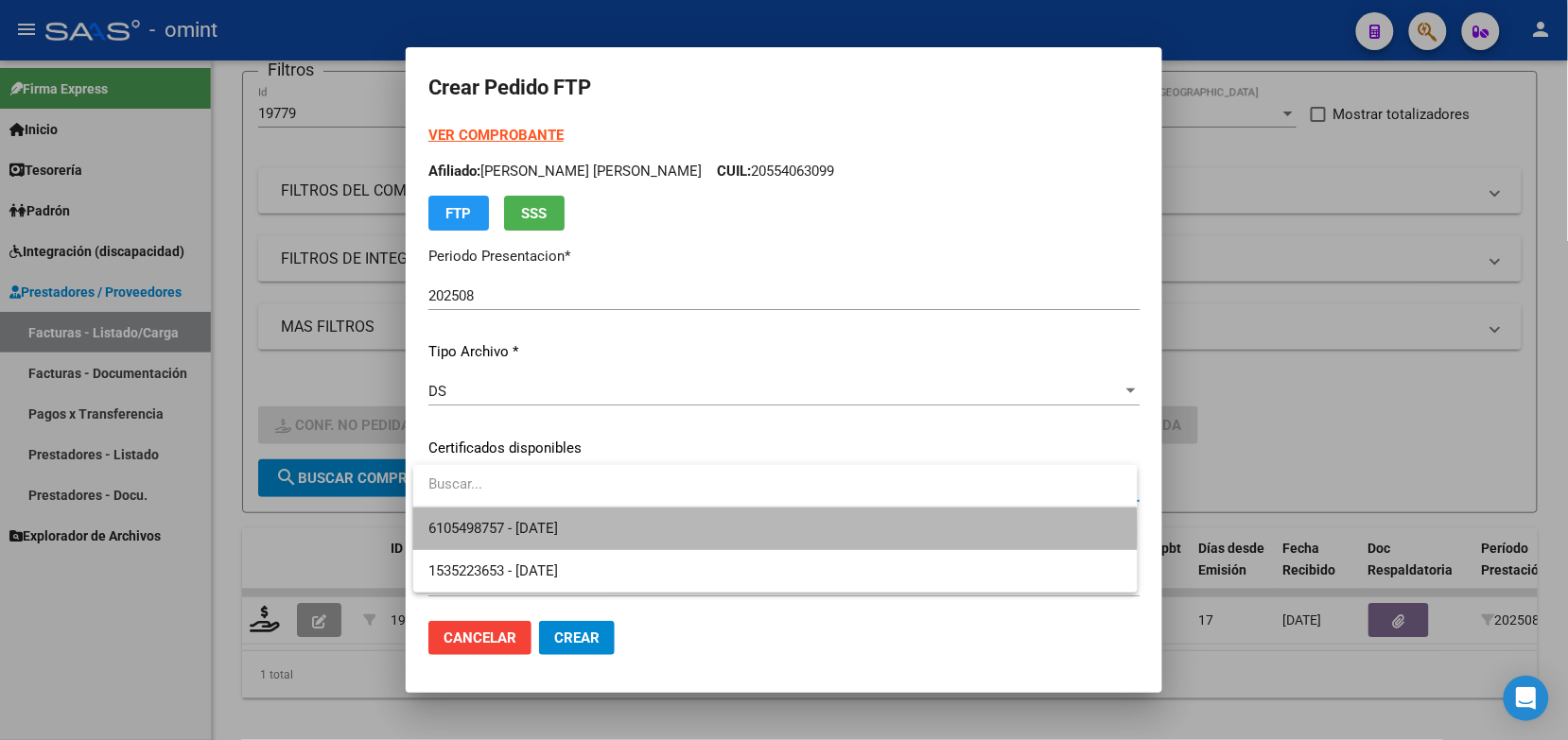
click at [627, 533] on span "6105498757 - 2029-06-30" at bounding box center [775, 529] width 693 height 42
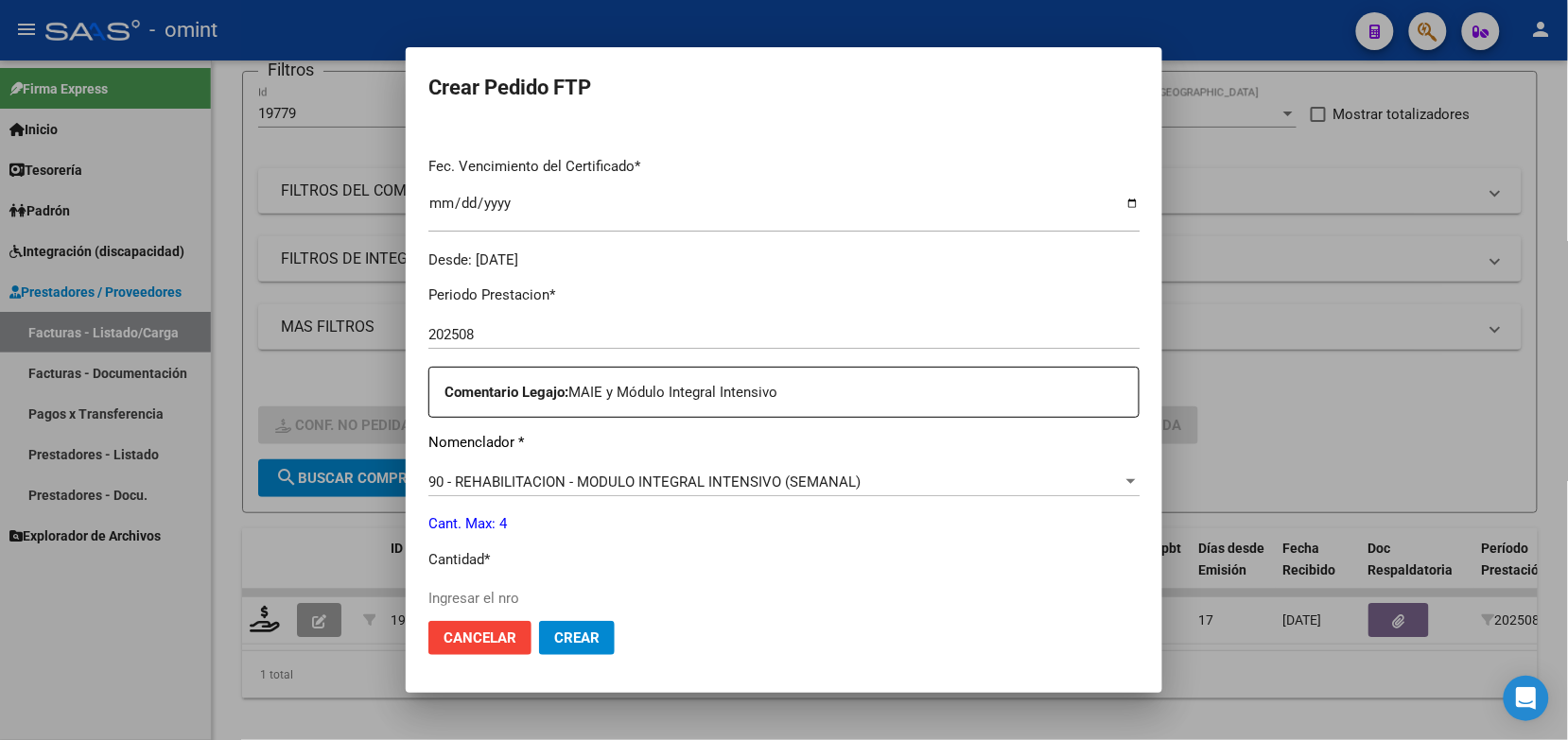
scroll to position [591, 0]
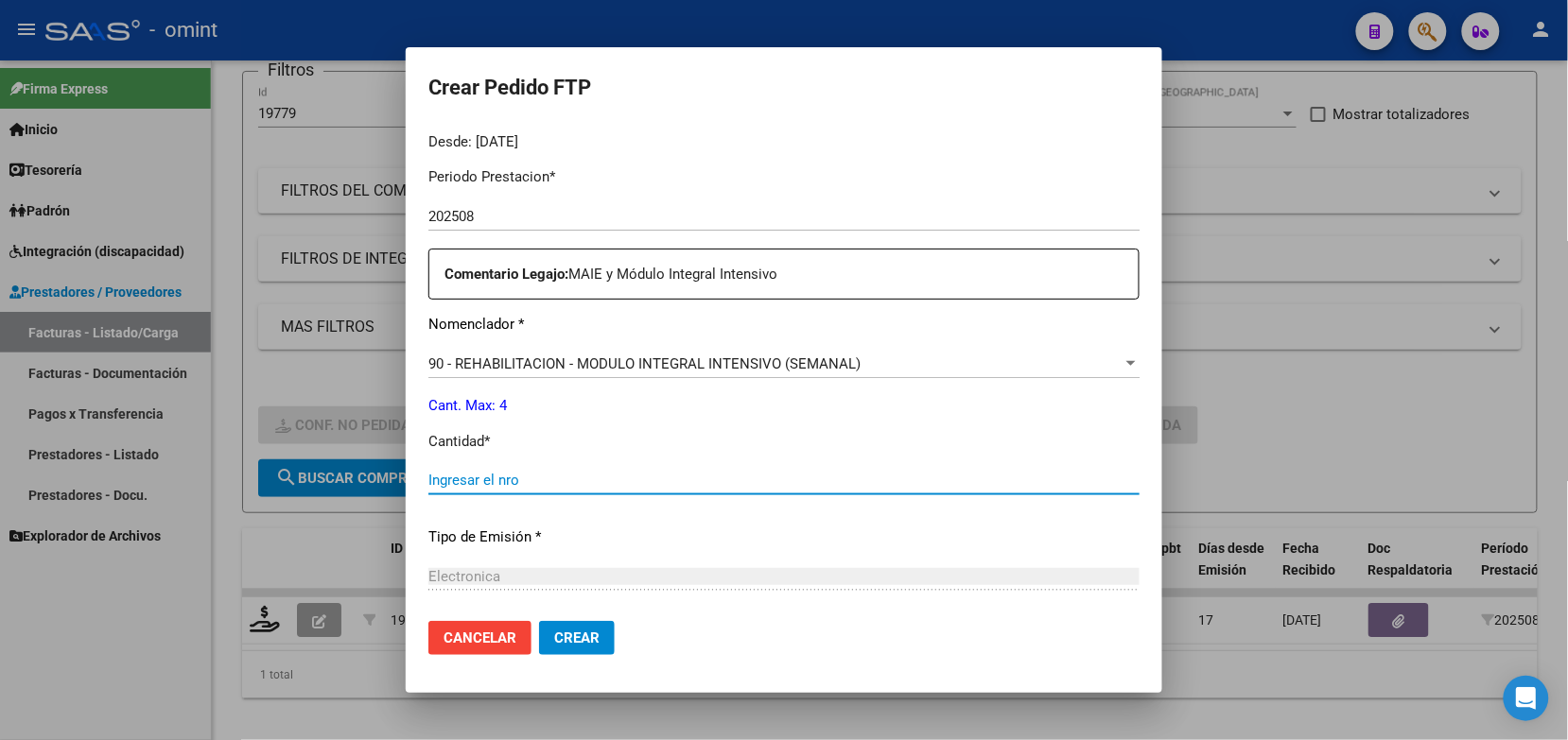
click at [540, 483] on input "Ingresar el nro" at bounding box center [784, 481] width 712 height 17
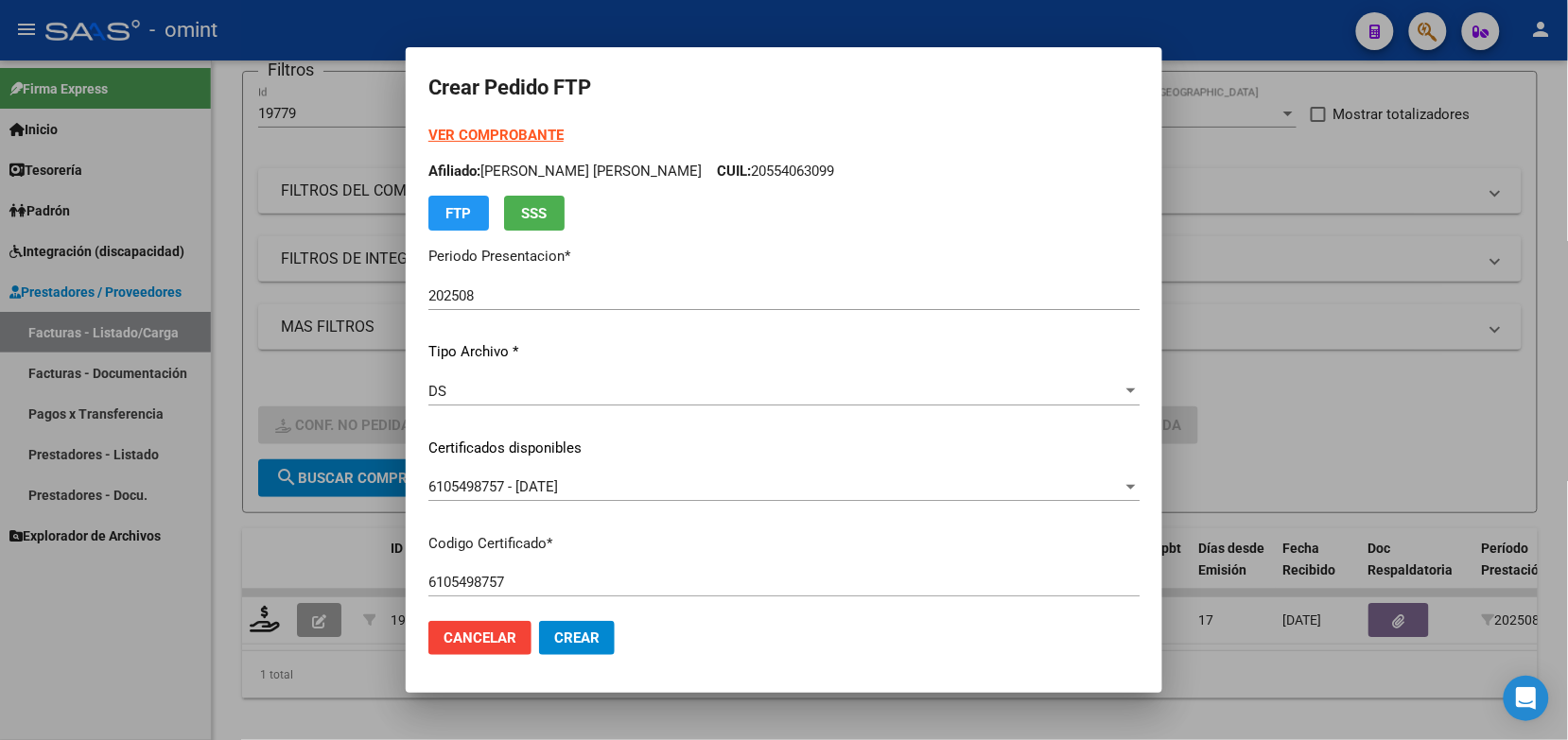
click at [542, 132] on strong "VER COMPROBANTE" at bounding box center [495, 135] width 135 height 17
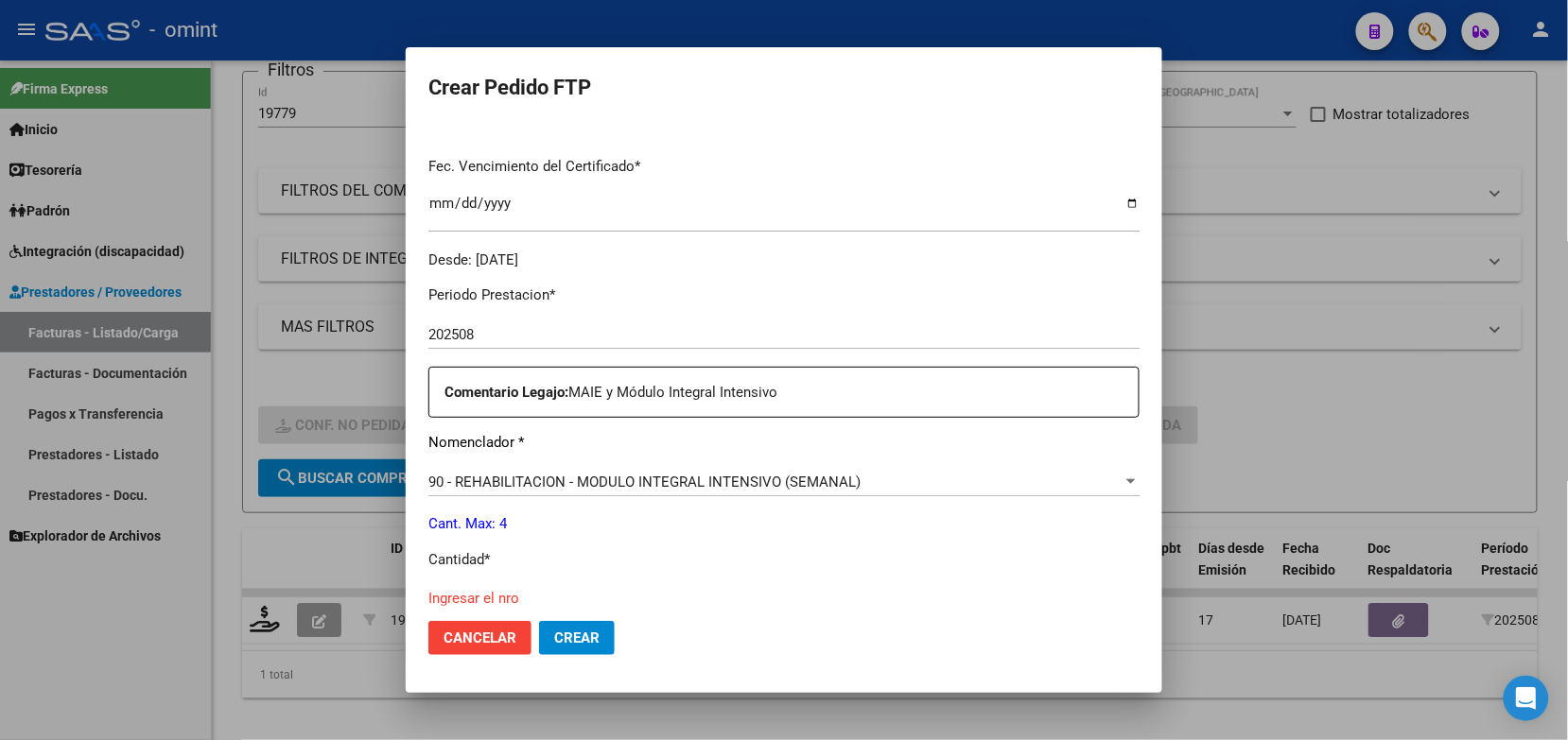
scroll to position [591, 0]
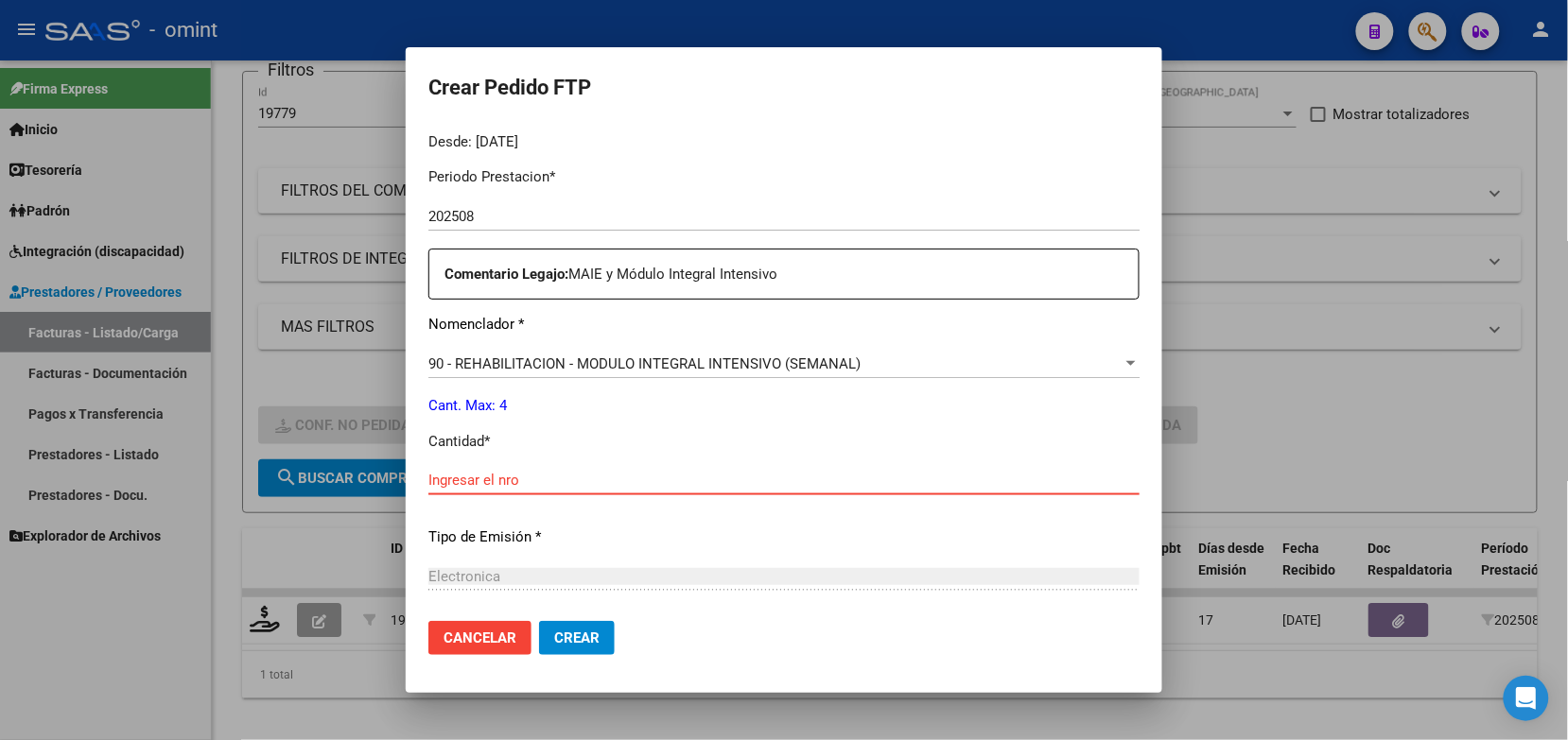
click at [530, 480] on input "Ingresar el nro" at bounding box center [784, 481] width 712 height 17
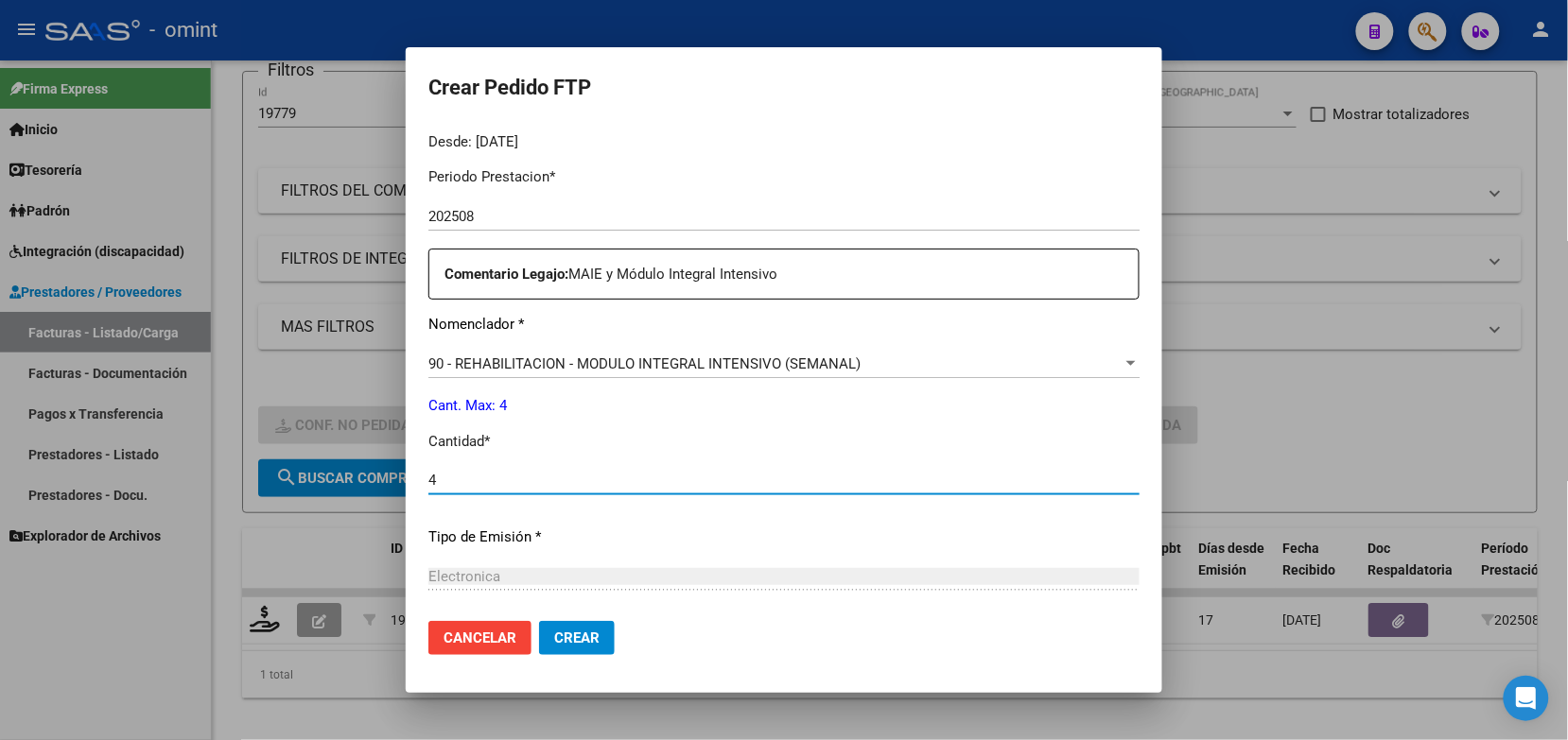
type input "4"
click at [556, 635] on span "Crear" at bounding box center [576, 638] width 45 height 17
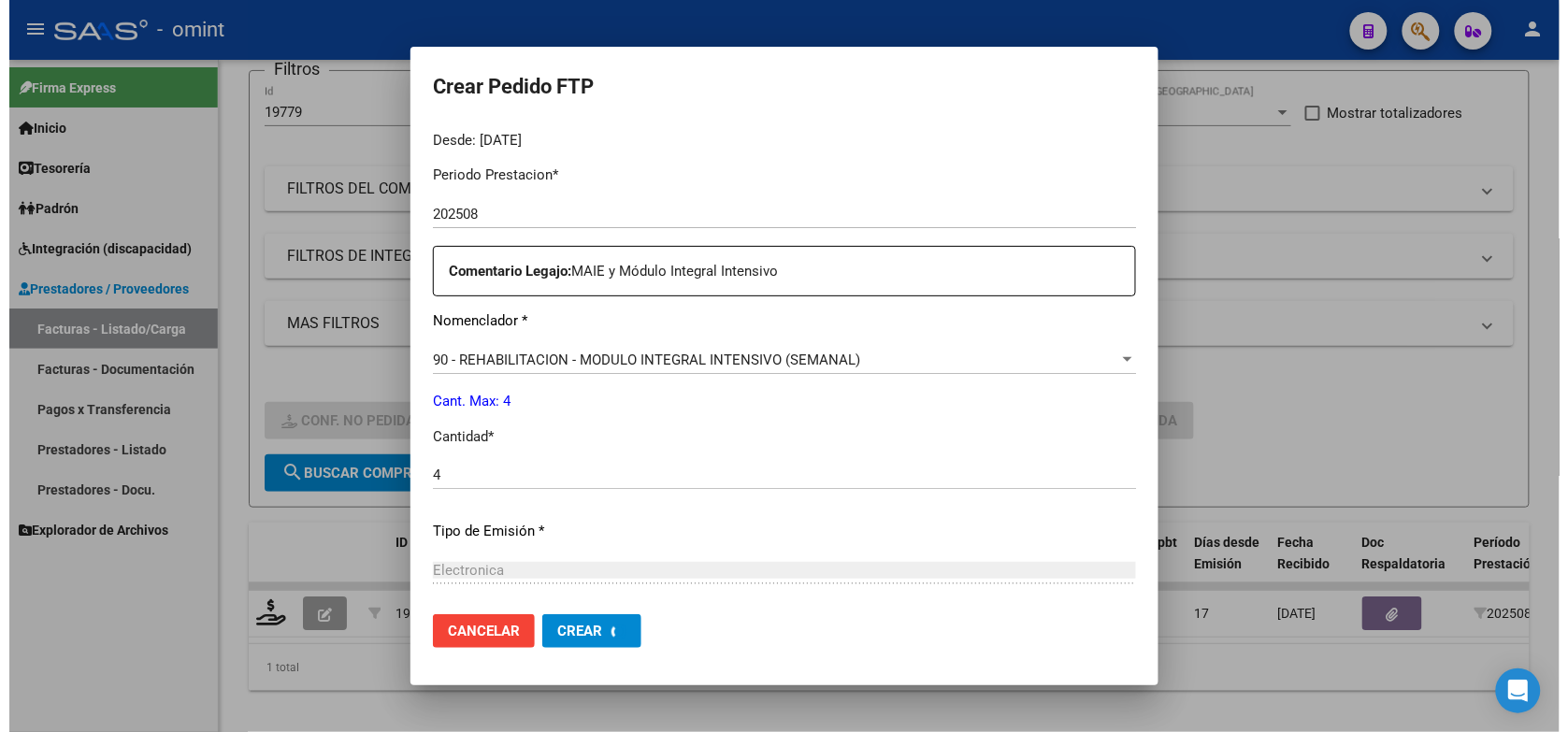
scroll to position [0, 0]
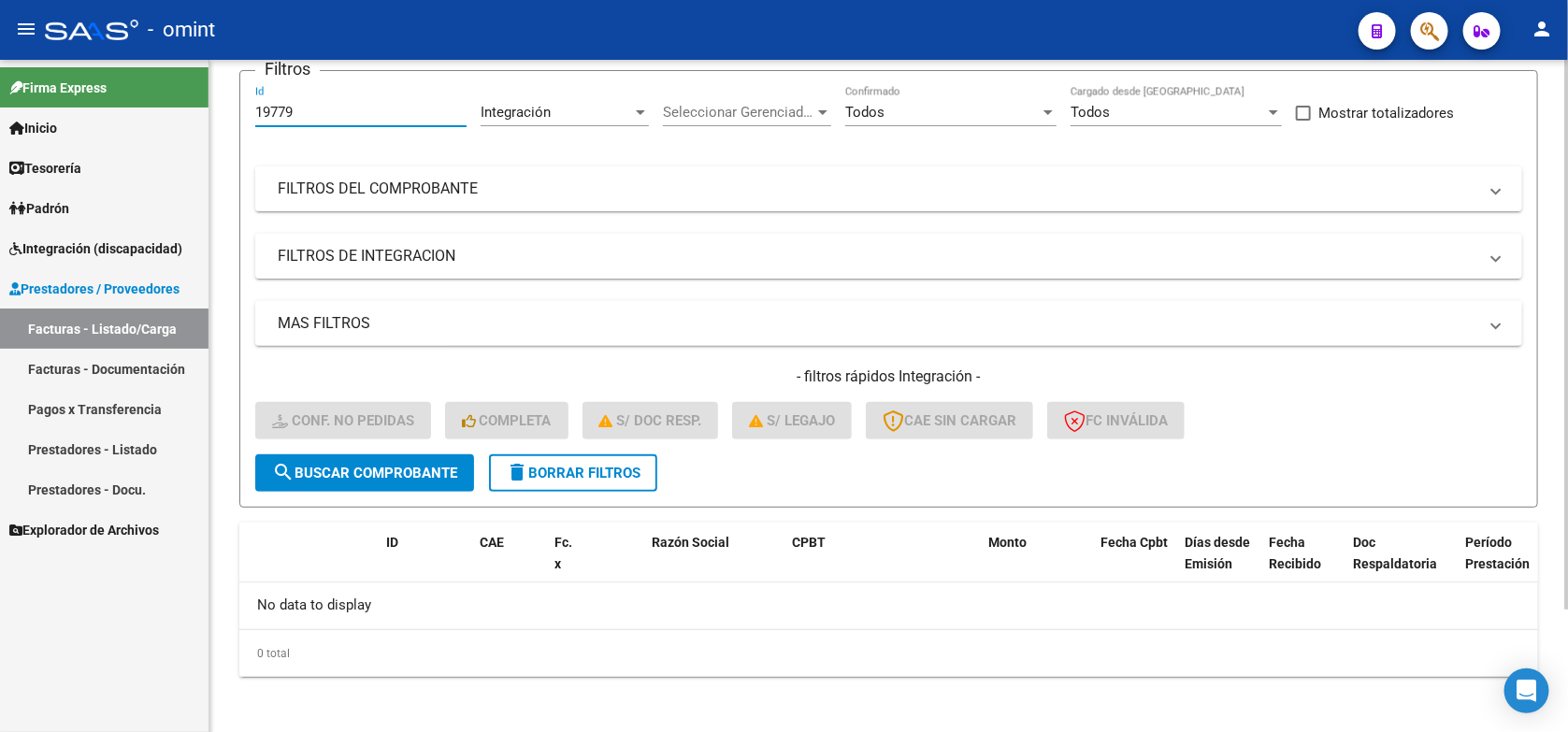
drag, startPoint x: 344, startPoint y: 105, endPoint x: 269, endPoint y: 113, distance: 75.4
click at [269, 113] on div "19779 Id" at bounding box center [361, 106] width 212 height 40
drag, startPoint x: 269, startPoint y: 112, endPoint x: 333, endPoint y: 98, distance: 65.5
click at [333, 98] on div "19779 Id" at bounding box center [361, 106] width 212 height 40
drag, startPoint x: 313, startPoint y: 105, endPoint x: 246, endPoint y: 120, distance: 68.7
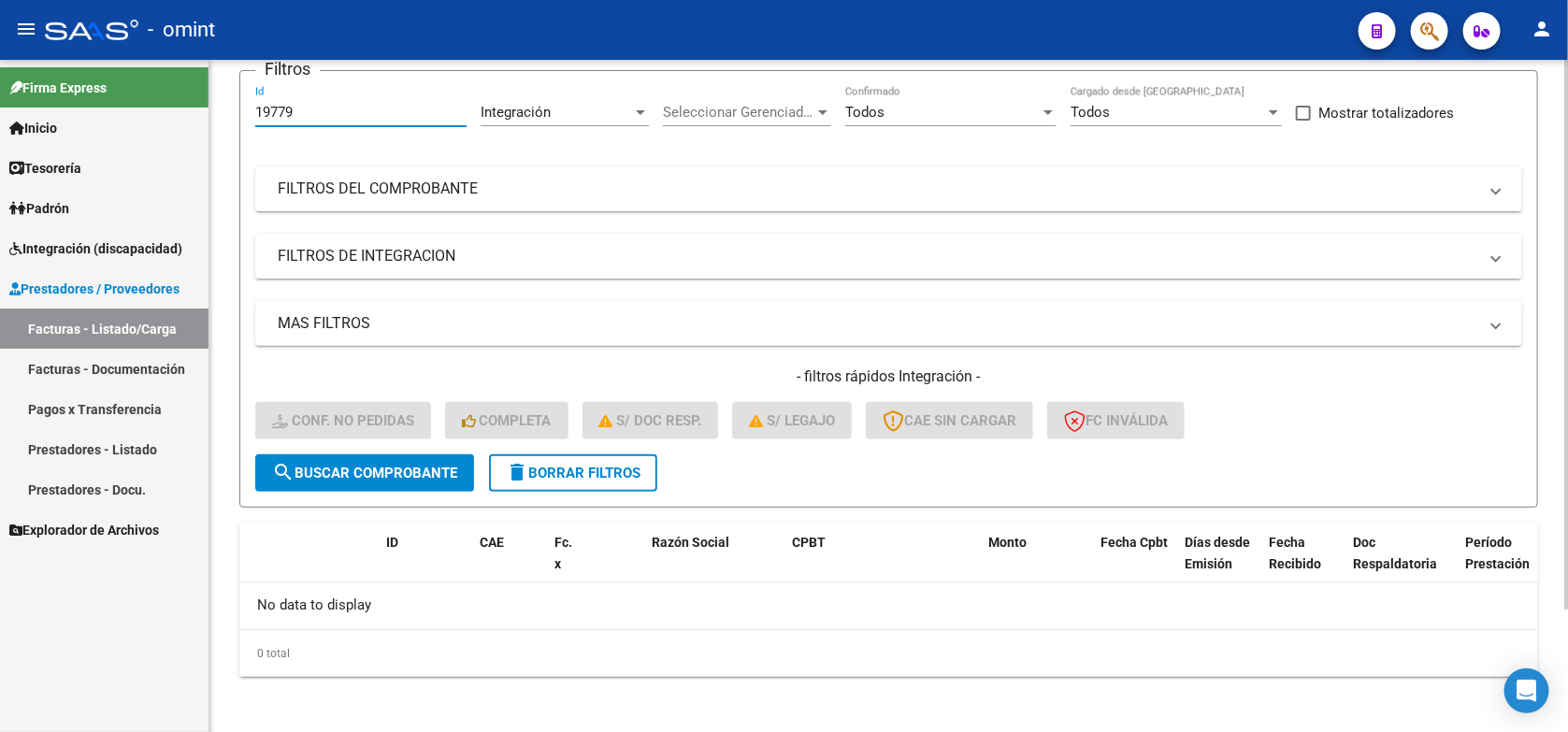
click at [246, 120] on form "Filtros 19779 Id Integración Area Seleccionar Gerenciador Seleccionar Gerenciad…" at bounding box center [888, 289] width 1298 height 438
paste input "21550"
type input "21550"
click at [383, 465] on span "search Buscar Comprobante" at bounding box center [364, 474] width 185 height 17
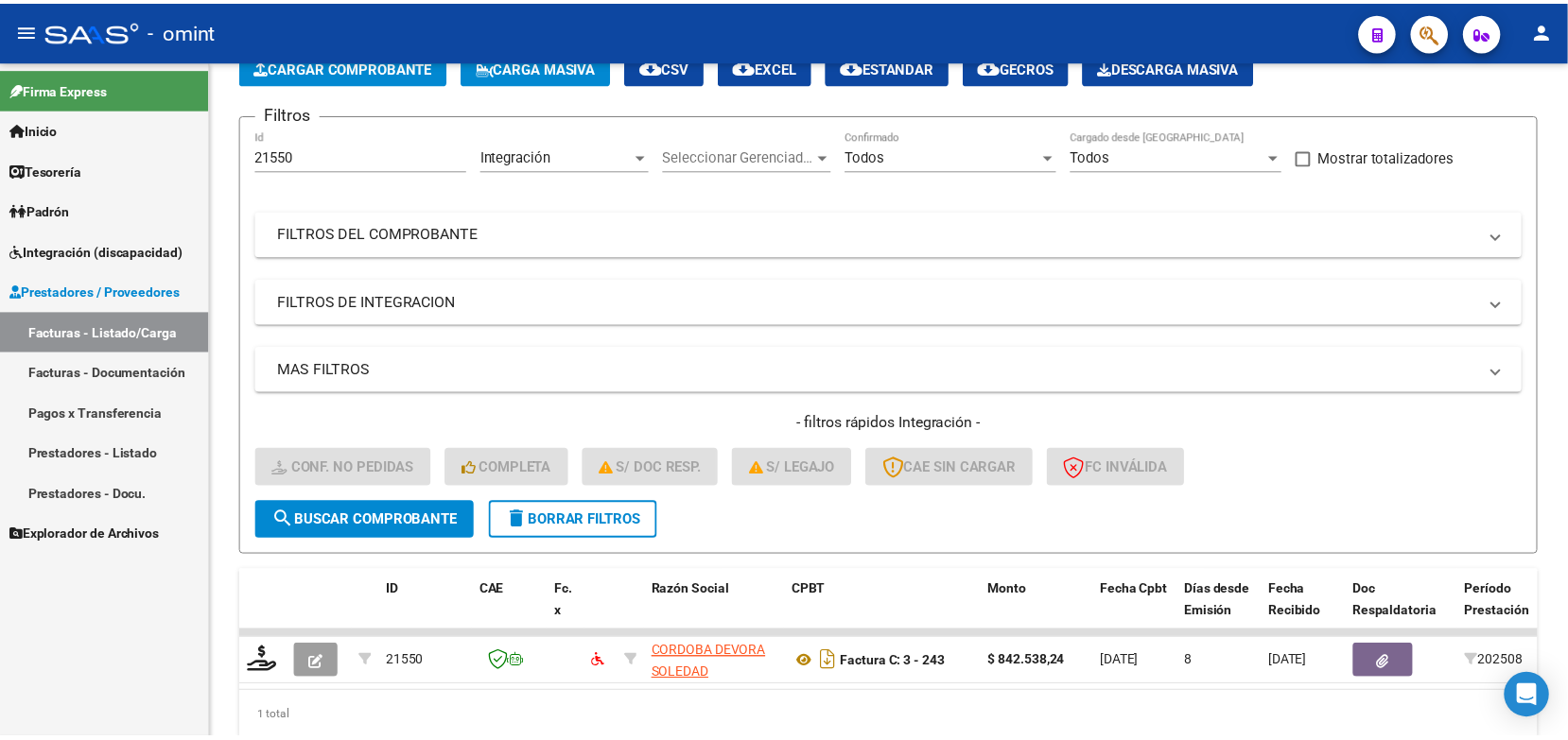
scroll to position [154, 0]
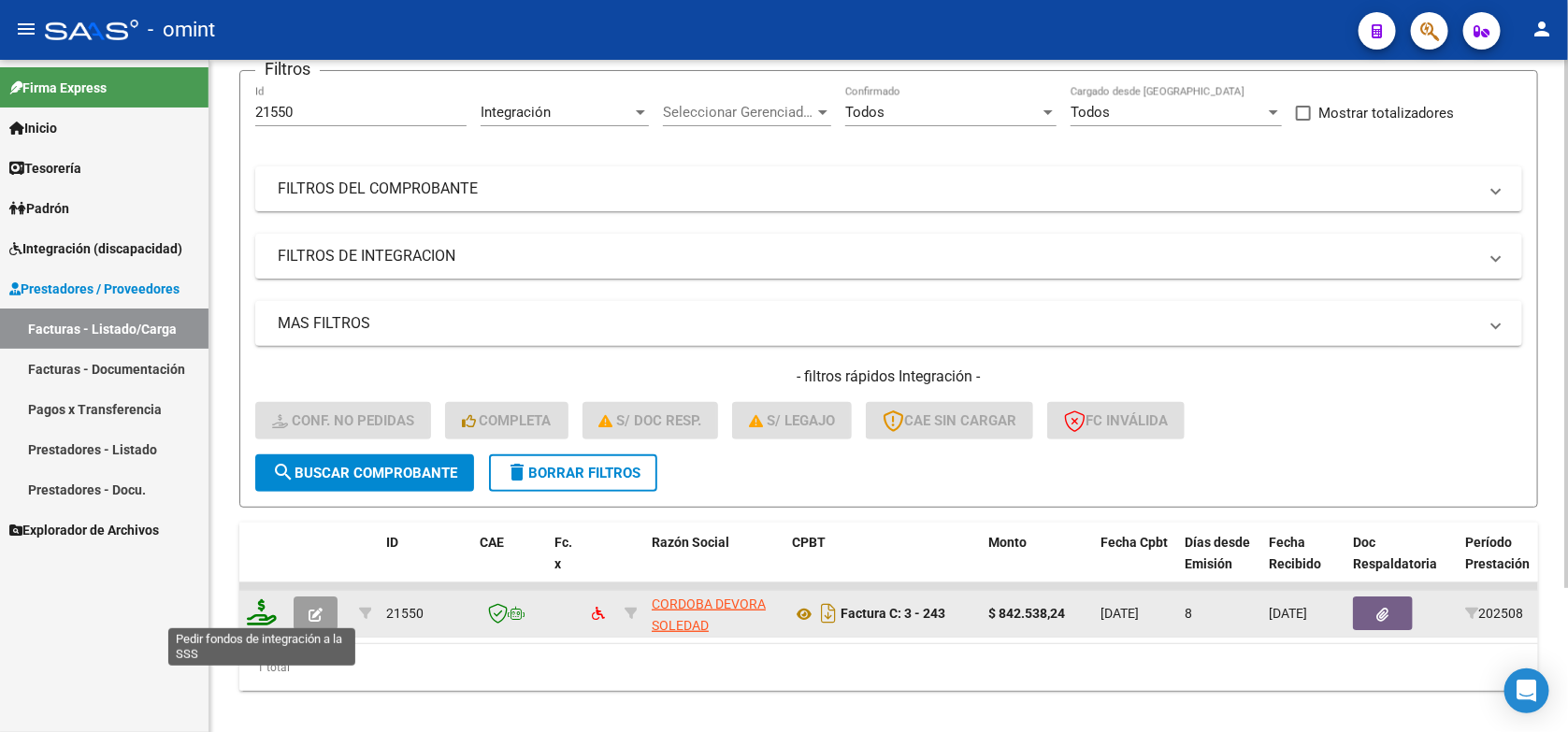
click at [258, 608] on icon at bounding box center [262, 613] width 30 height 27
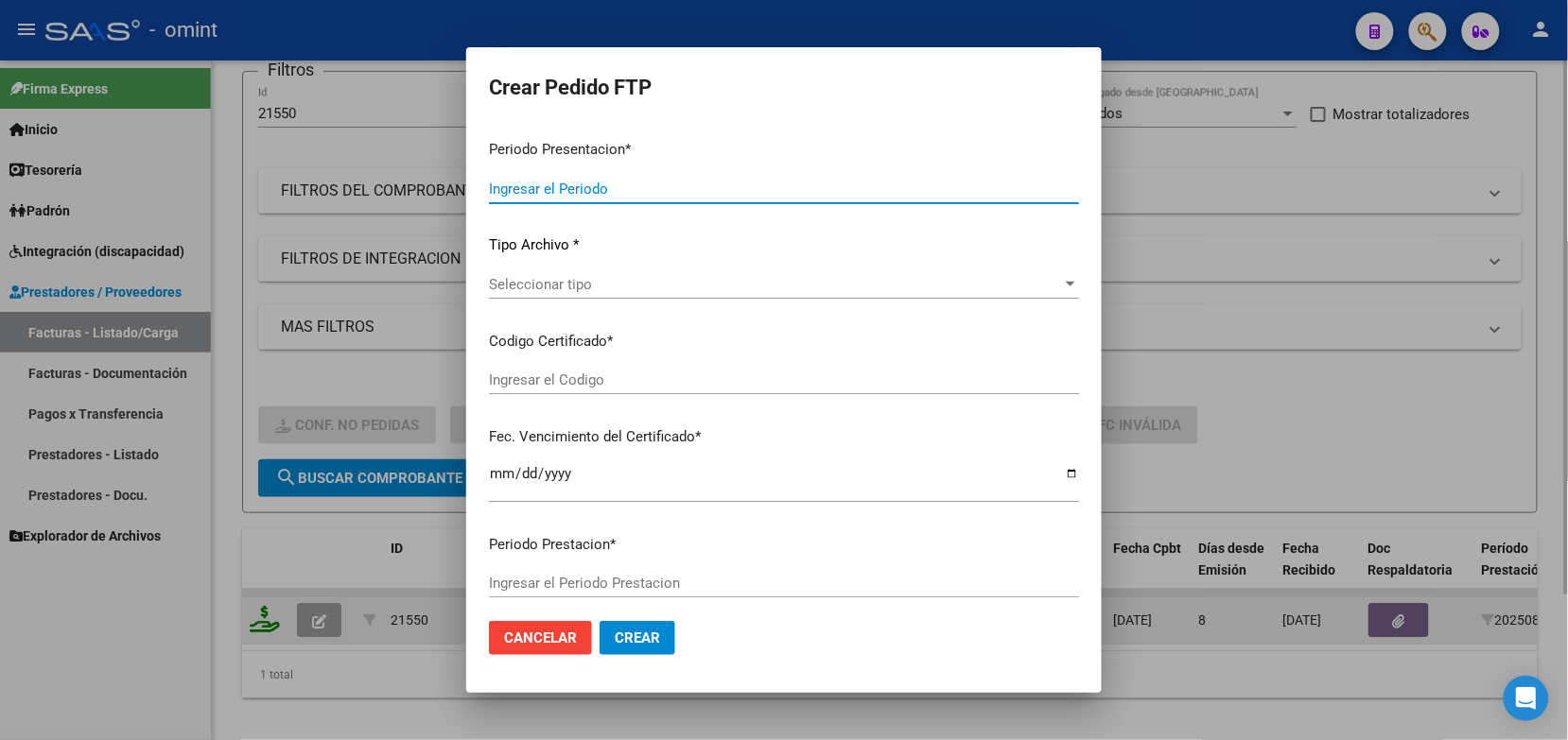
type input "202508"
type input "$ 842.538,24"
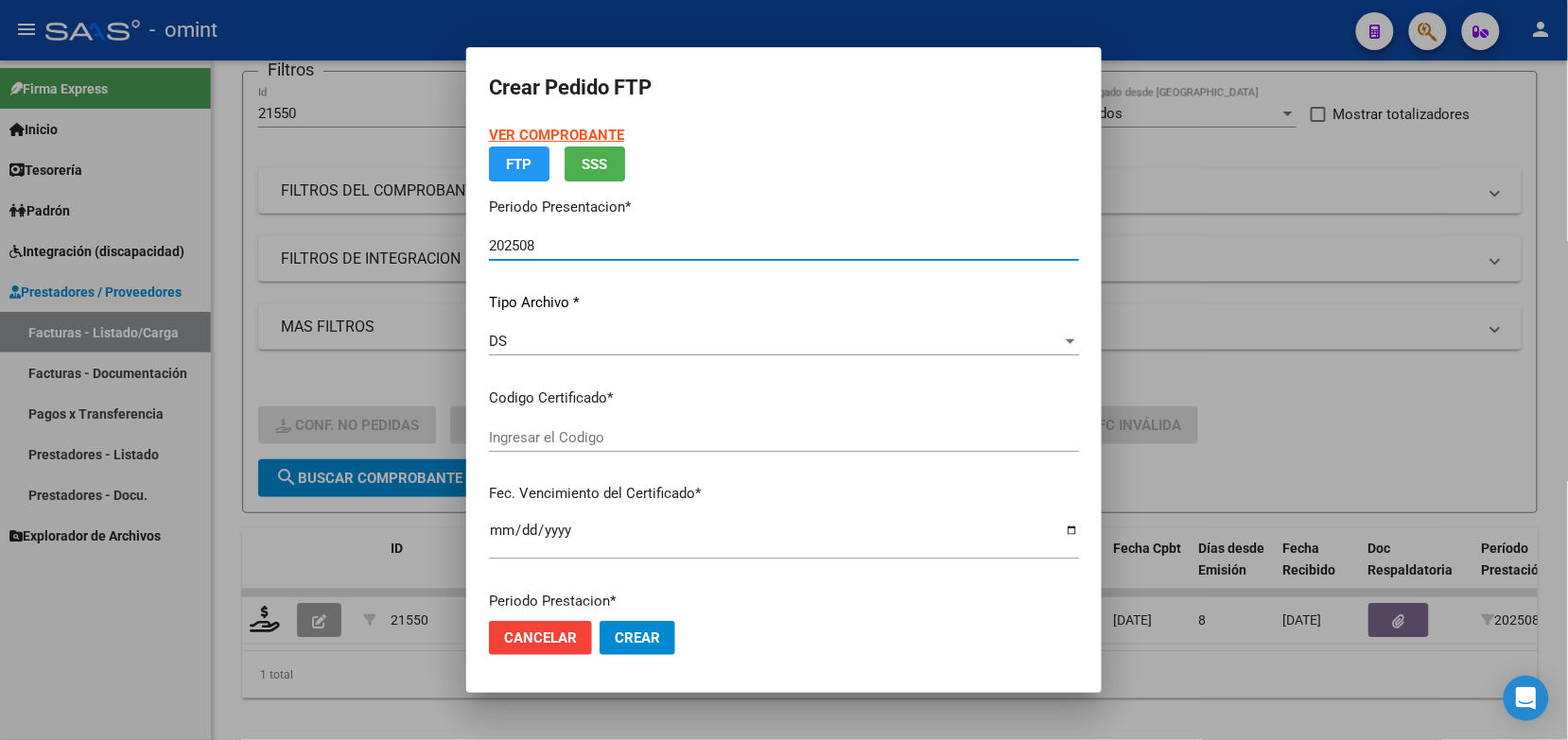
type input "764841320"
type input "2034-08-16"
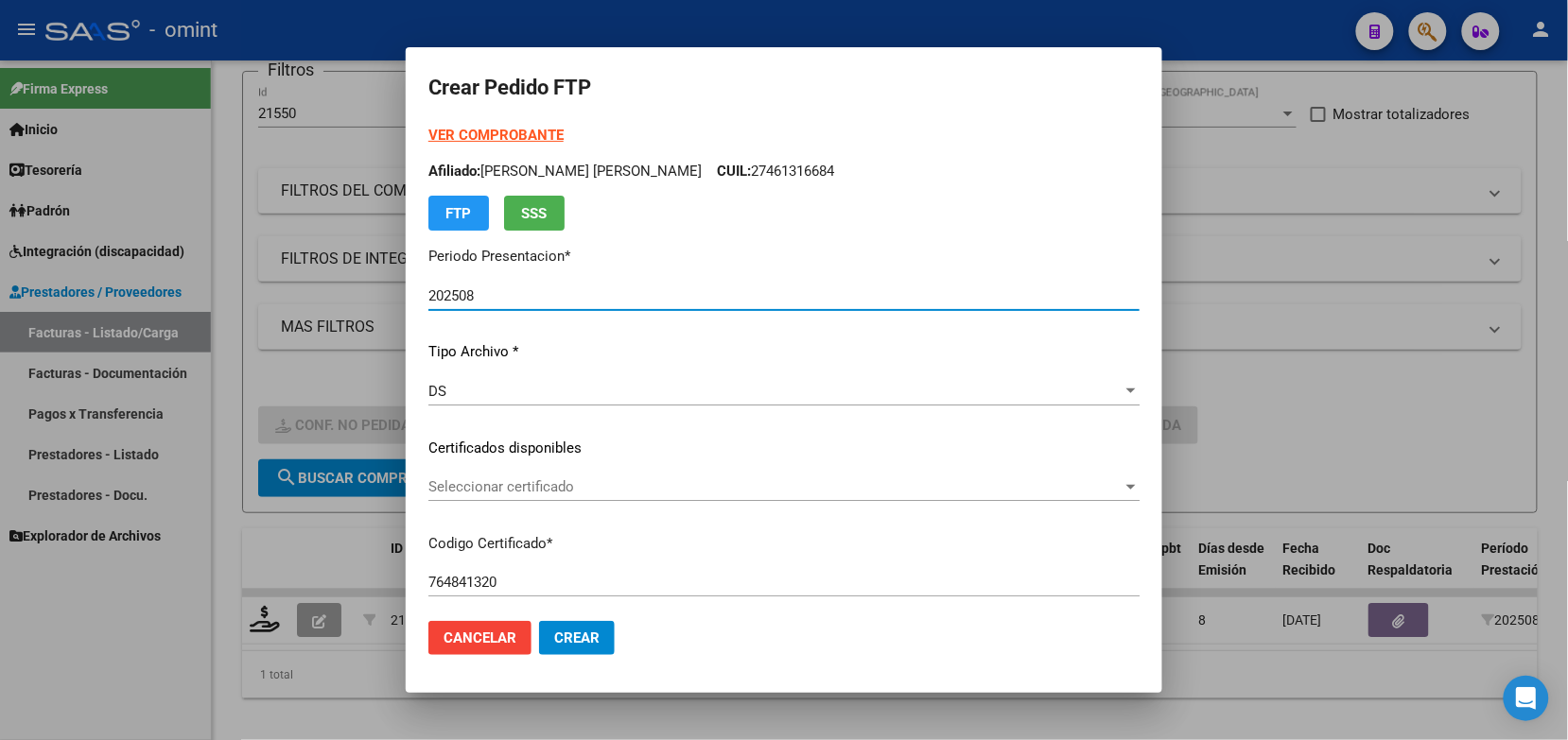
click at [498, 482] on span "Seleccionar certificado" at bounding box center [775, 488] width 694 height 17
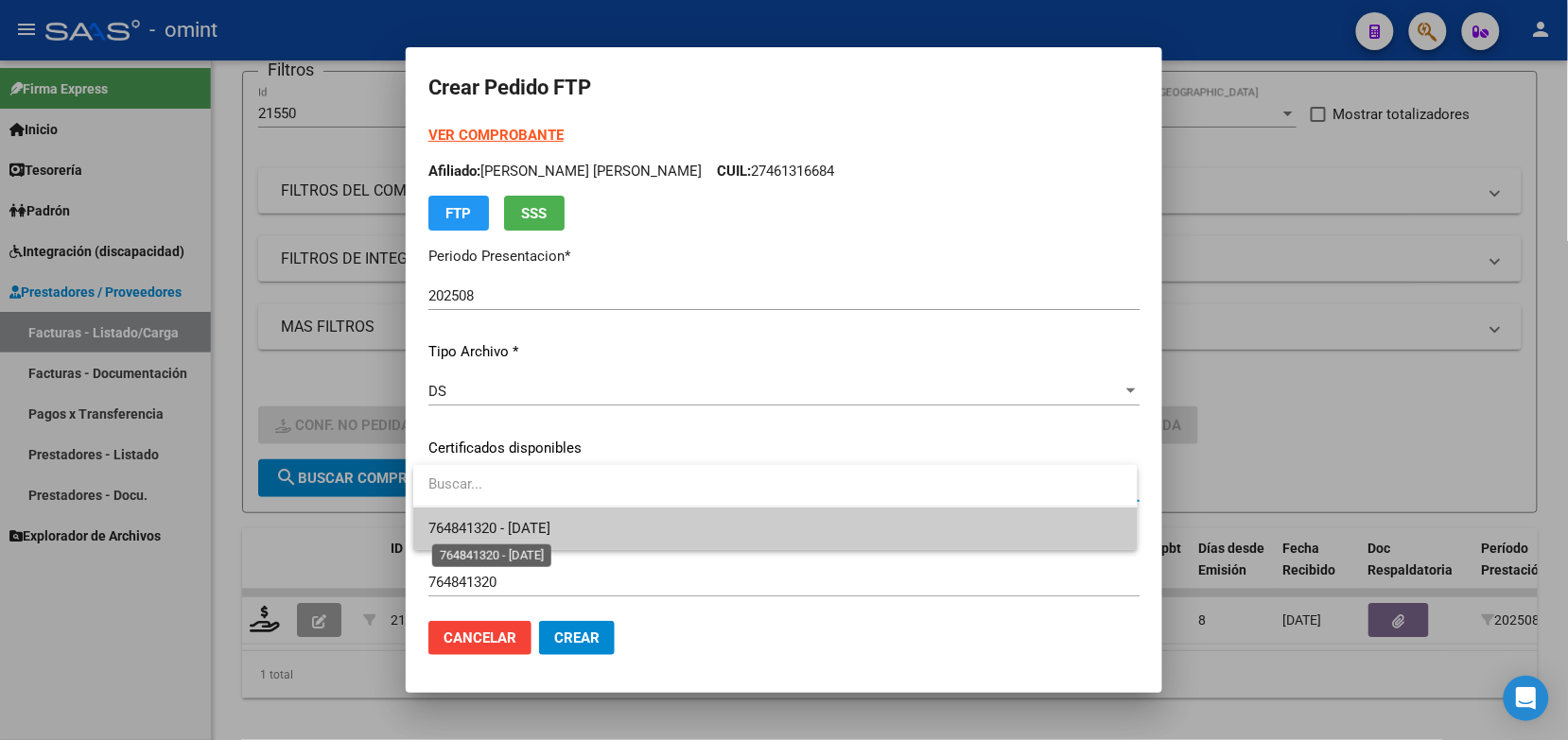
click at [507, 530] on span "764841320 - 2034-08-16" at bounding box center [489, 529] width 122 height 17
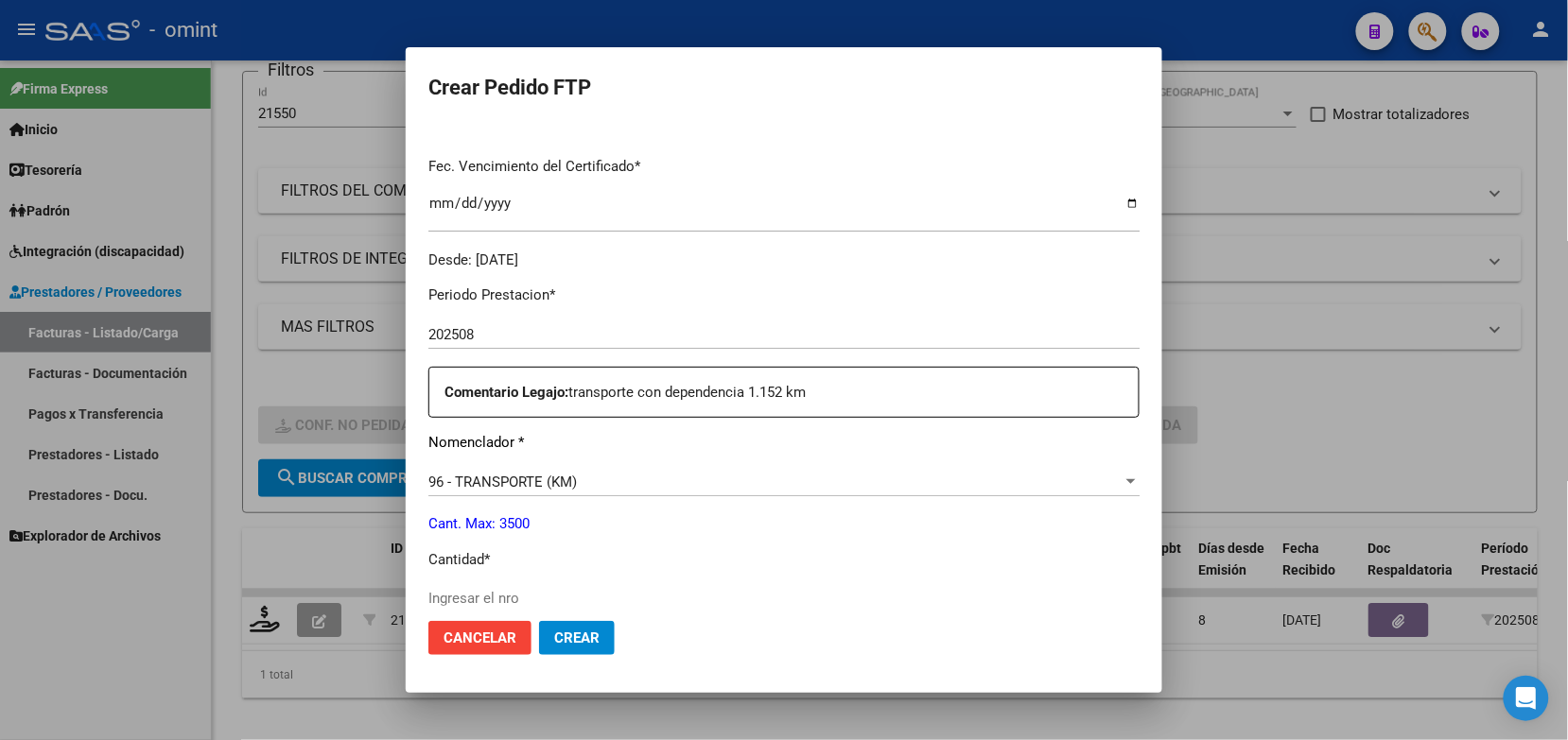
scroll to position [591, 0]
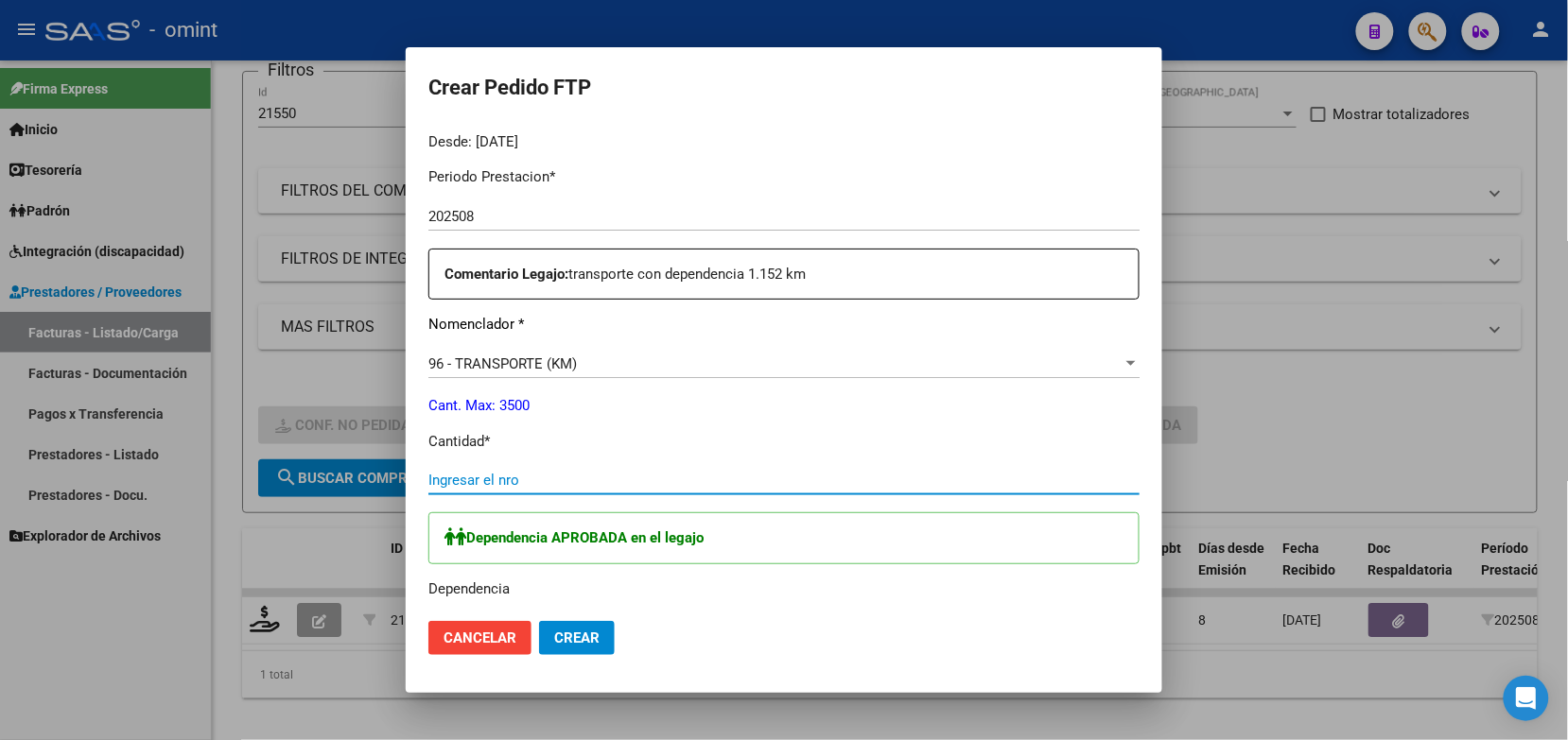
click at [494, 476] on input "Ingresar el nro" at bounding box center [784, 481] width 712 height 17
type input "1152"
click at [575, 638] on span "Crear" at bounding box center [576, 638] width 45 height 17
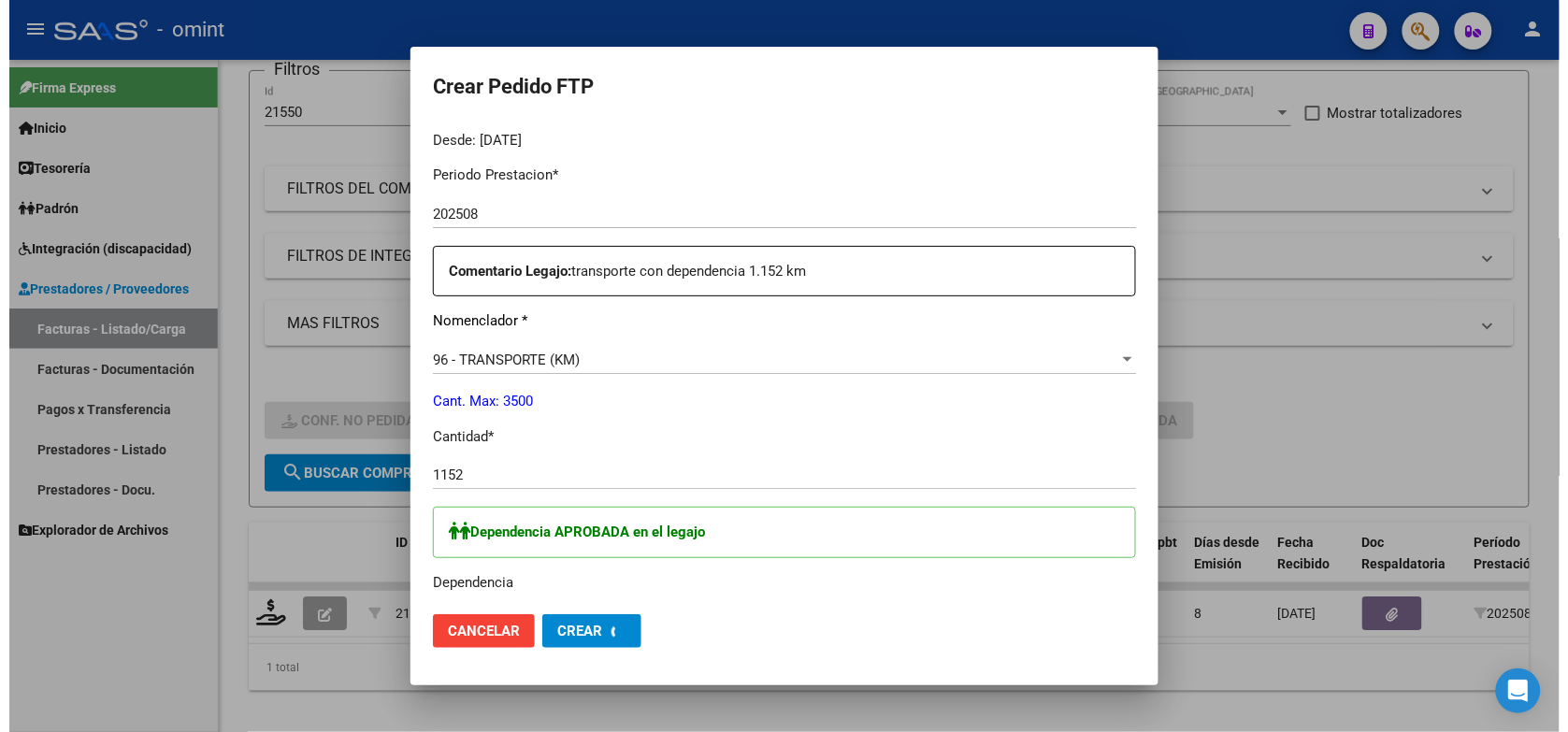
scroll to position [479, 0]
